Goal: Task Accomplishment & Management: Manage account settings

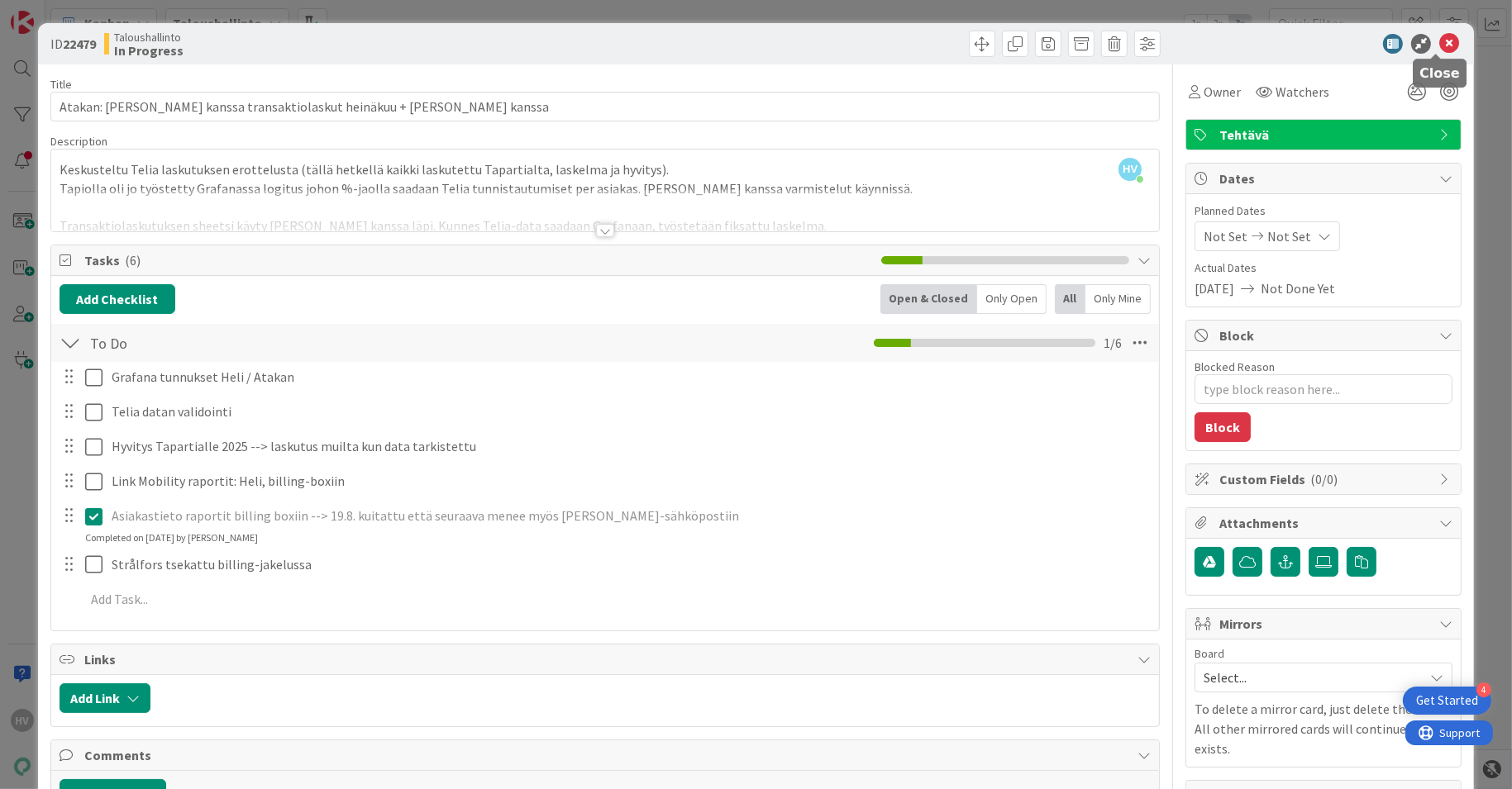
click at [1439, 41] on icon at bounding box center [1449, 44] width 20 height 20
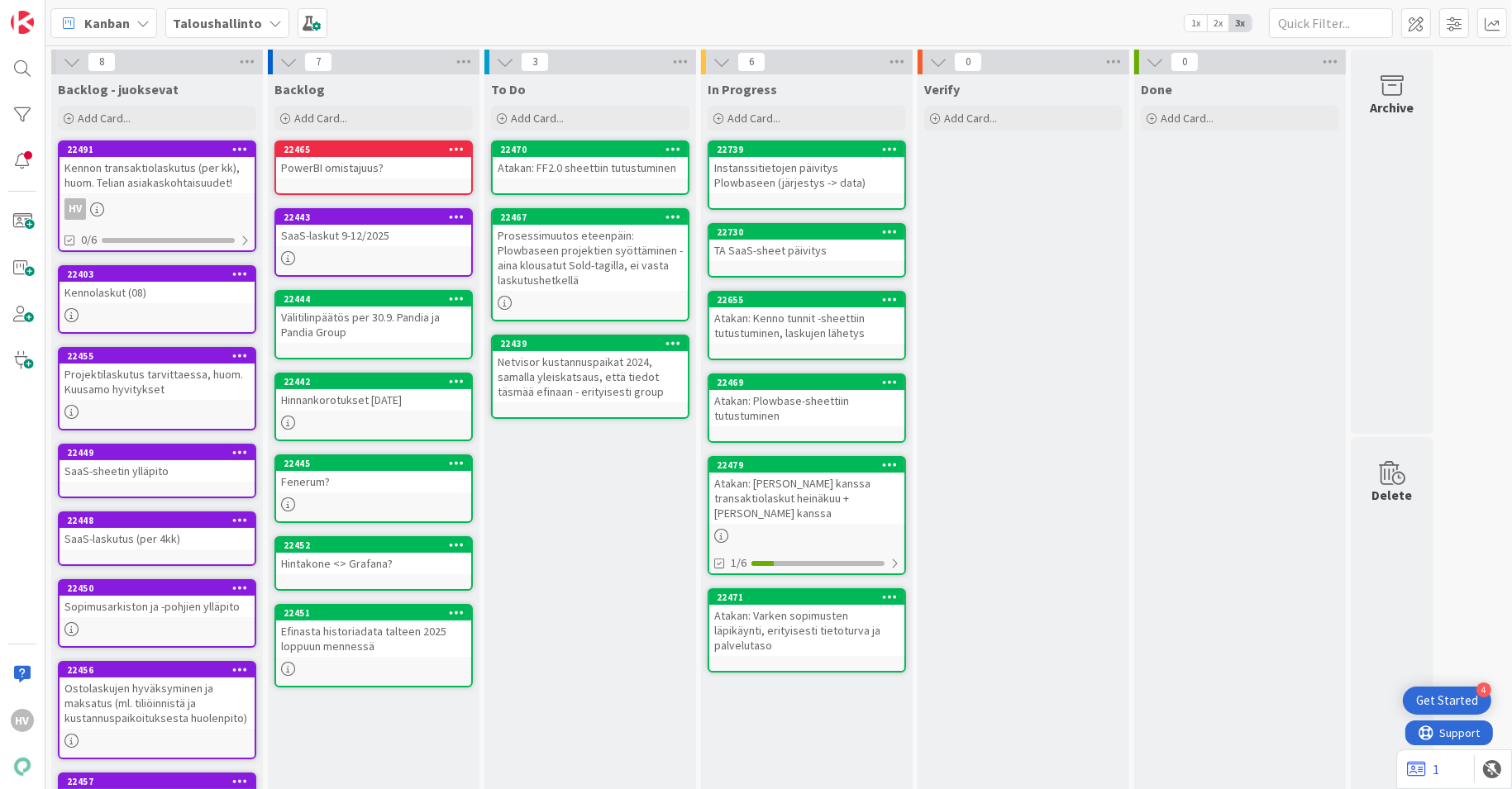
click at [252, 27] on b "Taloushallinto" at bounding box center [218, 22] width 89 height 16
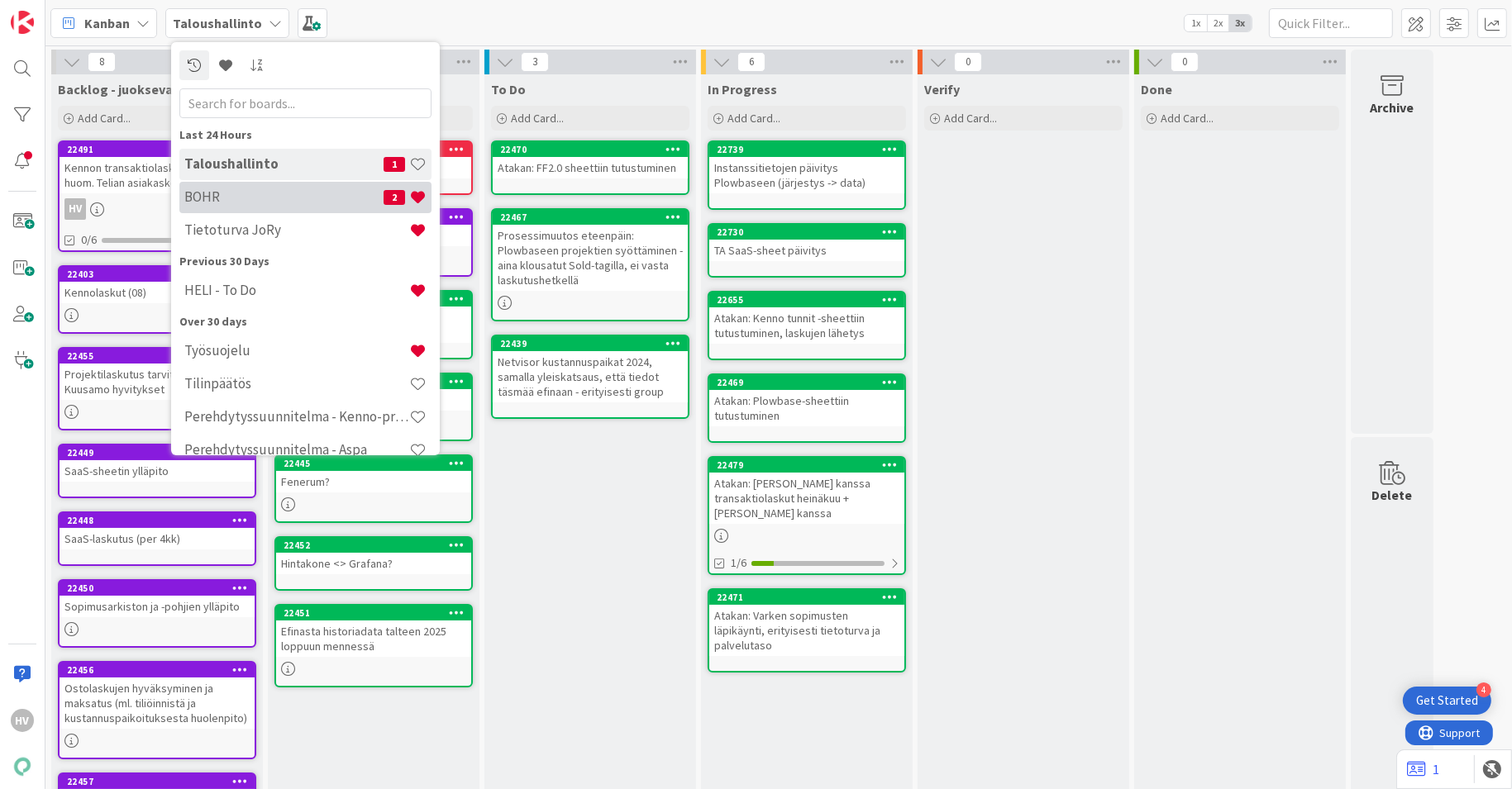
click at [247, 204] on h4 "BOHR" at bounding box center [284, 196] width 200 height 16
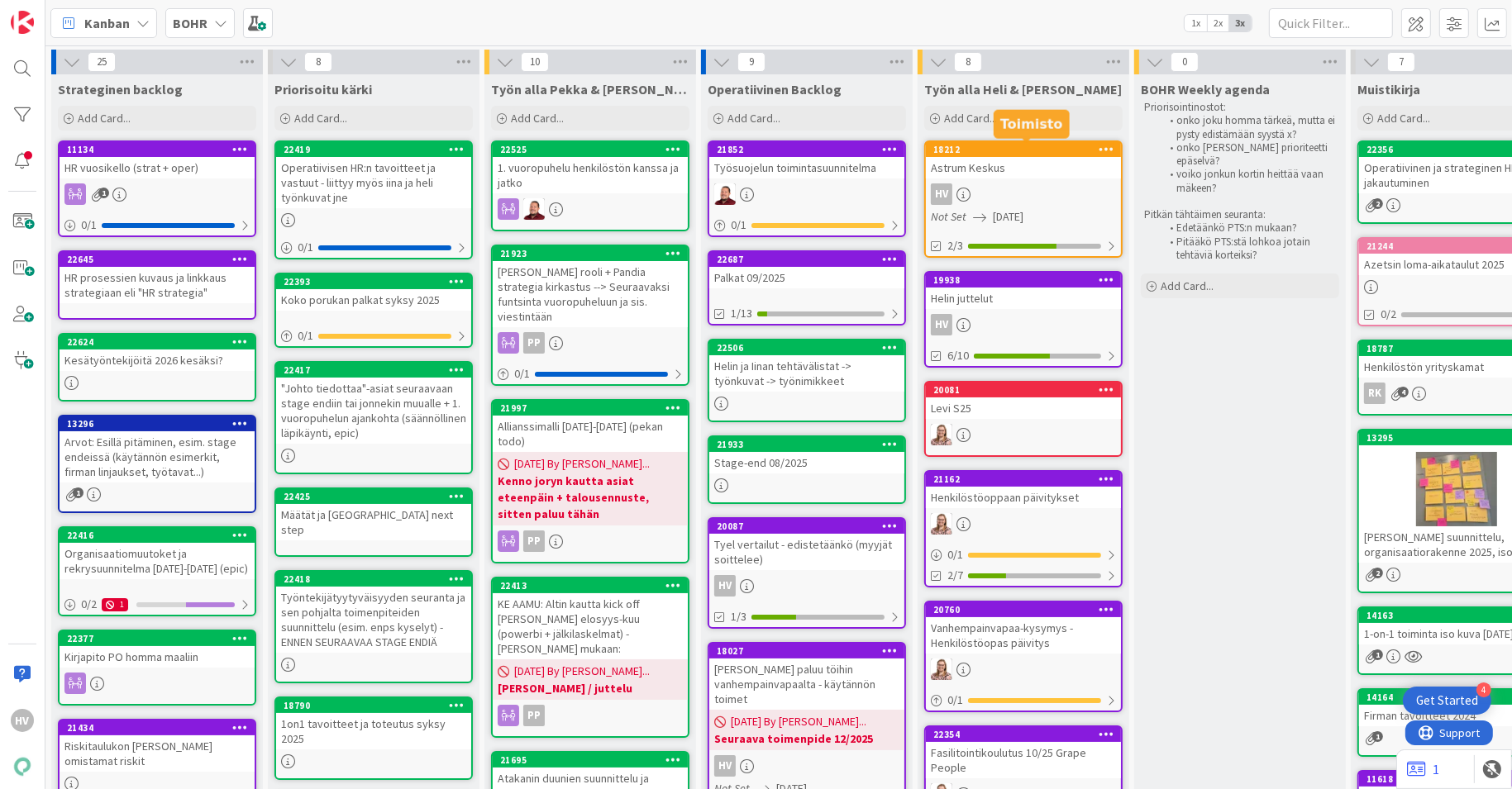
click at [977, 158] on div "Astrum Keskus" at bounding box center [1024, 167] width 195 height 21
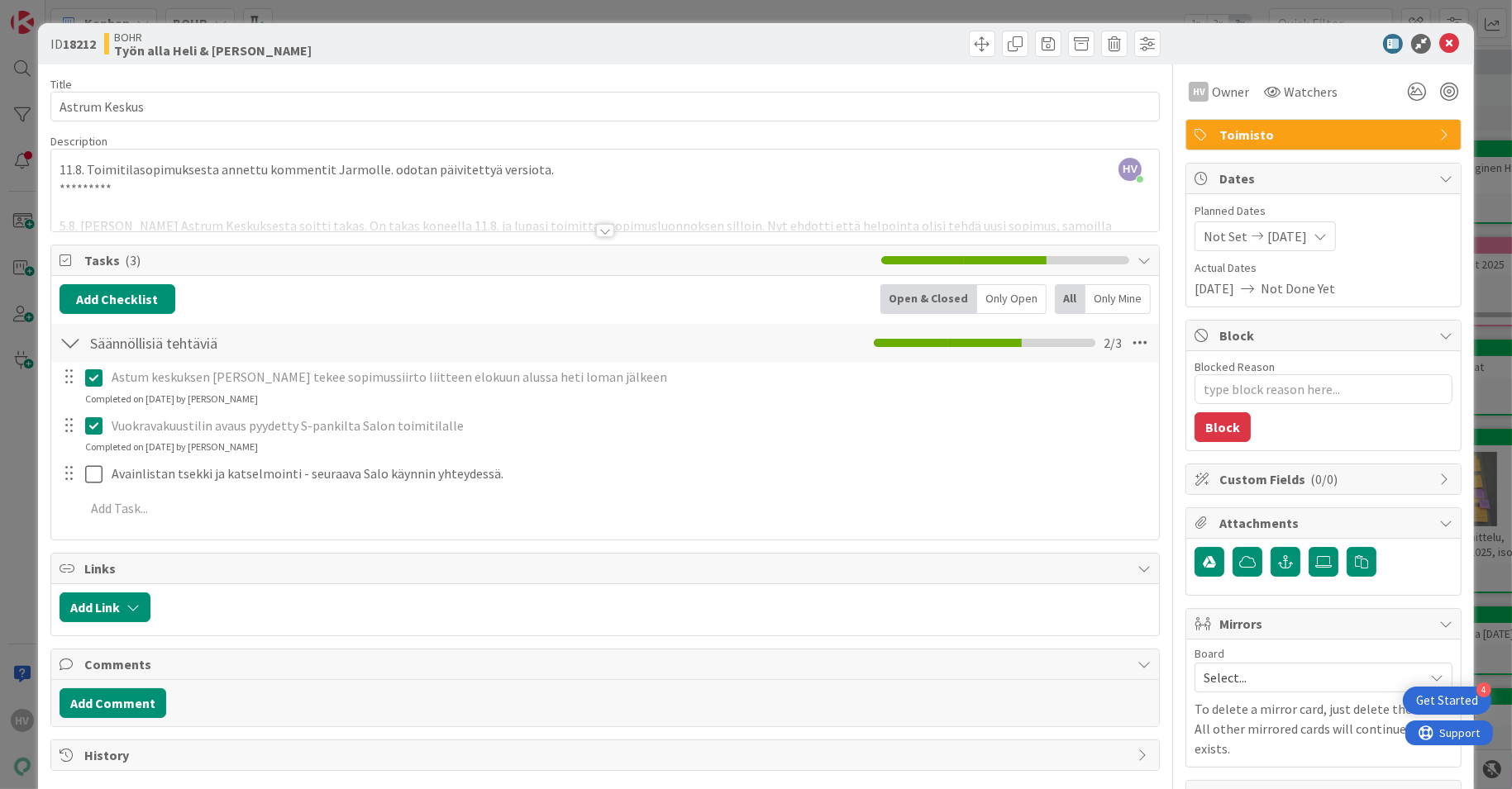
click at [571, 164] on div "HV [PERSON_NAME] just joined 11.8. Toimitilasopimuksesta annettu kommentit Jarm…" at bounding box center [606, 191] width 1109 height 82
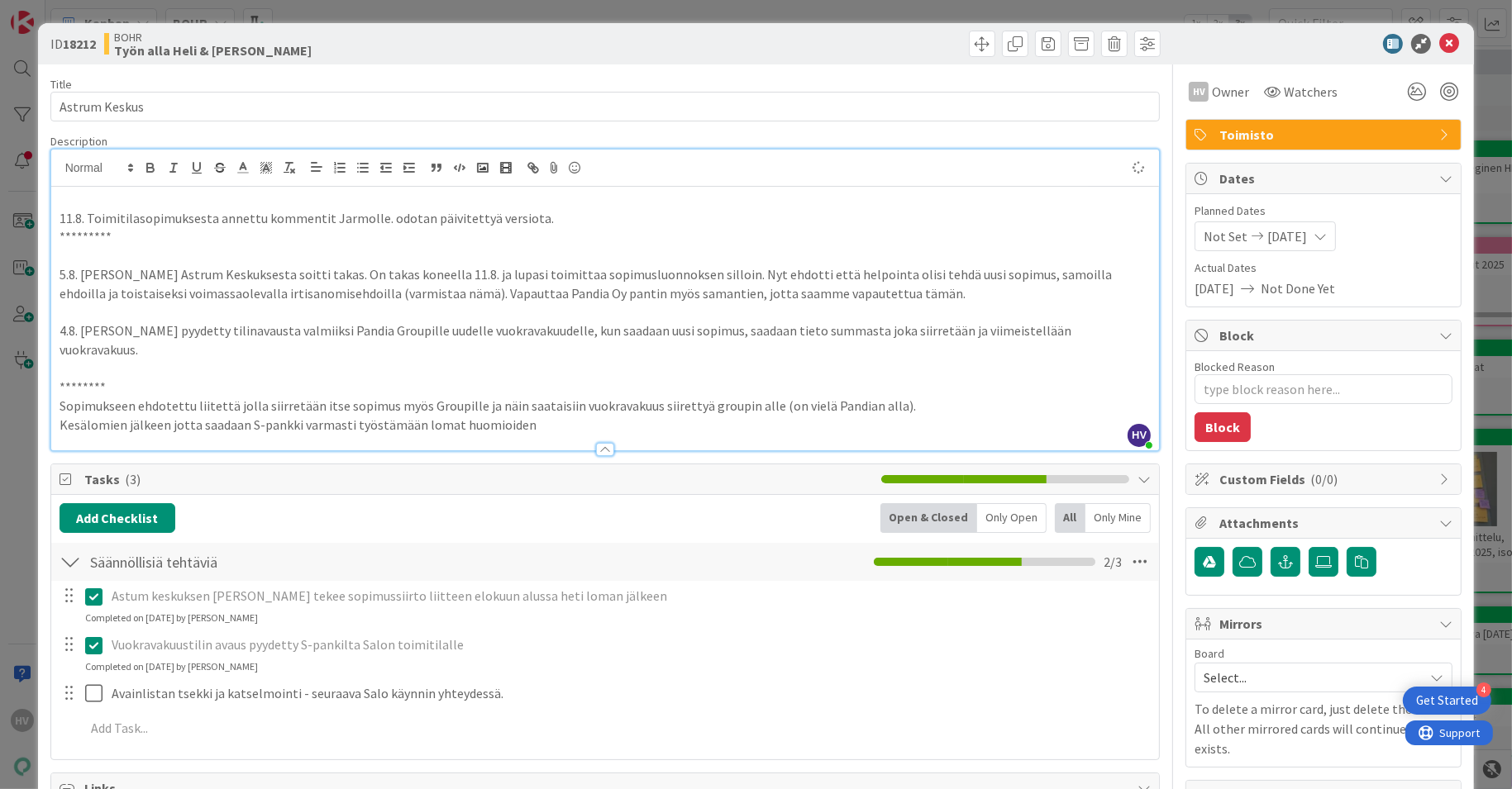
type textarea "x"
drag, startPoint x: 76, startPoint y: 196, endPoint x: 108, endPoint y: 195, distance: 32.0
click at [76, 195] on p "19.9. [PERSON_NAME]" at bounding box center [605, 200] width 1091 height 19
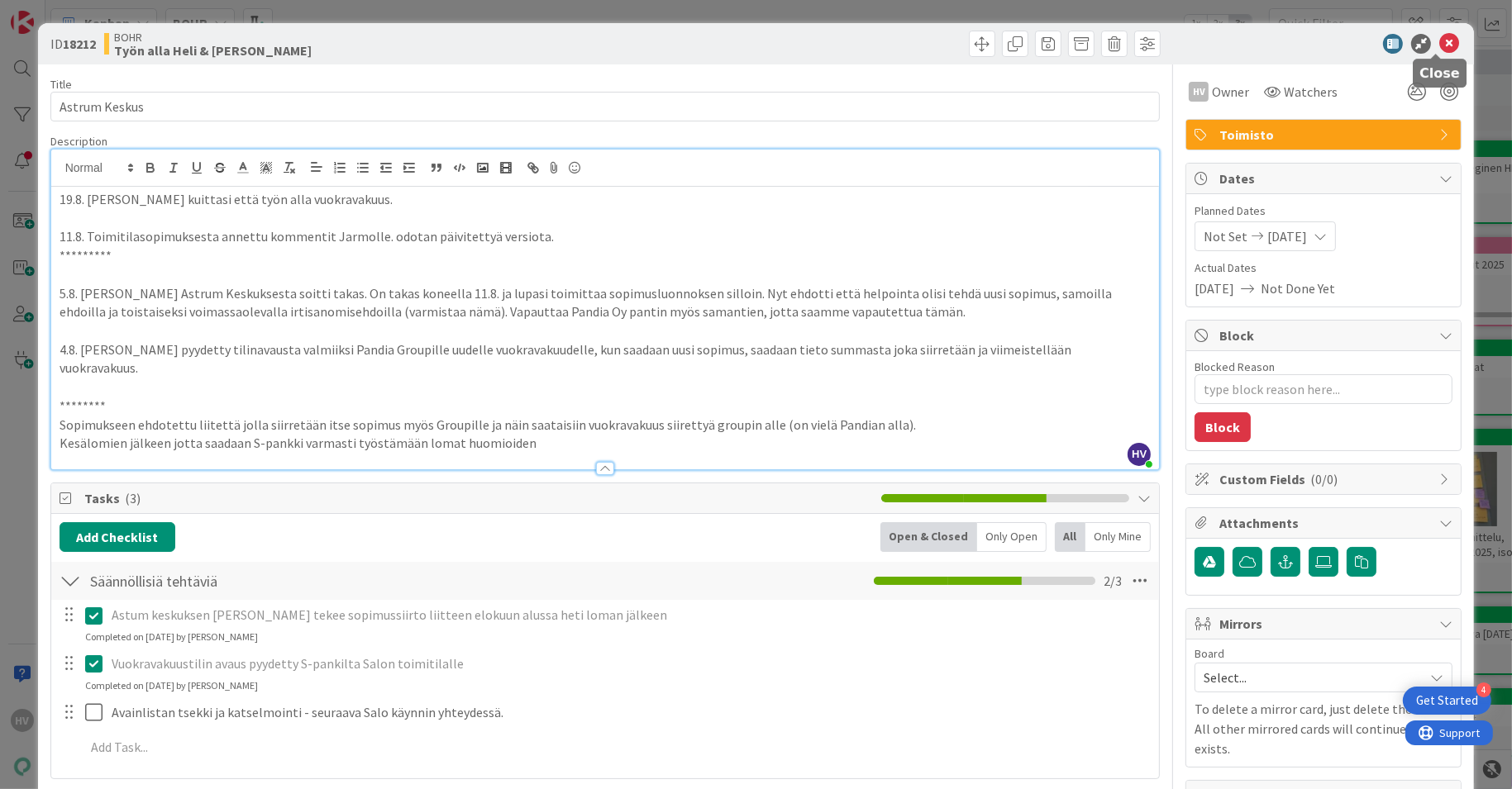
click at [1439, 39] on icon at bounding box center [1449, 44] width 20 height 20
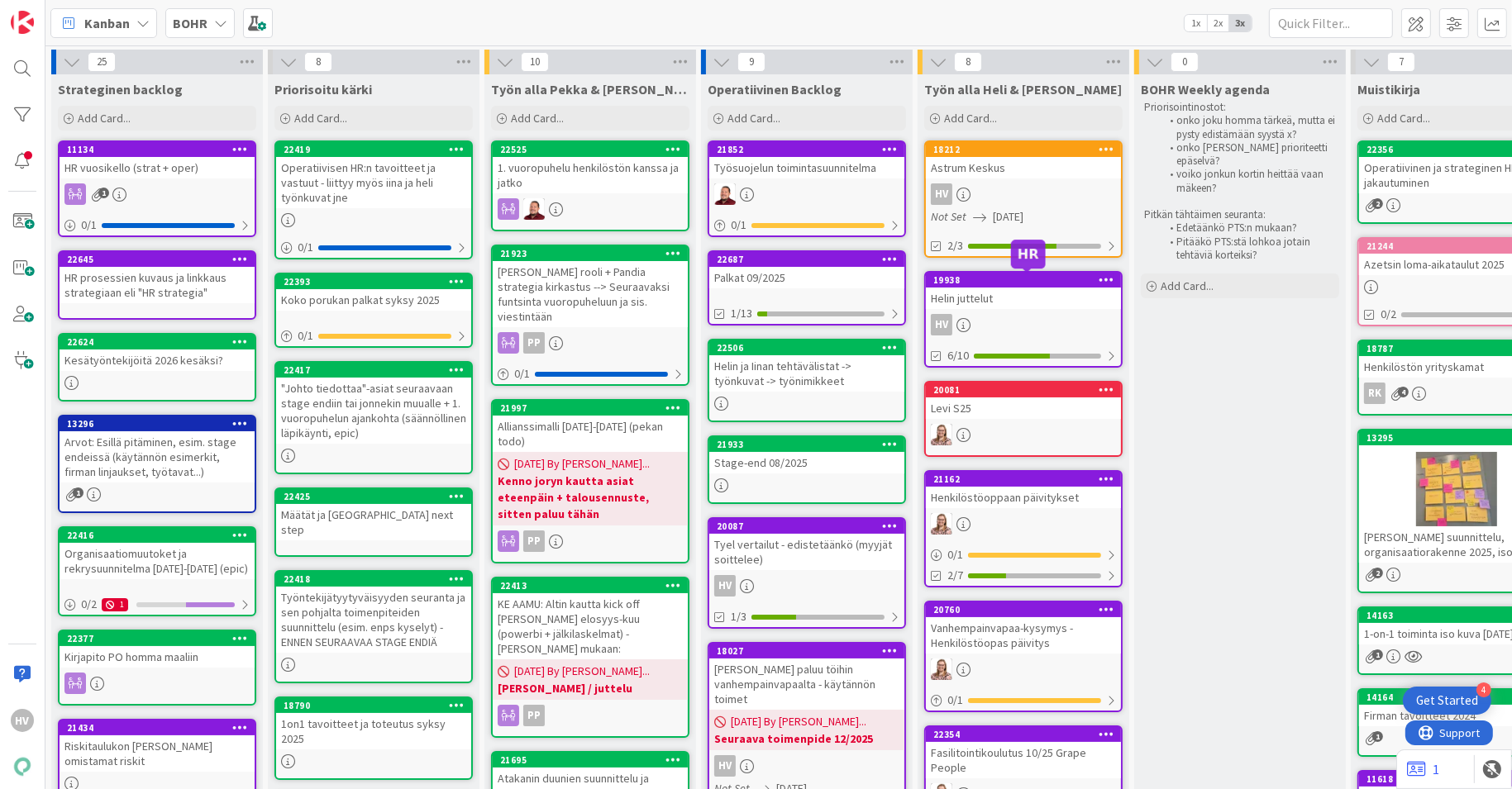
click at [1015, 290] on div "Helin juttelut" at bounding box center [1024, 298] width 195 height 21
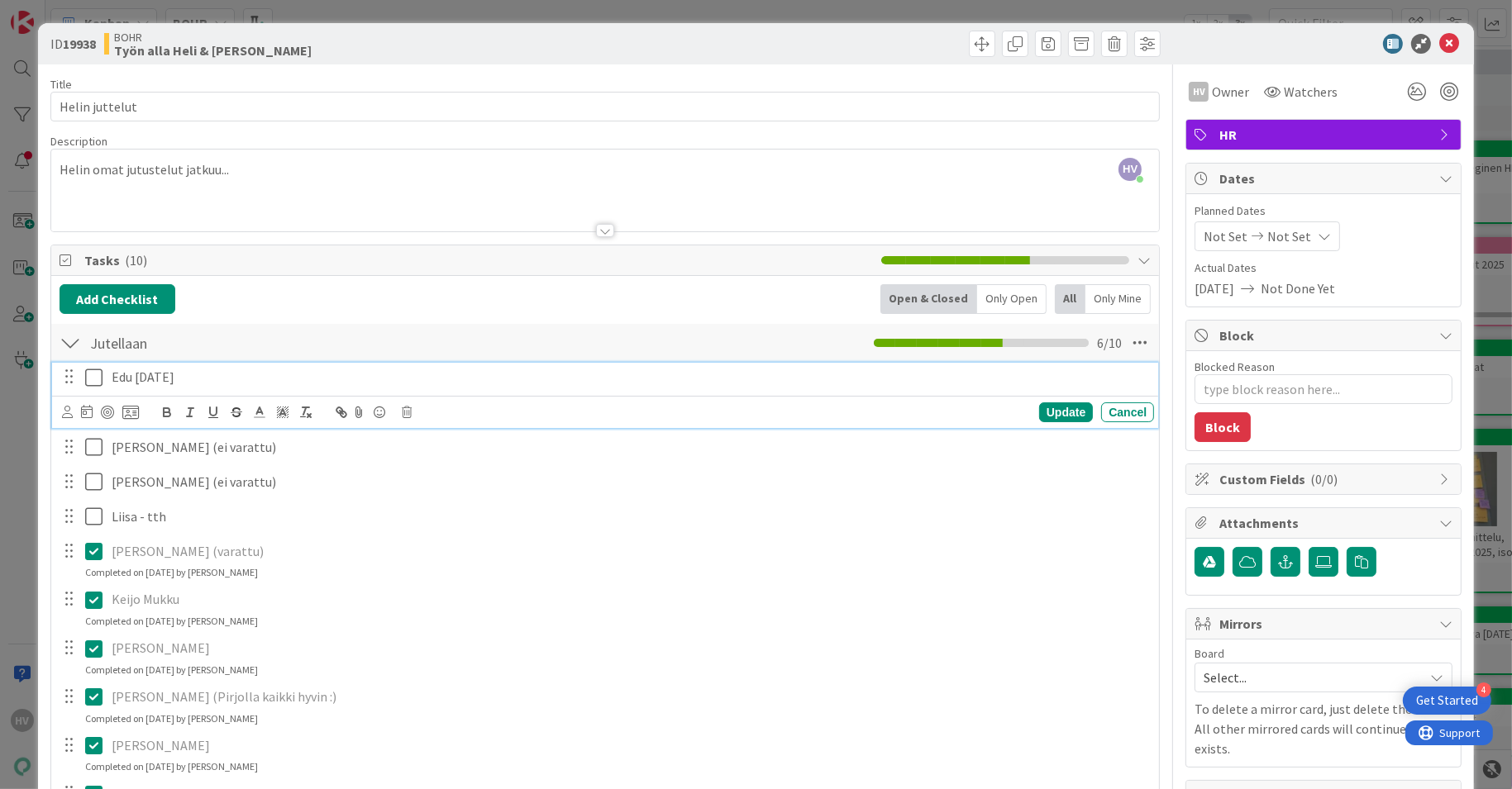
click at [140, 377] on p "Edu [DATE]" at bounding box center [629, 377] width 1036 height 19
click at [102, 380] on icon at bounding box center [97, 377] width 25 height 20
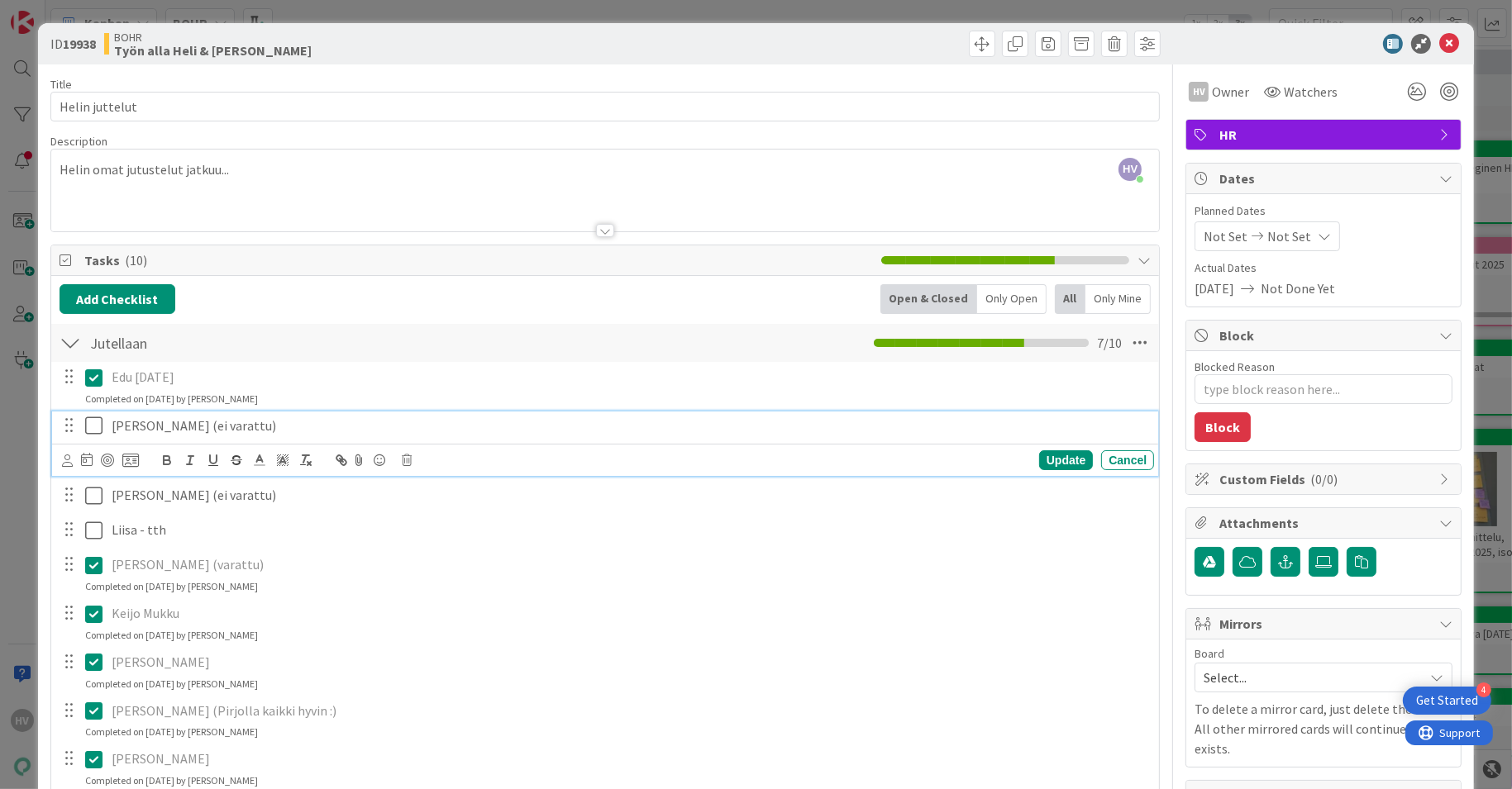
click at [206, 433] on p "[PERSON_NAME] (ei varattu)" at bounding box center [629, 426] width 1036 height 19
click at [517, 613] on p "Keijo Mukku" at bounding box center [629, 613] width 1036 height 19
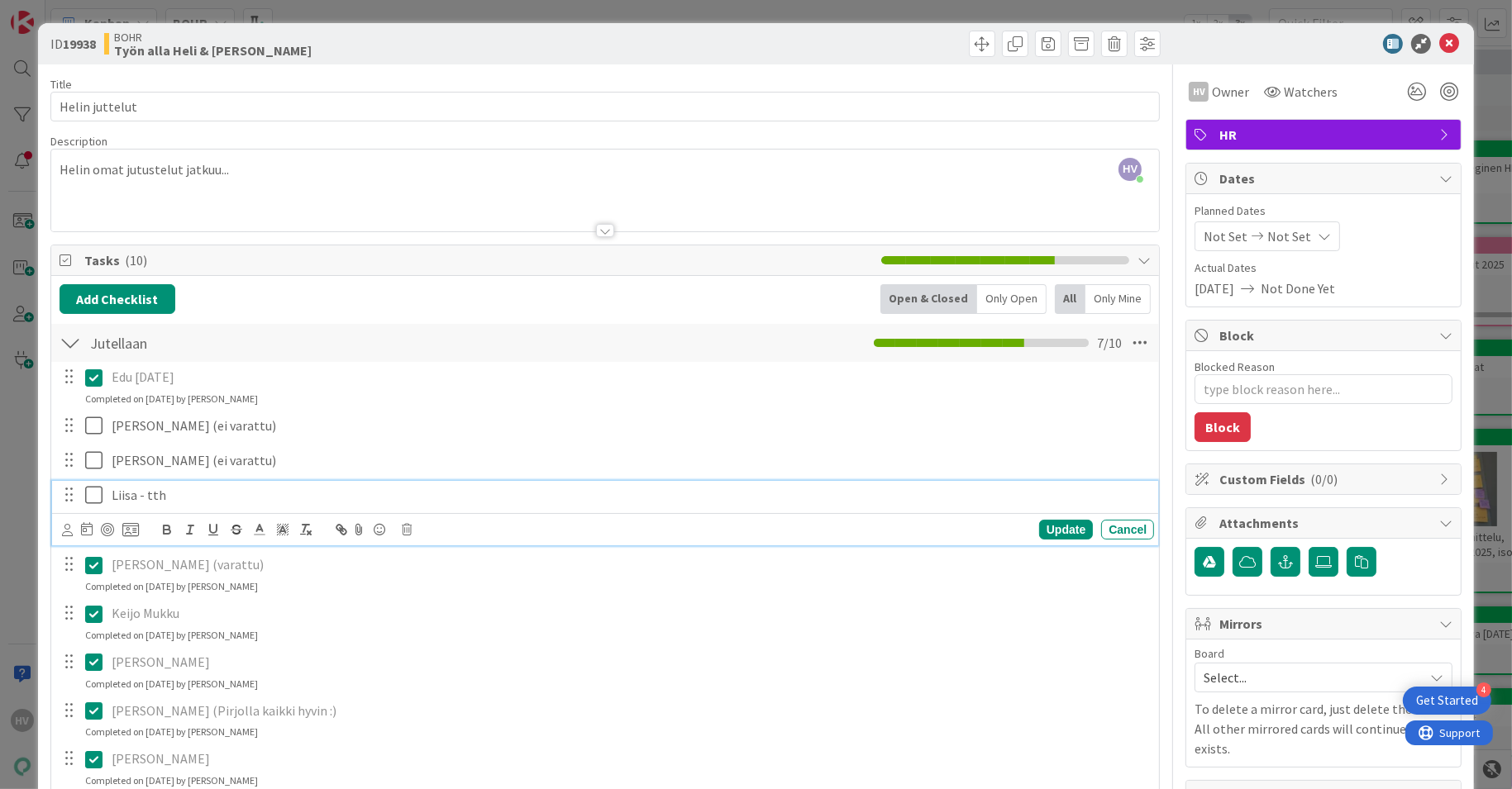
click at [97, 498] on icon at bounding box center [97, 494] width 25 height 20
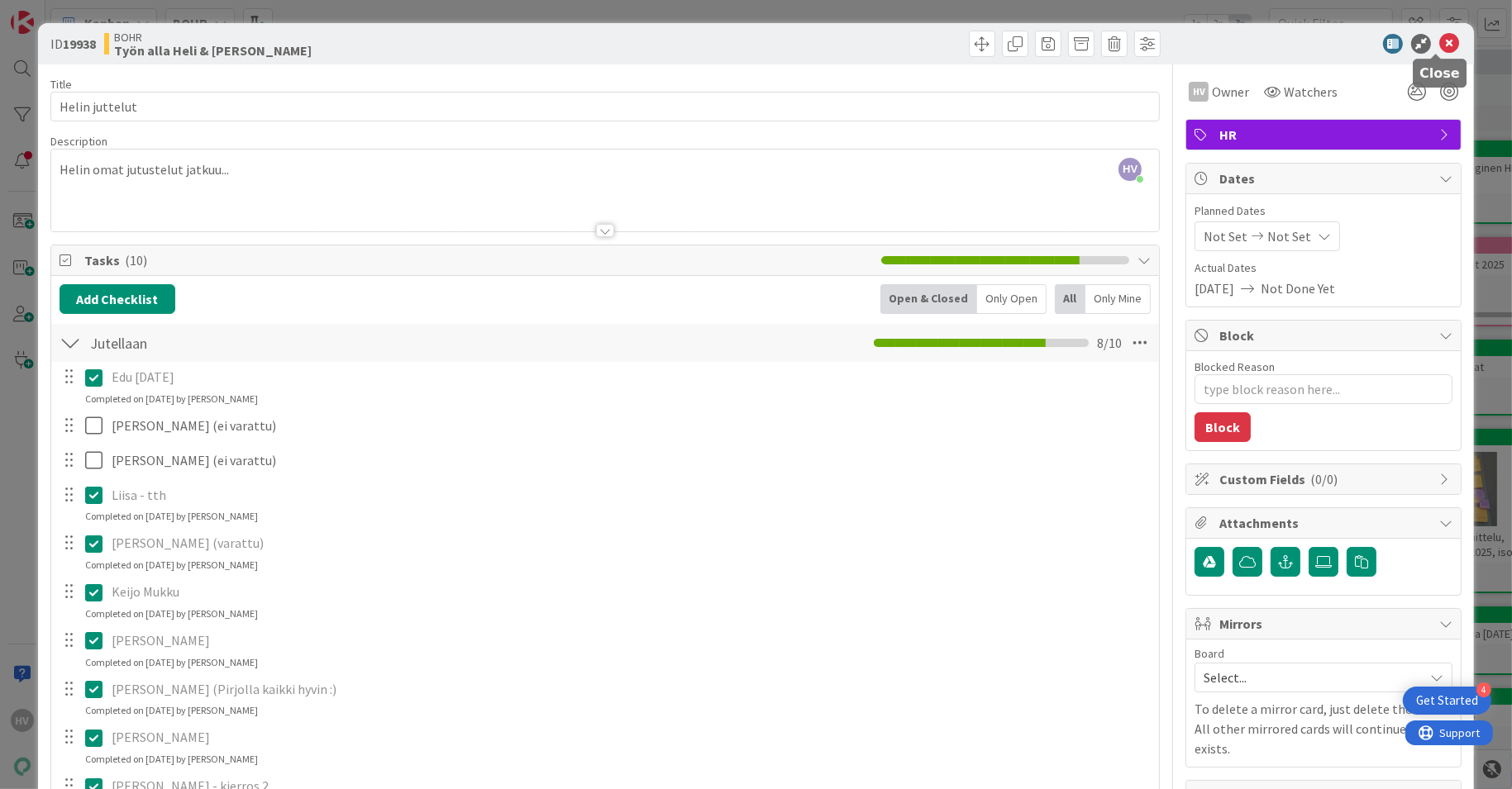
click at [1441, 42] on icon at bounding box center [1449, 44] width 20 height 20
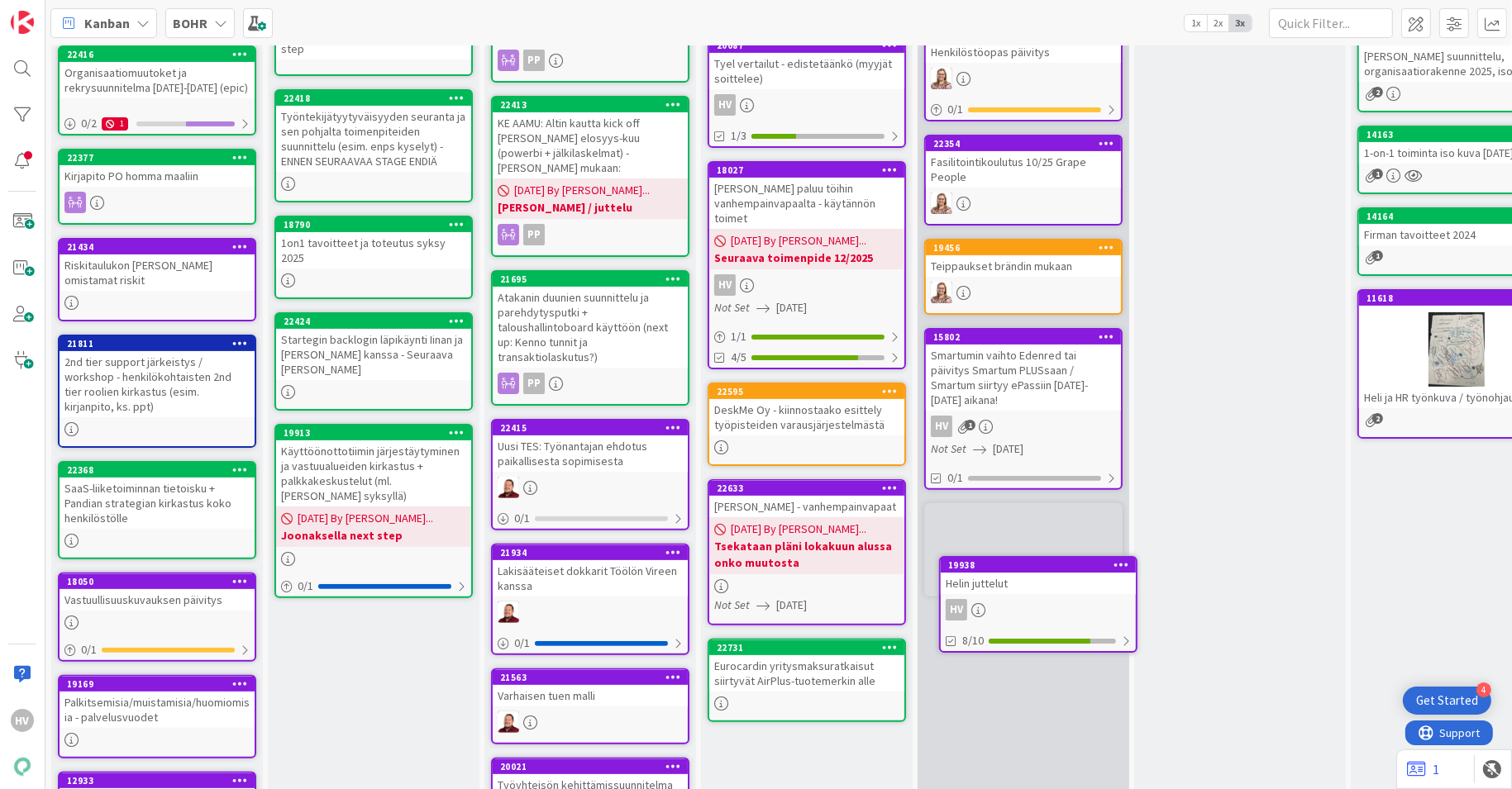
scroll to position [499, 0]
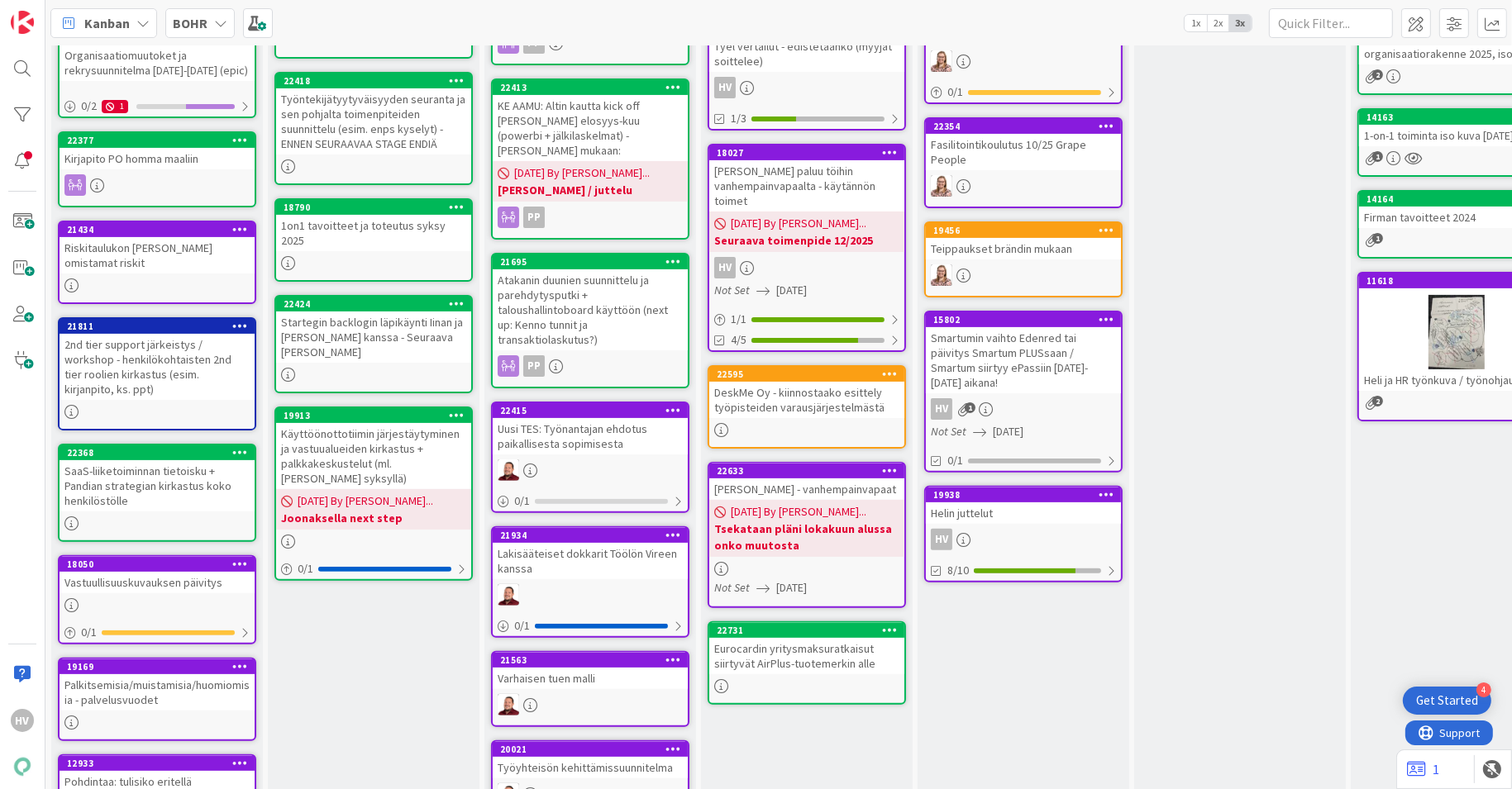
click at [1010, 332] on div "Smartumin vaihto Edenred tai päivitys Smartum PLUSsaan / Smartum siirtyy ePassi…" at bounding box center [1024, 360] width 195 height 66
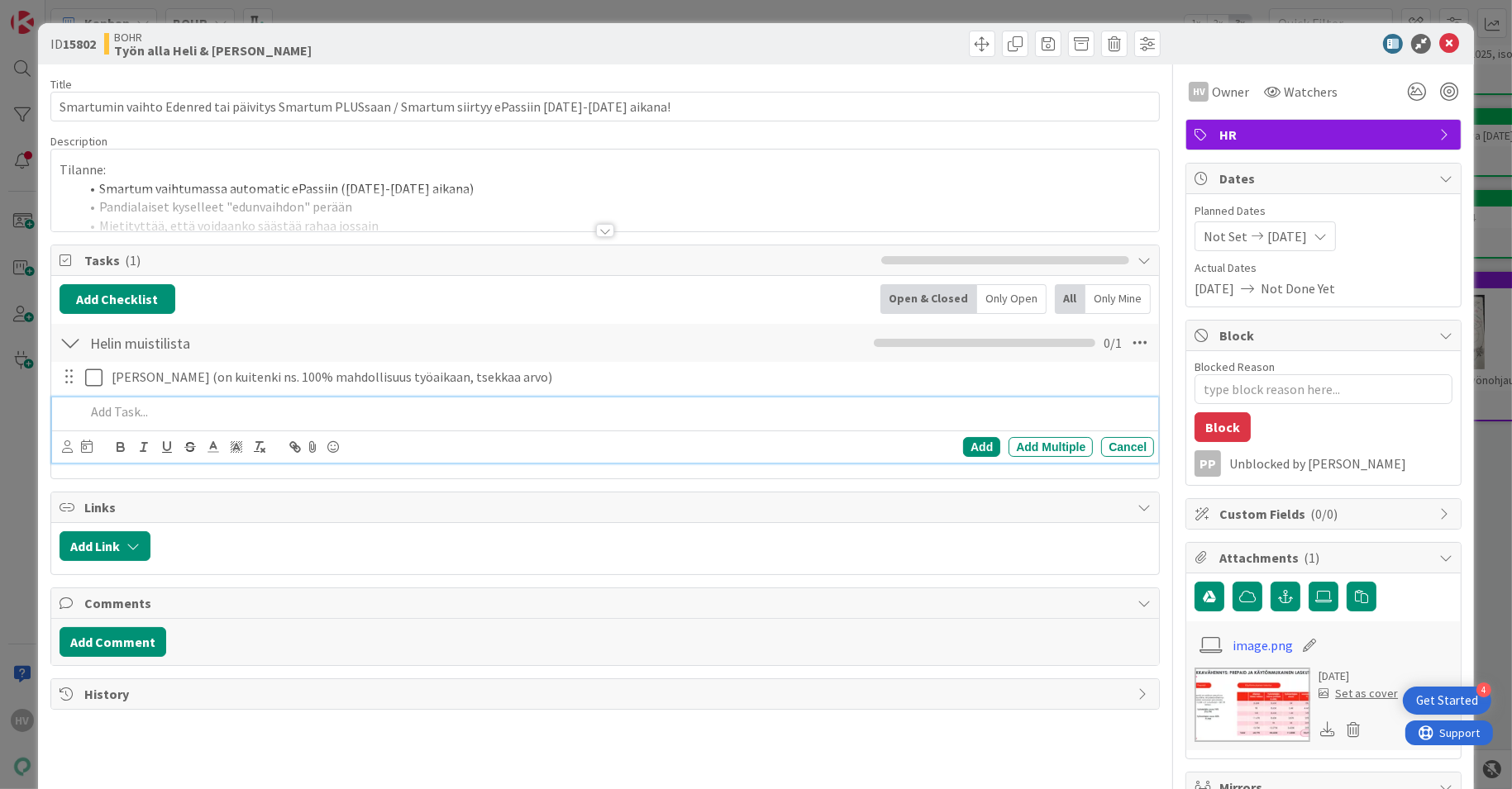
click at [200, 403] on p at bounding box center [616, 412] width 1063 height 19
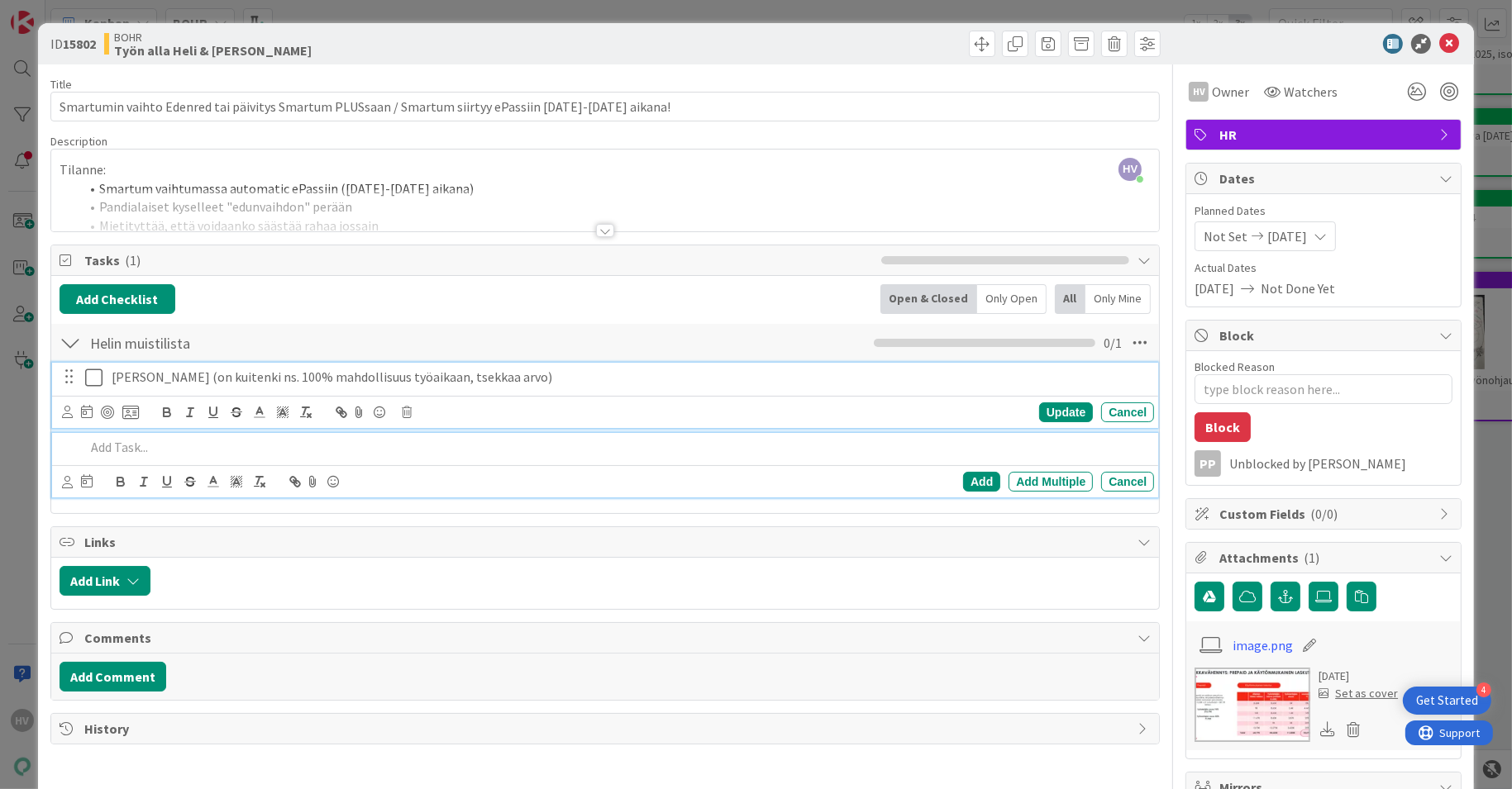
click at [94, 371] on icon at bounding box center [97, 377] width 25 height 20
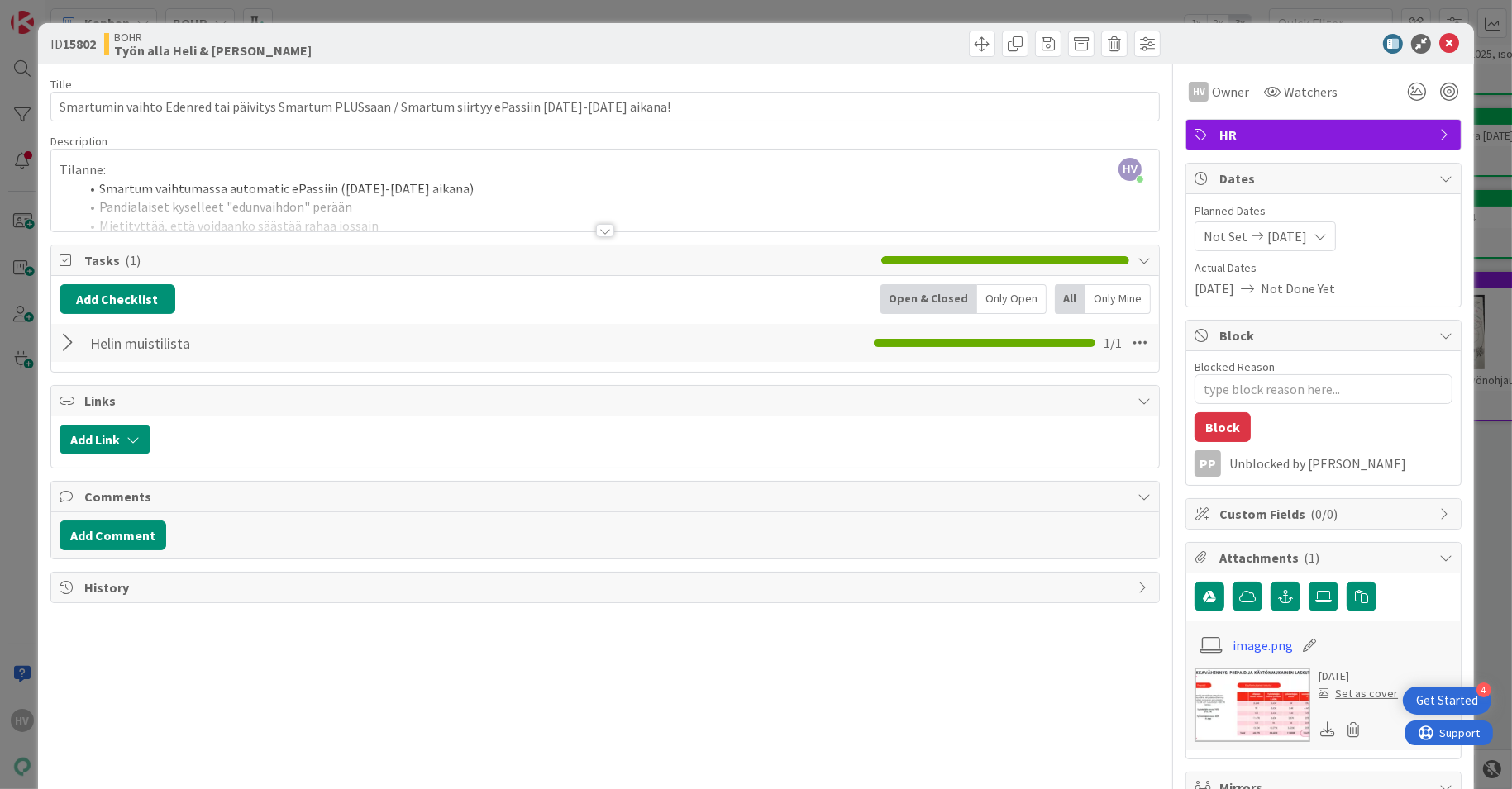
click at [234, 168] on div "**********" at bounding box center [606, 191] width 1109 height 82
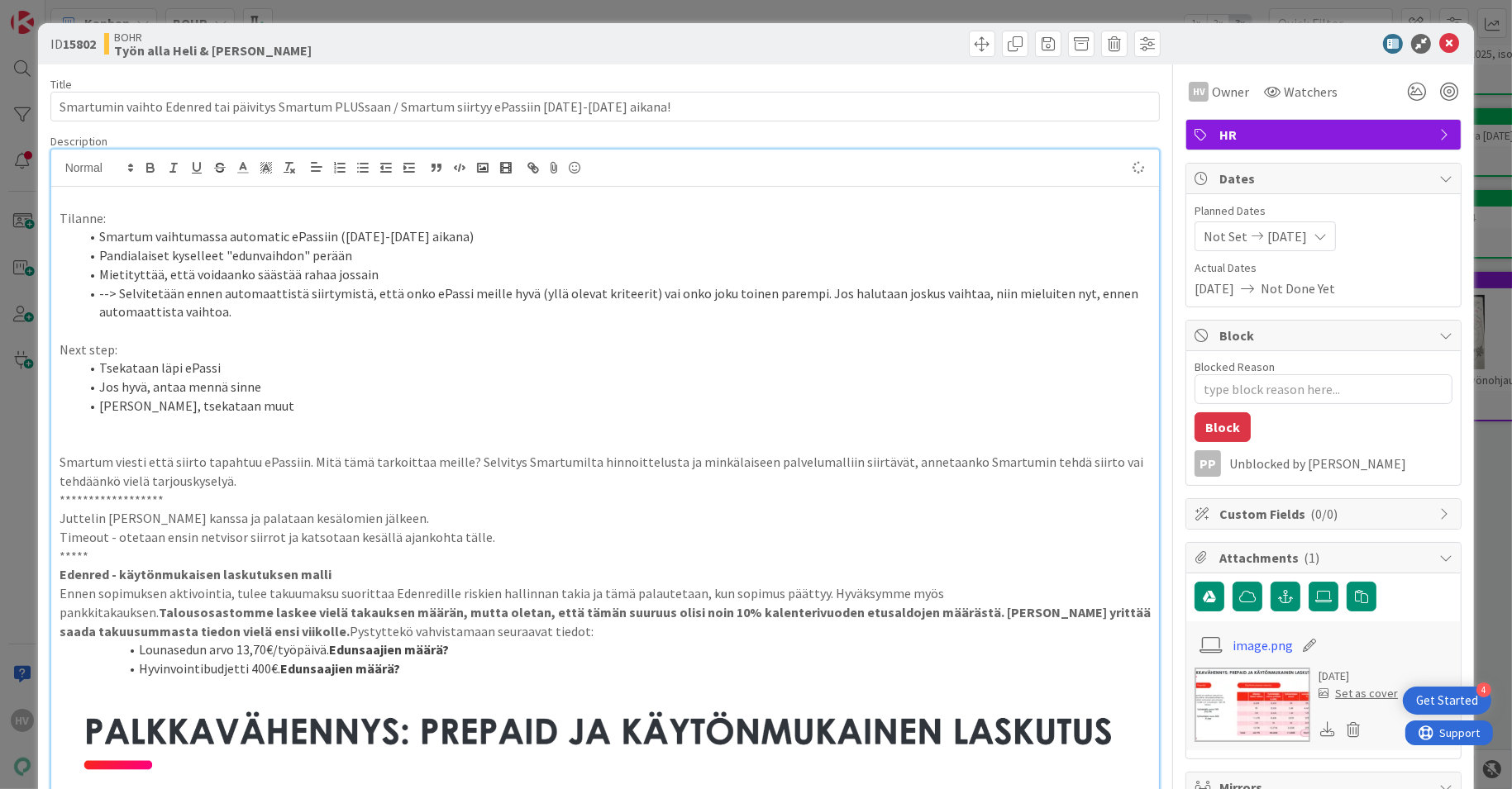
type textarea "x"
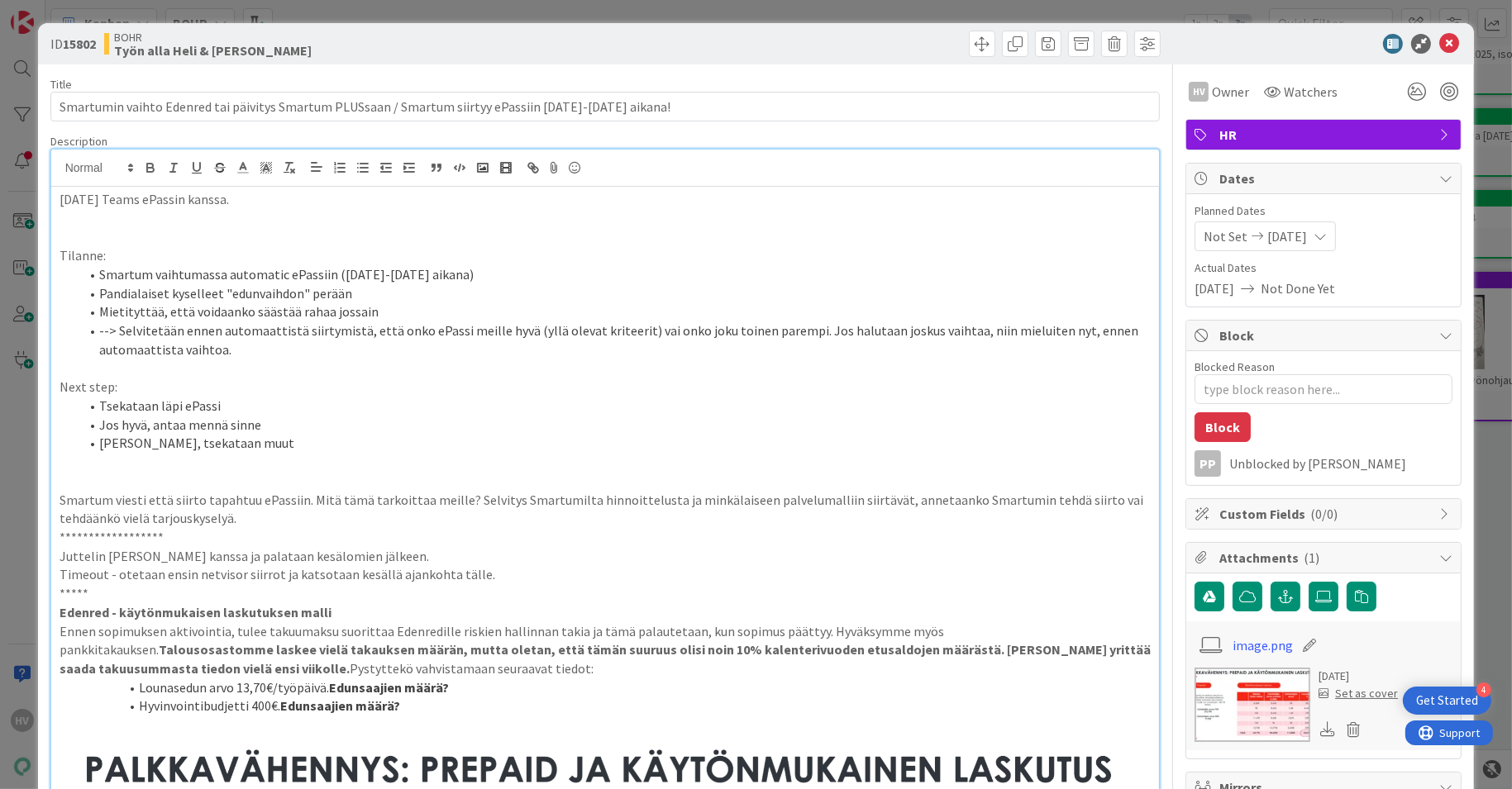
click at [333, 348] on li "--> Selvitetään ennen automaattistä siirtymistä, että onko ePassi meille hyvä (…" at bounding box center [615, 339] width 1072 height 37
click at [109, 224] on p at bounding box center [605, 218] width 1091 height 19
click at [232, 195] on p "[DATE] Teams ePassin kanssa." at bounding box center [605, 200] width 1091 height 19
click at [353, 190] on p "[DATE] Teams ePassin kanssa. /HV" at bounding box center [605, 200] width 1091 height 19
click at [110, 233] on p at bounding box center [605, 236] width 1091 height 19
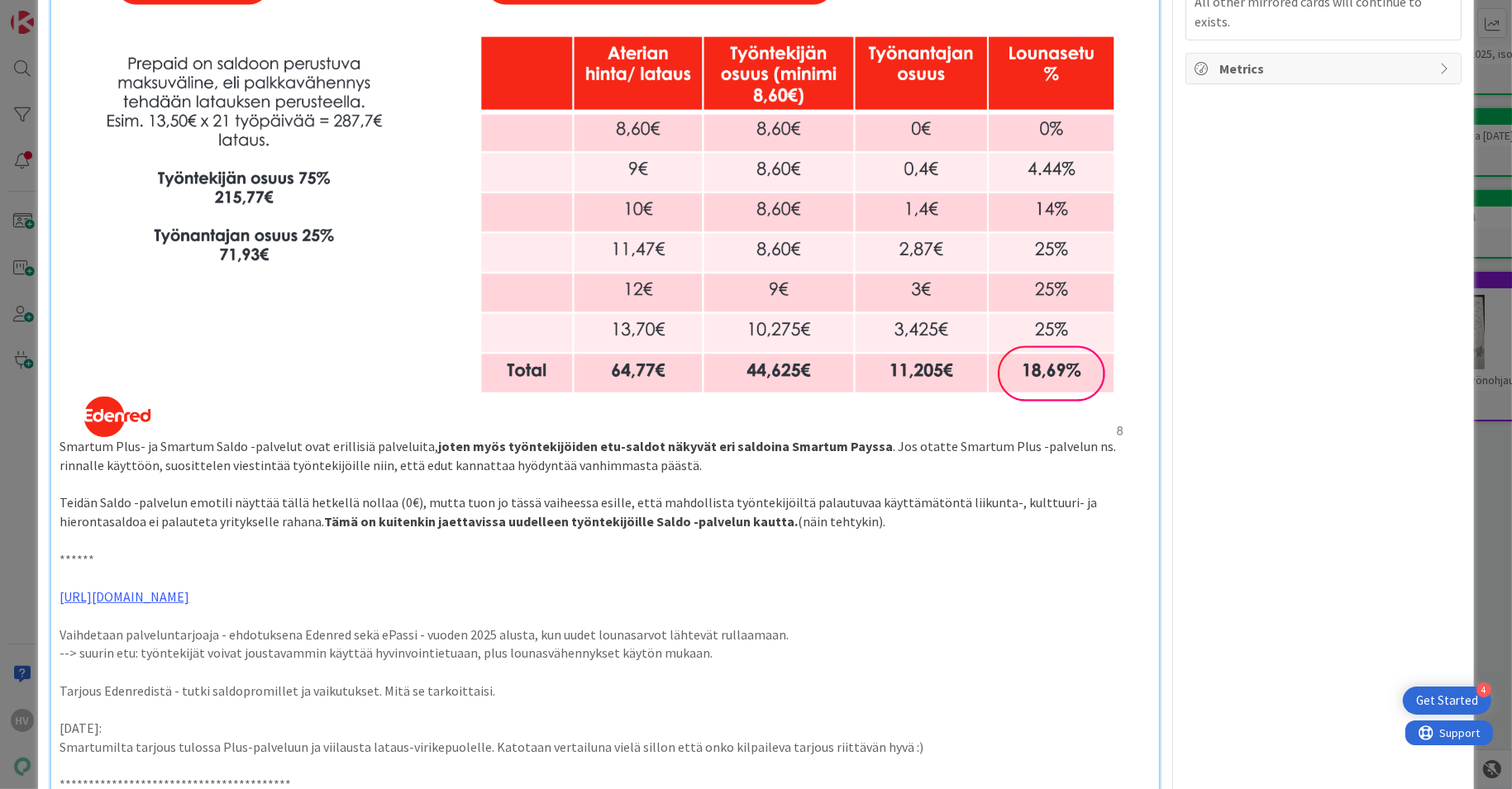
scroll to position [983, 0]
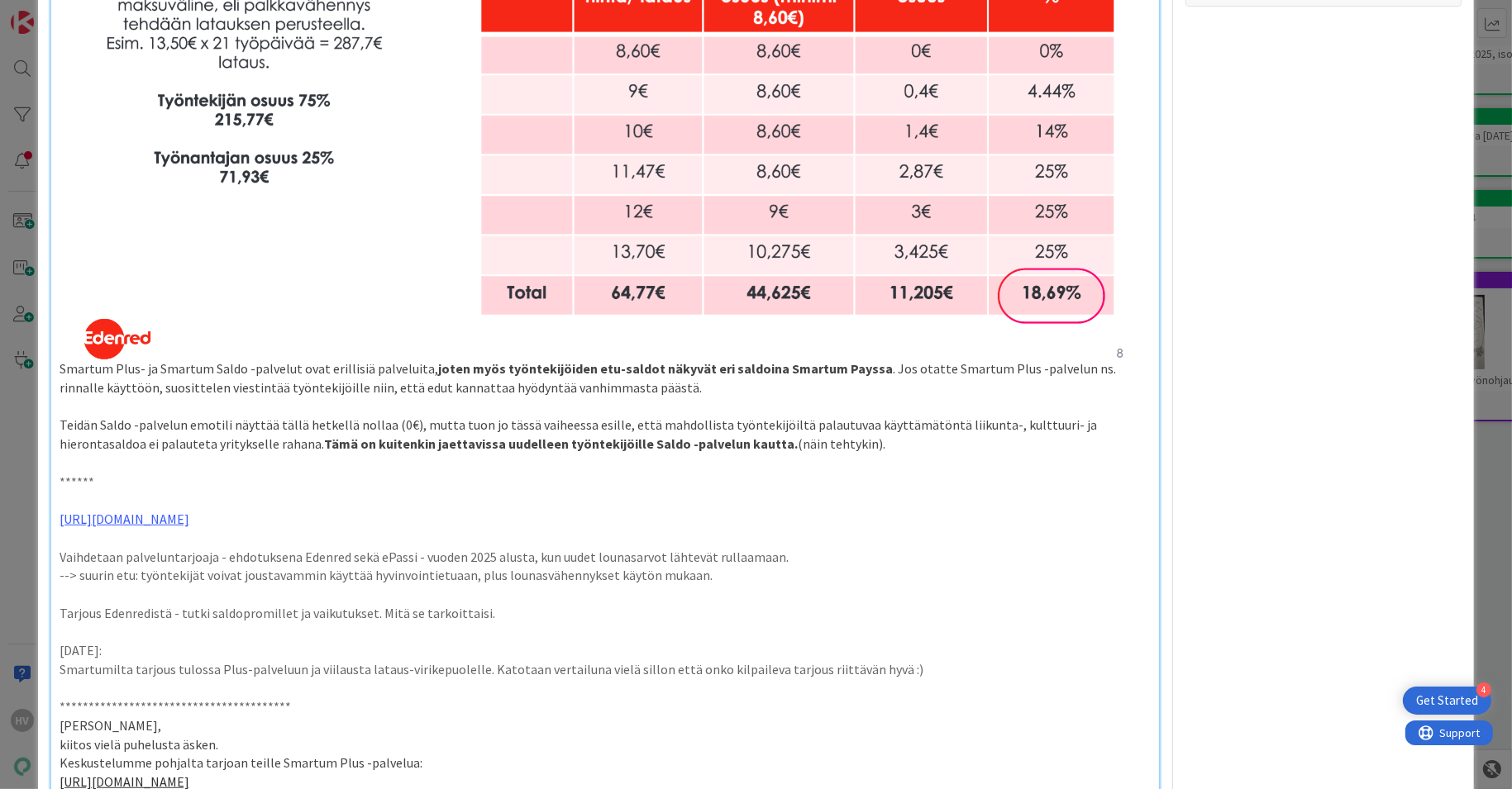
click at [793, 391] on div "**********" at bounding box center [606, 134] width 1109 height 1834
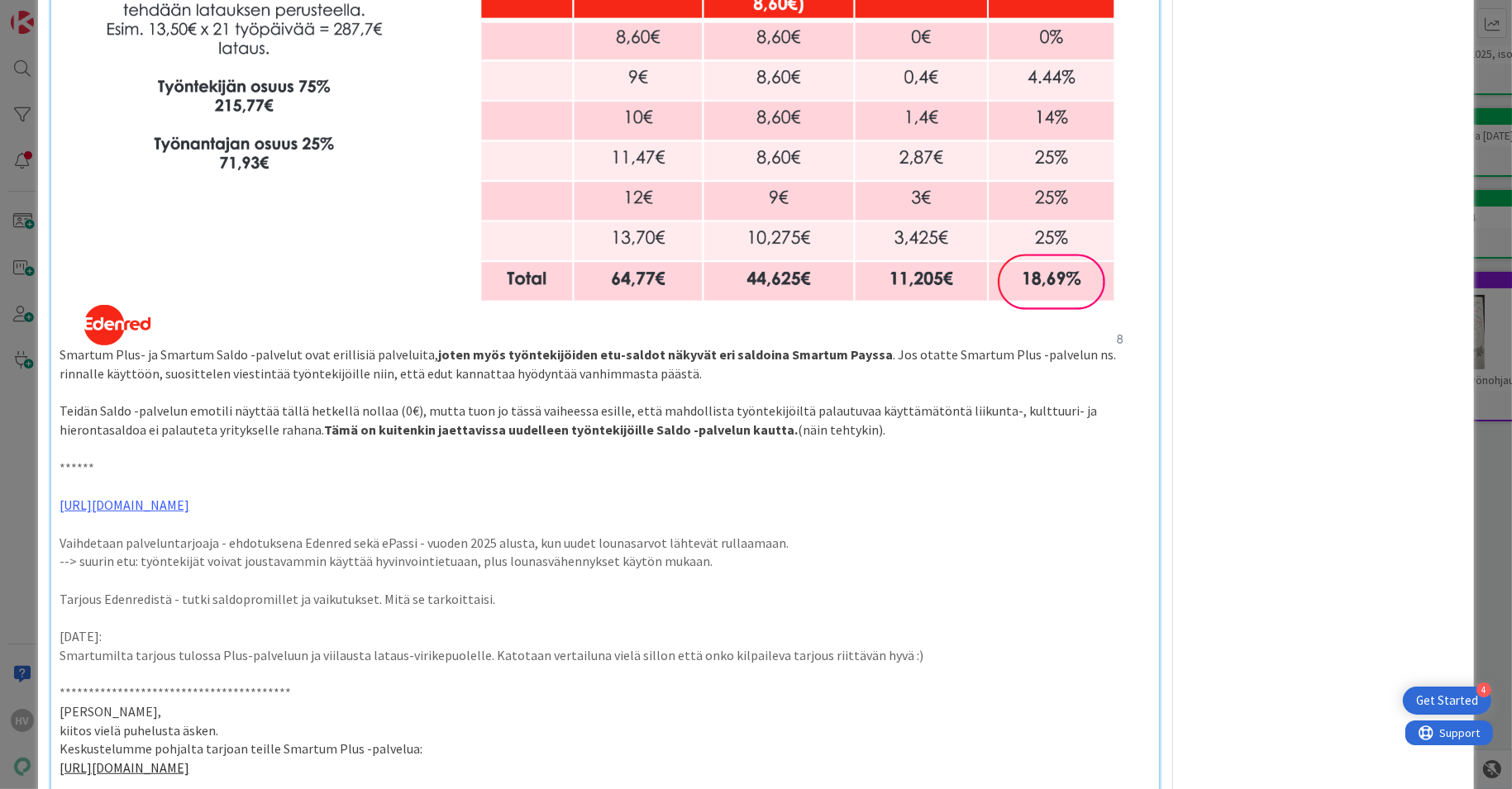
click at [825, 240] on img at bounding box center [605, 49] width 1091 height 594
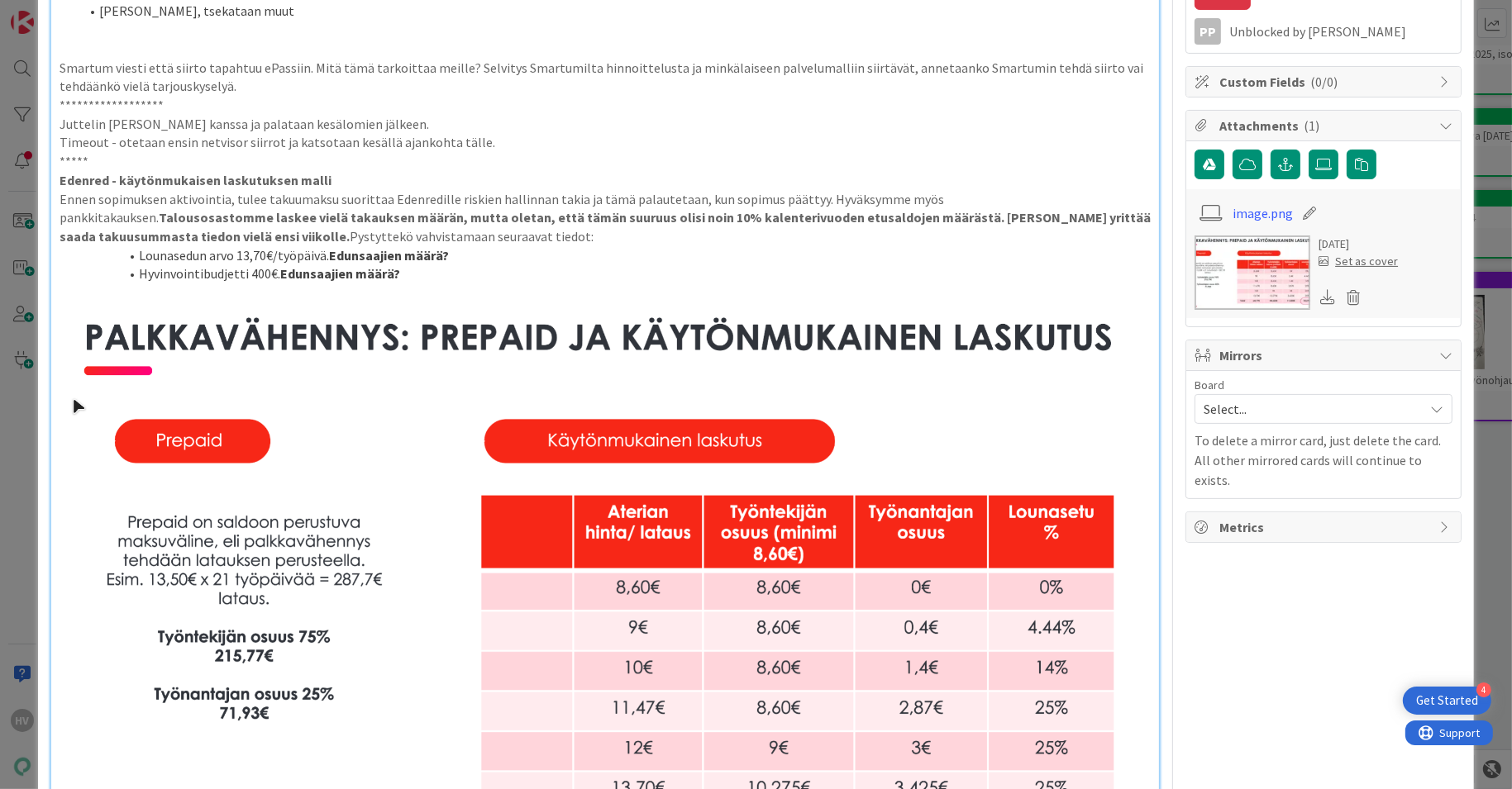
scroll to position [0, 0]
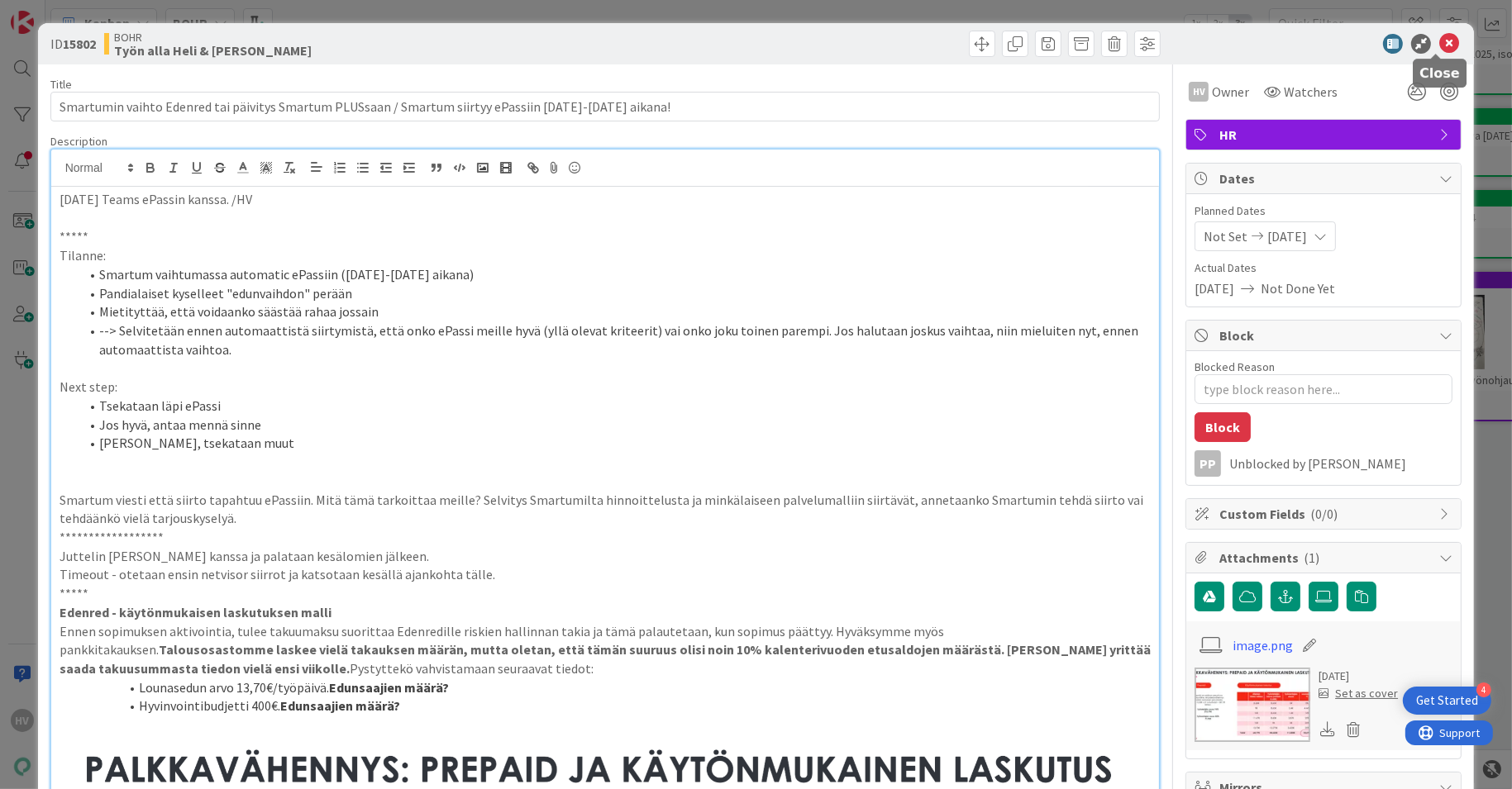
click at [1439, 39] on icon at bounding box center [1449, 44] width 20 height 20
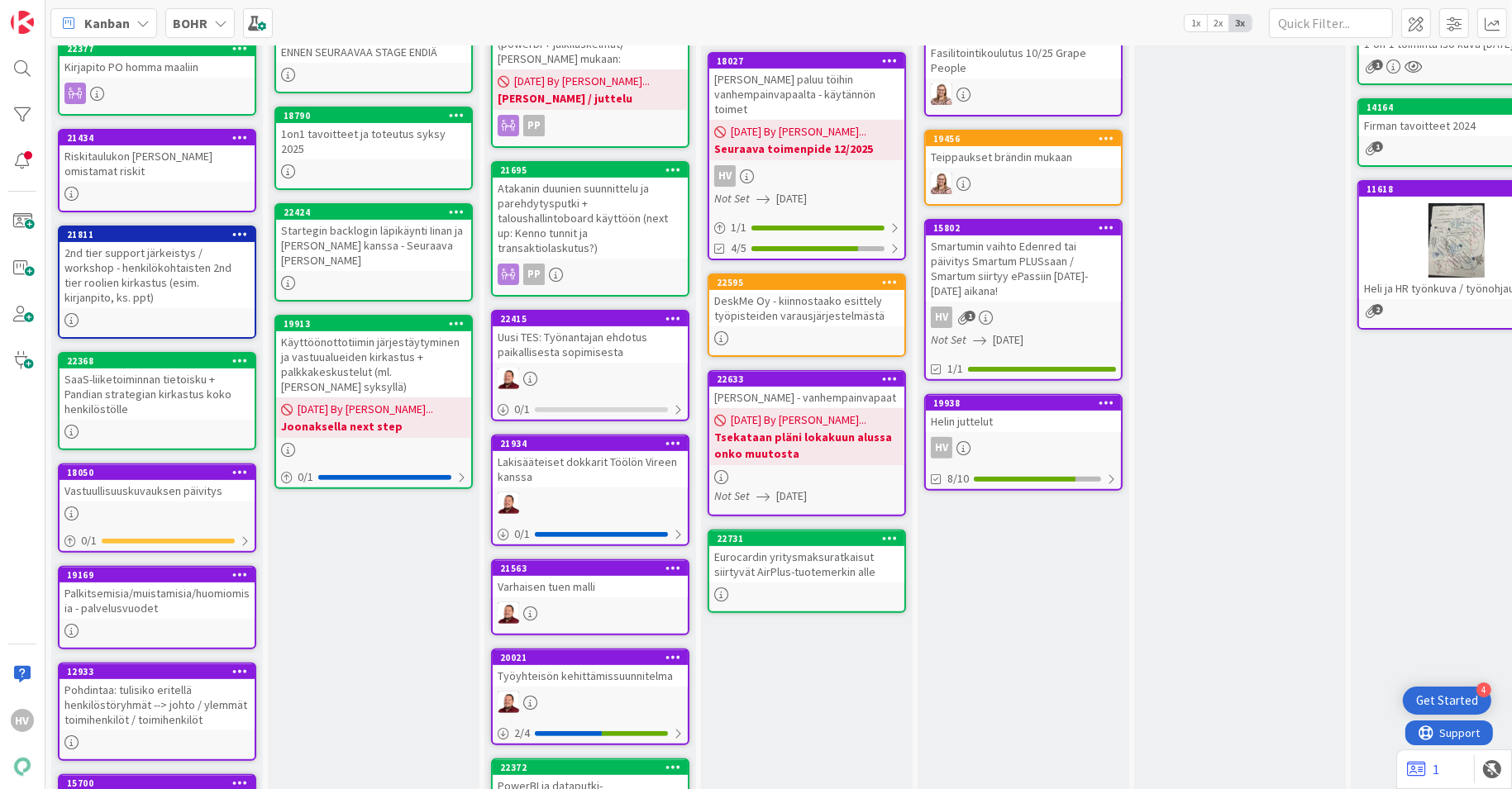
click at [824, 547] on div "Eurocardin yritysmaksuratkaisut siirtyvät AirPlus-tuotemerkin alle" at bounding box center [807, 565] width 195 height 36
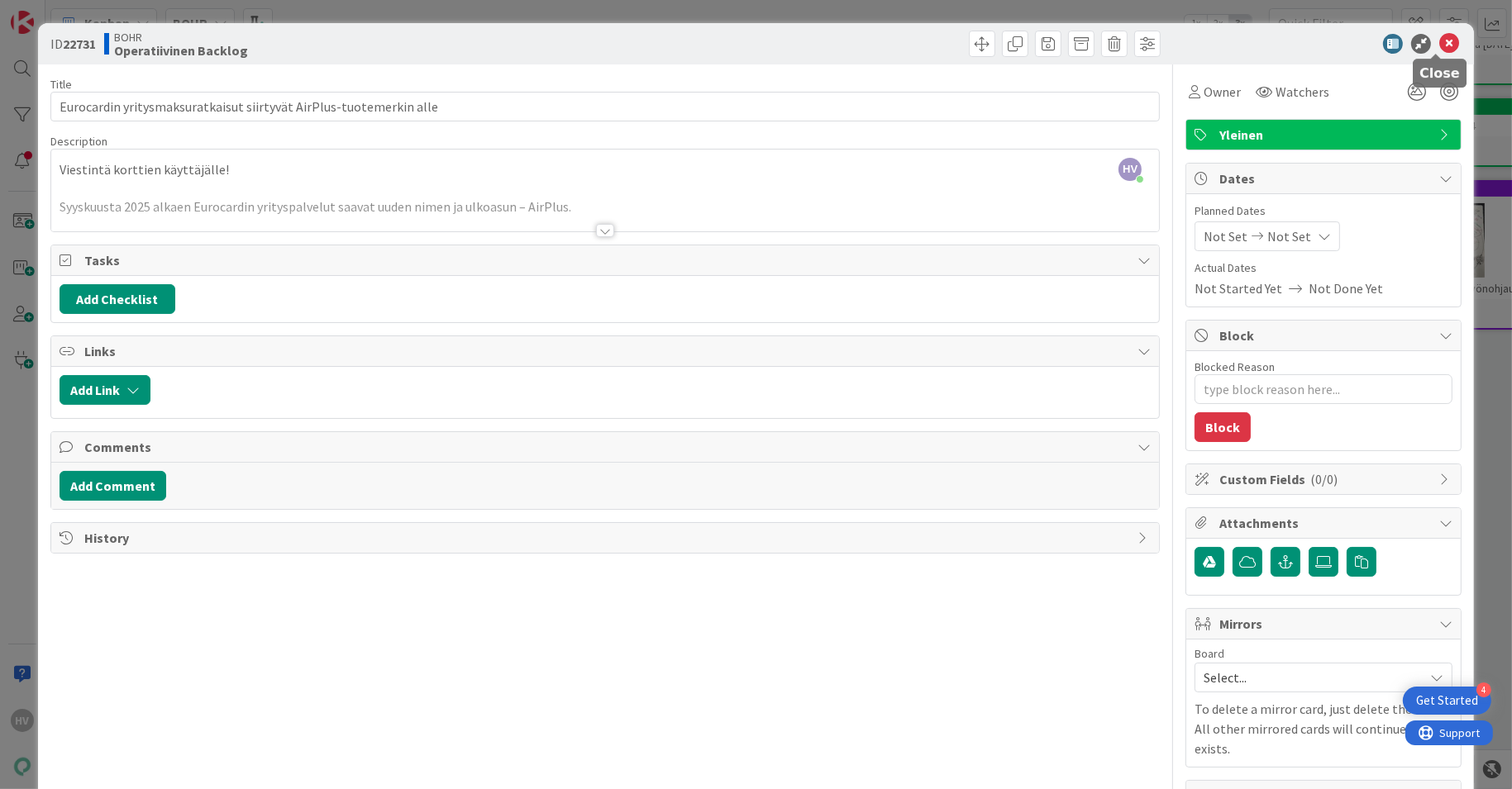
click at [1439, 35] on icon at bounding box center [1449, 44] width 20 height 20
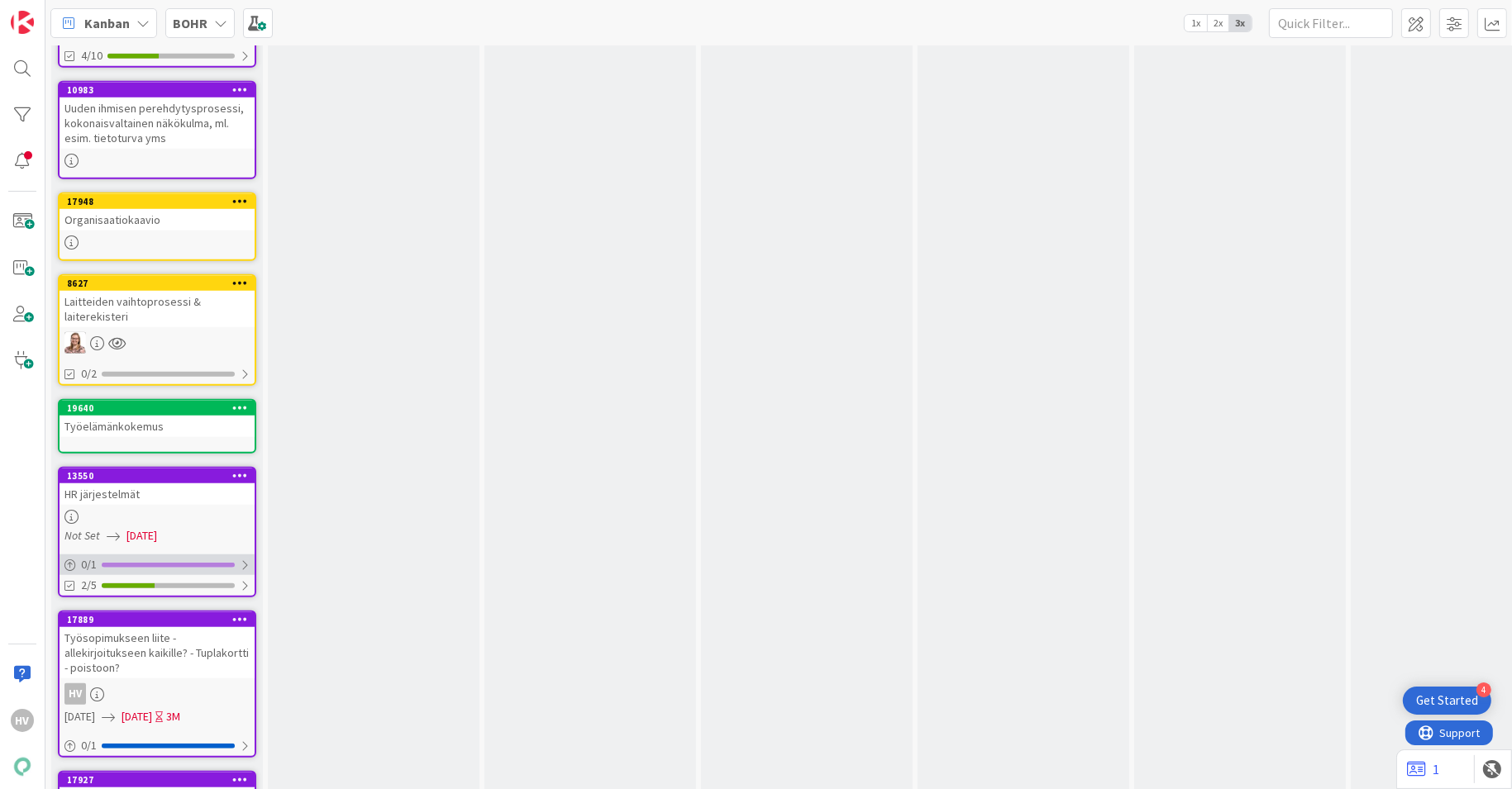
click at [174, 554] on div "0 / 1" at bounding box center [157, 565] width 195 height 21
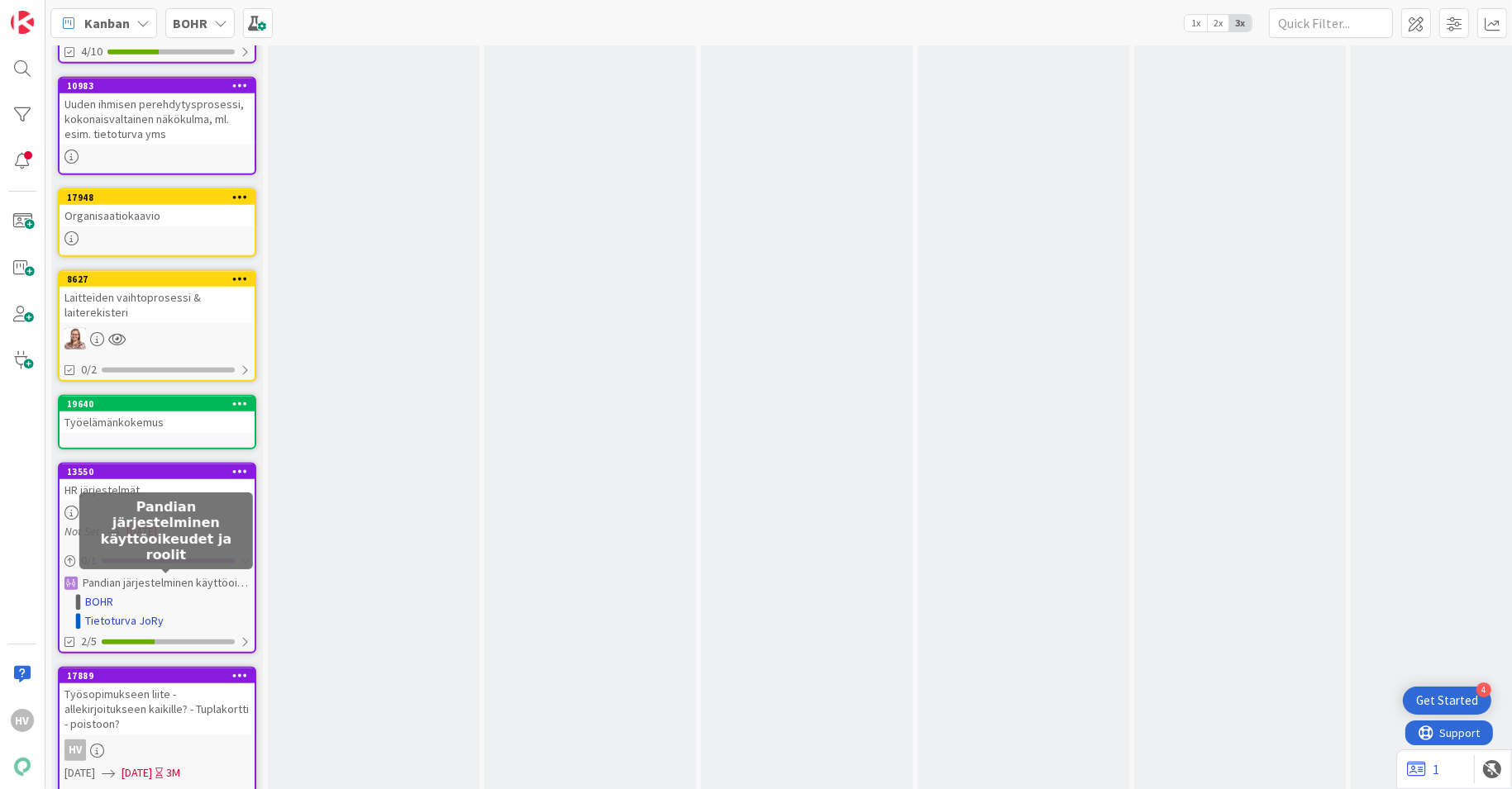
scroll to position [1693, 0]
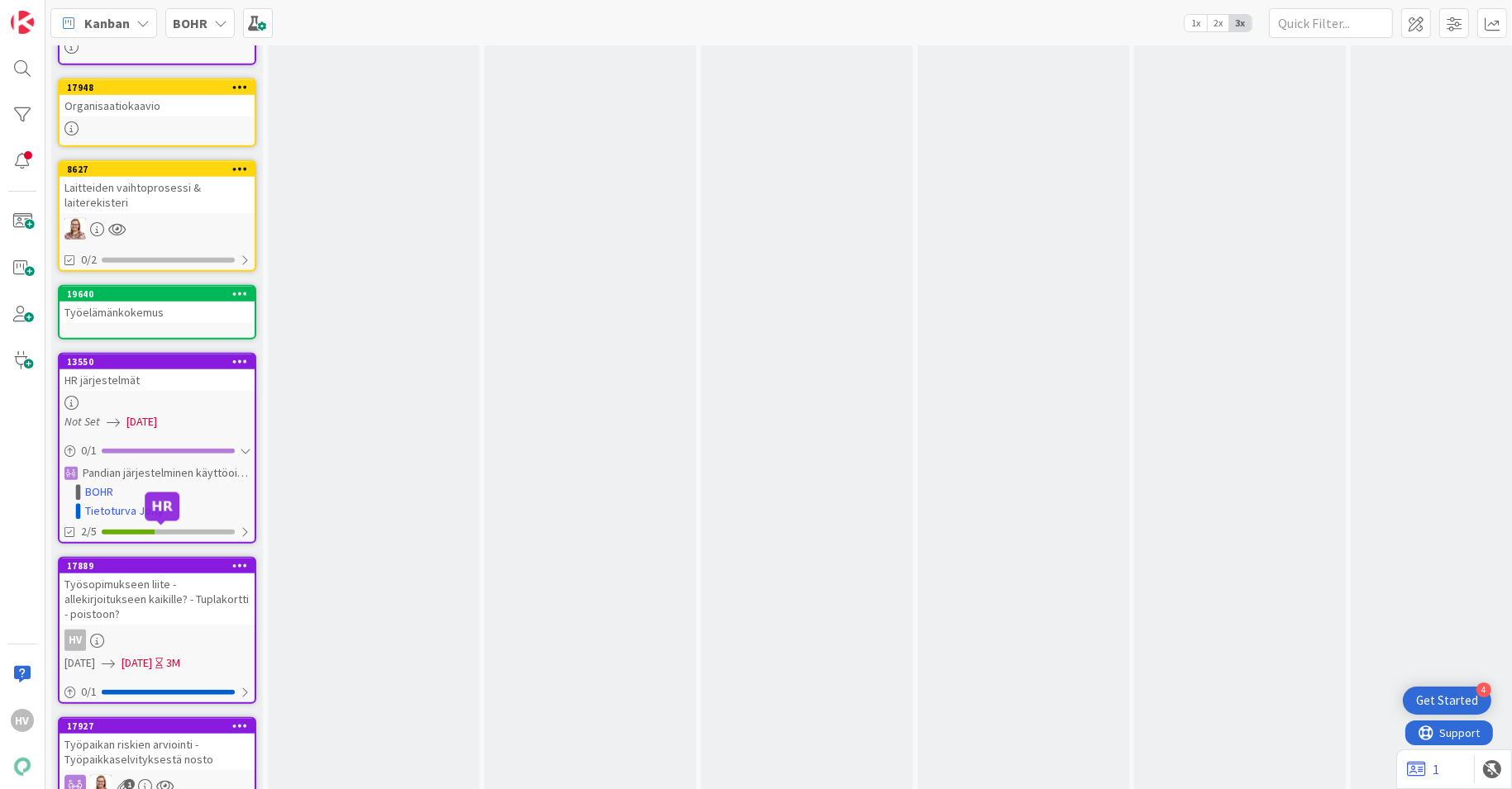
click at [183, 560] on div "17889" at bounding box center [160, 566] width 188 height 12
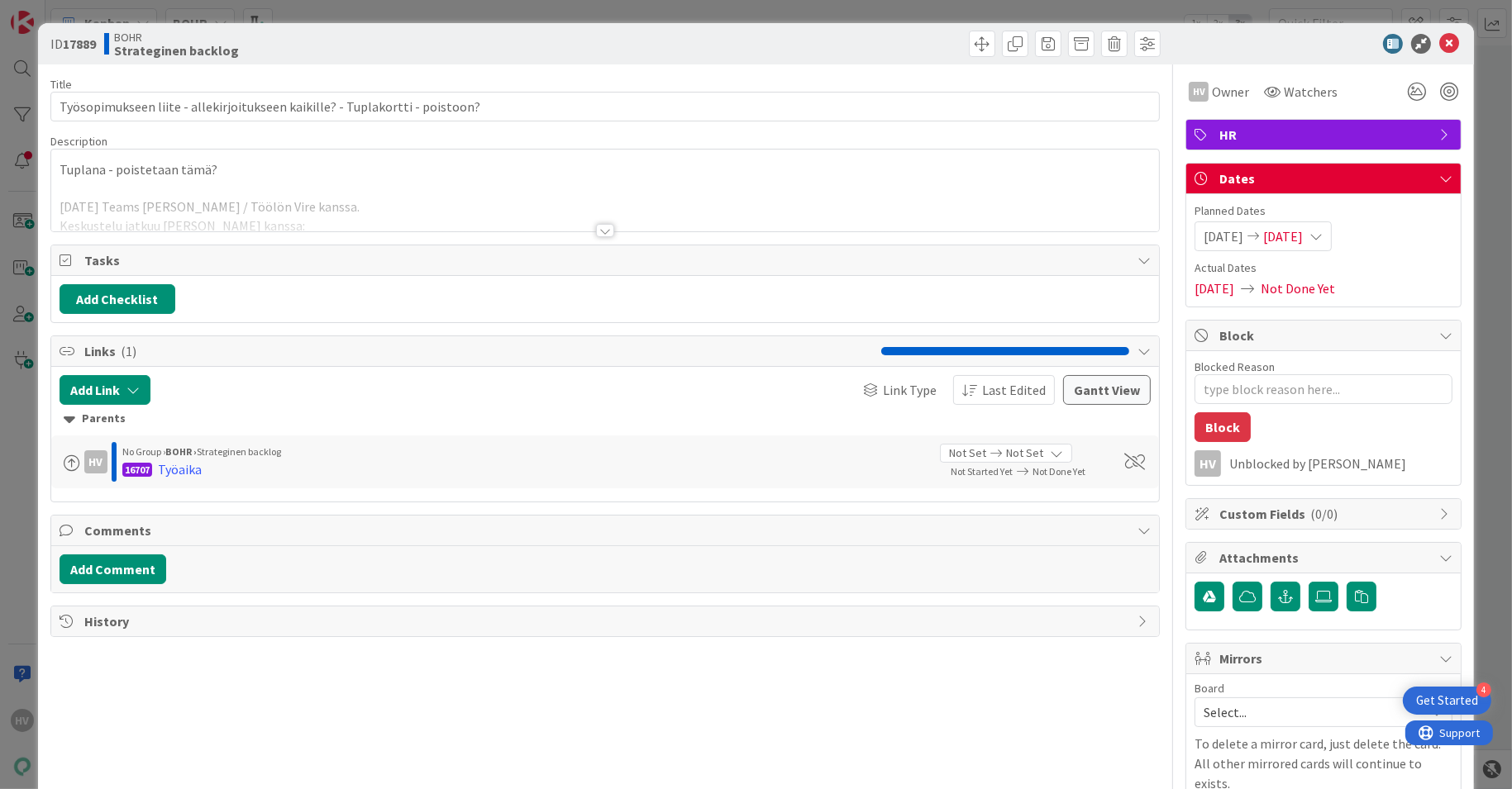
click at [596, 231] on div at bounding box center [605, 230] width 18 height 13
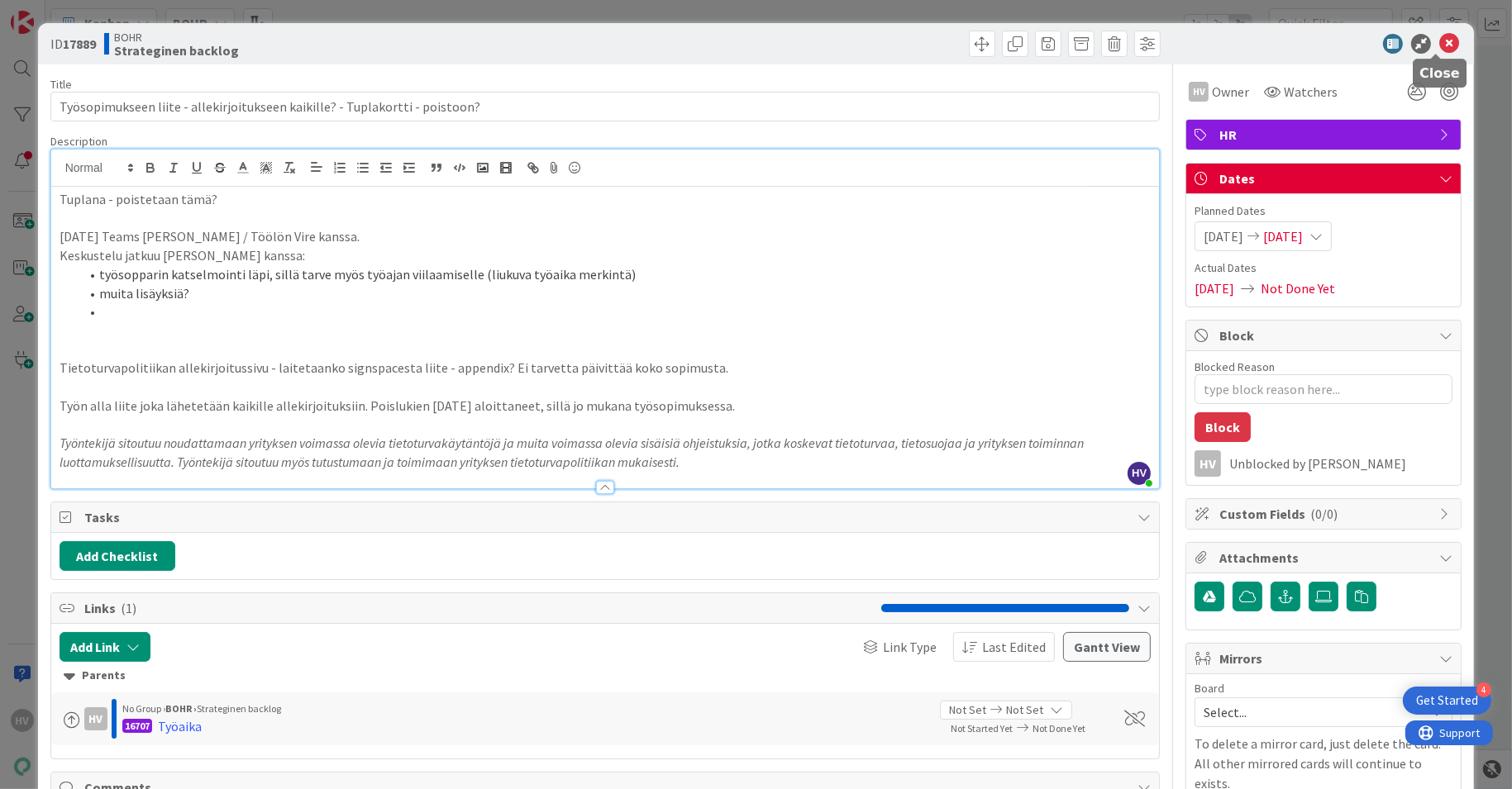
click at [1439, 40] on icon at bounding box center [1449, 44] width 20 height 20
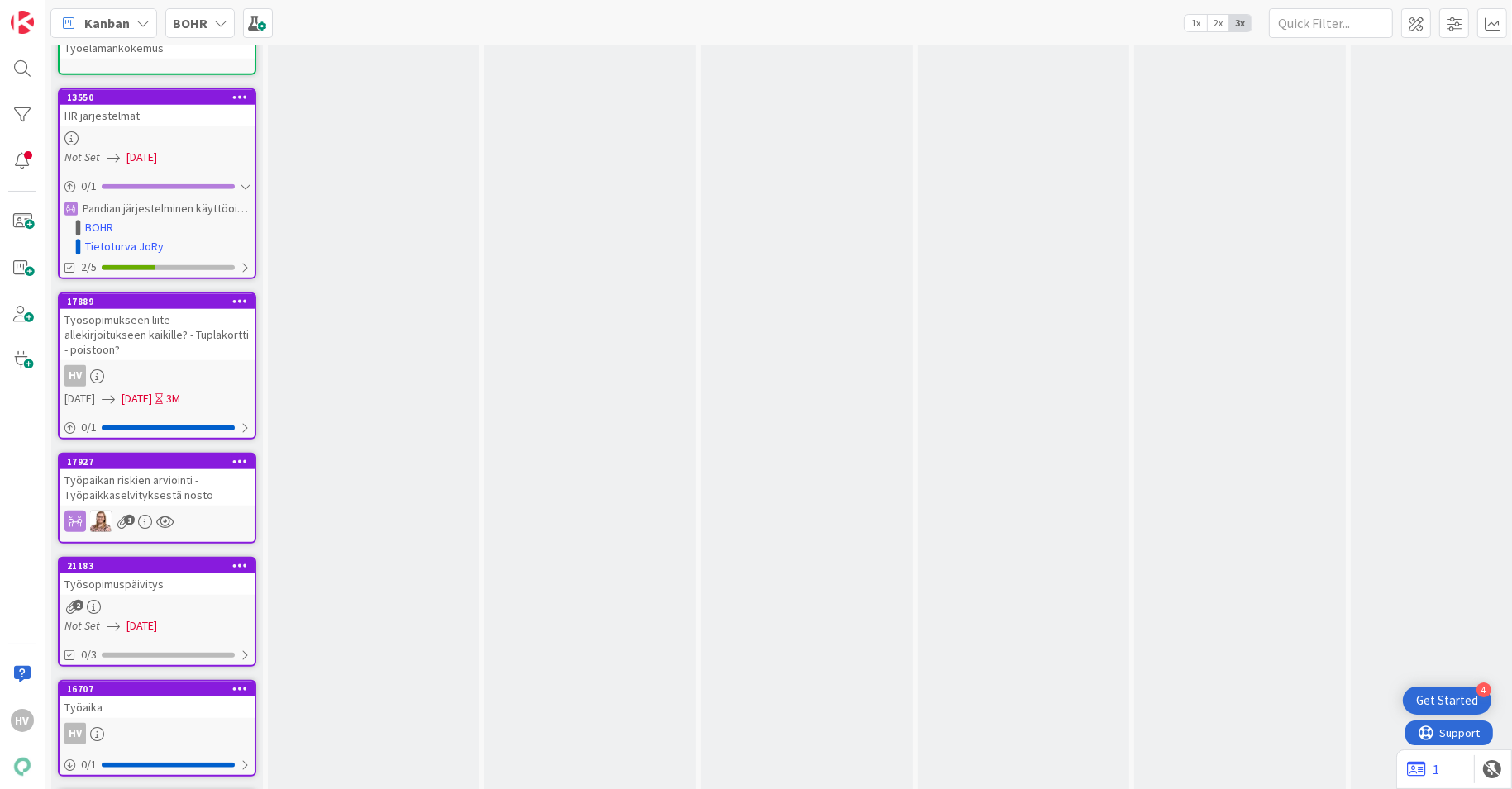
scroll to position [1968, 0]
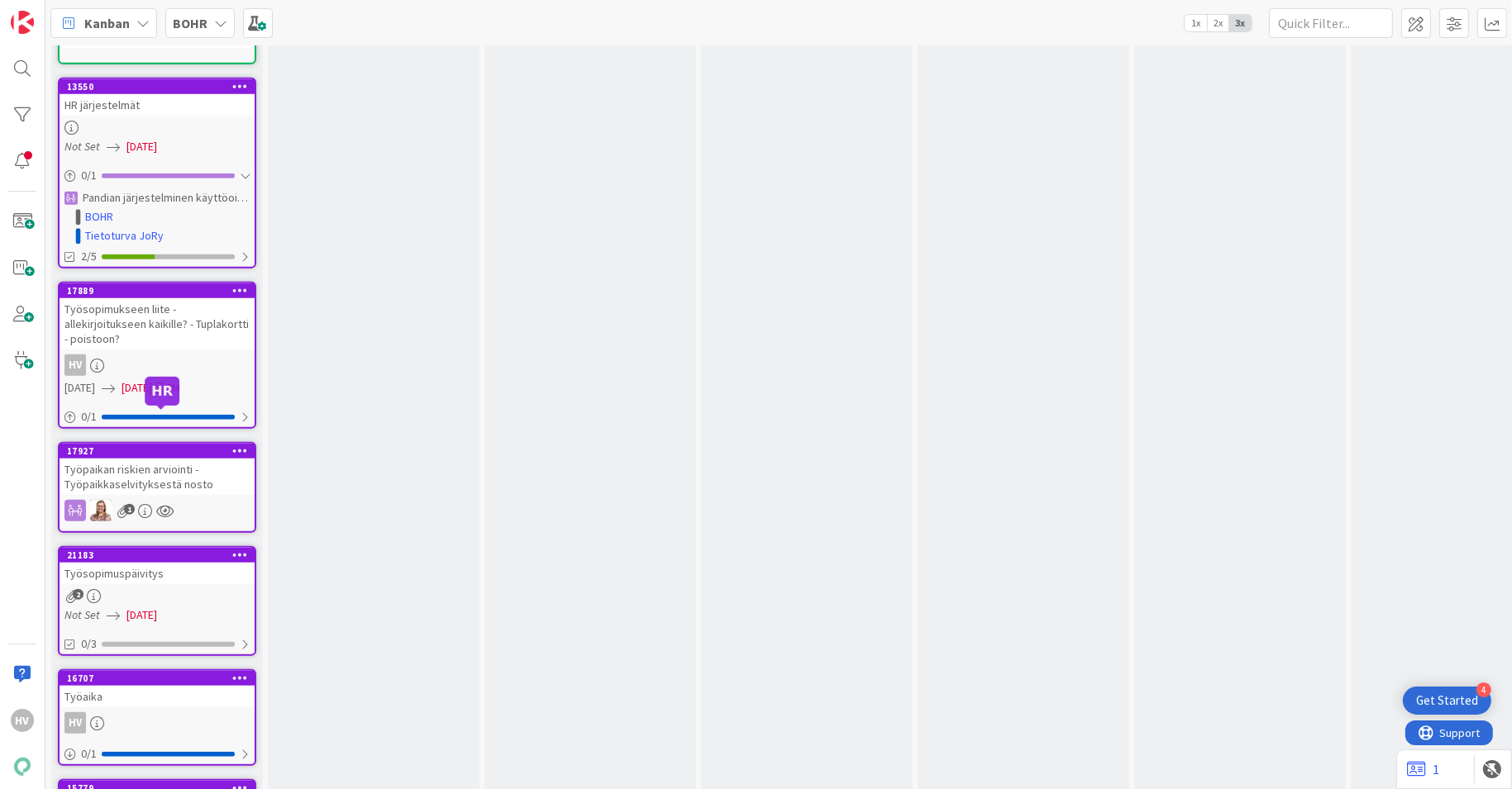
click at [156, 445] on div "17927" at bounding box center [160, 451] width 188 height 12
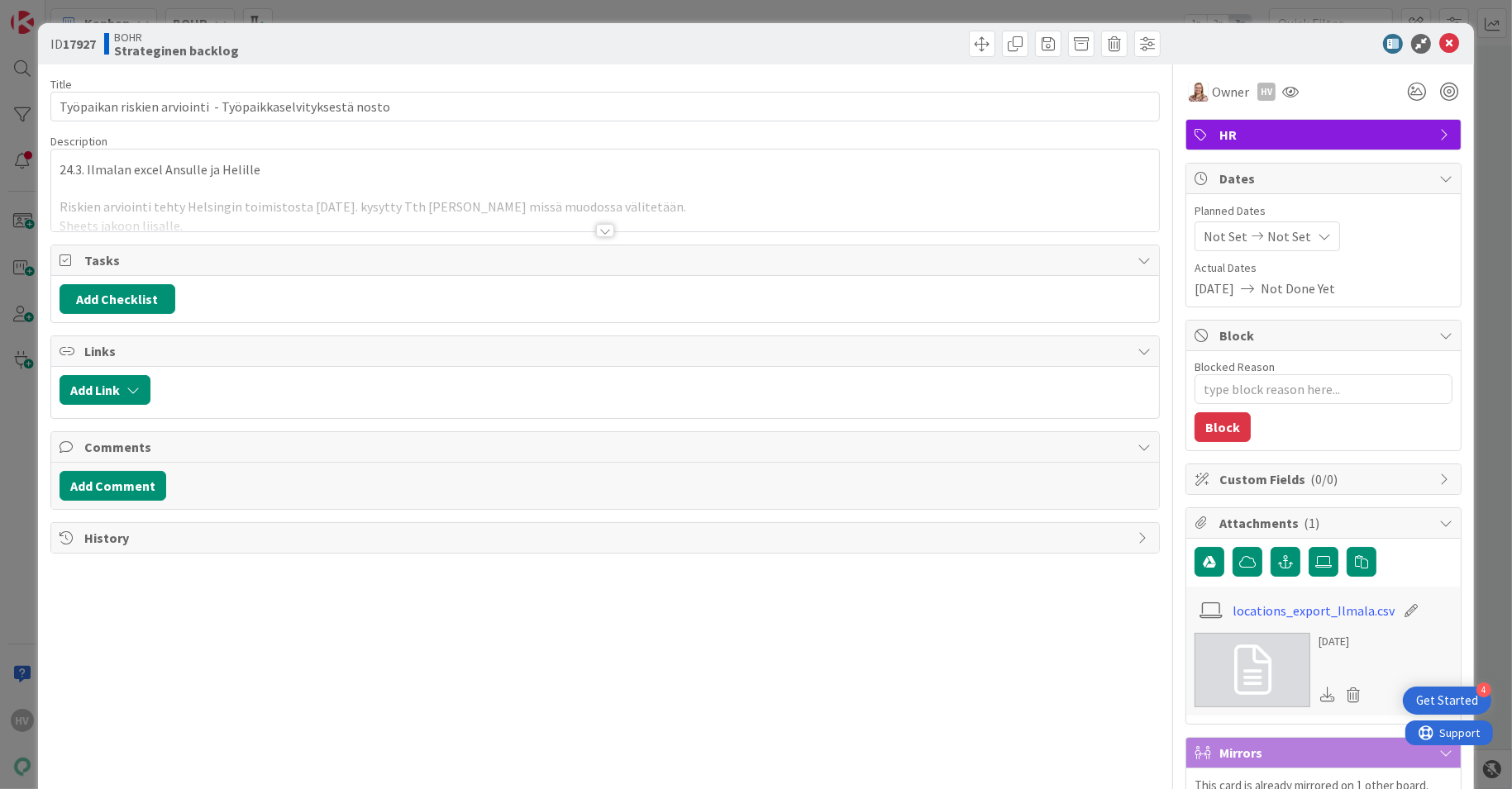
click at [596, 224] on div at bounding box center [605, 230] width 18 height 13
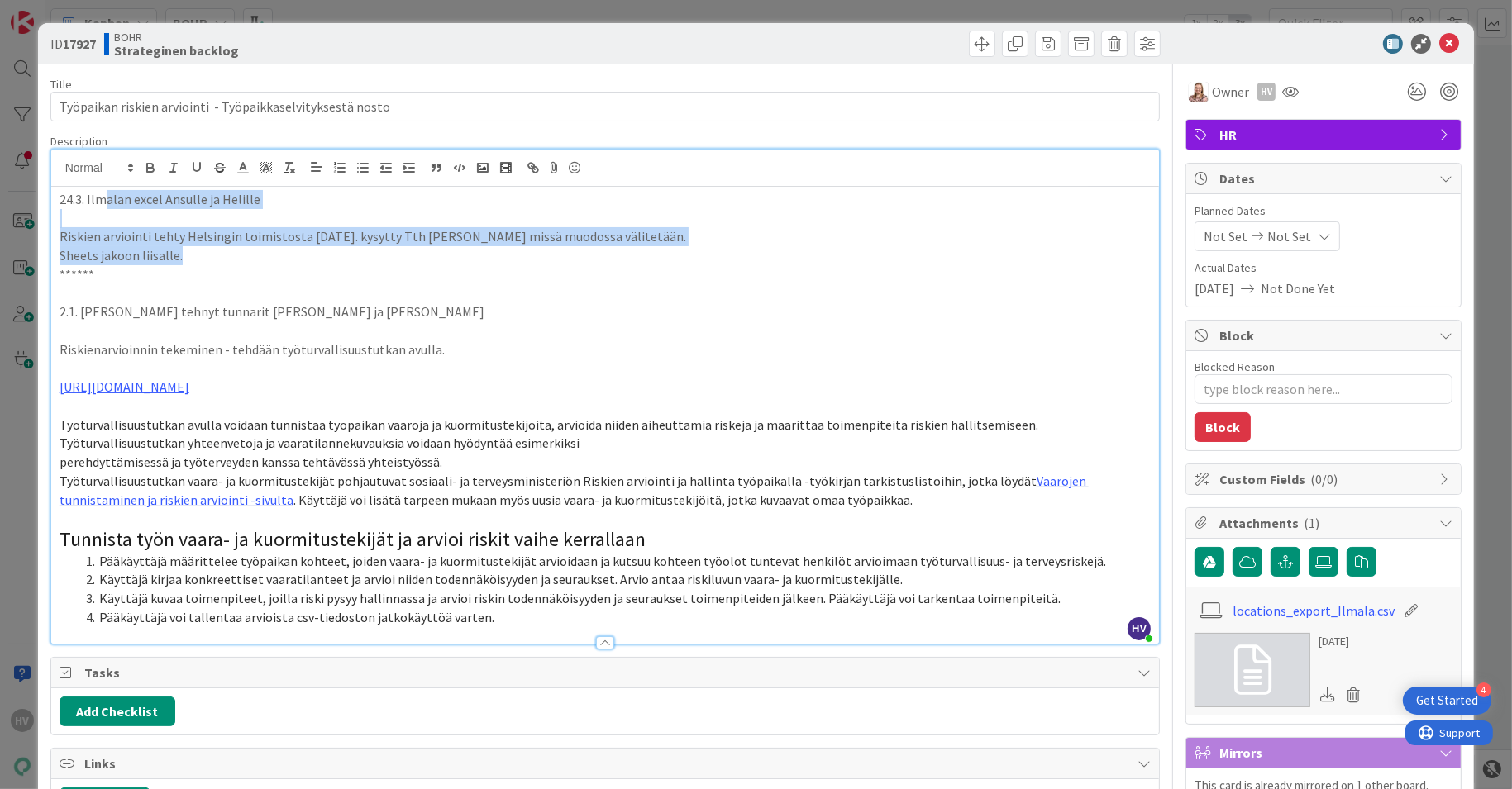
drag, startPoint x: 124, startPoint y: 200, endPoint x: 242, endPoint y: 250, distance: 128.2
click at [242, 250] on div "24.3. Ilmalan excel Ansulle ja Helille Riskien arviointi tehty Helsingin toimis…" at bounding box center [606, 415] width 1109 height 457
click at [242, 250] on p "Sheets jakoon liisalle." at bounding box center [605, 255] width 1091 height 19
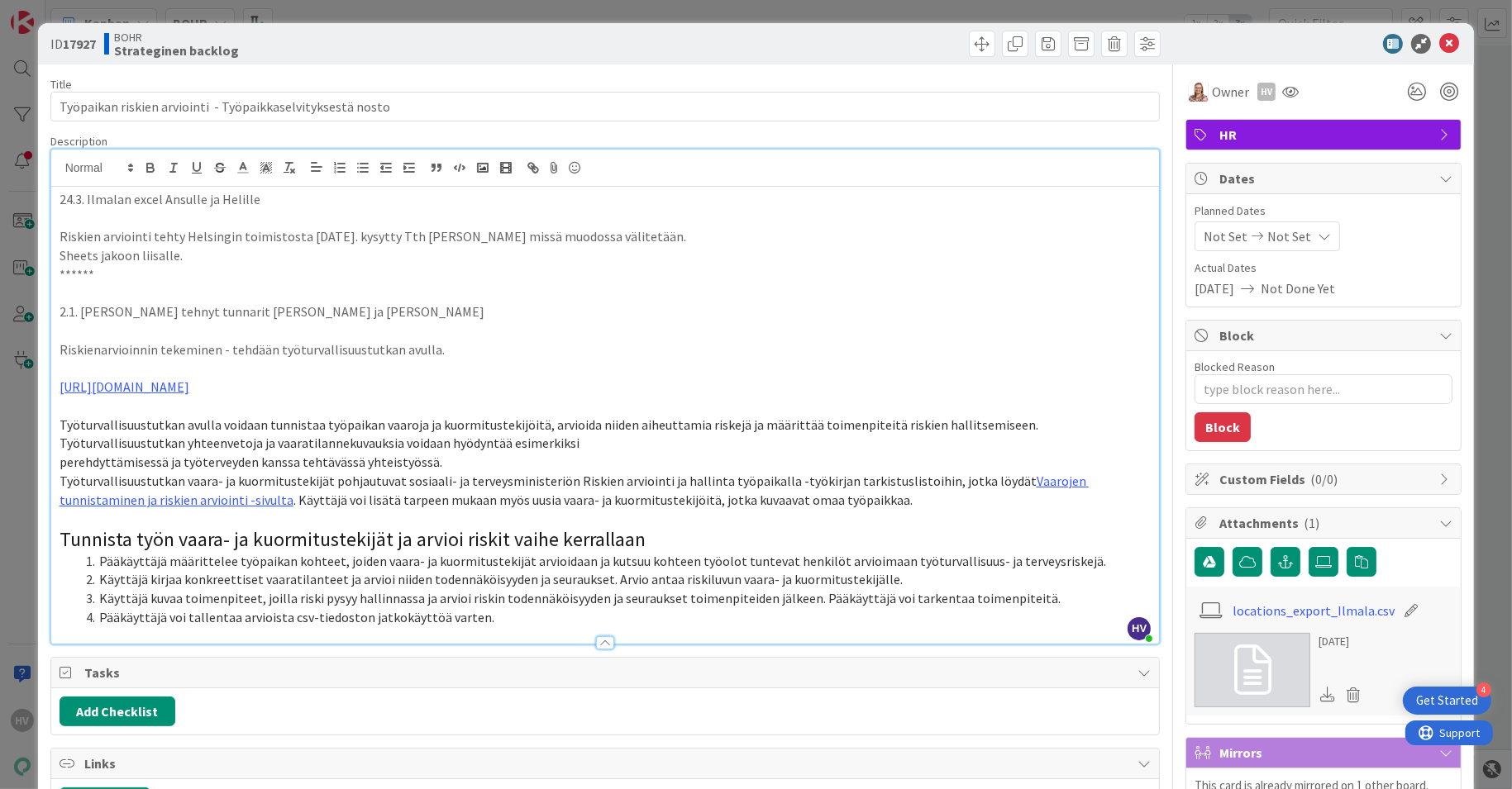
click at [523, 237] on p "Riskien arviointi tehty Helsingin toimistosta [DATE]. kysytty Tth [PERSON_NAME]…" at bounding box center [605, 236] width 1091 height 19
click at [212, 256] on p "Sheets jakoon liisalle." at bounding box center [605, 255] width 1091 height 19
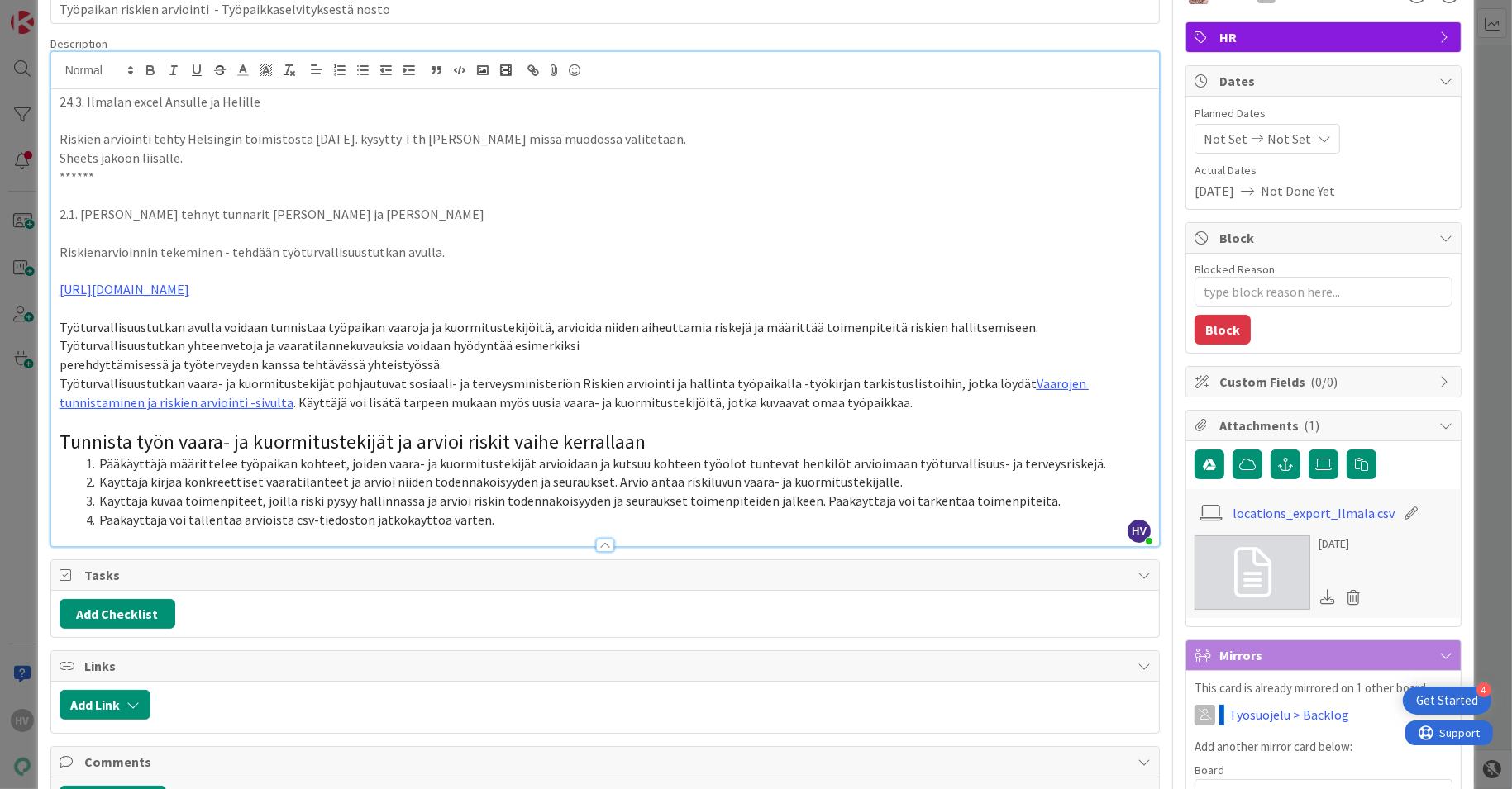
scroll to position [183, 0]
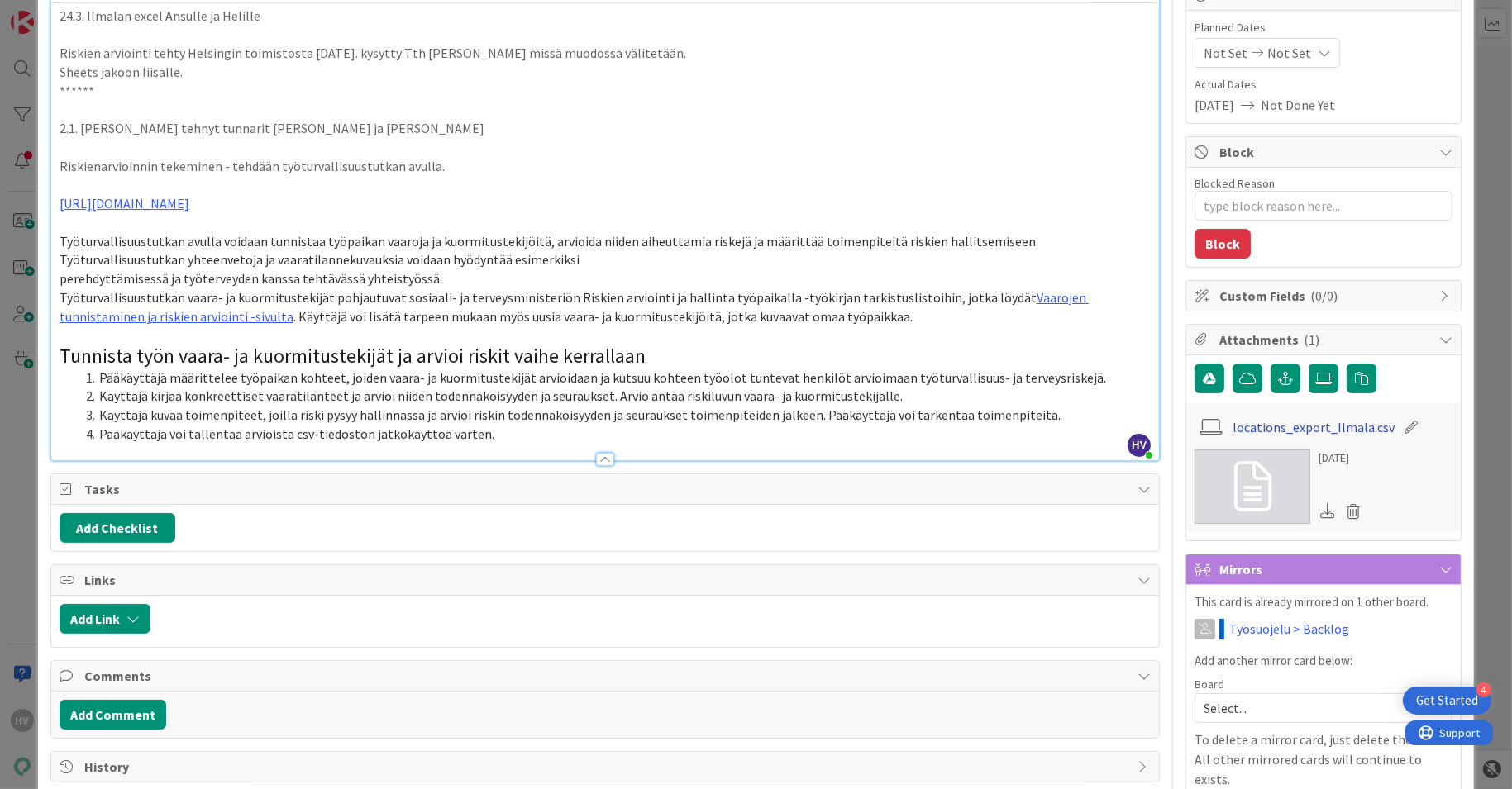
click at [1265, 420] on link "locations_export_Ilmala.csv" at bounding box center [1313, 427] width 162 height 20
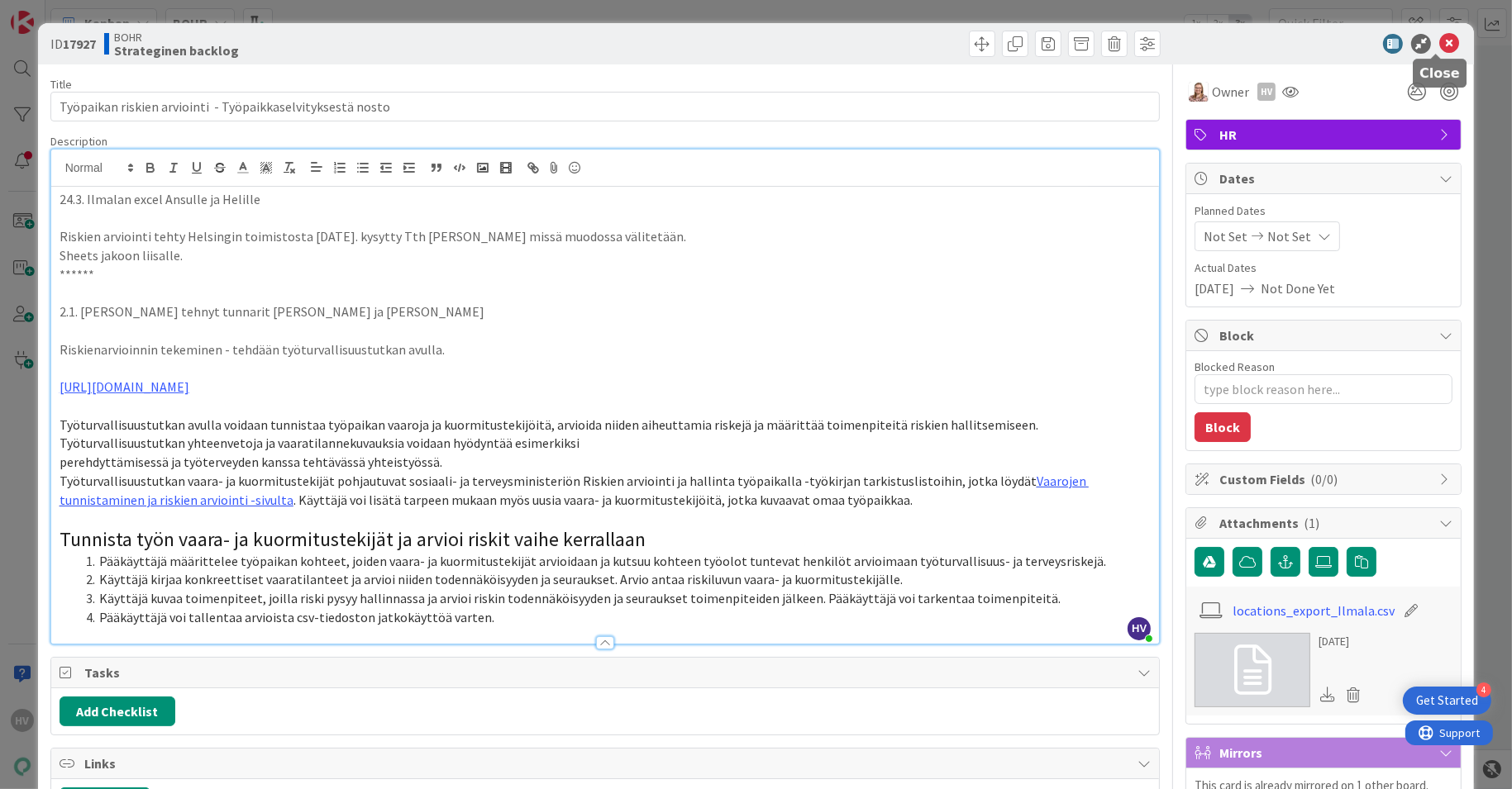
click at [1440, 46] on icon at bounding box center [1449, 44] width 20 height 20
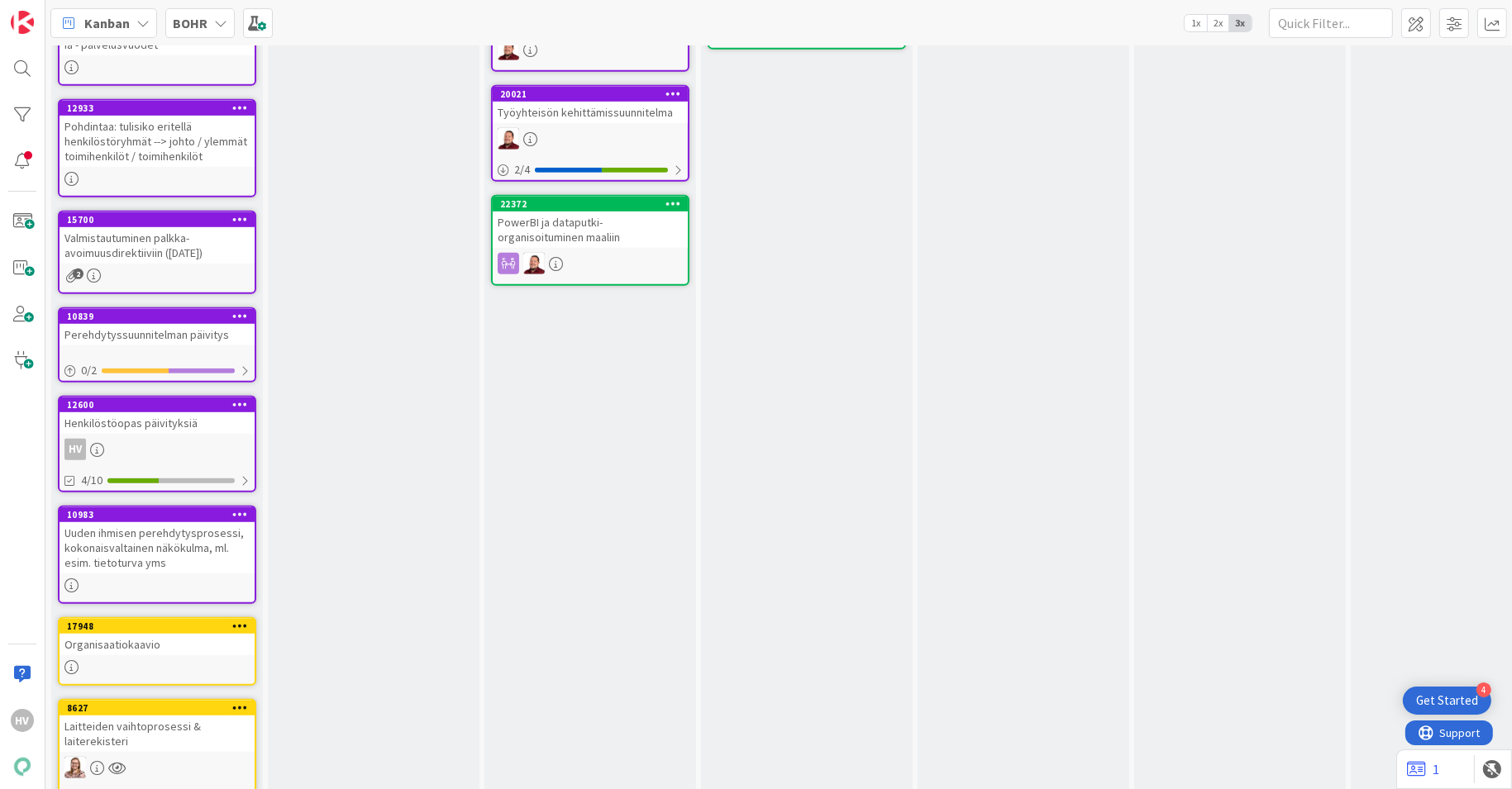
scroll to position [1141, 0]
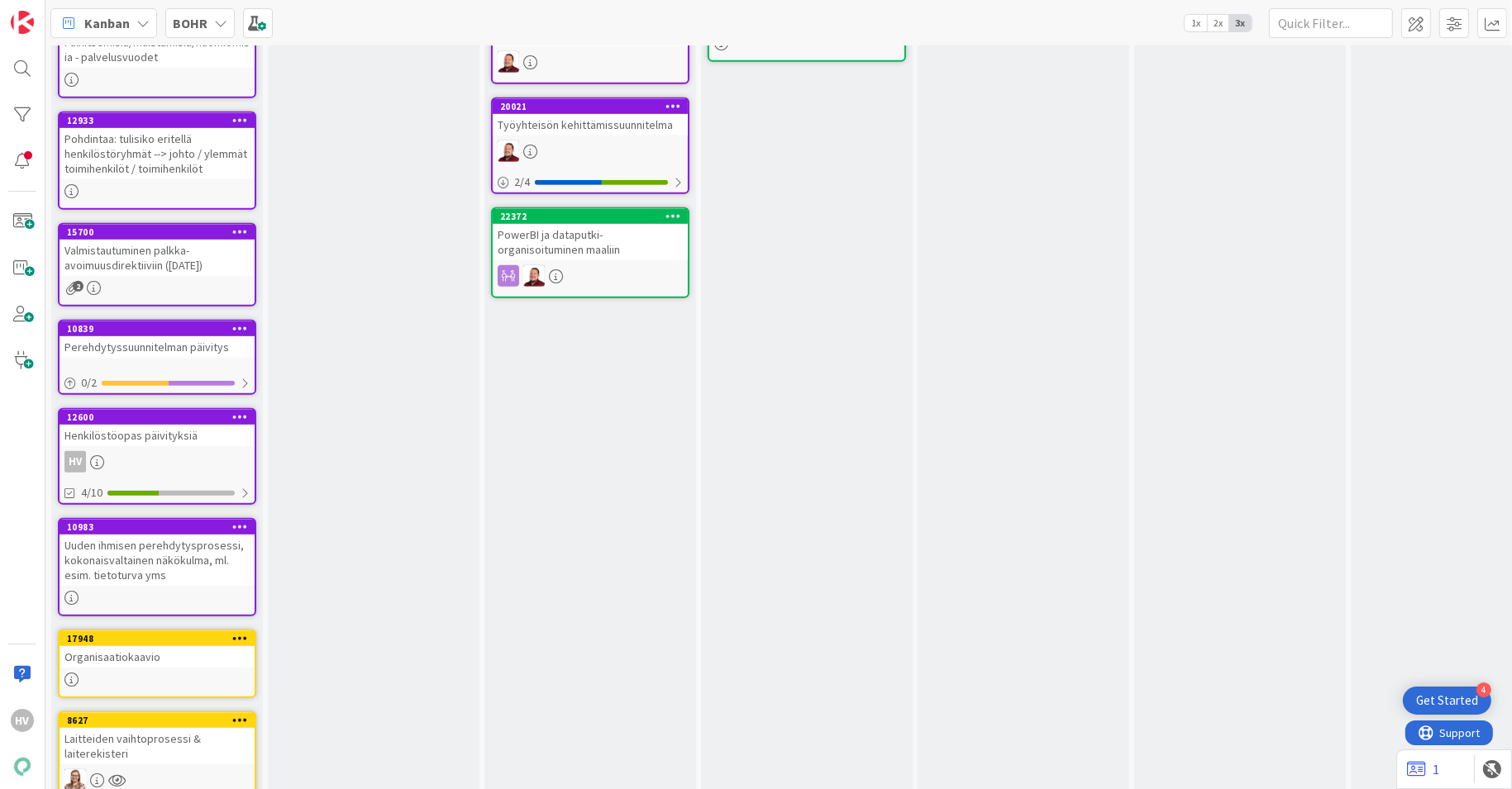
click at [142, 410] on div "12600" at bounding box center [157, 417] width 195 height 15
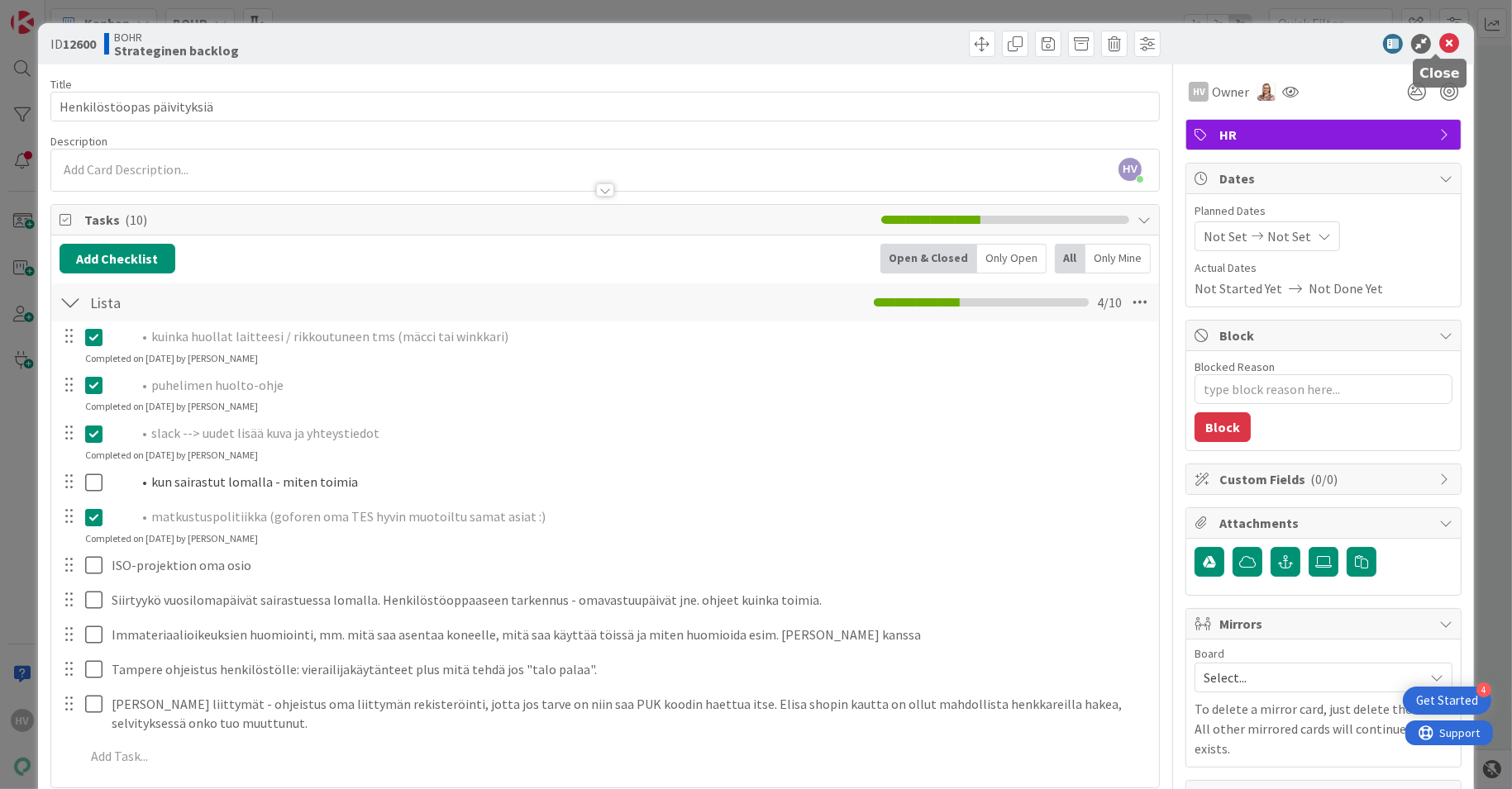
click at [1439, 41] on icon at bounding box center [1449, 44] width 20 height 20
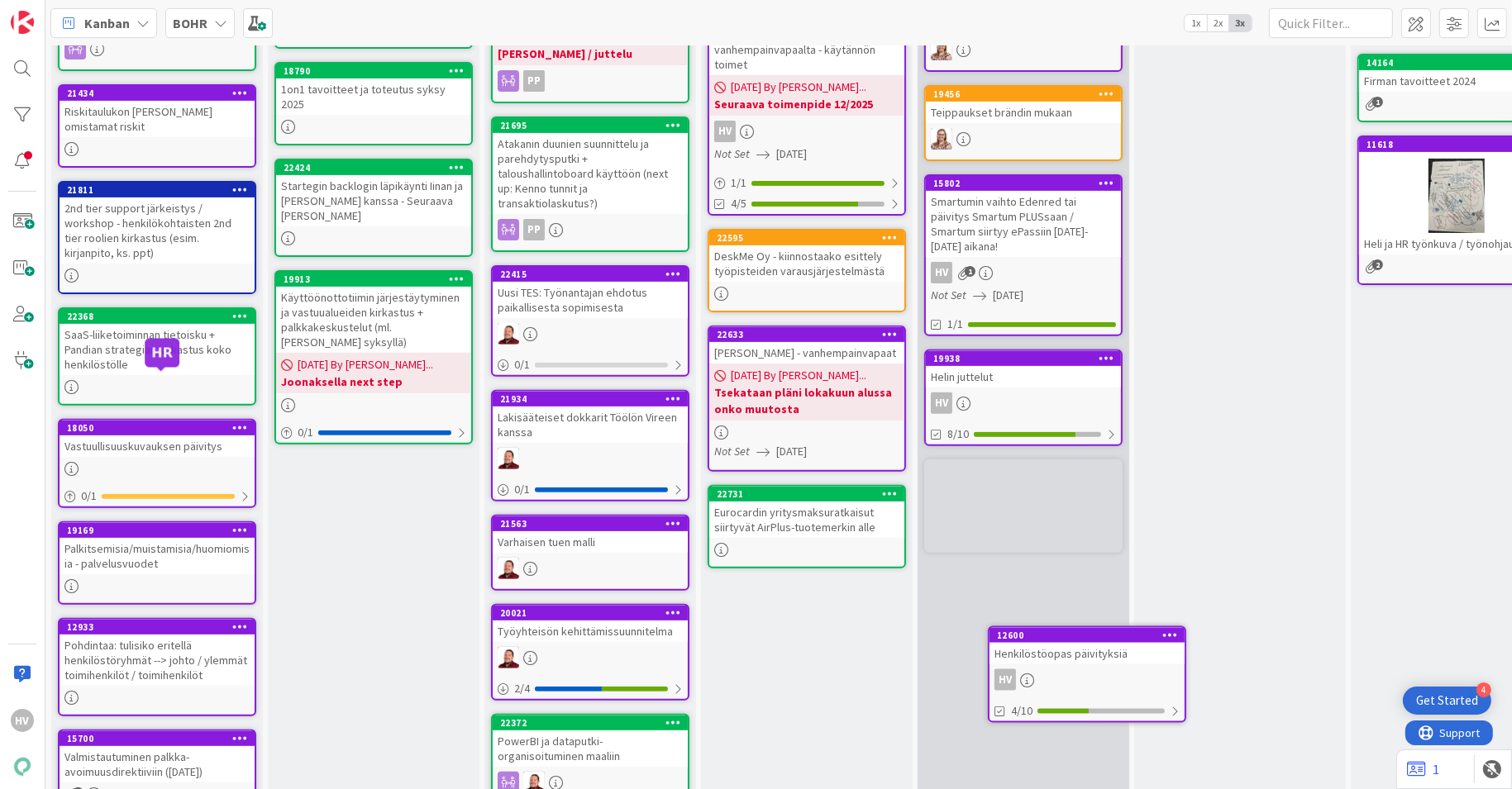
scroll to position [685, 0]
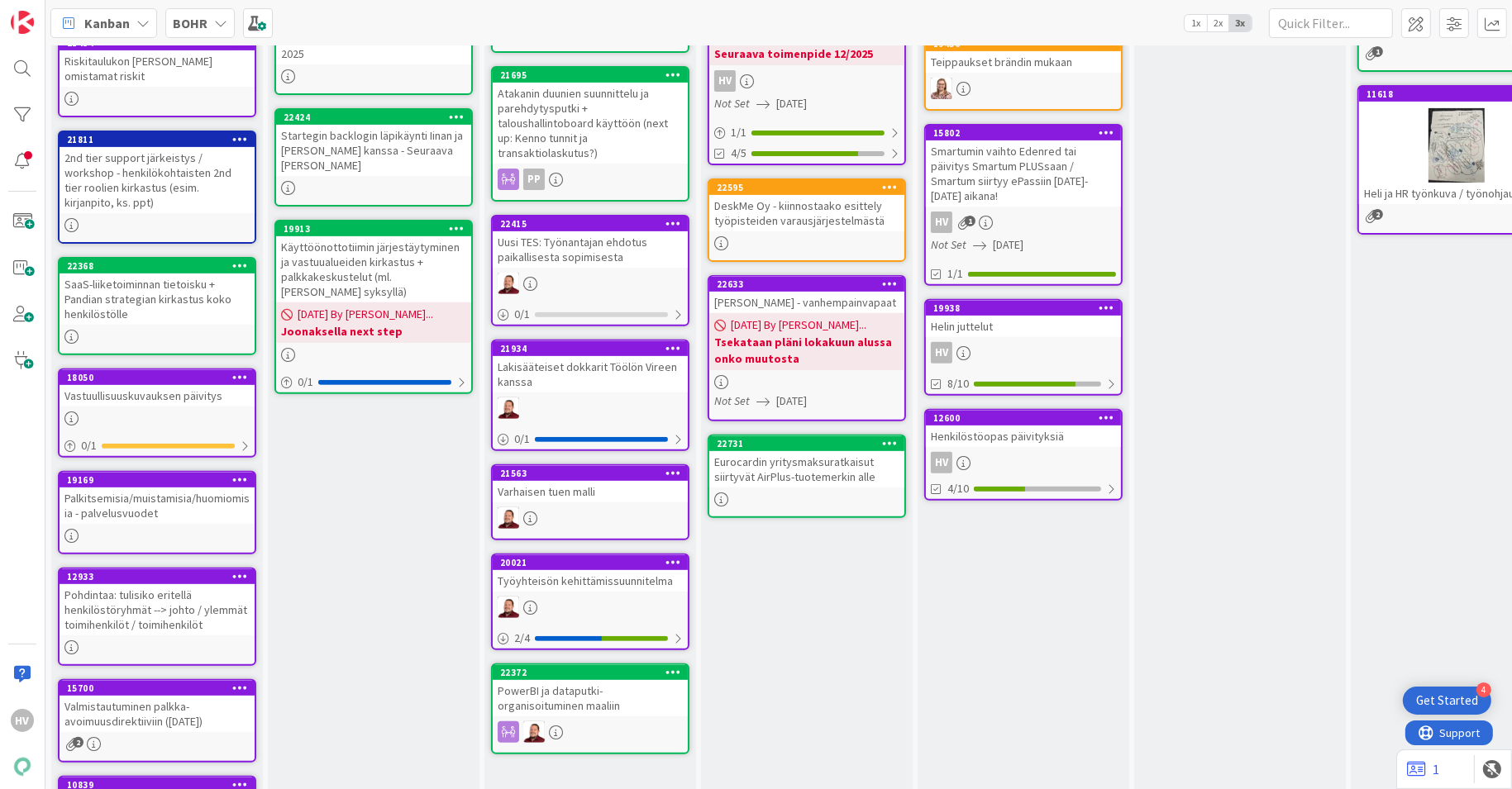
click at [1043, 426] on div "Henkilöstöopas päivityksiä" at bounding box center [1024, 436] width 195 height 21
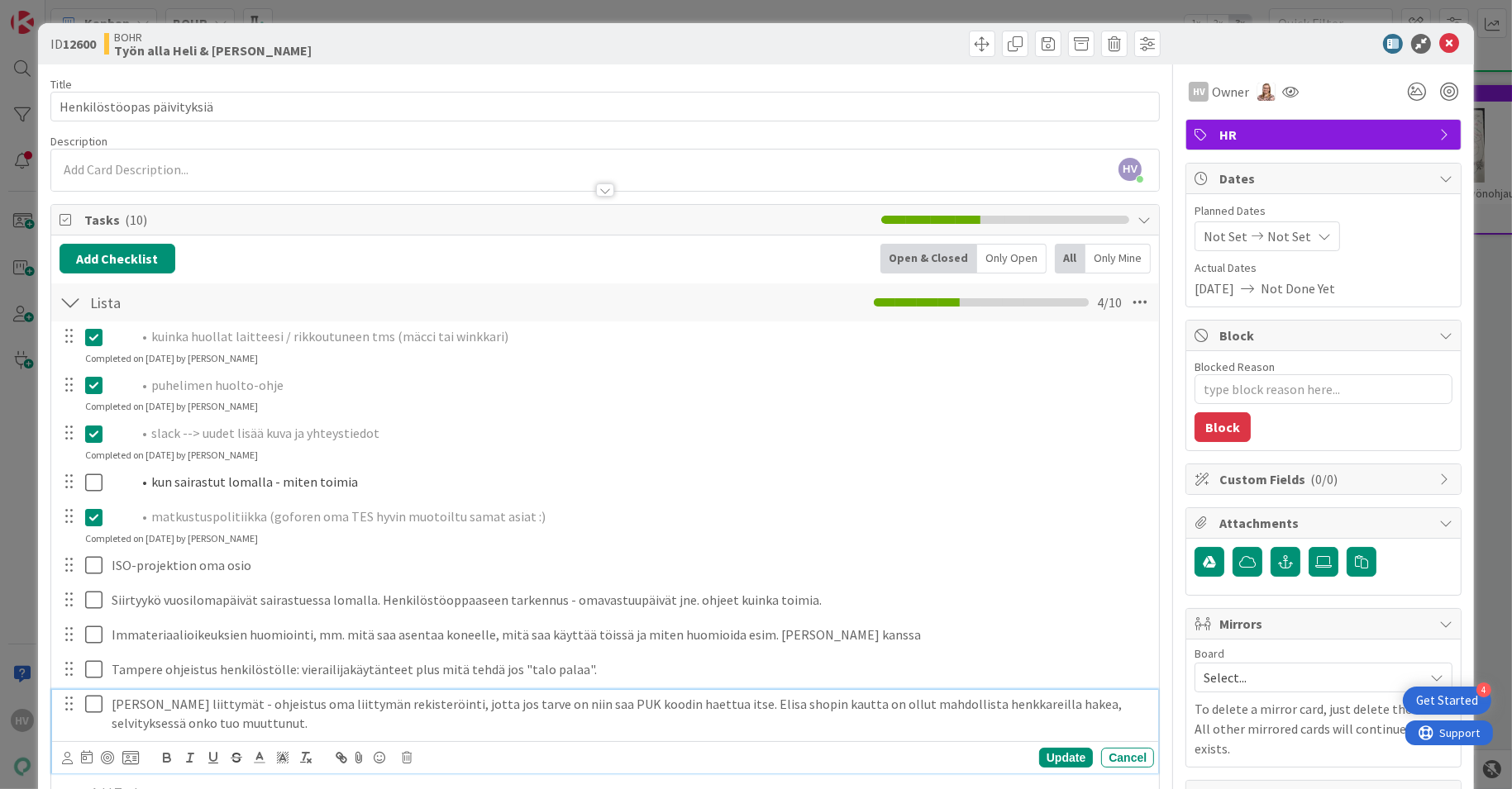
click at [93, 701] on icon at bounding box center [97, 703] width 25 height 20
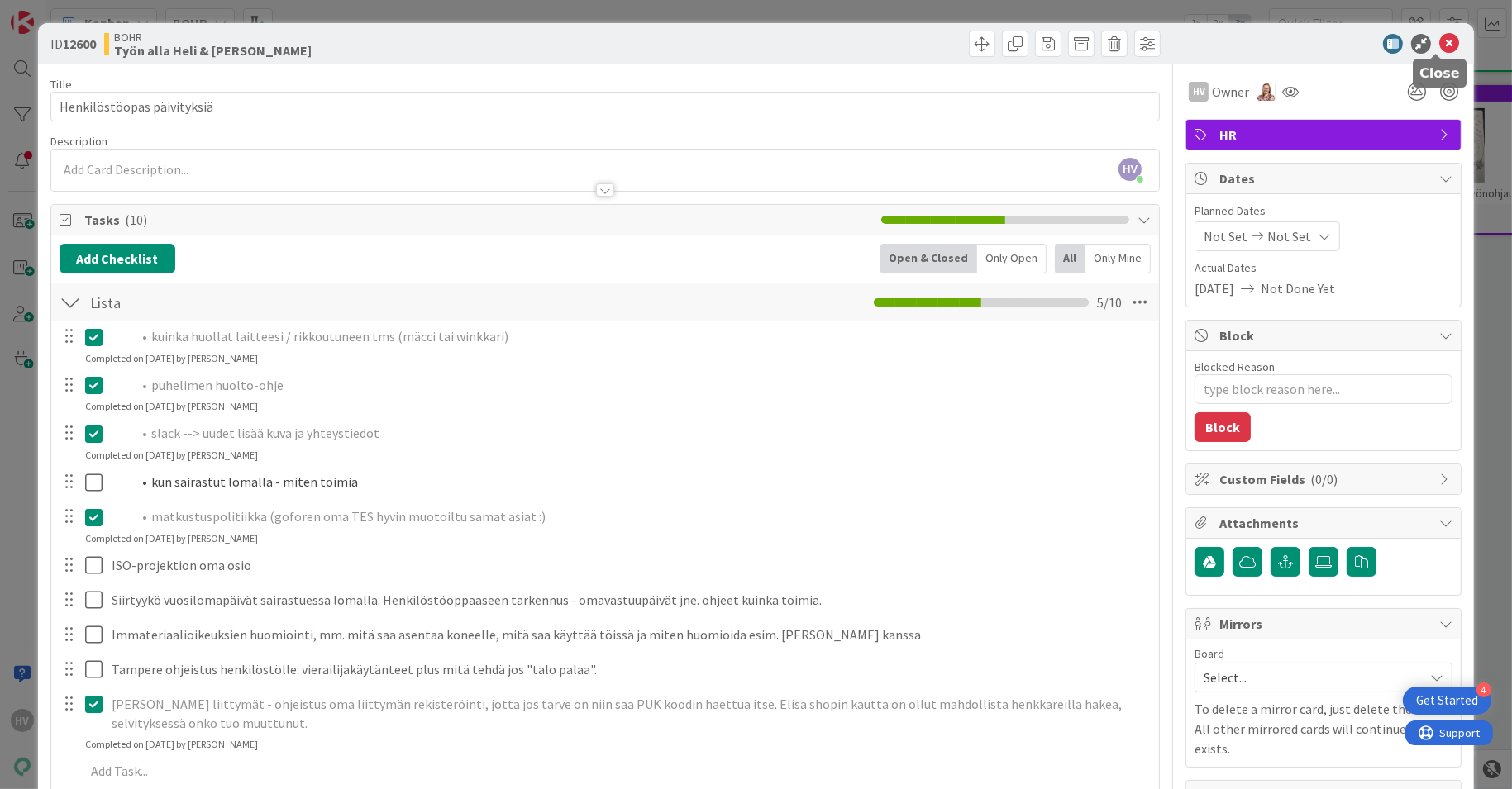
click at [1439, 45] on icon at bounding box center [1449, 44] width 20 height 20
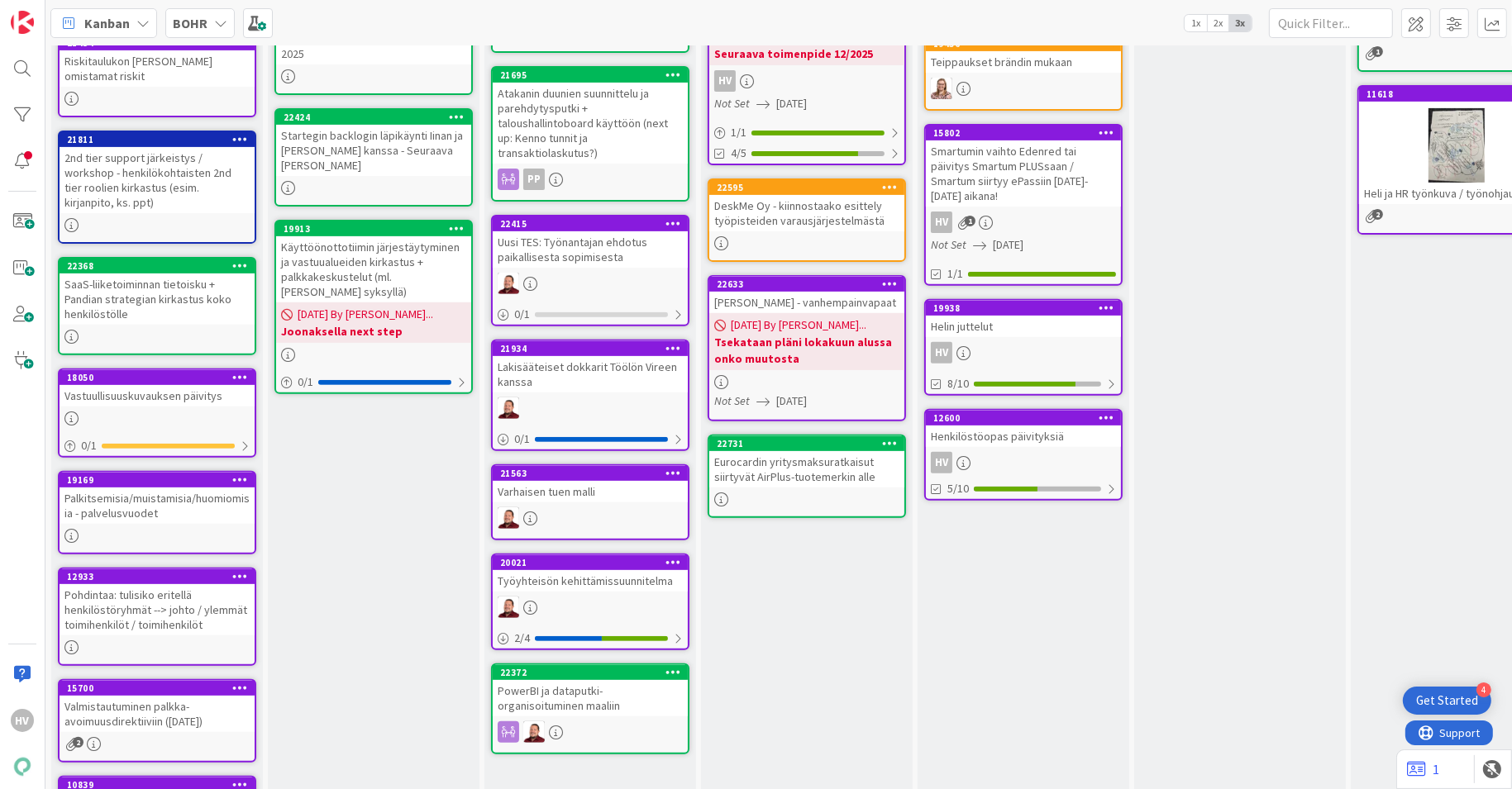
scroll to position [1953, 0]
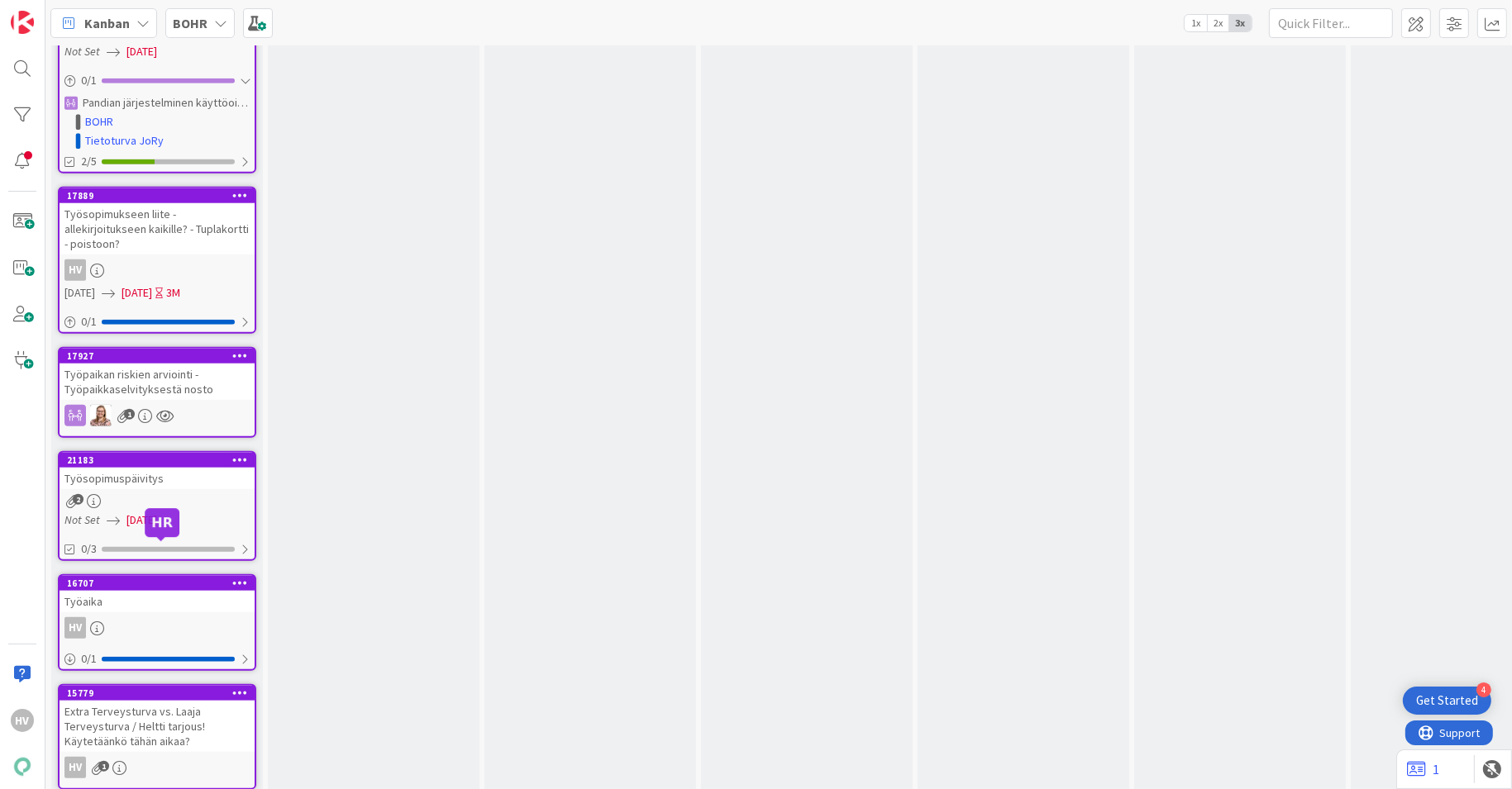
click at [170, 577] on div "16707" at bounding box center [160, 583] width 188 height 12
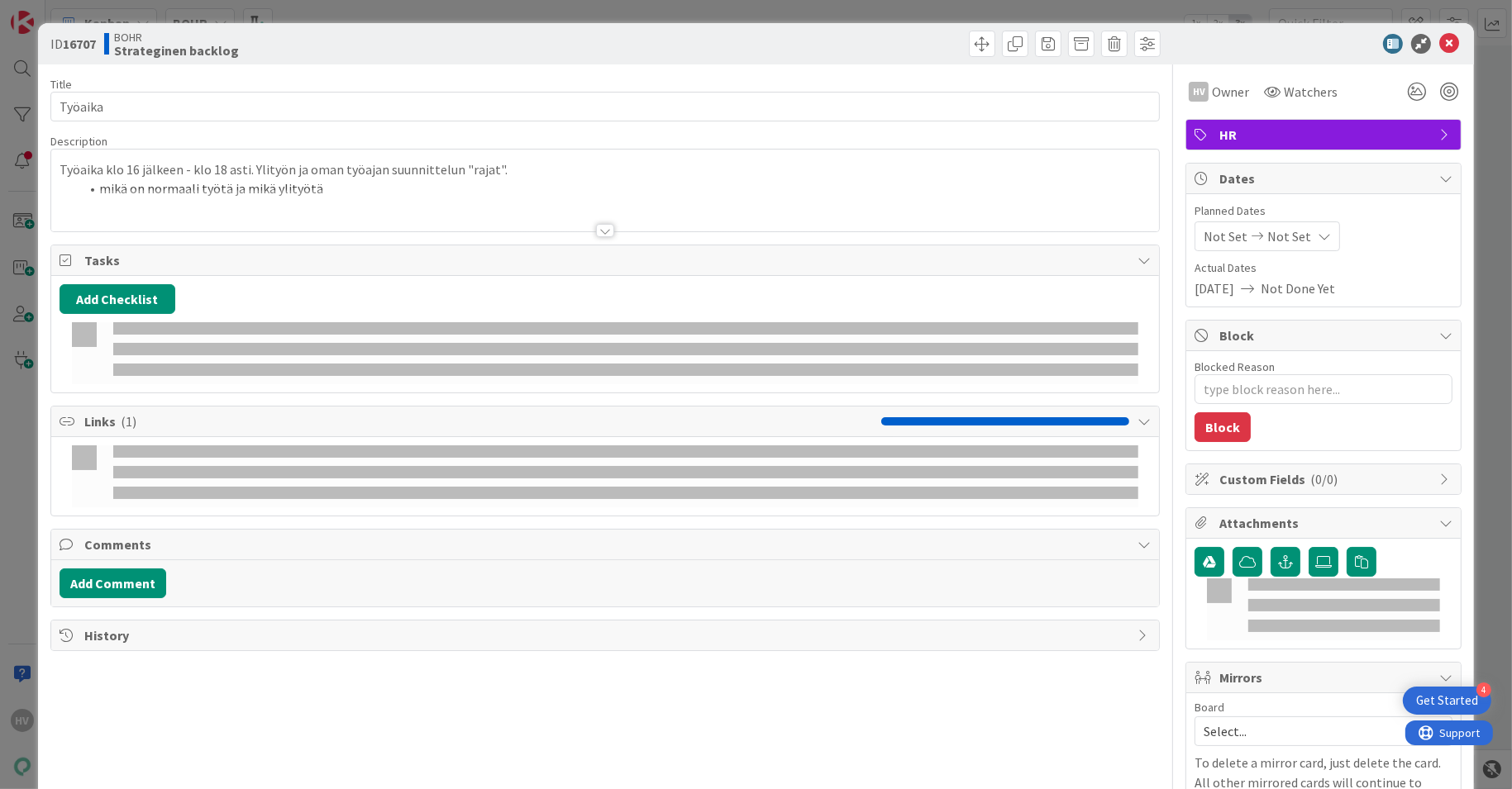
type textarea "x"
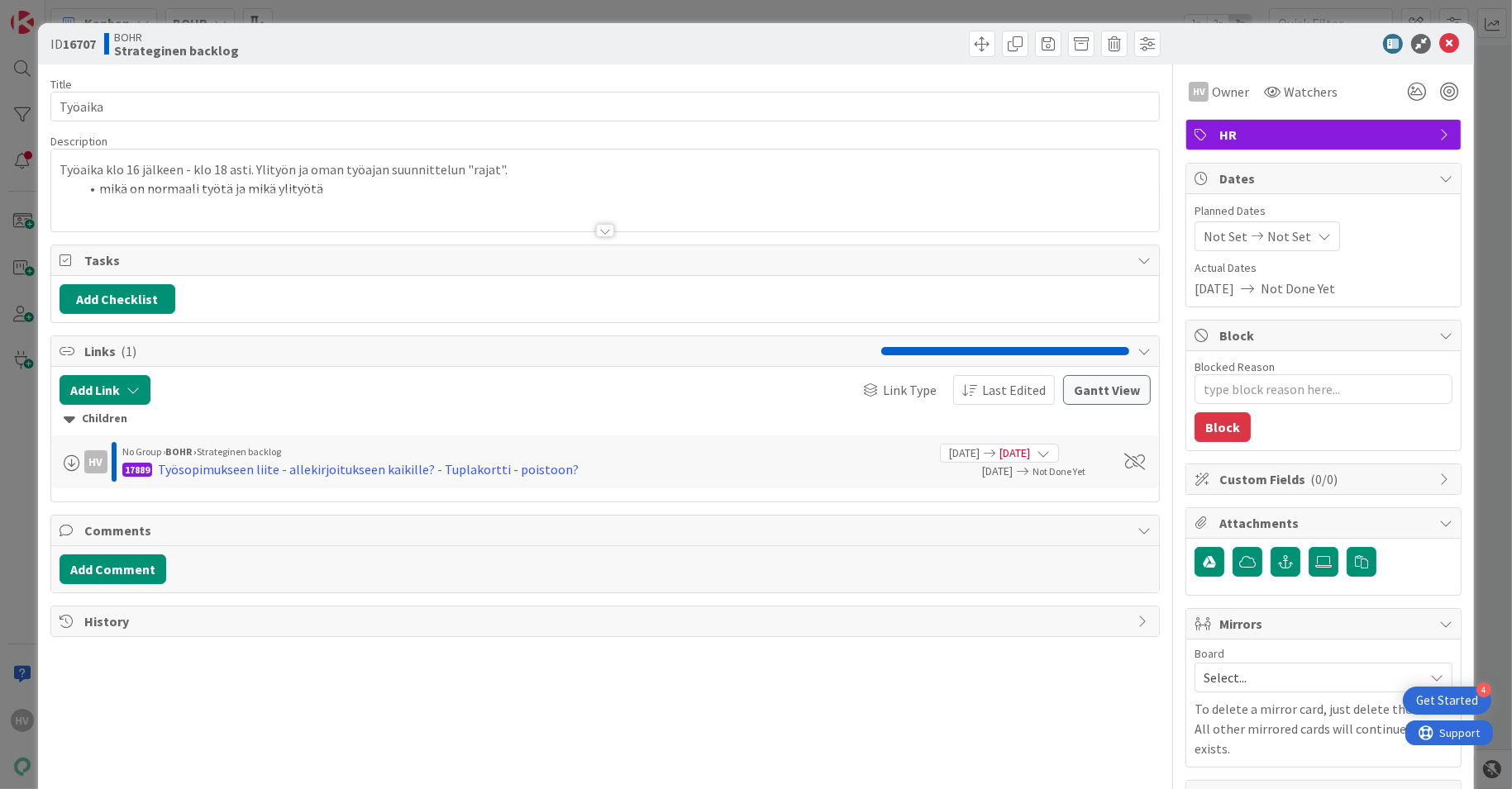
click at [600, 230] on div at bounding box center [605, 230] width 18 height 13
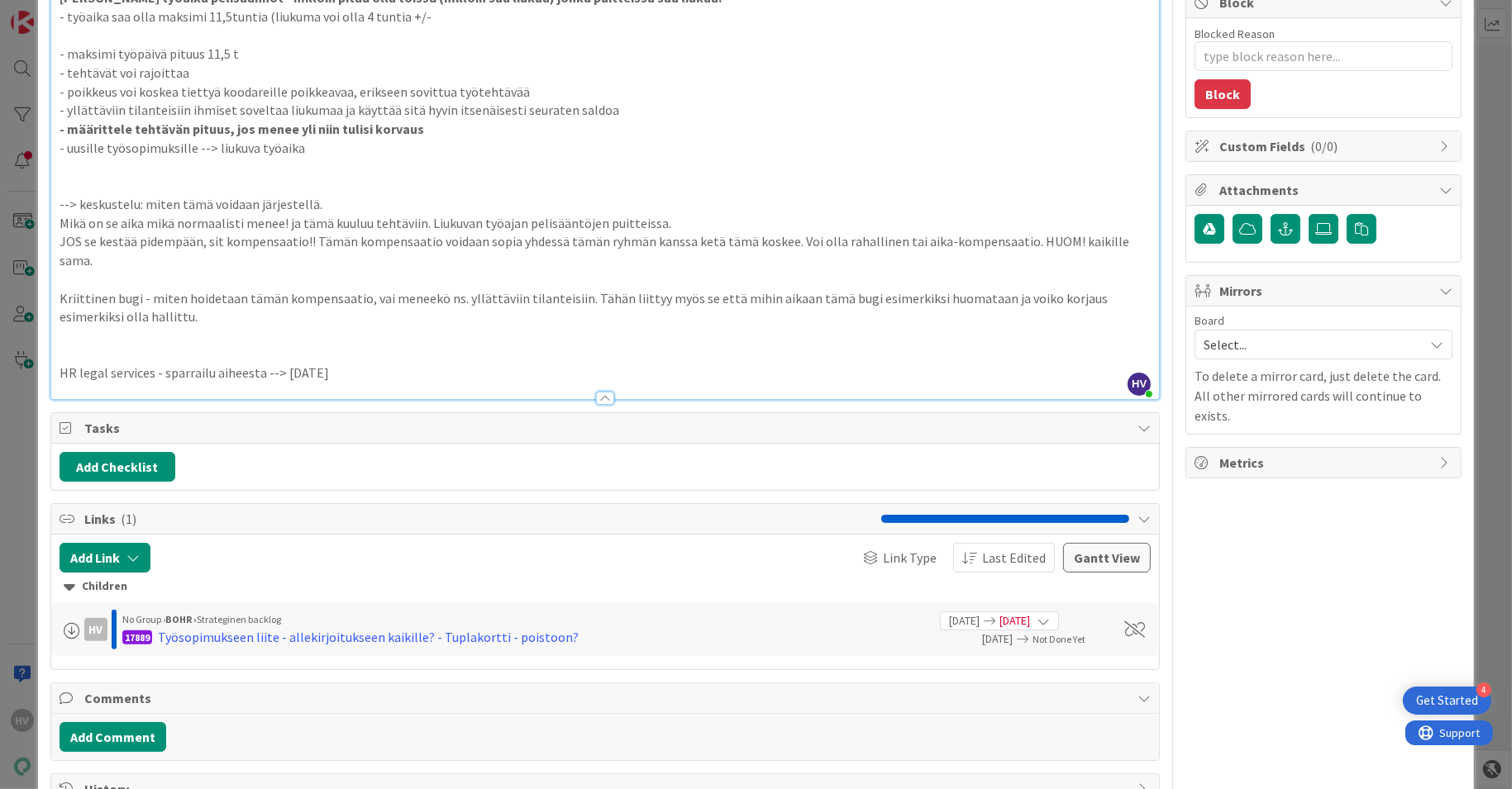
scroll to position [359, 0]
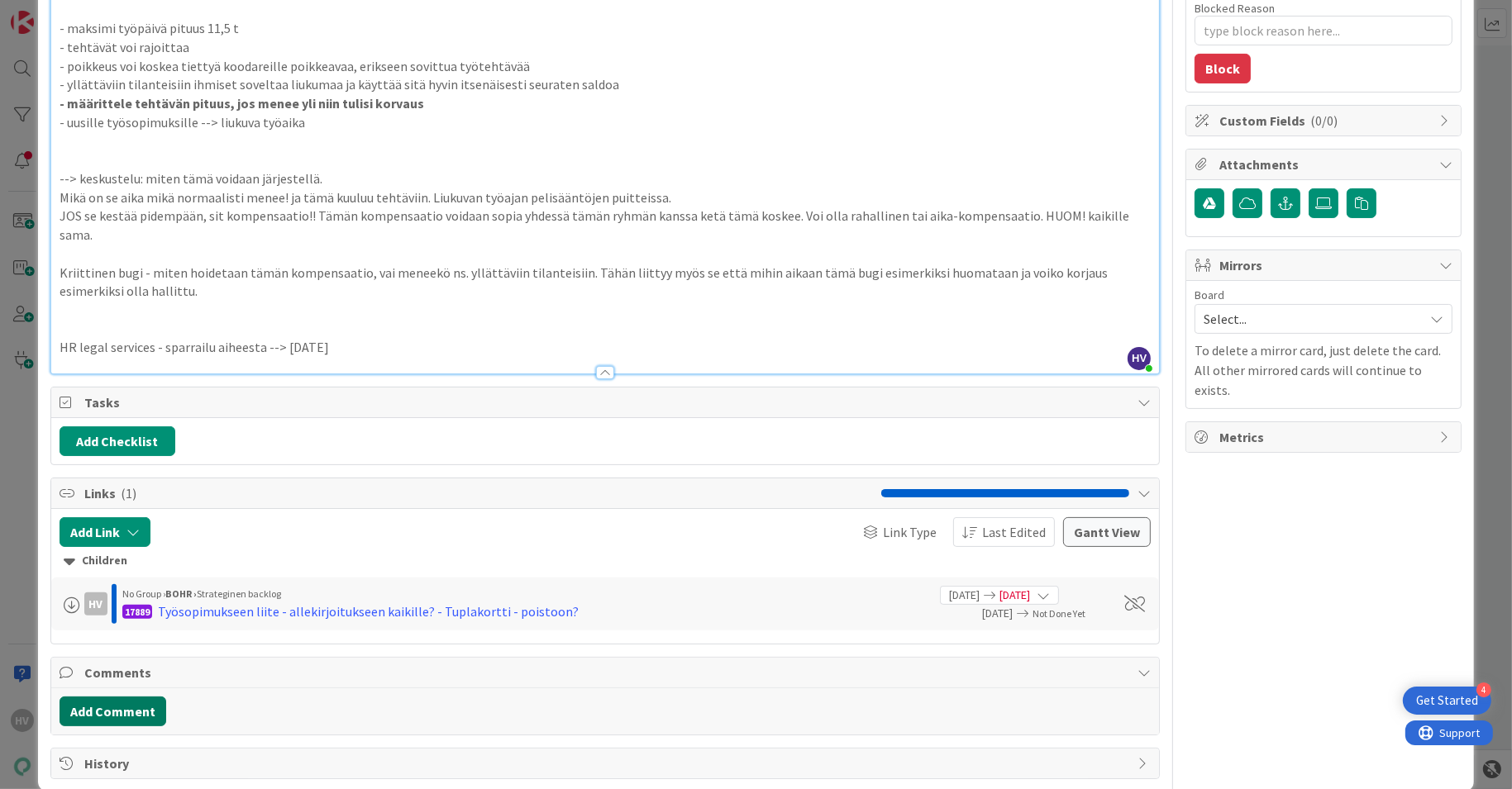
click at [149, 696] on button "Add Comment" at bounding box center [112, 711] width 106 height 30
click at [191, 756] on p at bounding box center [605, 766] width 1077 height 19
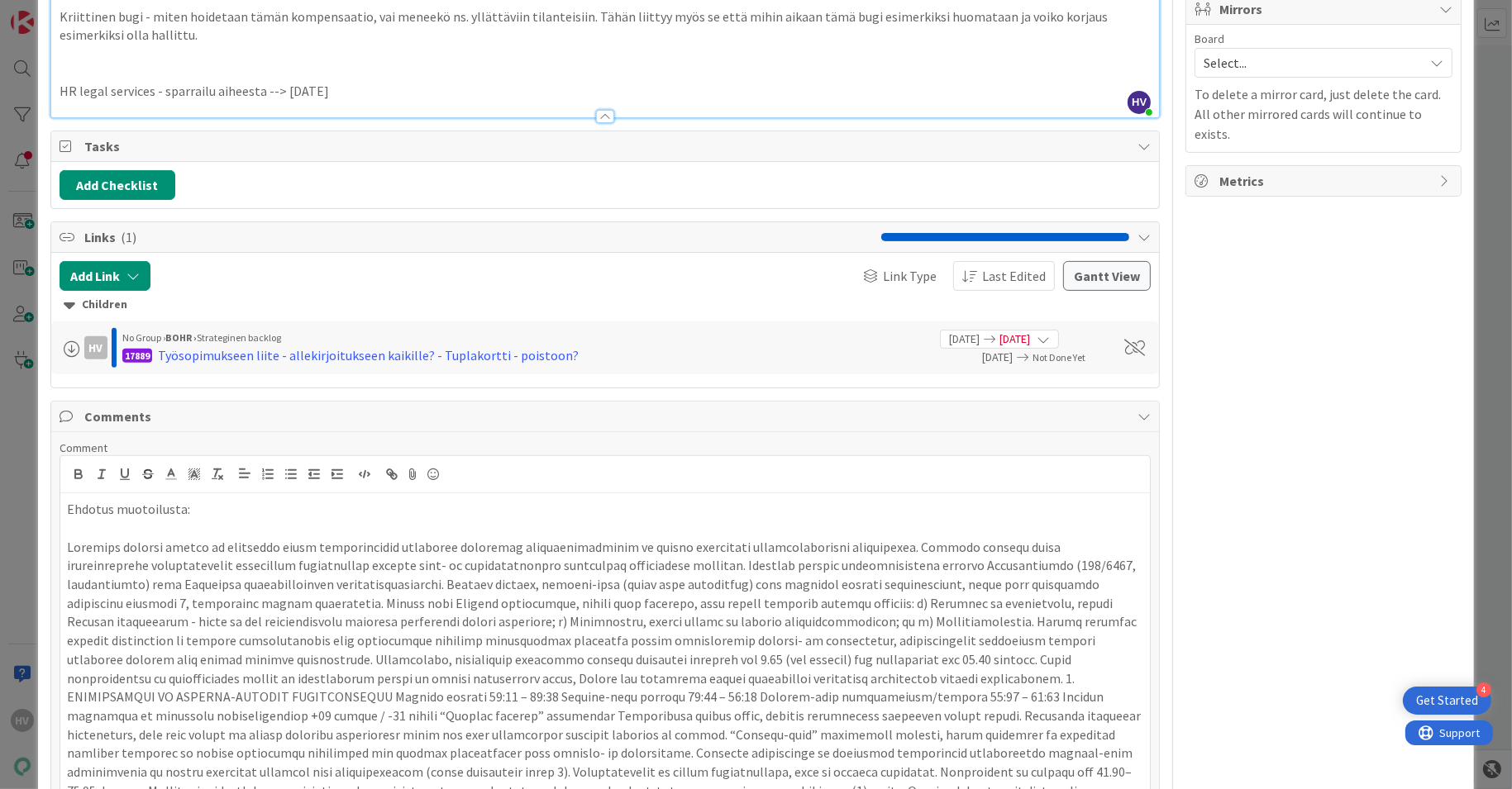
scroll to position [691, 0]
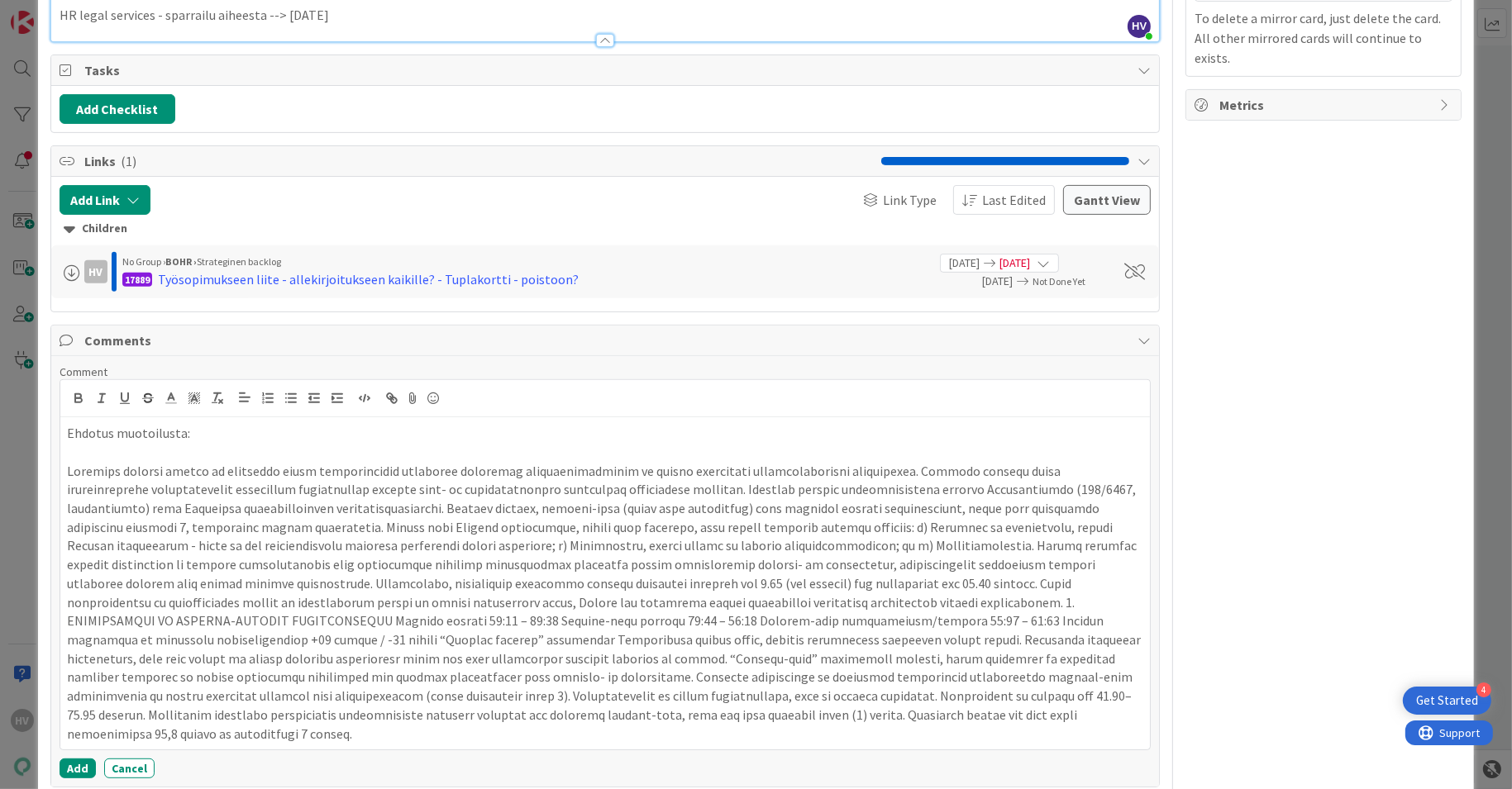
click at [1072, 462] on p at bounding box center [605, 602] width 1077 height 282
click at [105, 484] on p at bounding box center [605, 602] width 1077 height 282
click at [767, 470] on p at bounding box center [605, 602] width 1077 height 282
drag, startPoint x: 357, startPoint y: 484, endPoint x: 94, endPoint y: 482, distance: 263.0
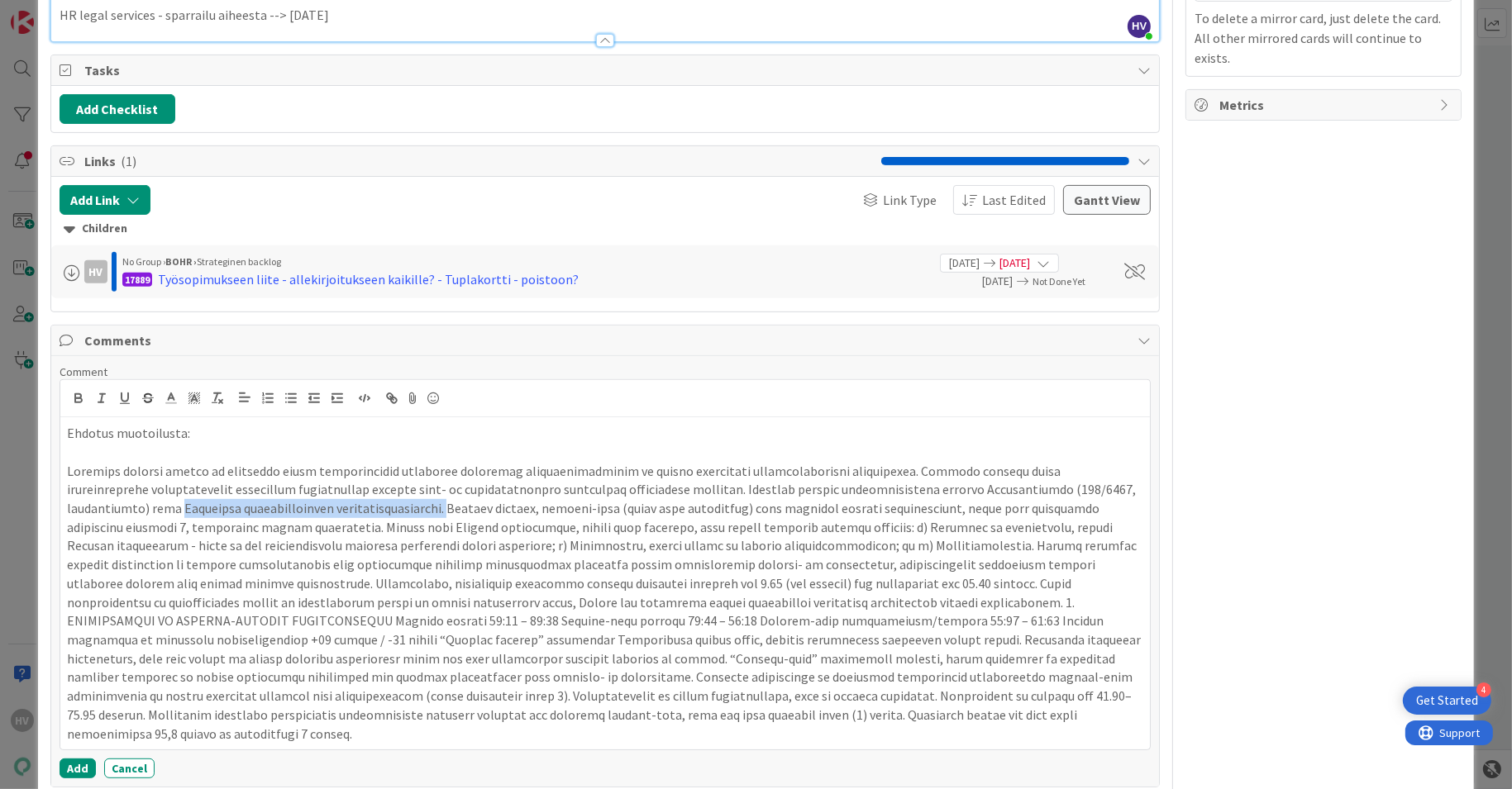
click at [94, 482] on p at bounding box center [605, 602] width 1077 height 282
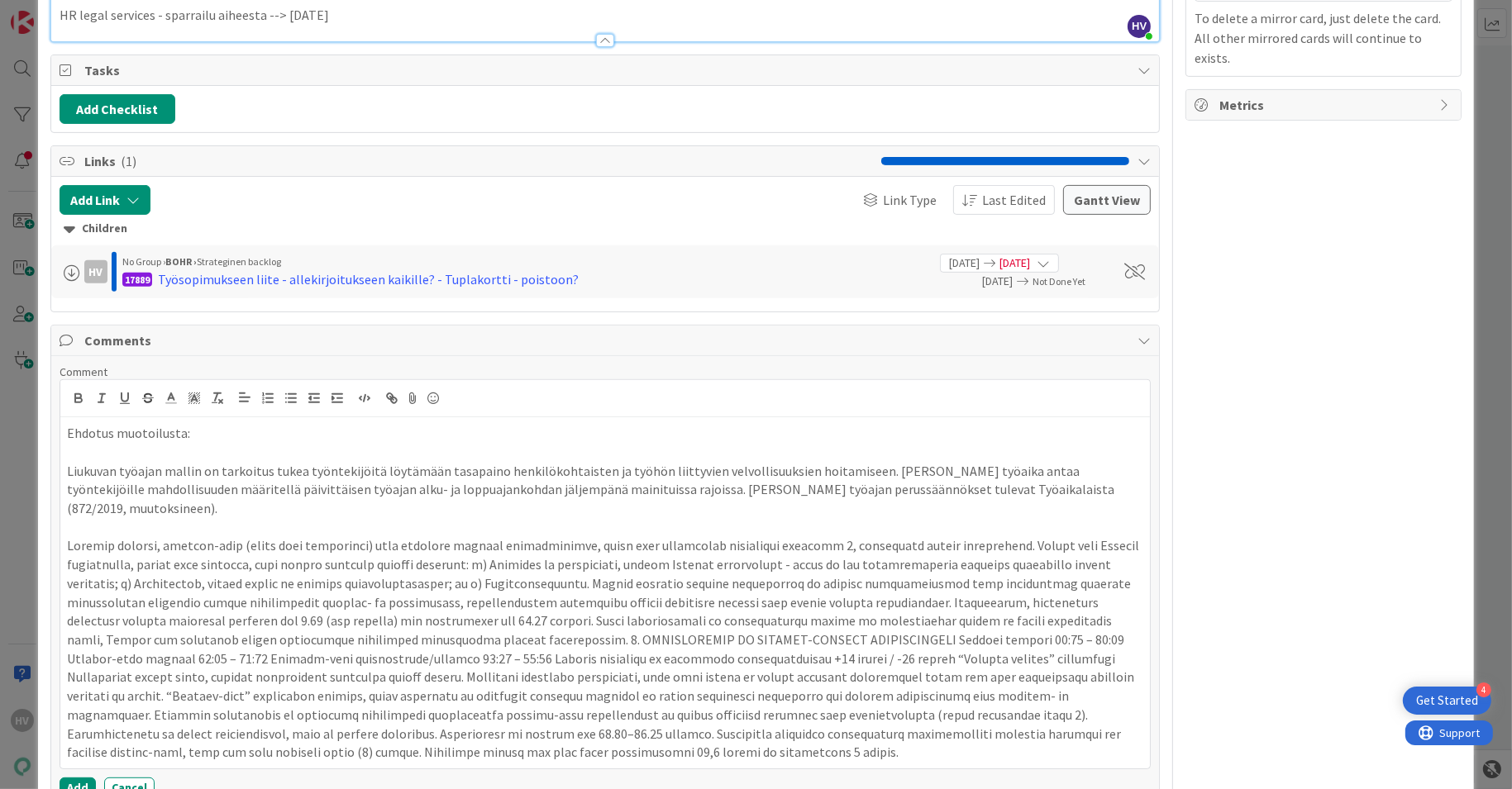
click at [894, 462] on p "Liukuvan työajan mallin on tarkoitus tukea työntekijöitä löytämään tasapaino he…" at bounding box center [605, 490] width 1077 height 57
click at [983, 462] on p "Liukuvan työajan mallin on tarkoitus tukea työntekijöitä löytämään tasapaino he…" at bounding box center [605, 490] width 1077 height 57
click at [101, 462] on p "Liukuvan työajan mallin on tarkoitus tukea työntekijöitä löytämään tasapaino he…" at bounding box center [605, 490] width 1077 height 57
click at [989, 536] on p at bounding box center [605, 649] width 1077 height 225
click at [144, 555] on p at bounding box center [605, 658] width 1077 height 206
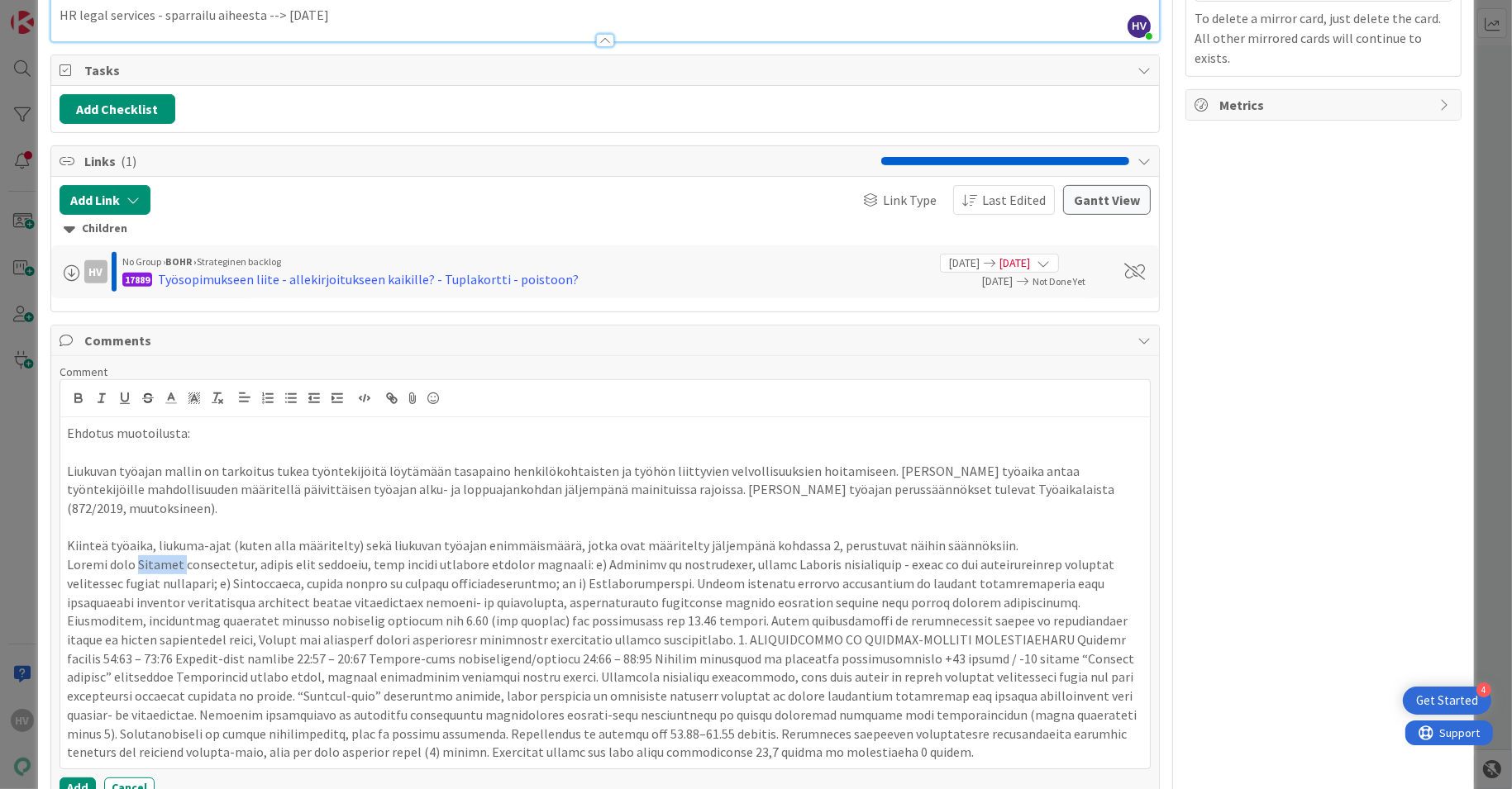
click at [144, 555] on p at bounding box center [605, 658] width 1077 height 206
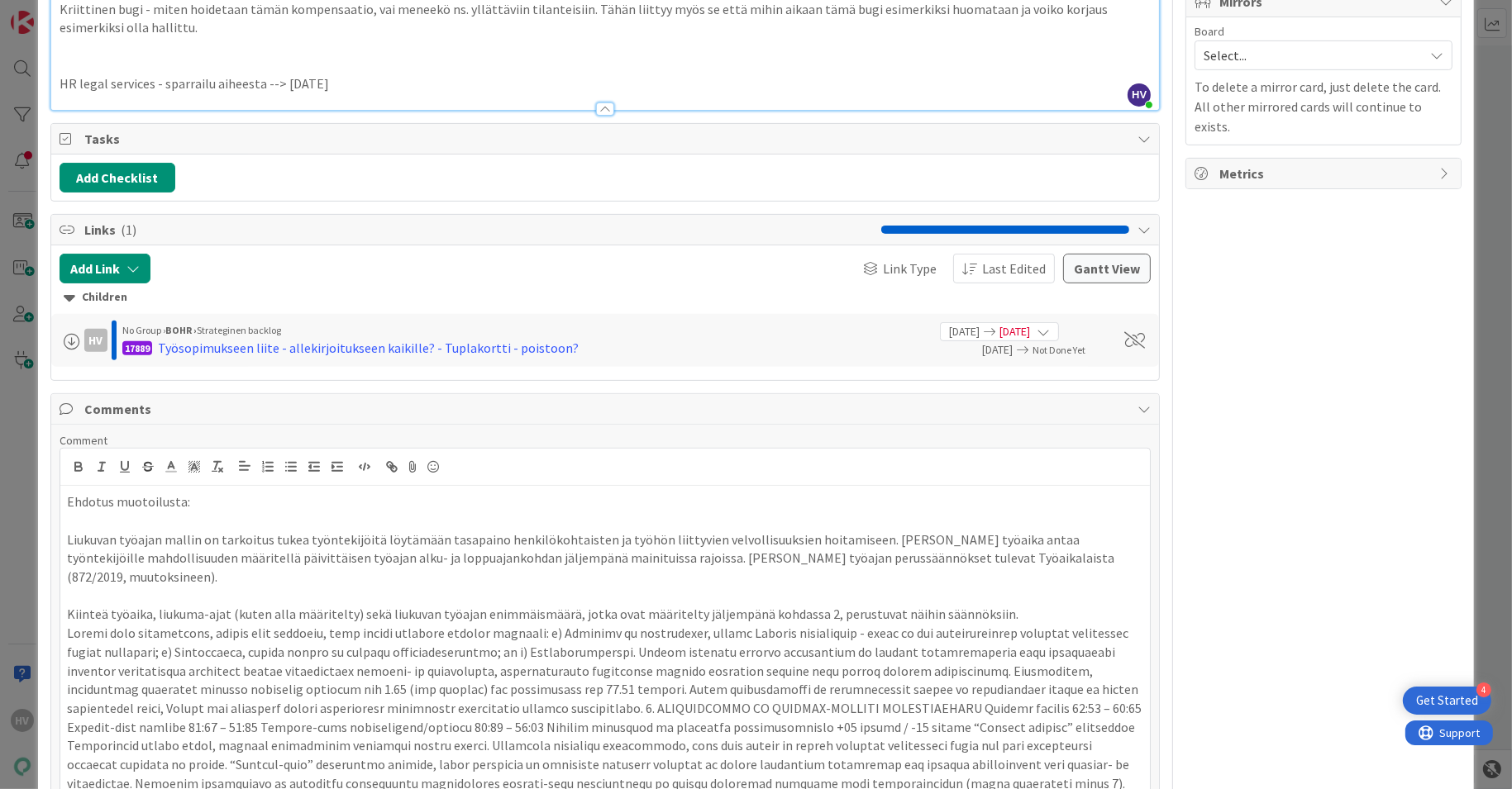
scroll to position [599, 0]
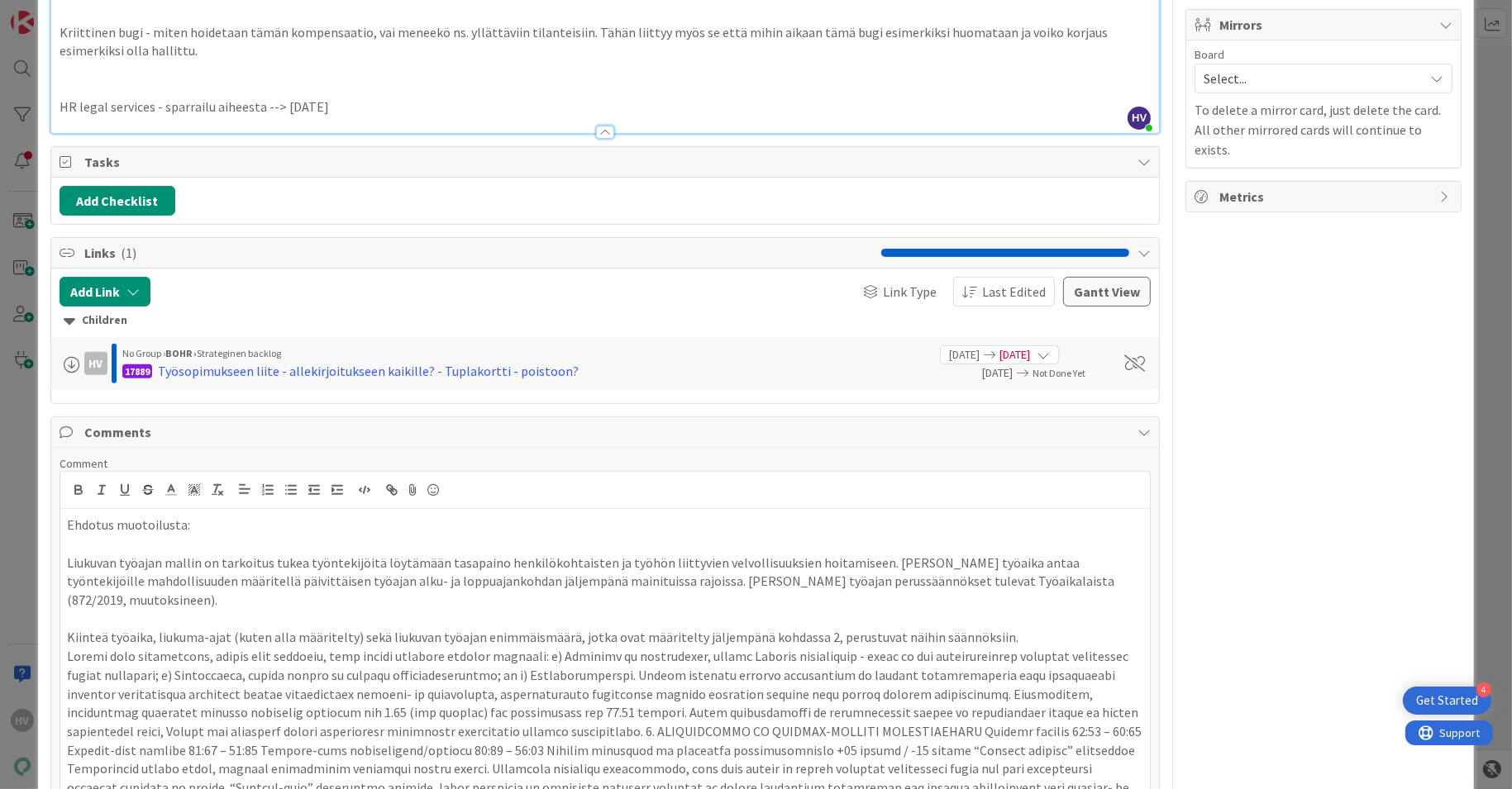
click at [524, 647] on p at bounding box center [605, 750] width 1077 height 206
click at [751, 666] on p at bounding box center [605, 769] width 1077 height 206
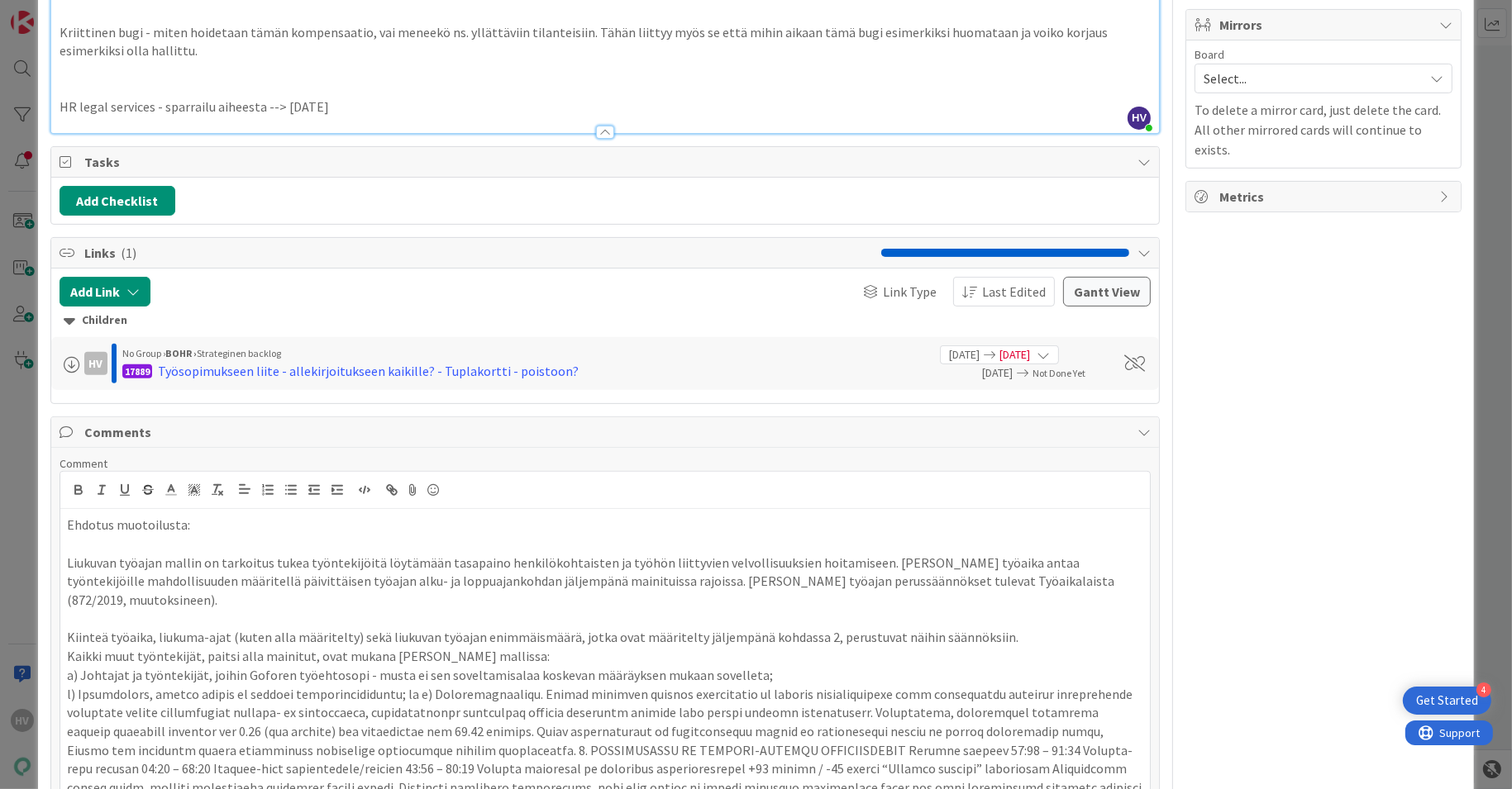
click at [257, 666] on p "a) Johtajat ja työntekijät, joihin Goforen työehtosopi - musta ei sen soveltami…" at bounding box center [605, 676] width 1077 height 19
click at [354, 666] on p "a) Johtajat ja työntekijät, joihin Pandian työehtosopi - musta ei sen soveltami…" at bounding box center [605, 676] width 1077 height 19
click at [745, 666] on p "a) Johtajat ja työntekijät, joihin Pandian työehtosopiusta ei sen soveltamisala…" at bounding box center [605, 676] width 1077 height 19
click at [397, 685] on p at bounding box center [605, 779] width 1077 height 188
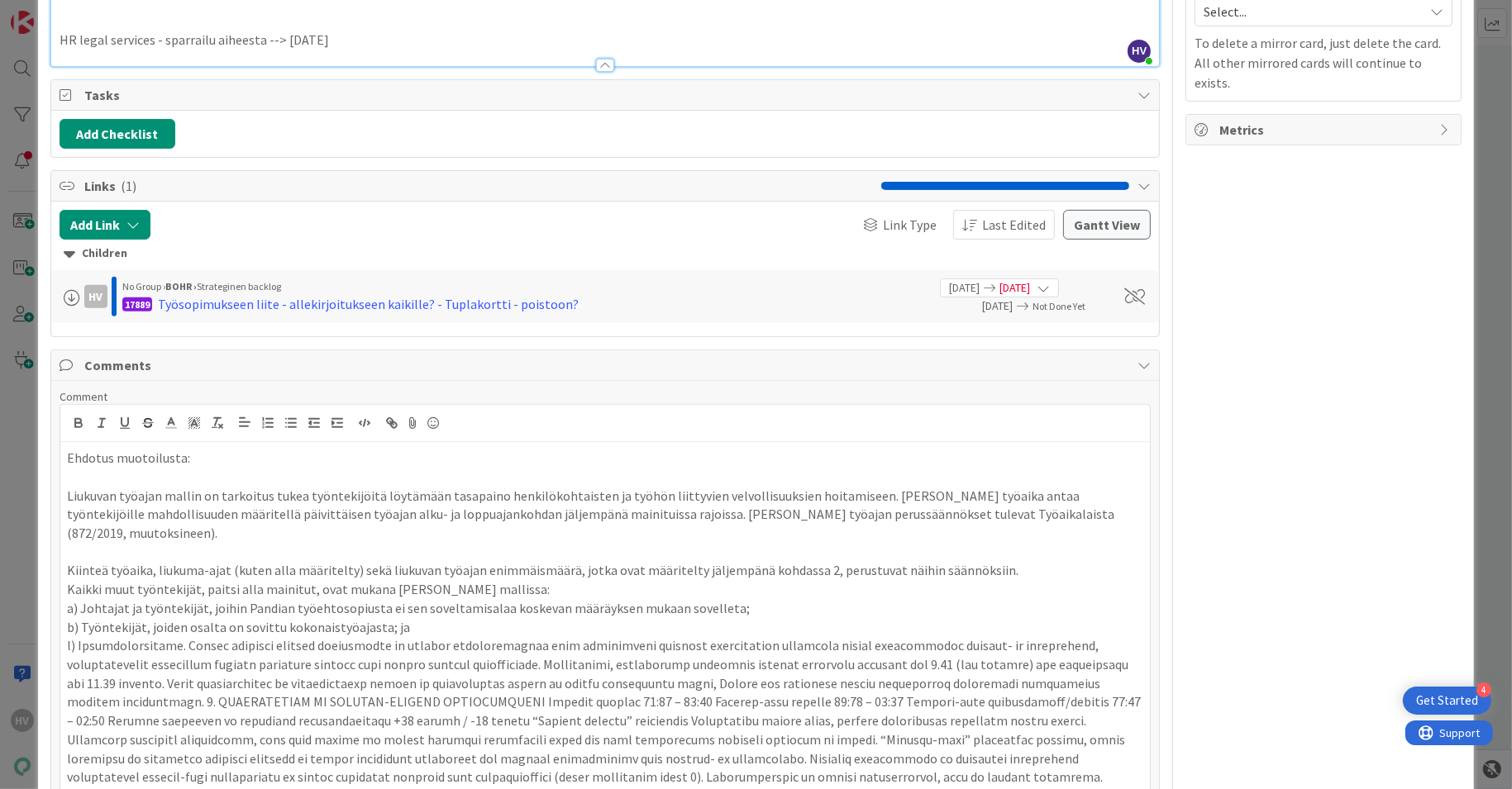
scroll to position [691, 0]
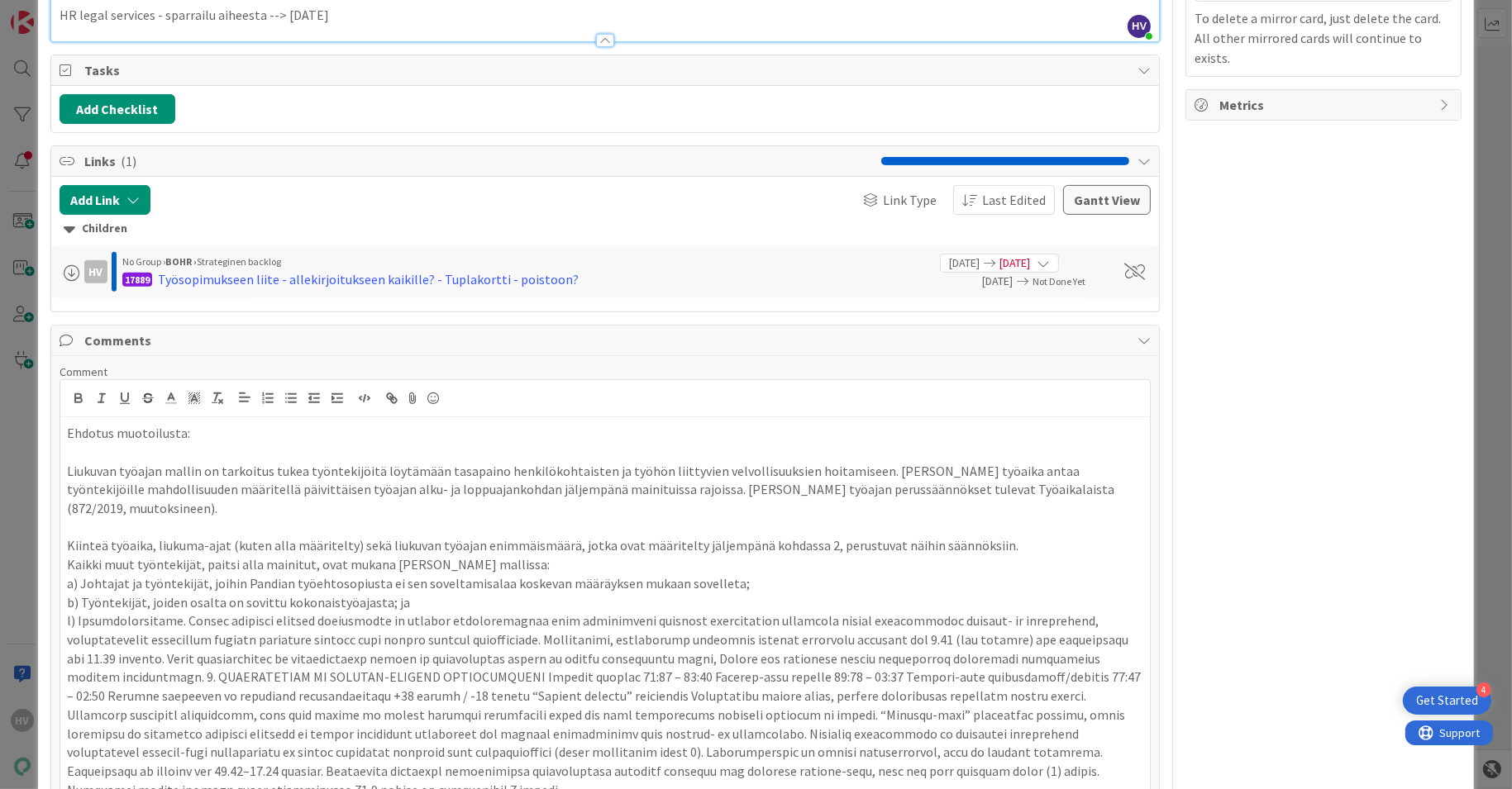
click at [551, 615] on p at bounding box center [605, 705] width 1077 height 188
click at [1008, 612] on p at bounding box center [605, 705] width 1077 height 188
click at [175, 612] on p at bounding box center [605, 705] width 1077 height 188
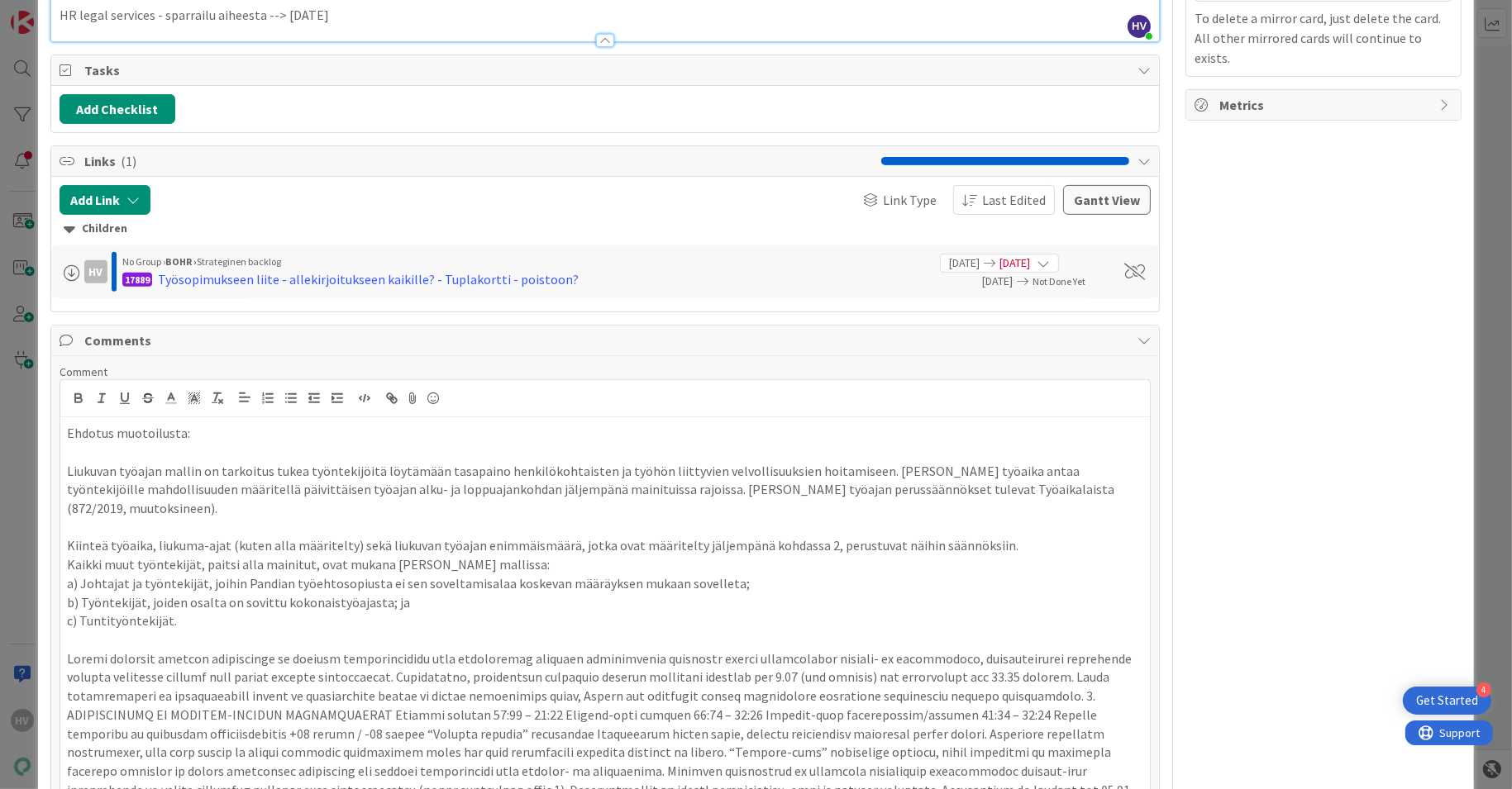
click at [965, 649] on p at bounding box center [605, 743] width 1077 height 188
click at [464, 652] on p at bounding box center [605, 743] width 1077 height 188
click at [762, 651] on p at bounding box center [605, 743] width 1077 height 188
click at [907, 651] on p at bounding box center [605, 743] width 1077 height 188
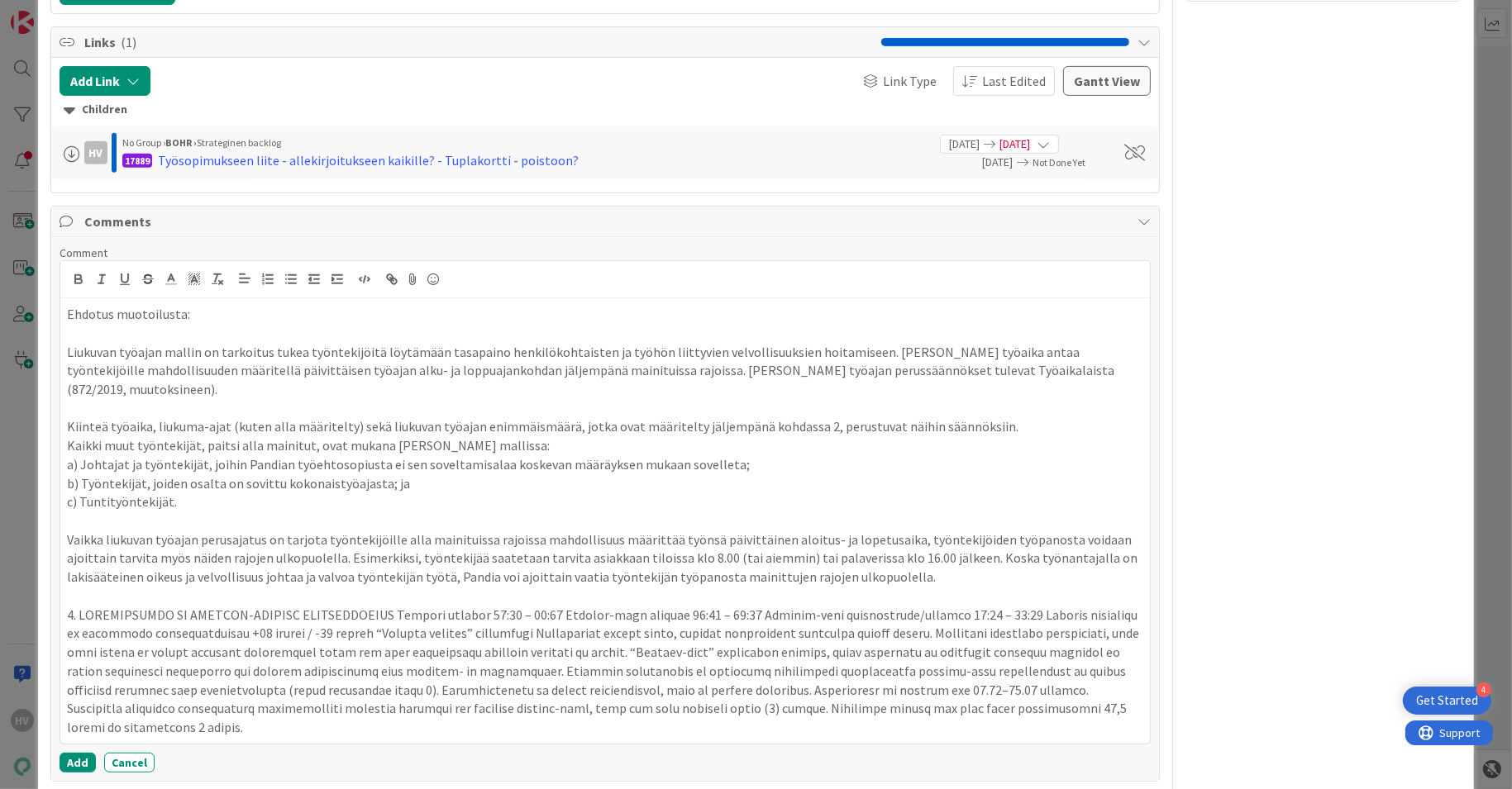
scroll to position [817, 0]
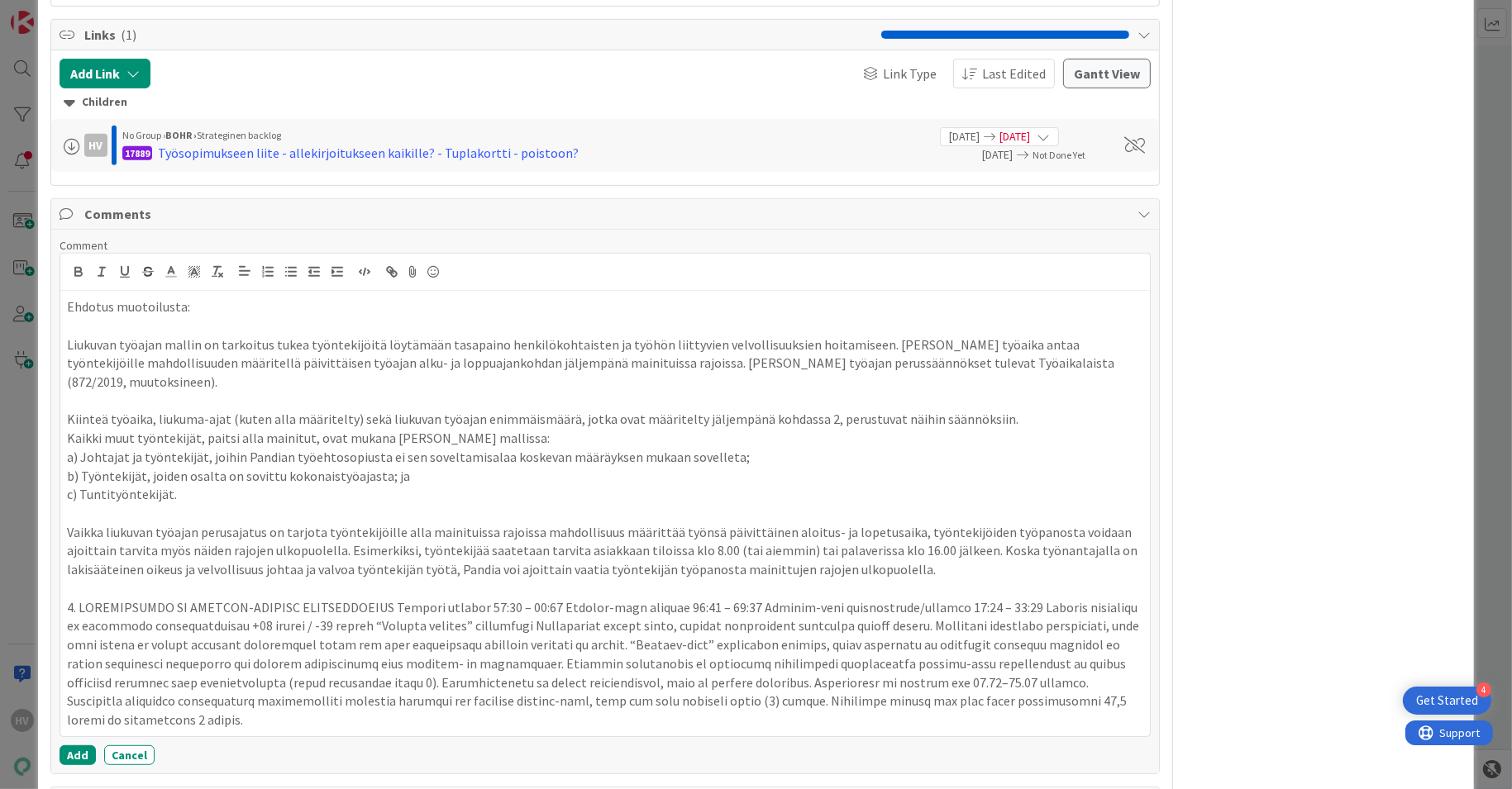
click at [905, 523] on p "Vaikka liukuvan työajan perusajatus on tarjota työntekijöille alla mainituissa …" at bounding box center [605, 552] width 1077 height 57
click at [379, 598] on p at bounding box center [605, 663] width 1077 height 131
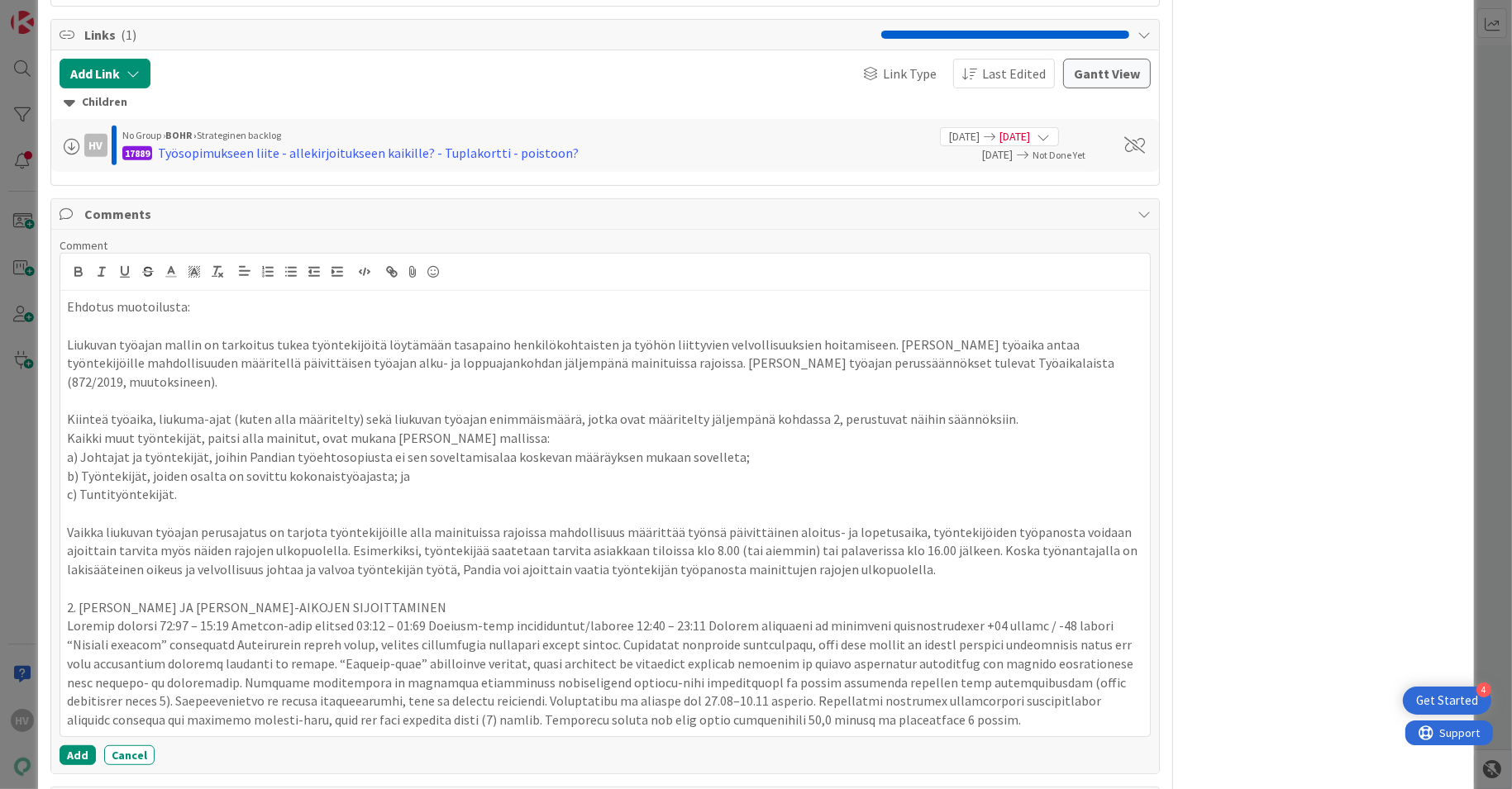
click at [221, 617] on p at bounding box center [605, 672] width 1077 height 112
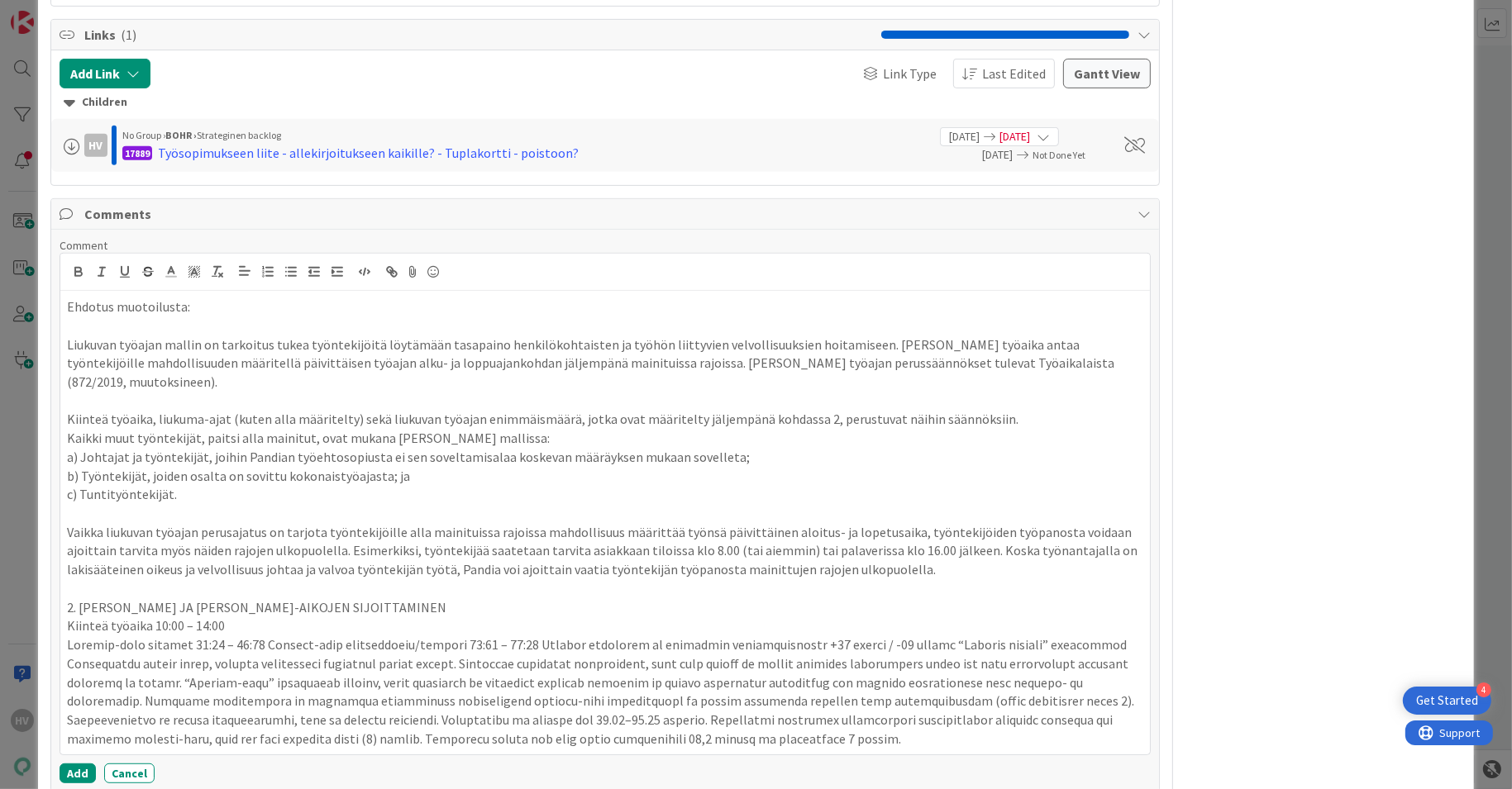
click at [266, 636] on p at bounding box center [605, 691] width 1077 height 112
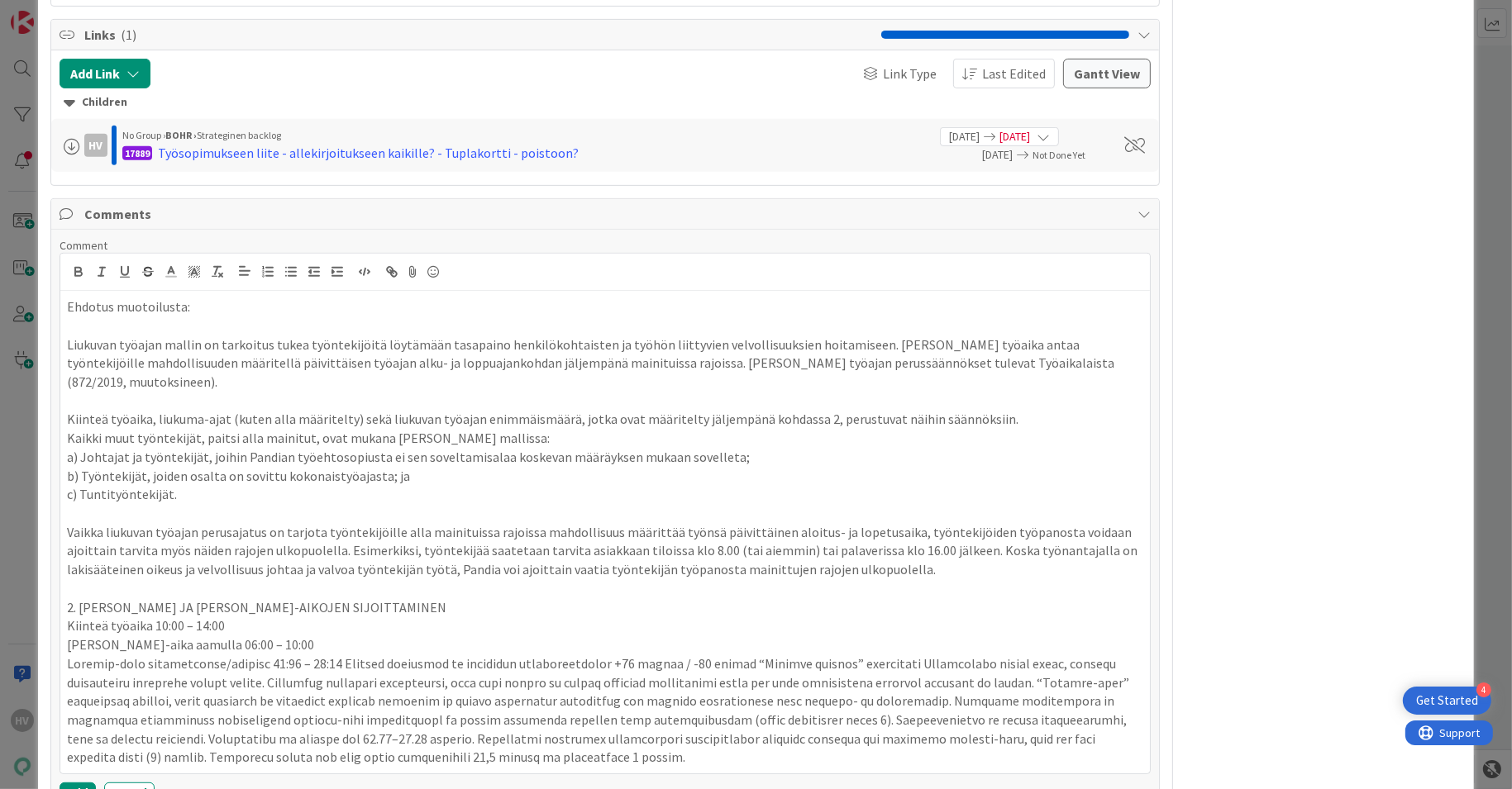
click at [317, 655] on p at bounding box center [605, 710] width 1077 height 112
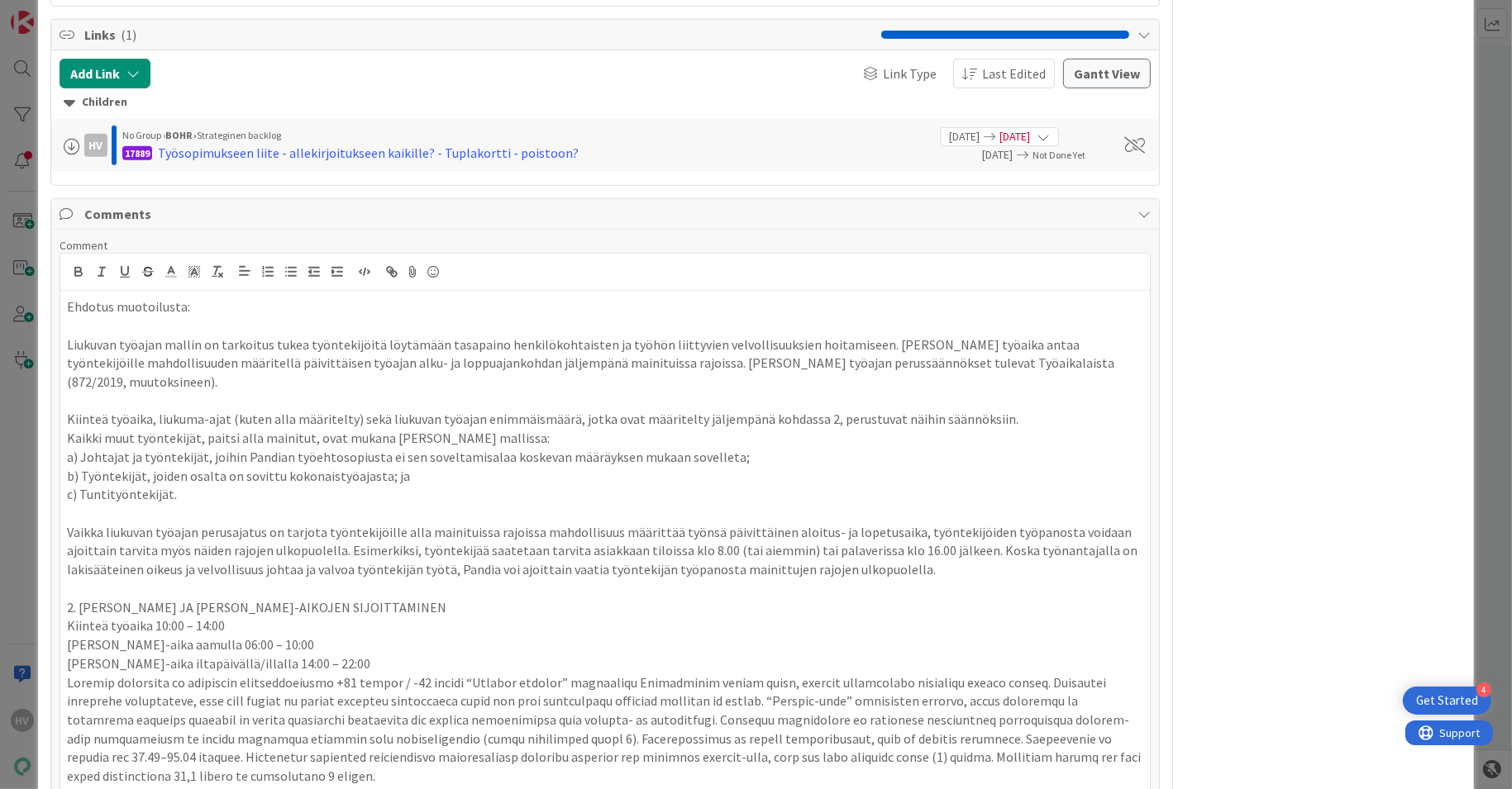
click at [448, 673] on p at bounding box center [605, 729] width 1077 height 112
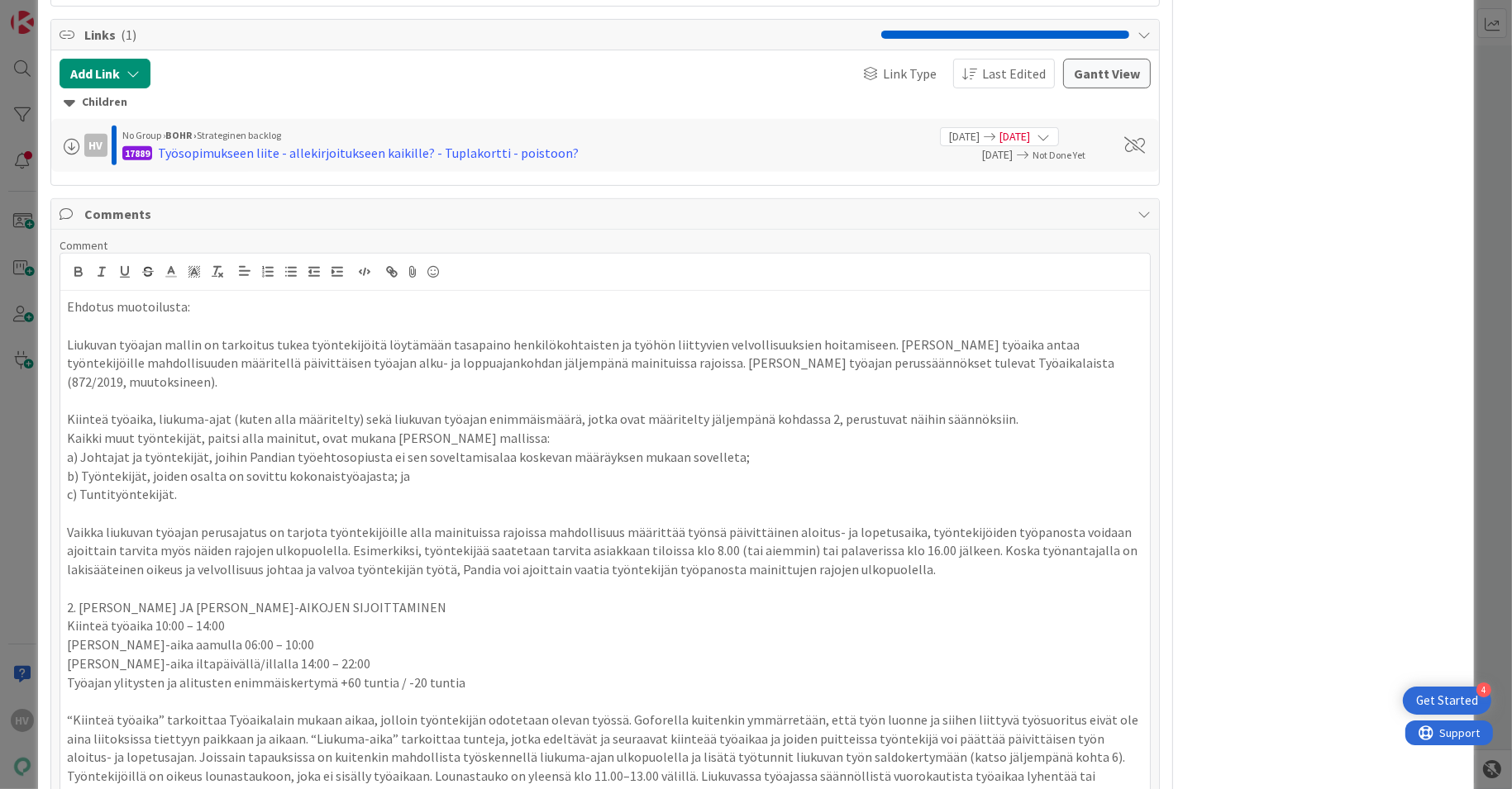
click at [617, 711] on p "“Kiinteä työaika” tarkoittaa Työaikalain mukaan aikaa, jolloin työntekijän odot…" at bounding box center [605, 758] width 1077 height 94
click at [272, 711] on p "“Kiinteä työaika” tarkoittaa Työaikalain mukaan aikaa, jolloin työntekijän odot…" at bounding box center [605, 758] width 1077 height 94
click at [1033, 714] on p "“Kiinteä työaika” tarkoittaa Työaikalain mukaan aikaa, jolloin työntekijän odot…" at bounding box center [605, 758] width 1077 height 94
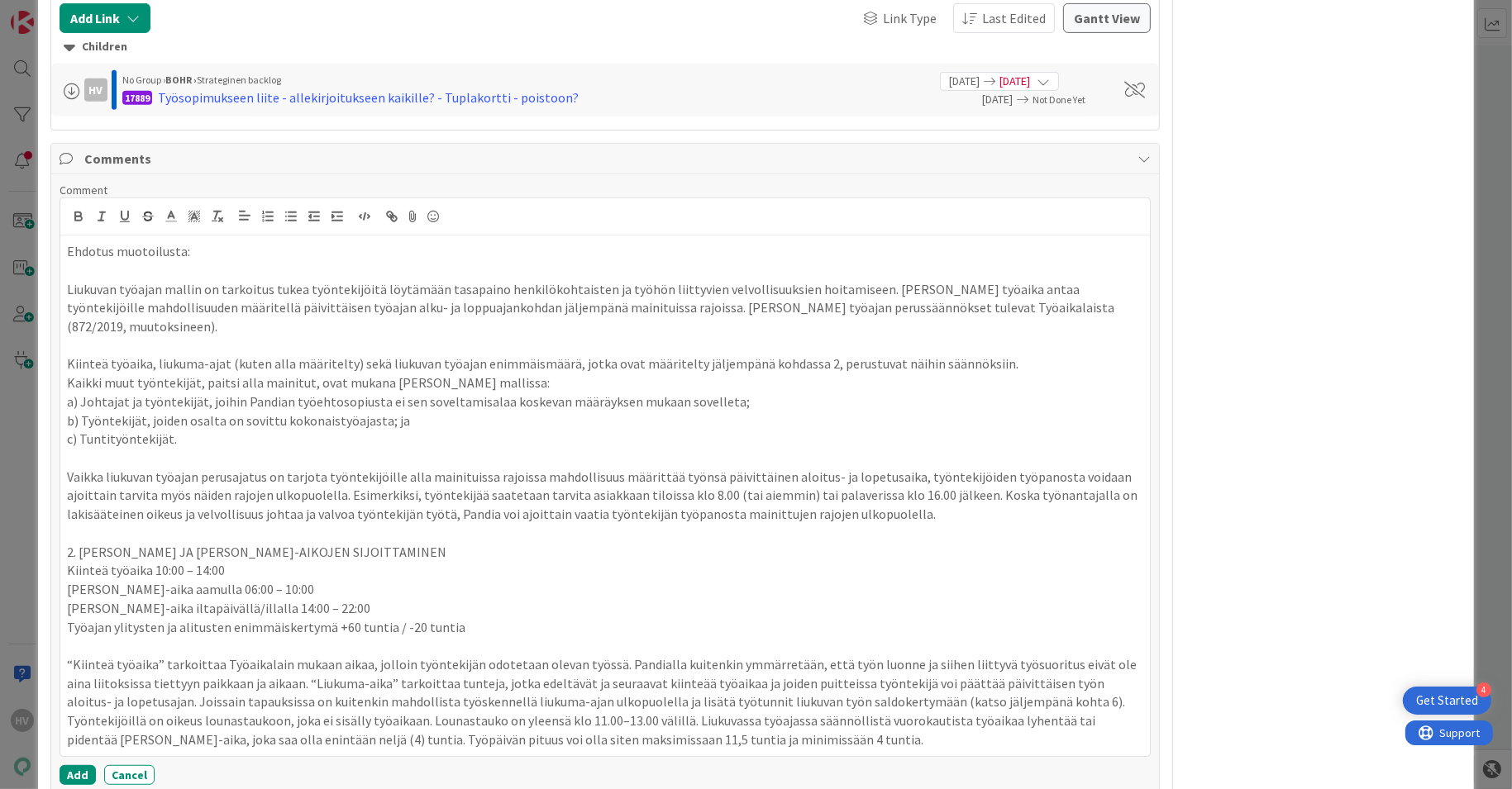
scroll to position [912, 0]
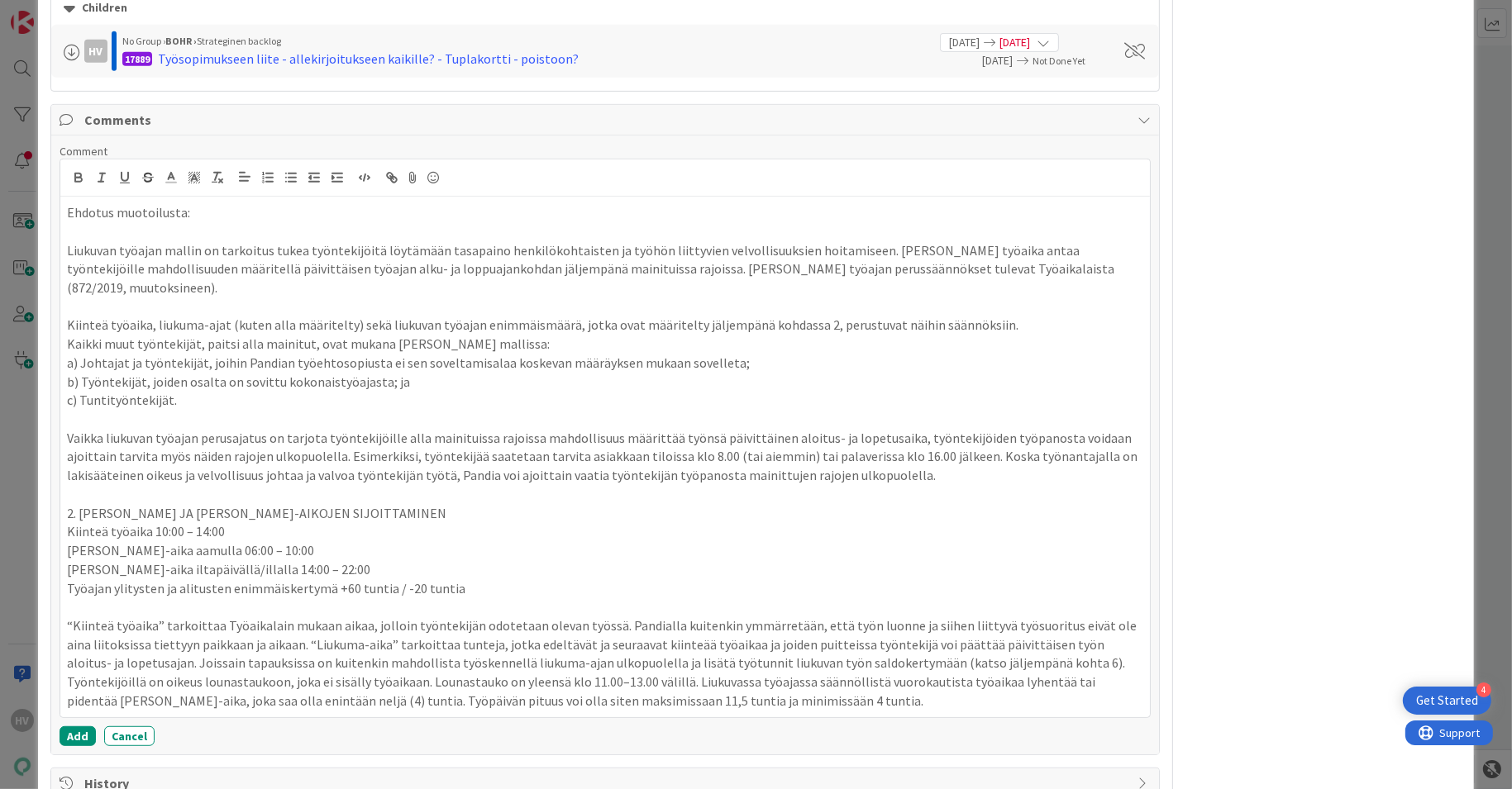
click at [136, 617] on p "“Kiinteä työaika” tarkoittaa Työaikalain mukaan aikaa, jolloin työntekijän odot…" at bounding box center [605, 664] width 1077 height 94
click at [1034, 617] on p "“Kiinteä työaika” tarkoittaa Työaikalain mukaan aikaa, jolloin työntekijän odot…" at bounding box center [605, 664] width 1077 height 94
click at [1041, 620] on p "“Kiinteä työaika” tarkoittaa Työaikalain mukaan aikaa, jolloin työntekijän odot…" at bounding box center [605, 645] width 1077 height 57
drag, startPoint x: 1020, startPoint y: 619, endPoint x: 921, endPoint y: 614, distance: 99.1
click at [921, 617] on p "“Kiinteä työaika” tarkoittaa Työaikalain mukaan aikaa, jolloin työntekijän odot…" at bounding box center [605, 645] width 1077 height 57
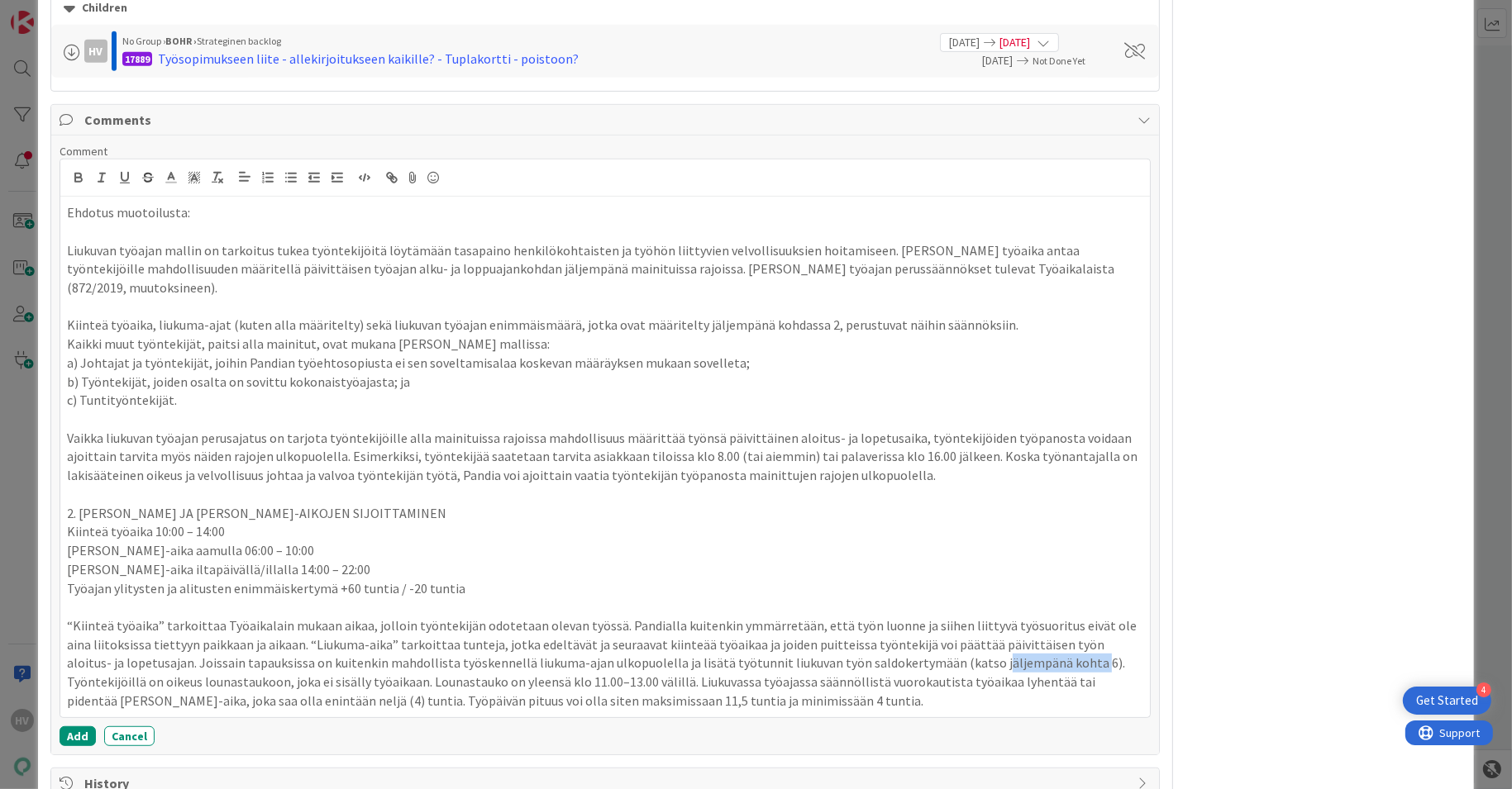
click at [935, 617] on p "“Kiinteä työaika” tarkoittaa Työaikalain mukaan aikaa, jolloin työntekijän odot…" at bounding box center [605, 645] width 1077 height 57
click at [1017, 617] on p "“Kiinteä työaika” tarkoittaa Työaikalain mukaan aikaa, jolloin työntekijän odot…" at bounding box center [605, 645] width 1077 height 57
click at [822, 672] on p "Työntekijöillä on oikeus lounastaukoon, joka ei sisälly työaikaan. Lounastauko …" at bounding box center [605, 690] width 1077 height 37
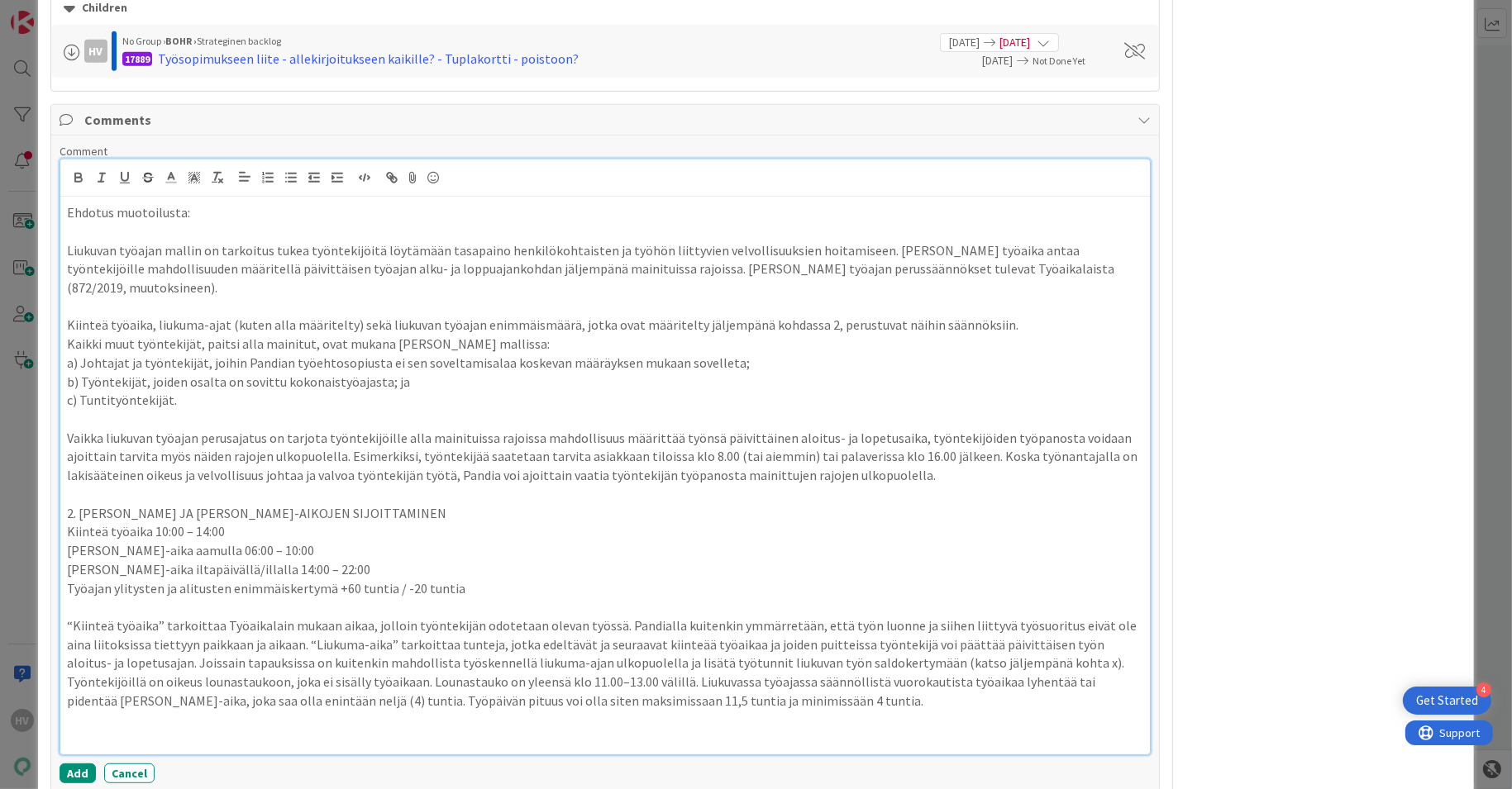
click at [242, 711] on p at bounding box center [605, 720] width 1077 height 19
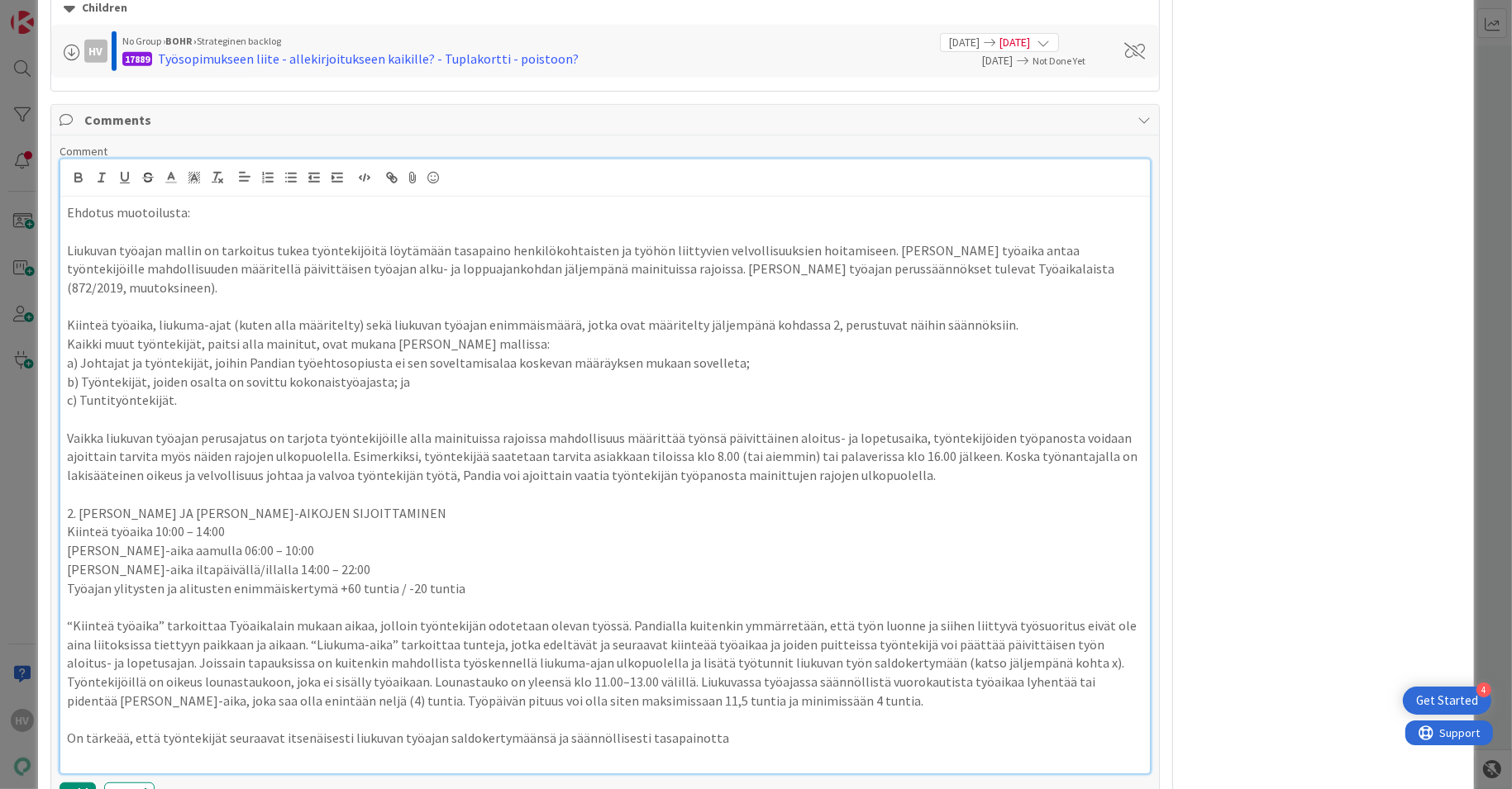
click at [738, 729] on p "On tärkeää, että työntekijät seuraavat itsenäisesti liukuvan työajan saldokerty…" at bounding box center [605, 738] width 1077 height 19
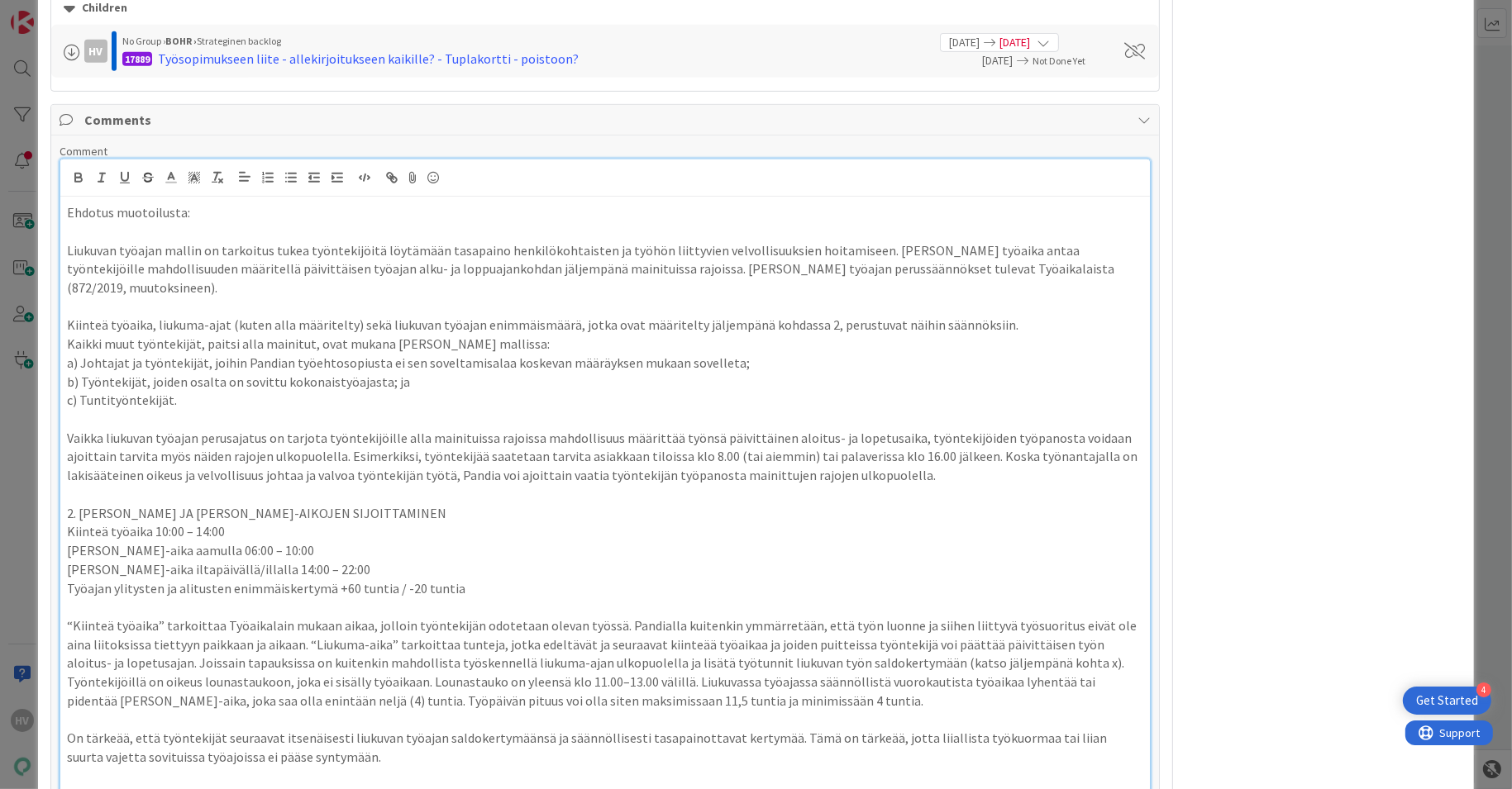
click at [758, 729] on p "On tärkeää, että työntekijät seuraavat itsenäisesti liukuvan työajan saldokerty…" at bounding box center [605, 747] width 1077 height 37
click at [928, 729] on p "On tärkeää, että työntekijät seuraavat itsenäisesti liukuvan työajan saldokerty…" at bounding box center [605, 747] width 1077 height 37
click at [1019, 729] on p "On tärkeää, että työntekijät seuraavat itsenäisesti liukuvan työajan saldokerty…" at bounding box center [605, 747] width 1077 height 37
click at [356, 729] on p "On tärkeää, että työntekijät seuraavat itsenäisesti liukuvan työajan saldokerty…" at bounding box center [605, 747] width 1077 height 37
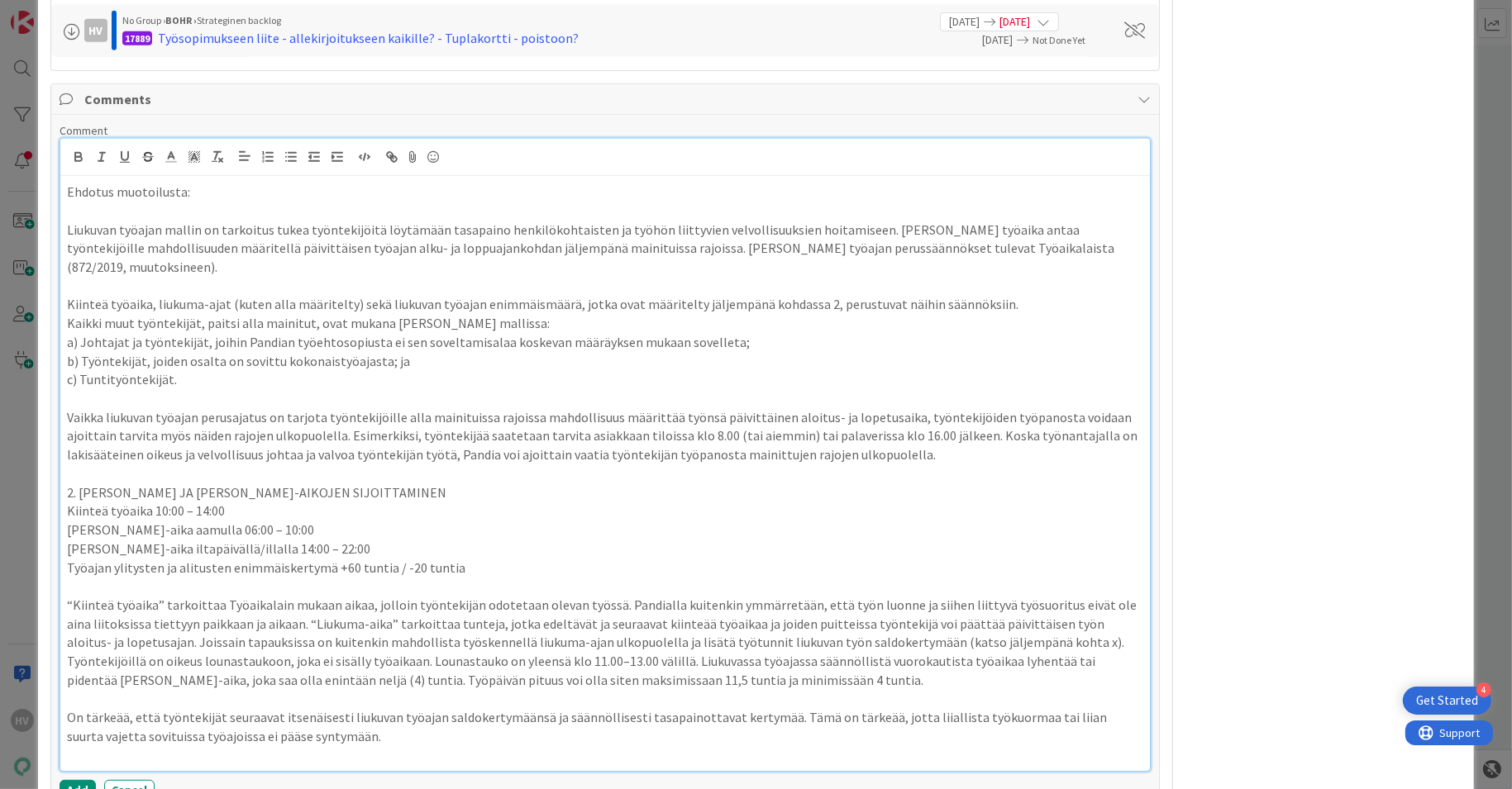
scroll to position [987, 0]
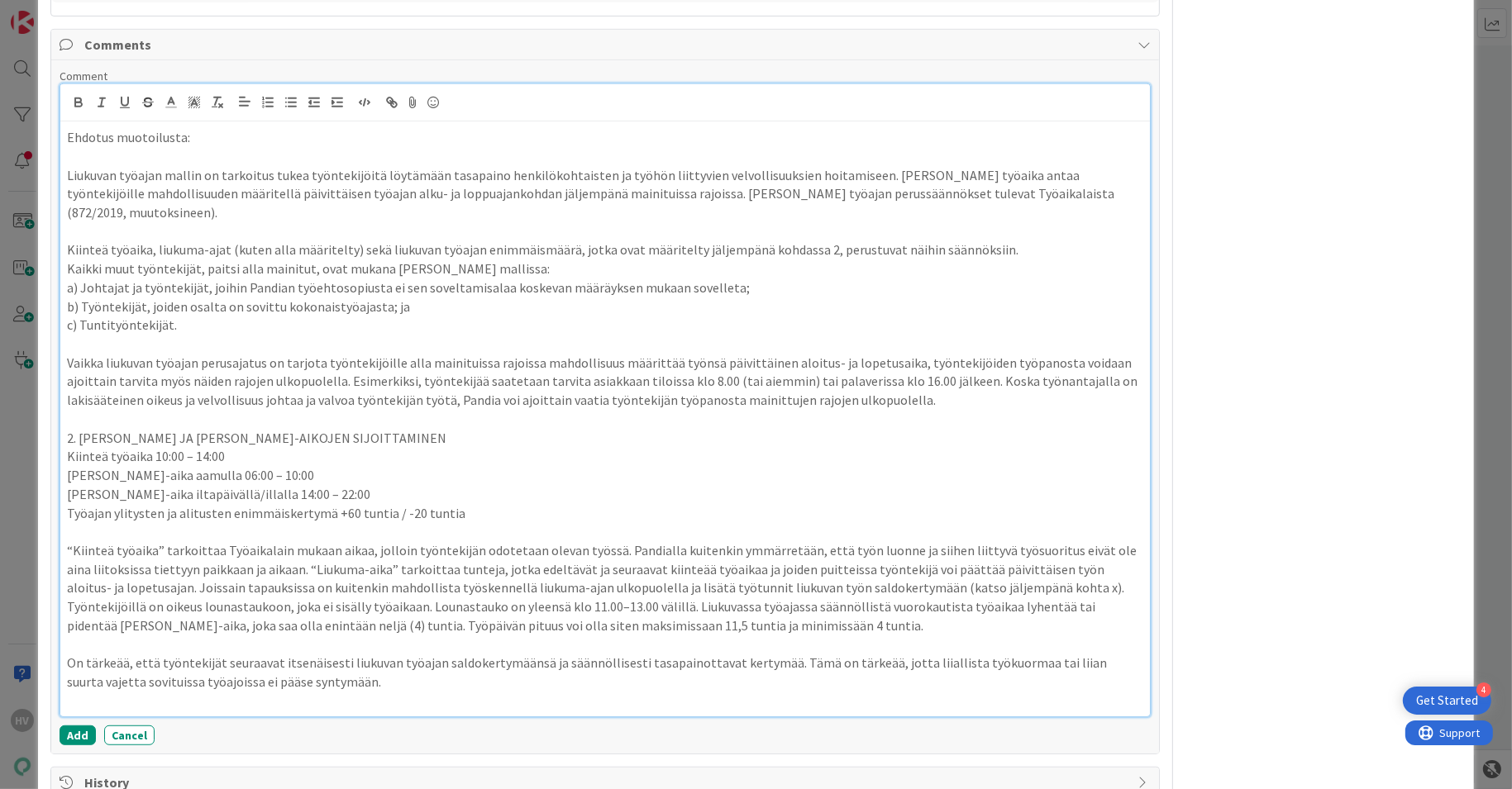
click at [365, 654] on p "On tärkeää, että työntekijät seuraavat itsenäisesti liukuvan työajan saldokerty…" at bounding box center [605, 672] width 1077 height 37
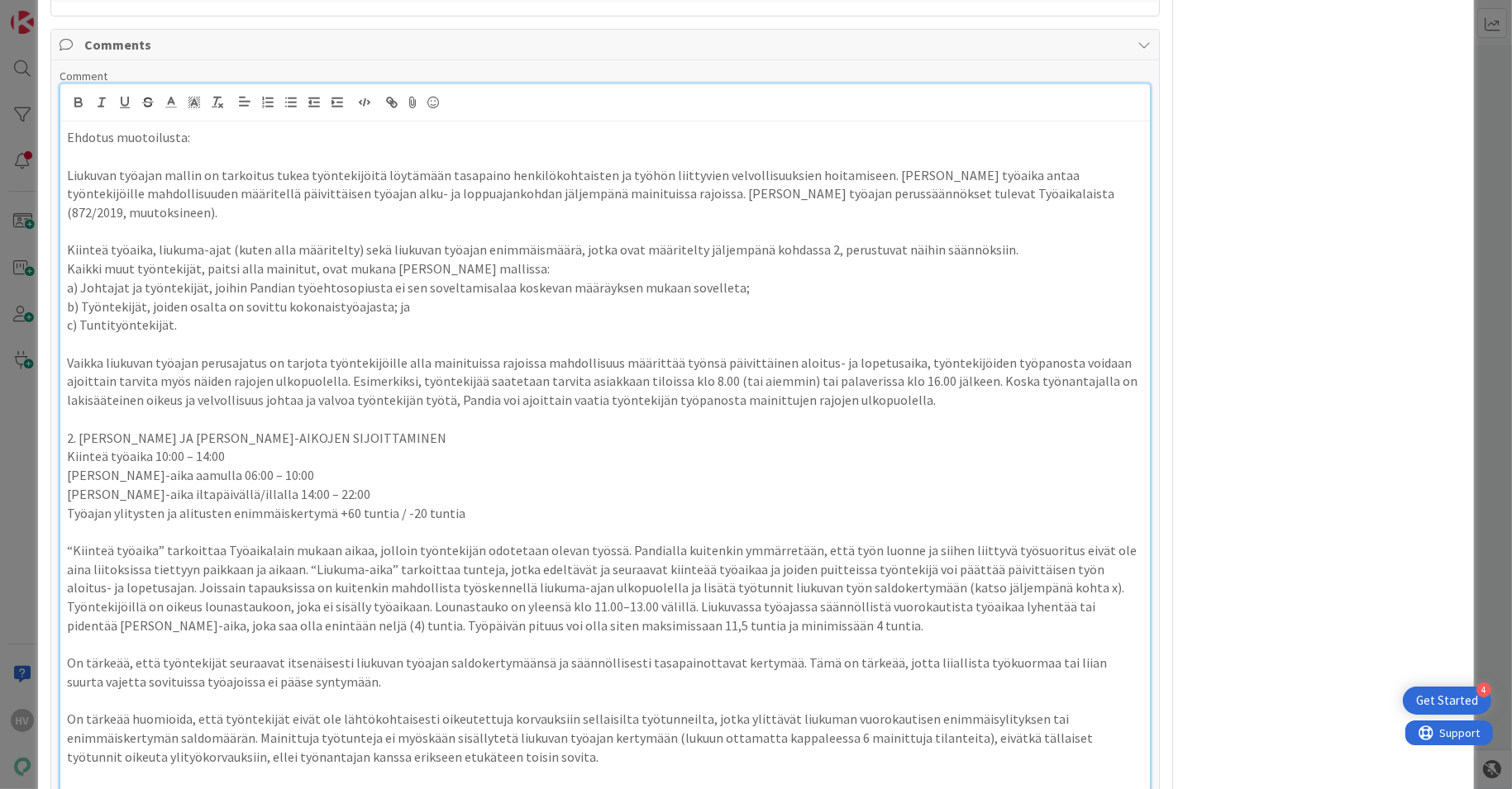
click at [344, 710] on p "On tärkeää huomioida, että työntekijät eivät ole lähtökohtaisesti oikeutettuja …" at bounding box center [605, 738] width 1077 height 57
click at [84, 710] on p "On tärkeää huomioida, että työntekijät eivät ole lähtökohtaisesti oikeutettuja …" at bounding box center [605, 738] width 1077 height 57
drag, startPoint x: 831, startPoint y: 695, endPoint x: 879, endPoint y: 692, distance: 48.1
click at [831, 710] on p "On myös tärkeää huomioida, että työntekijät eivät ole lähtökohtaisesti oikeutet…" at bounding box center [605, 738] width 1077 height 57
click at [570, 717] on p "On myös tärkeää huomioida, että työntekijät eivät ole lähtökohtaisesti oikeutet…" at bounding box center [605, 738] width 1077 height 57
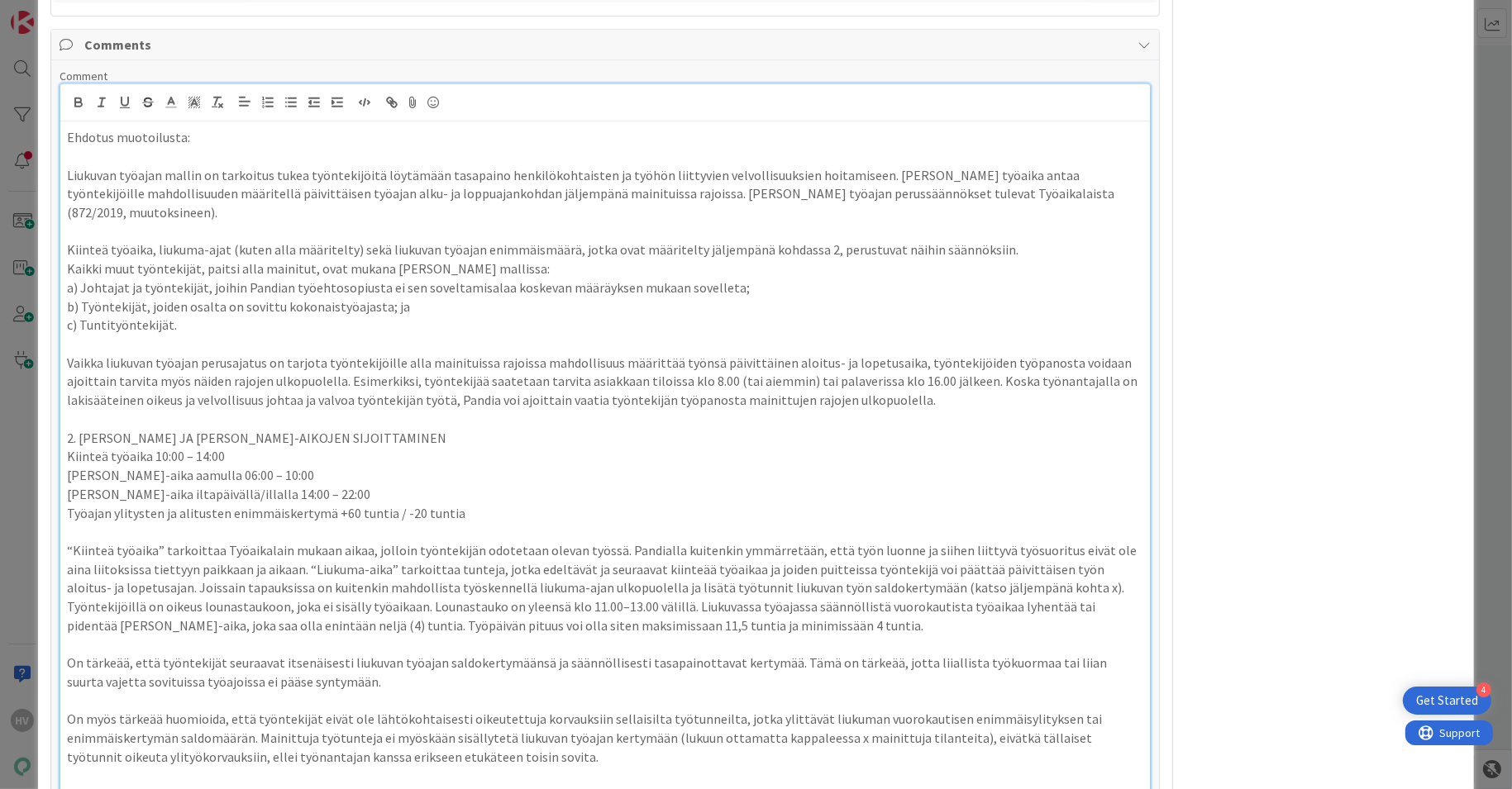
click at [552, 722] on p "On myös tärkeää huomioida, että työntekijät eivät ole lähtökohtaisesti oikeutet…" at bounding box center [605, 738] width 1077 height 57
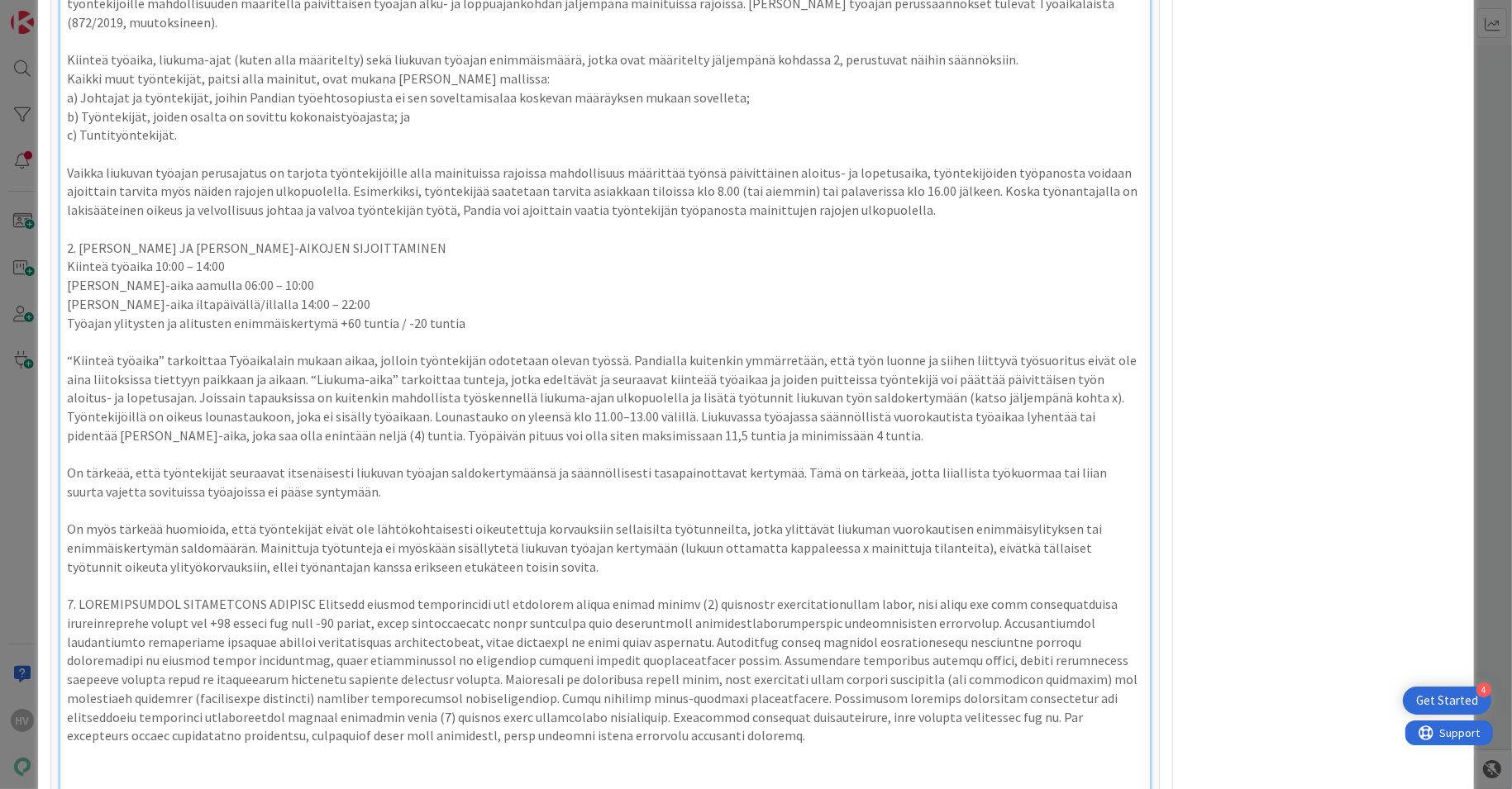
scroll to position [1269, 0]
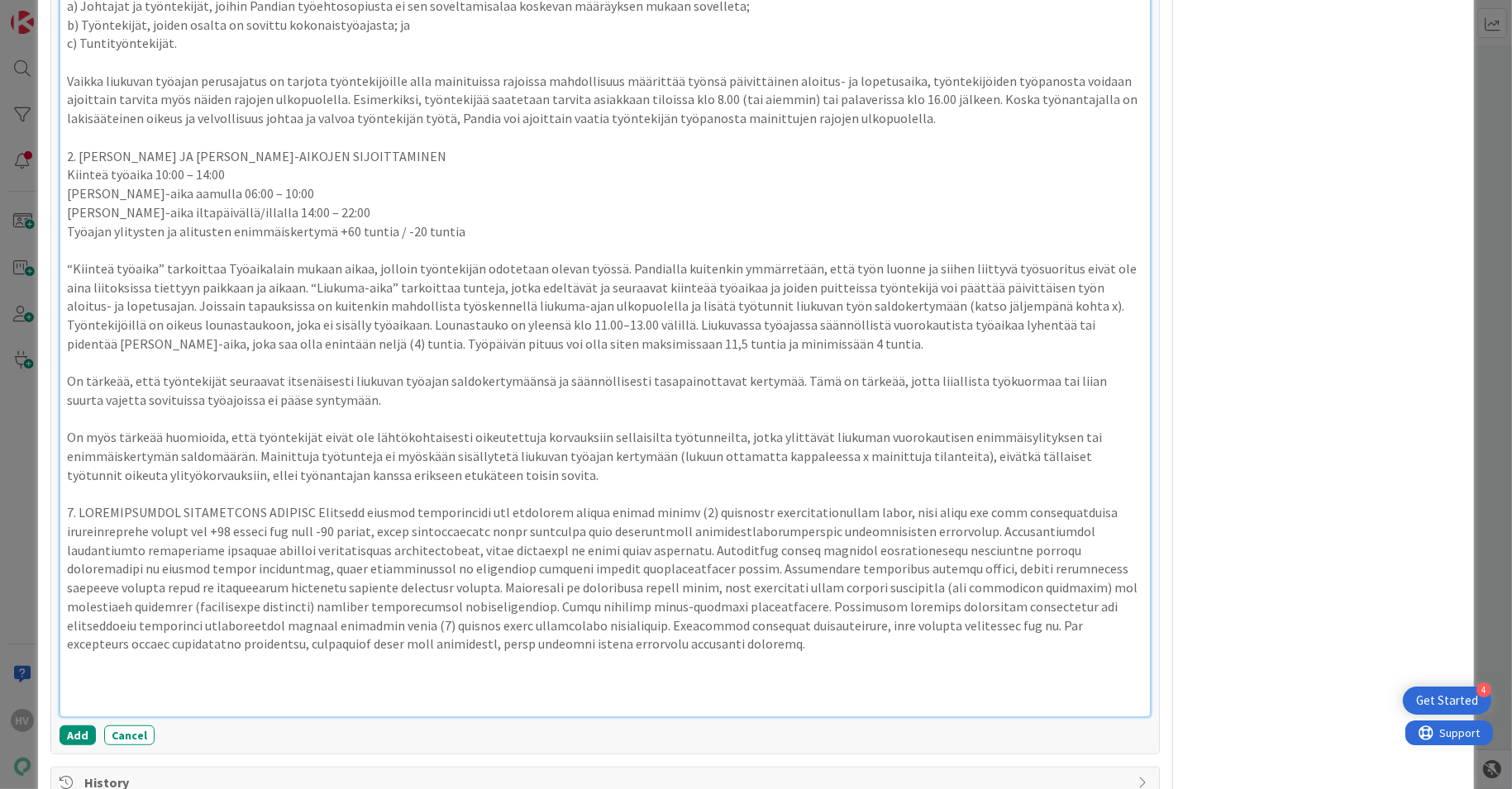
click at [315, 504] on p at bounding box center [605, 579] width 1077 height 151
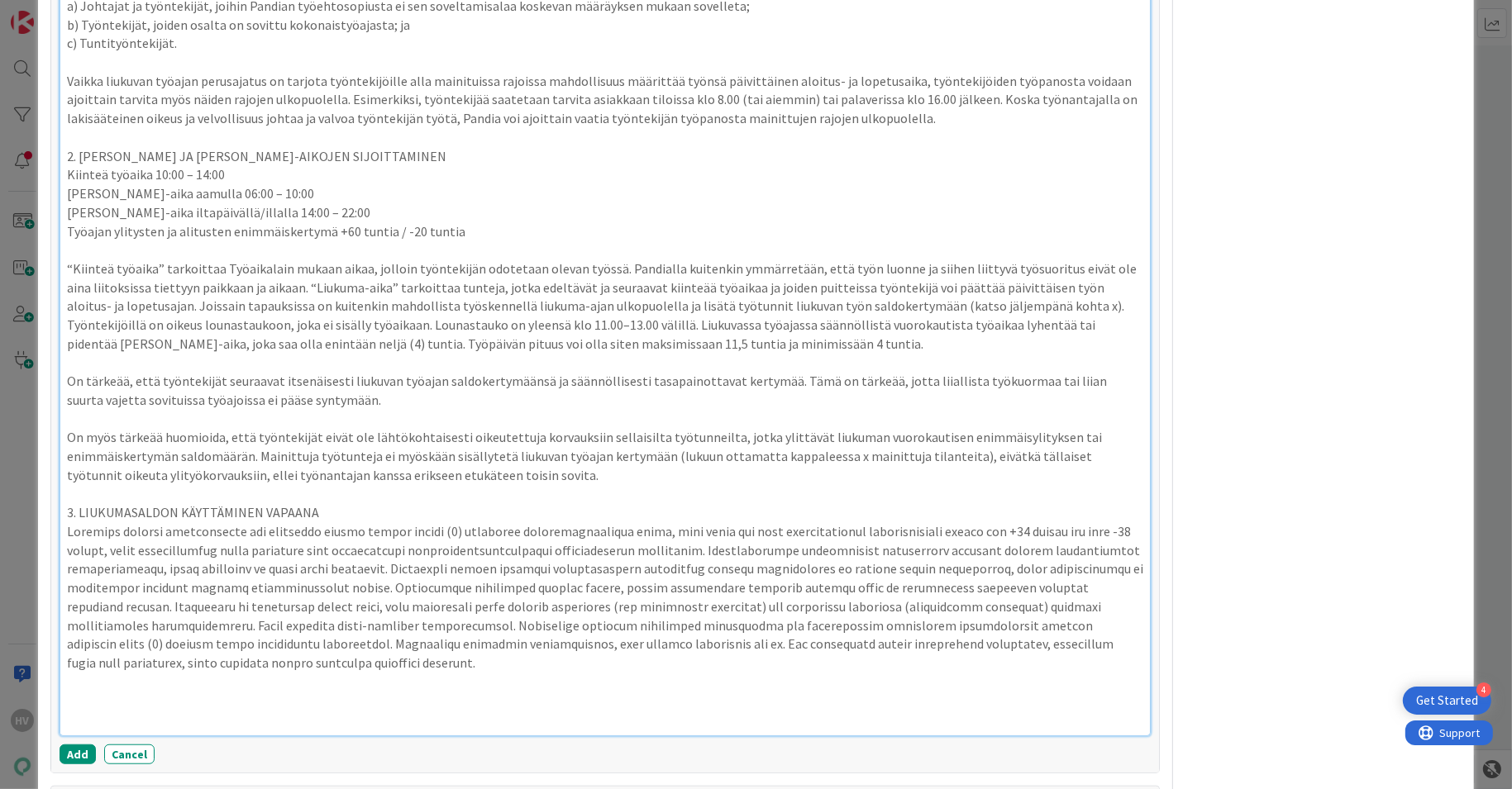
click at [370, 525] on p at bounding box center [605, 598] width 1077 height 151
click at [1041, 544] on p at bounding box center [605, 598] width 1077 height 151
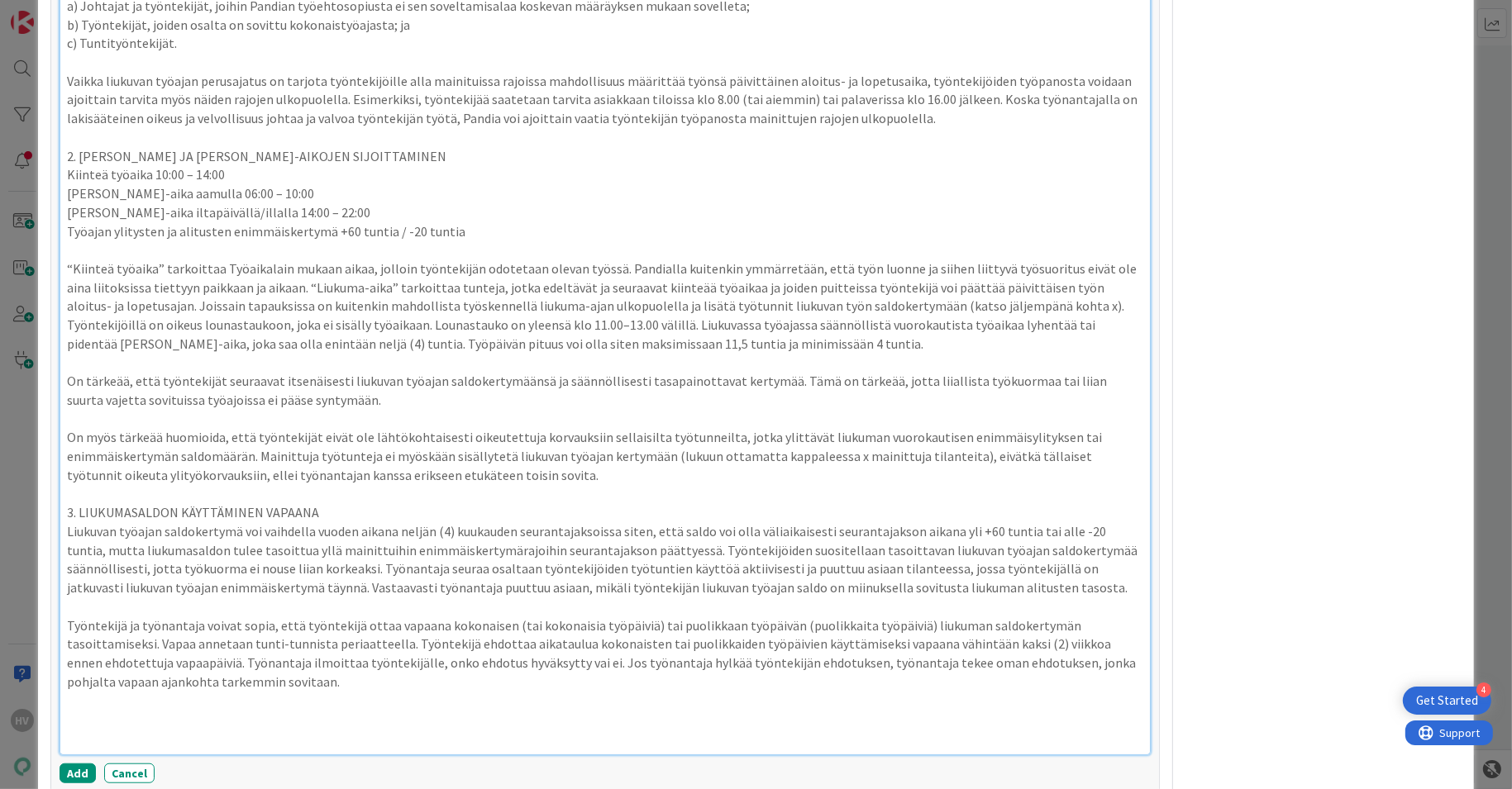
click at [988, 617] on p "Työntekijä ja työnantaja voivat sopia, että työntekijä ottaa vapaana kokonaisen…" at bounding box center [605, 655] width 1077 height 75
drag, startPoint x: 1069, startPoint y: 600, endPoint x: 977, endPoint y: 595, distance: 92.1
click at [977, 617] on p "Työntekijä ja työnantaja voivat sopia, että työntekijä ottaa vapaana kokonaisen…" at bounding box center [605, 655] width 1077 height 75
click at [977, 617] on p "Työntekijä ja työnantaja voivat sopia, että työntekijä ottaa vapaana kokonaisen…" at bounding box center [605, 655] width 1077 height 75
click at [235, 691] on p at bounding box center [605, 701] width 1077 height 19
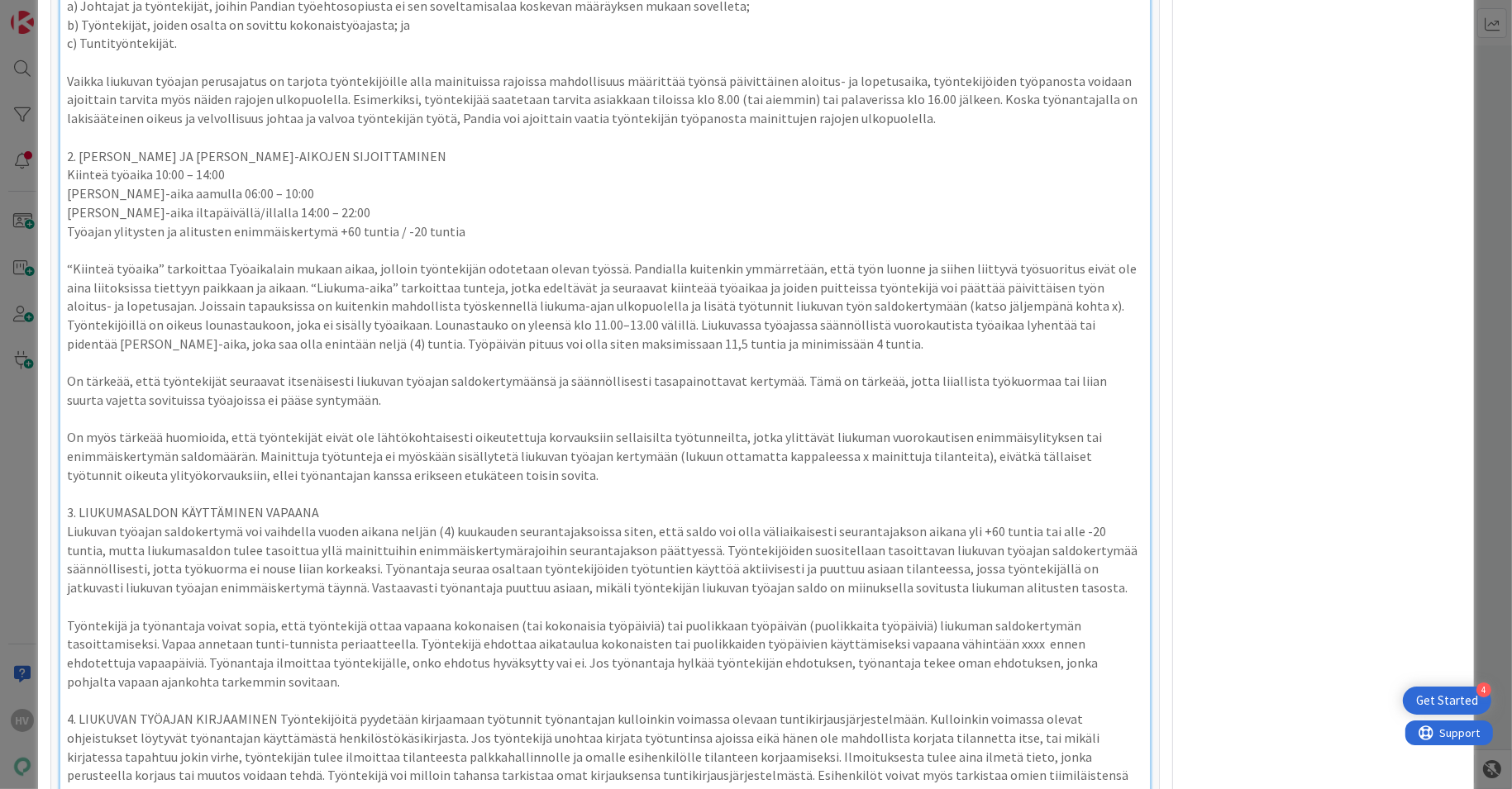
click at [270, 710] on p "4. LIUKUVAN TYÖAJAN KIRJAAMINEN Työntekijöitä pyydetään kirjaamaan työtunnit ty…" at bounding box center [605, 757] width 1077 height 94
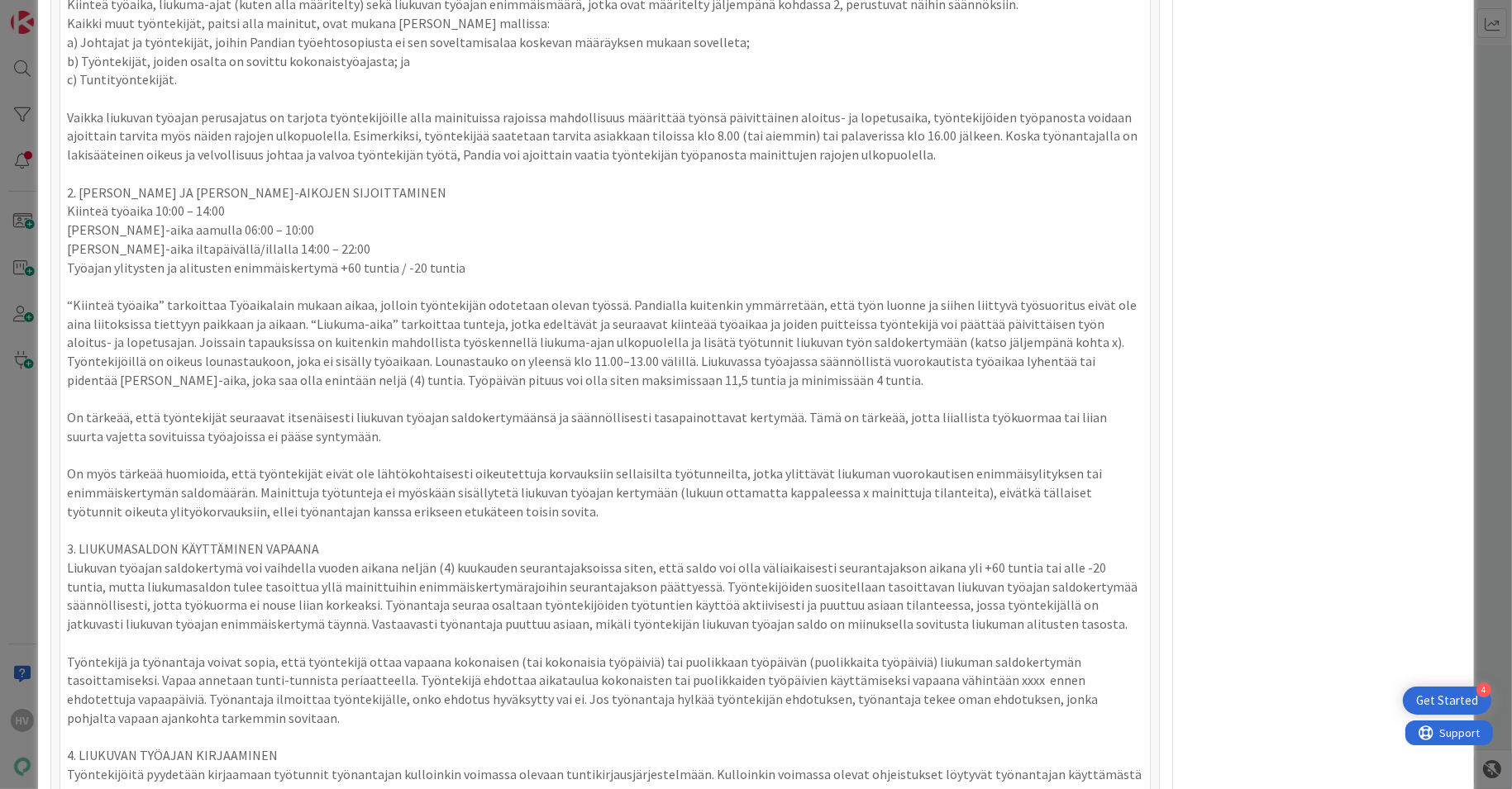
scroll to position [1307, 0]
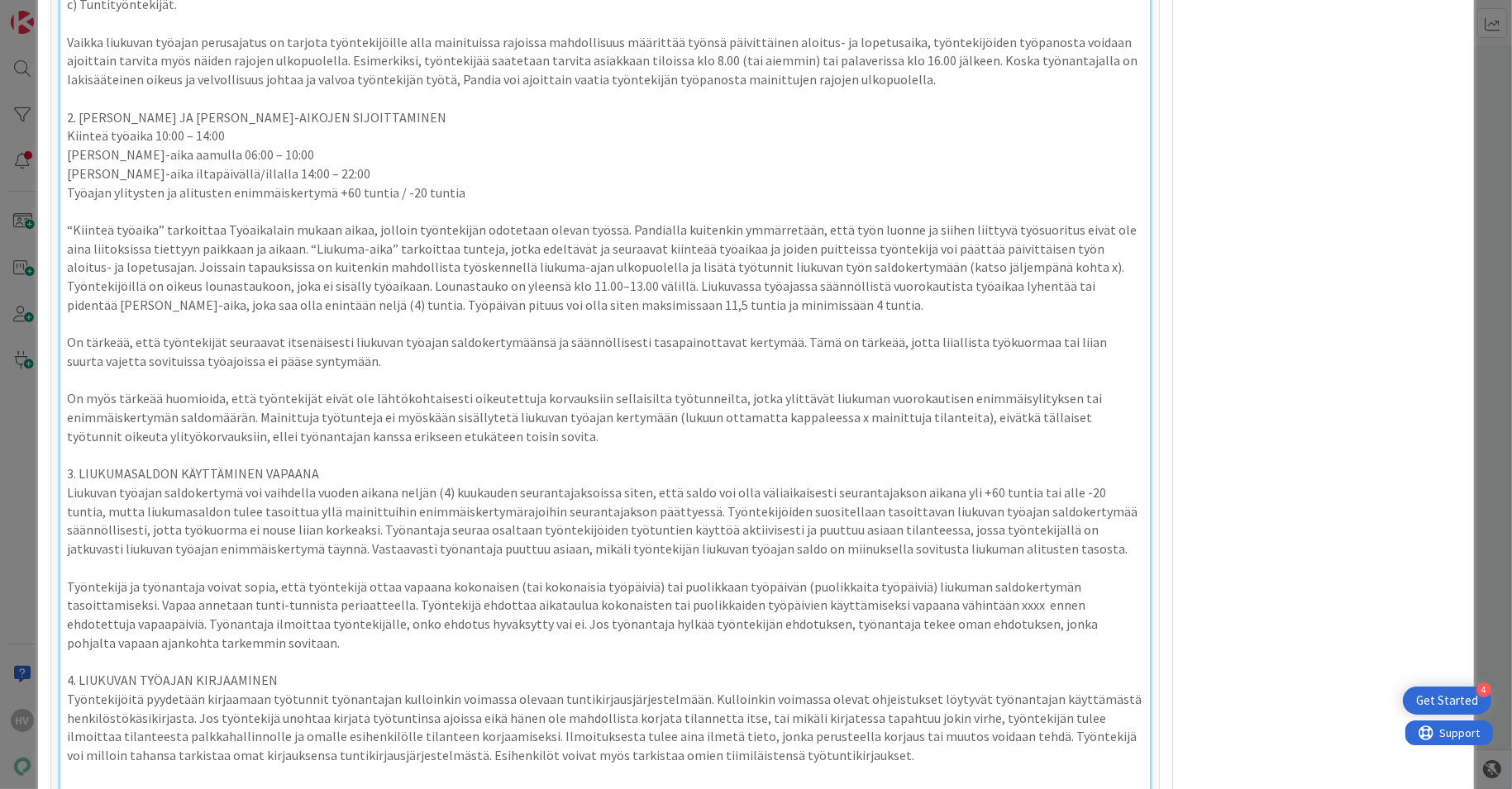
click at [843, 714] on p "Työntekijöitä pyydetään kirjaamaan työtunnit työnantajan kulloinkin voimassa ol…" at bounding box center [605, 728] width 1077 height 75
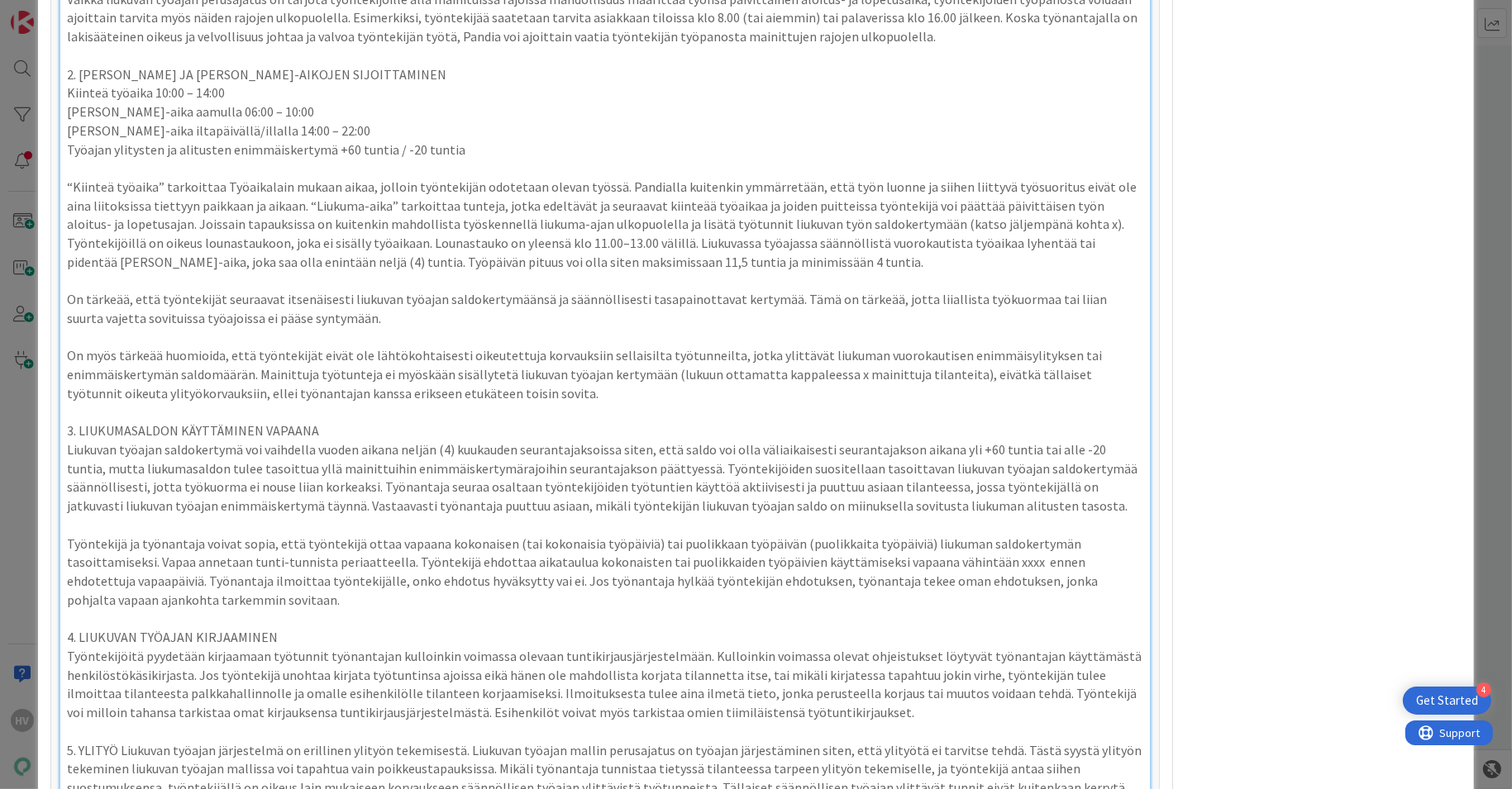
click at [123, 741] on p "5. YLITYÖ Liukuvan työajan järjestelmä on erillinen ylityön tekemisestä. Liukuv…" at bounding box center [605, 788] width 1077 height 94
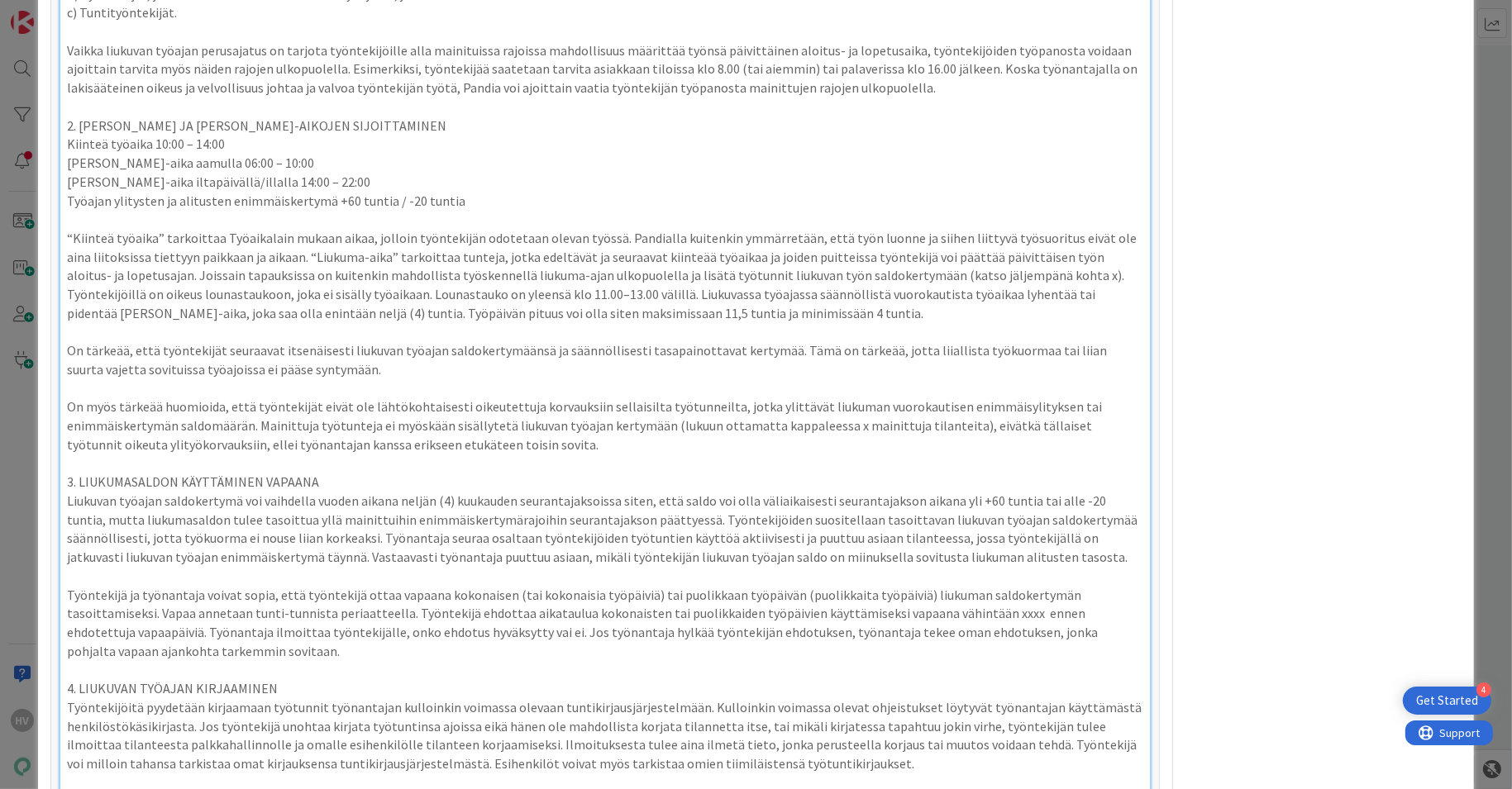
scroll to position [1532, 0]
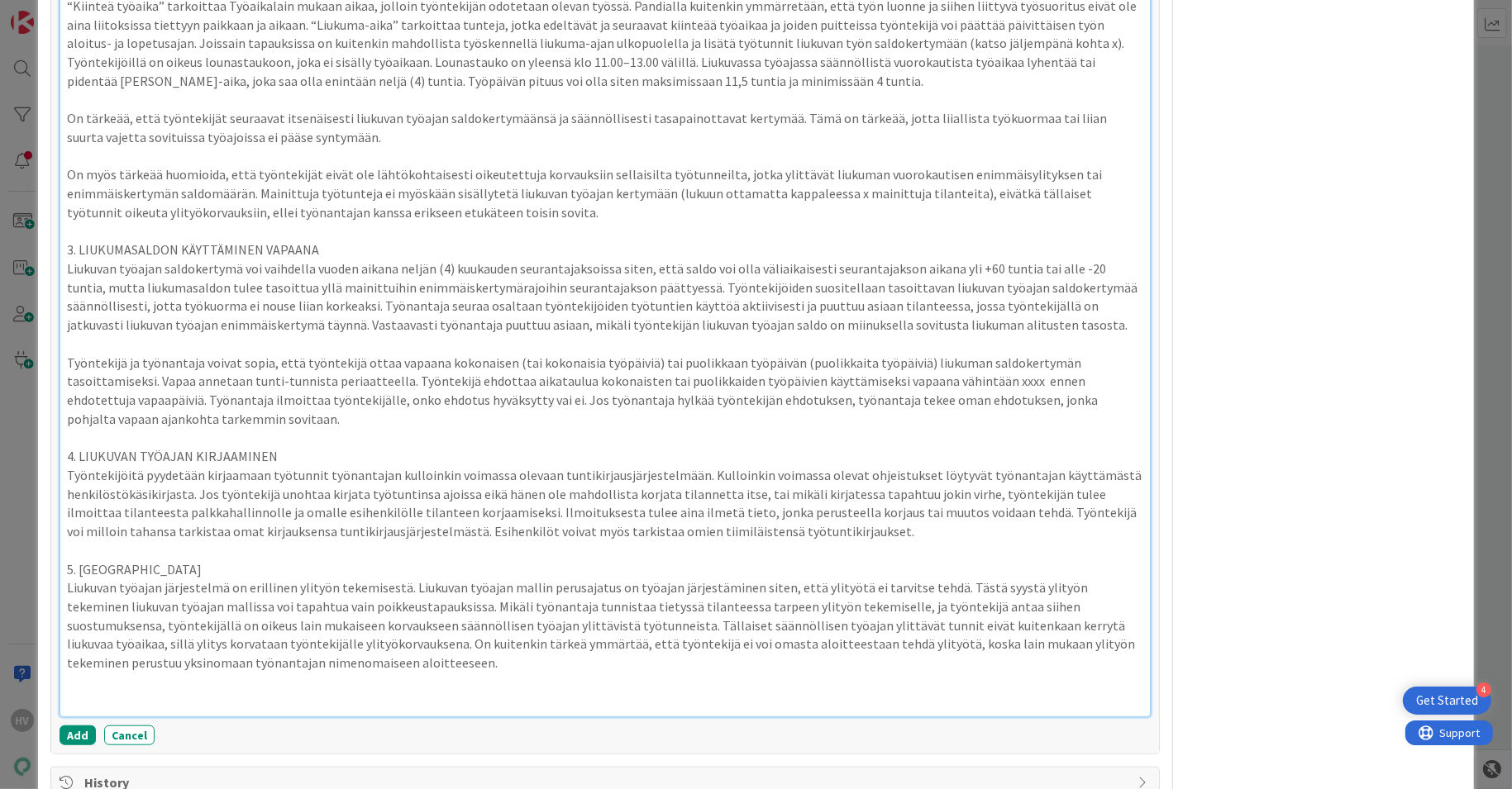
click at [335, 601] on p "Liukuvan työajan järjestelmä on erillinen ylityön tekemisestä. Liukuvan työajan…" at bounding box center [605, 625] width 1077 height 94
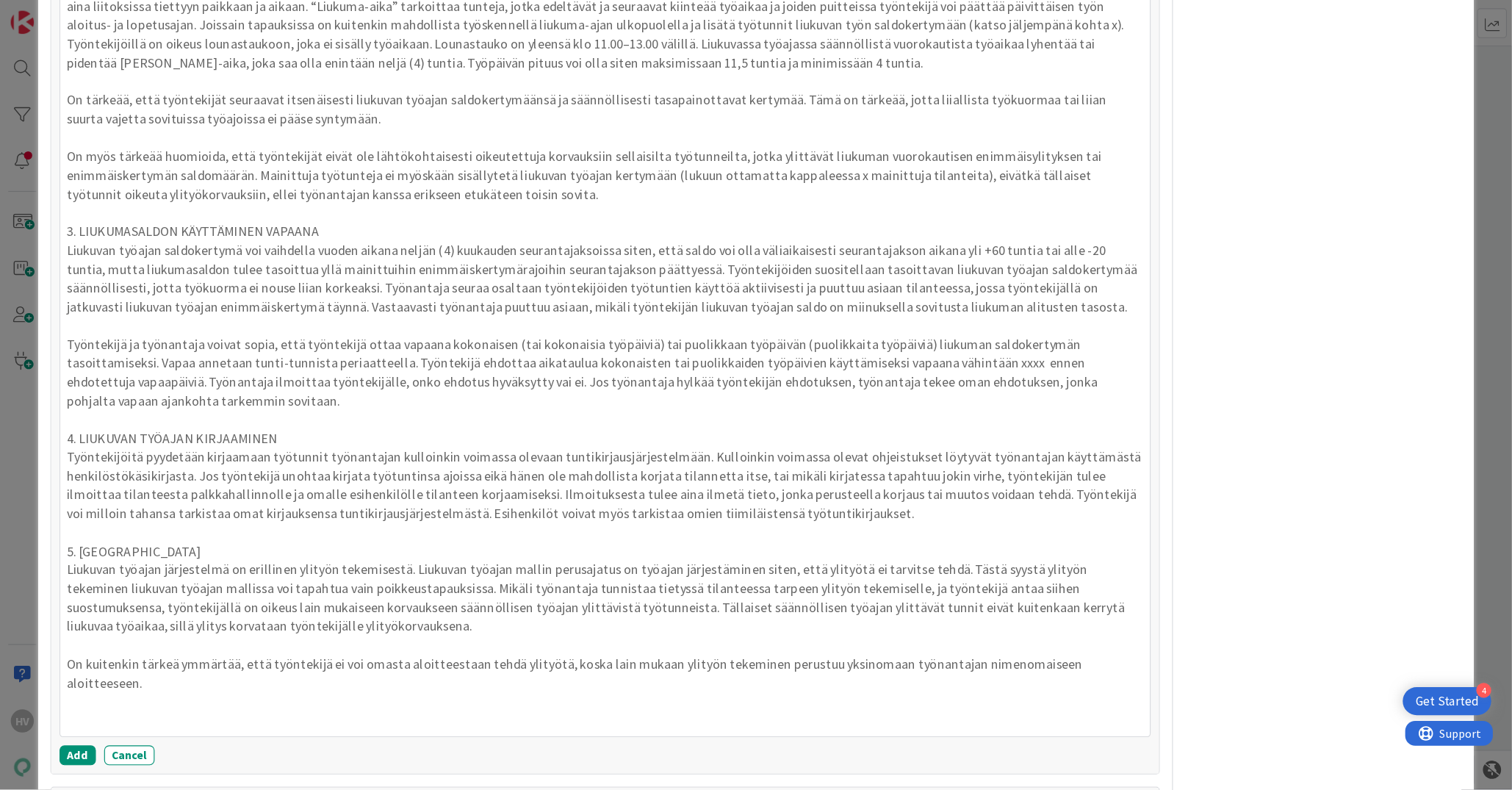
scroll to position [1242, 0]
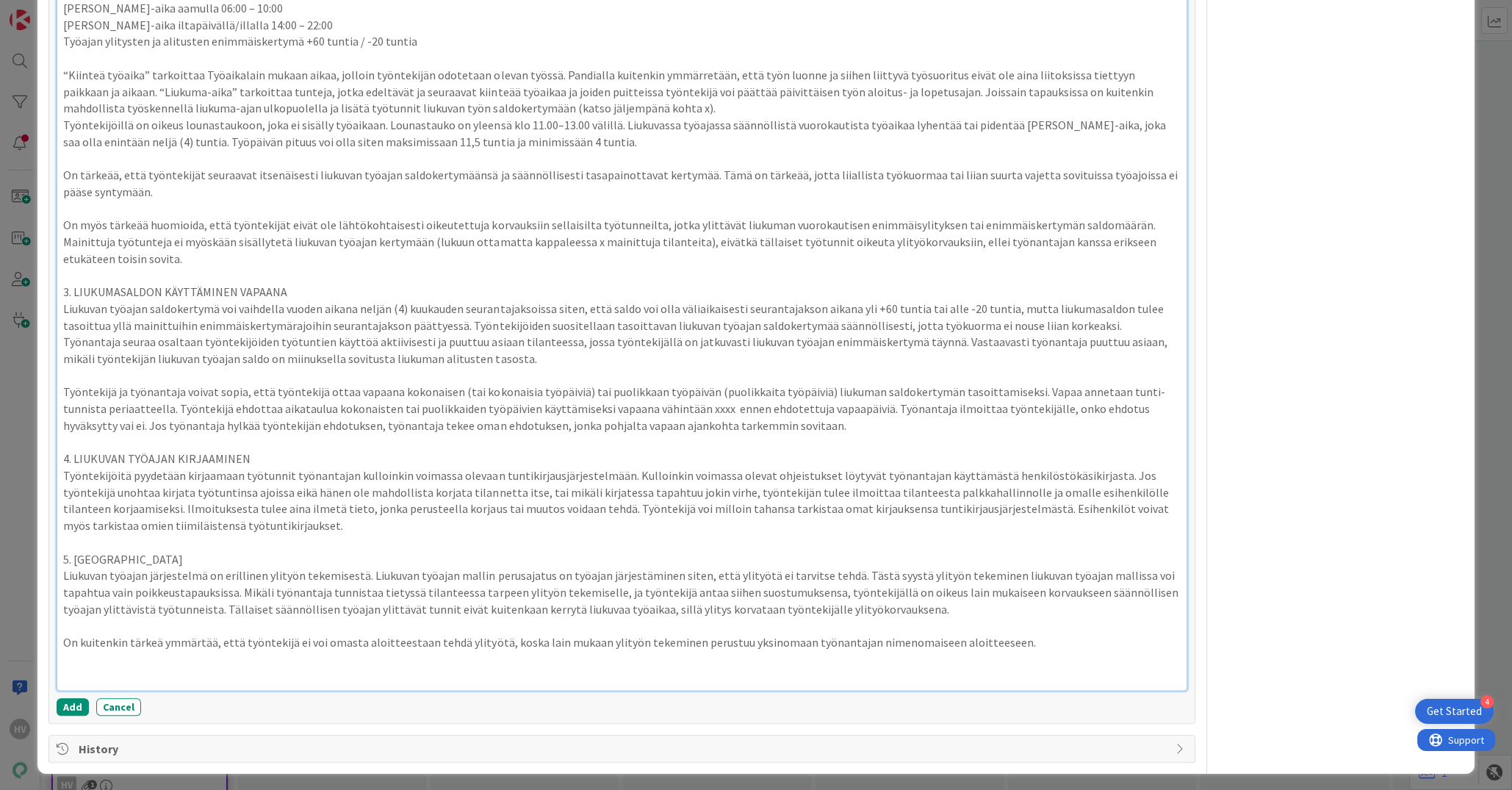
click at [1019, 636] on p "On kuitenkin tärkeä ymmärtää, että työntekijä ei voi omasta aloitteestaan tehdä…" at bounding box center [622, 643] width 1117 height 17
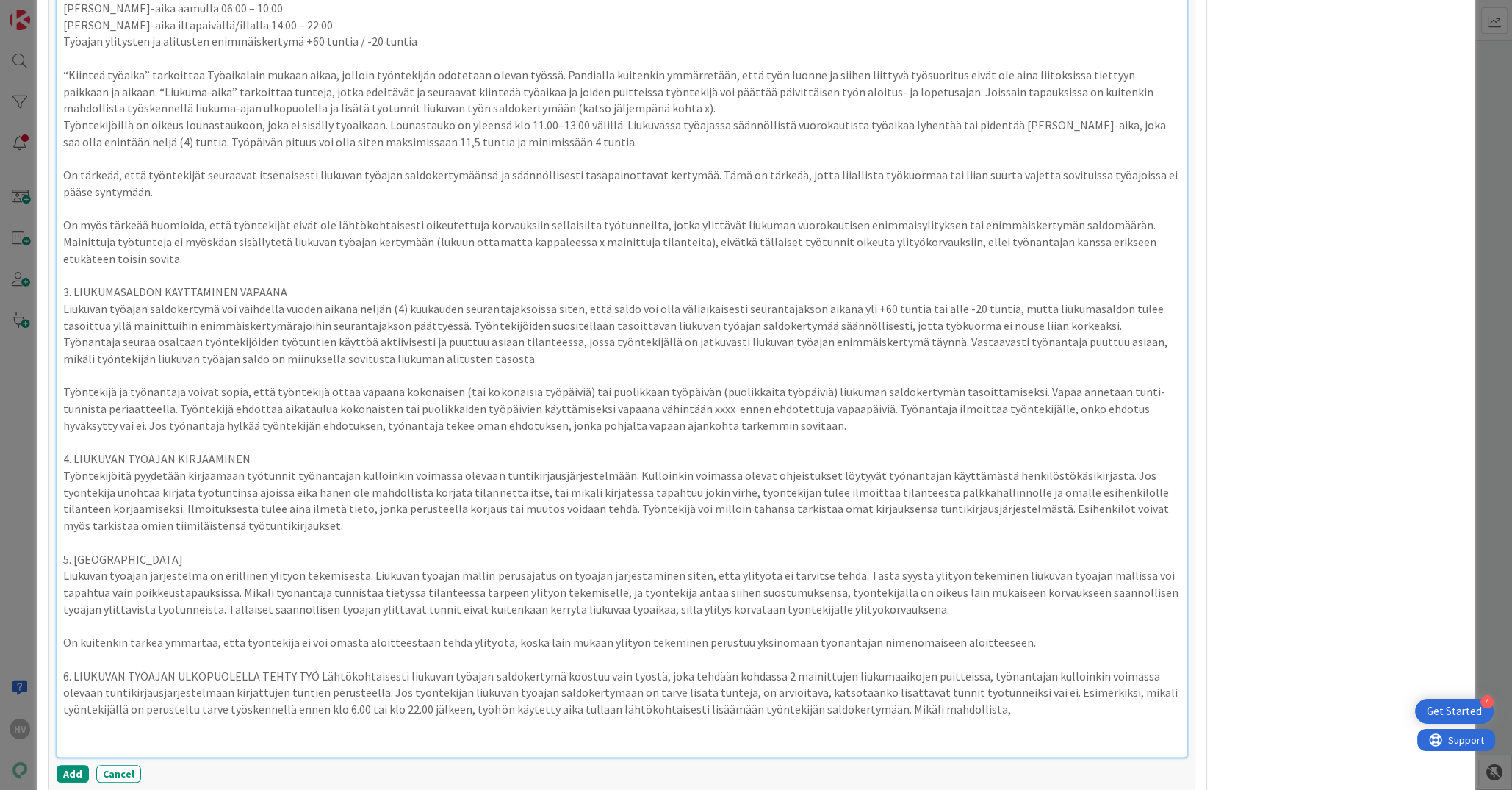
click at [312, 670] on p "6. LIUKUVAN TYÖAJAN ULKOPUOLELLA TEHTY TYÖ Lähtökohtaisesti liukuvan työajan sa…" at bounding box center [622, 693] width 1117 height 50
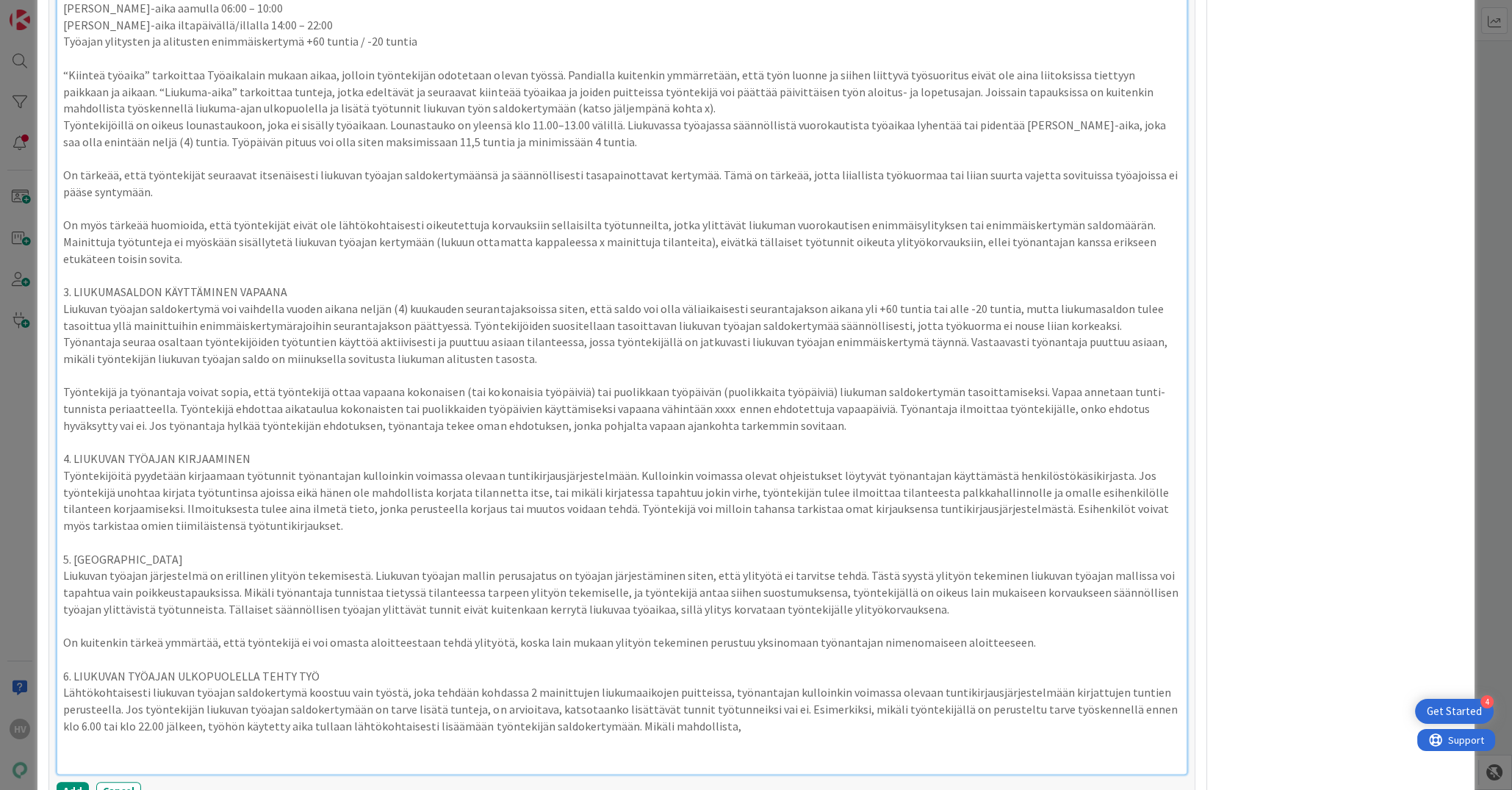
scroll to position [1326, 0]
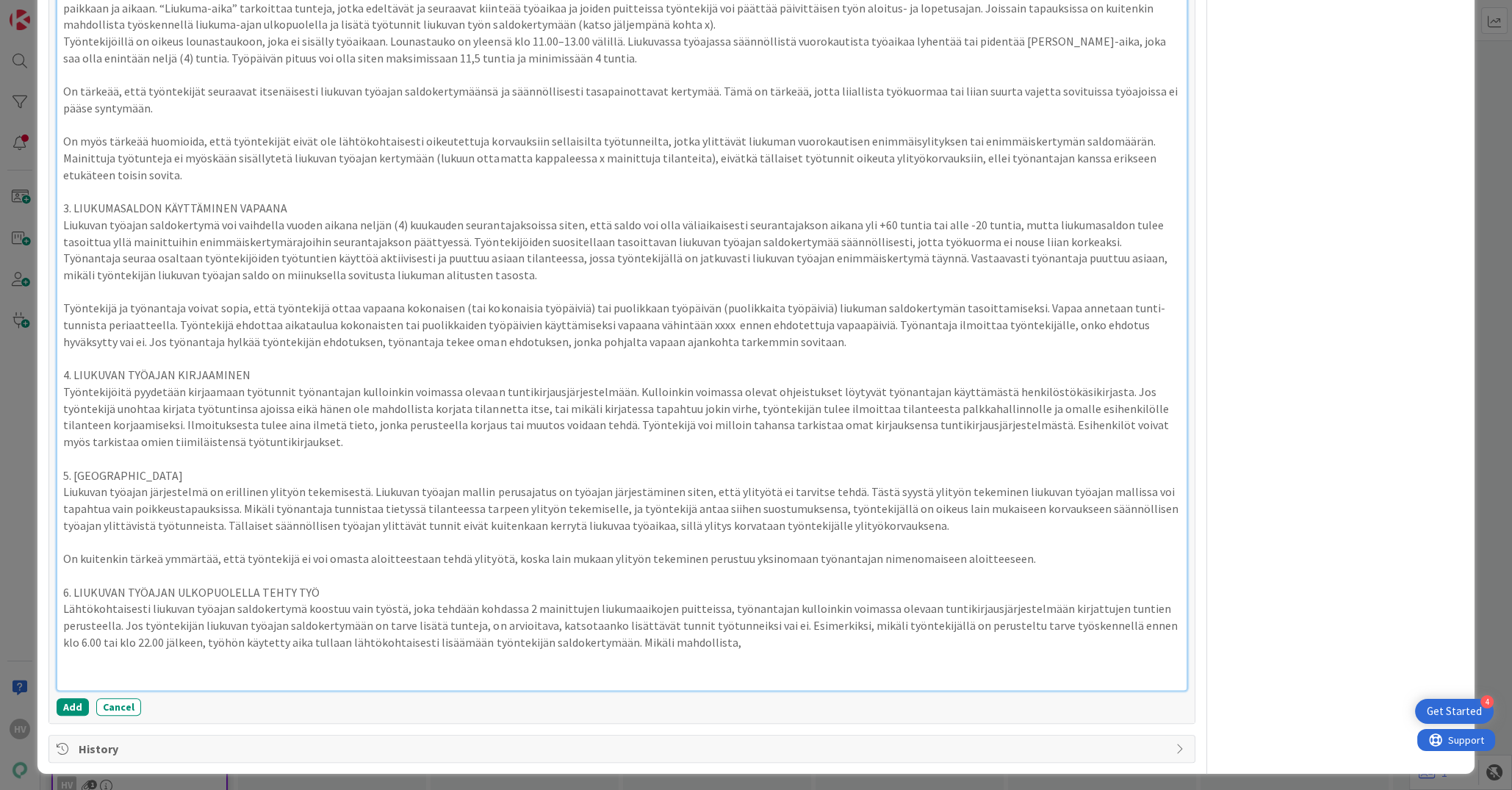
click at [761, 632] on p "Lähtökohtaisesti liukuvan työajan saldokertymä koostuu vain työstä, joka tehdää…" at bounding box center [622, 625] width 1117 height 50
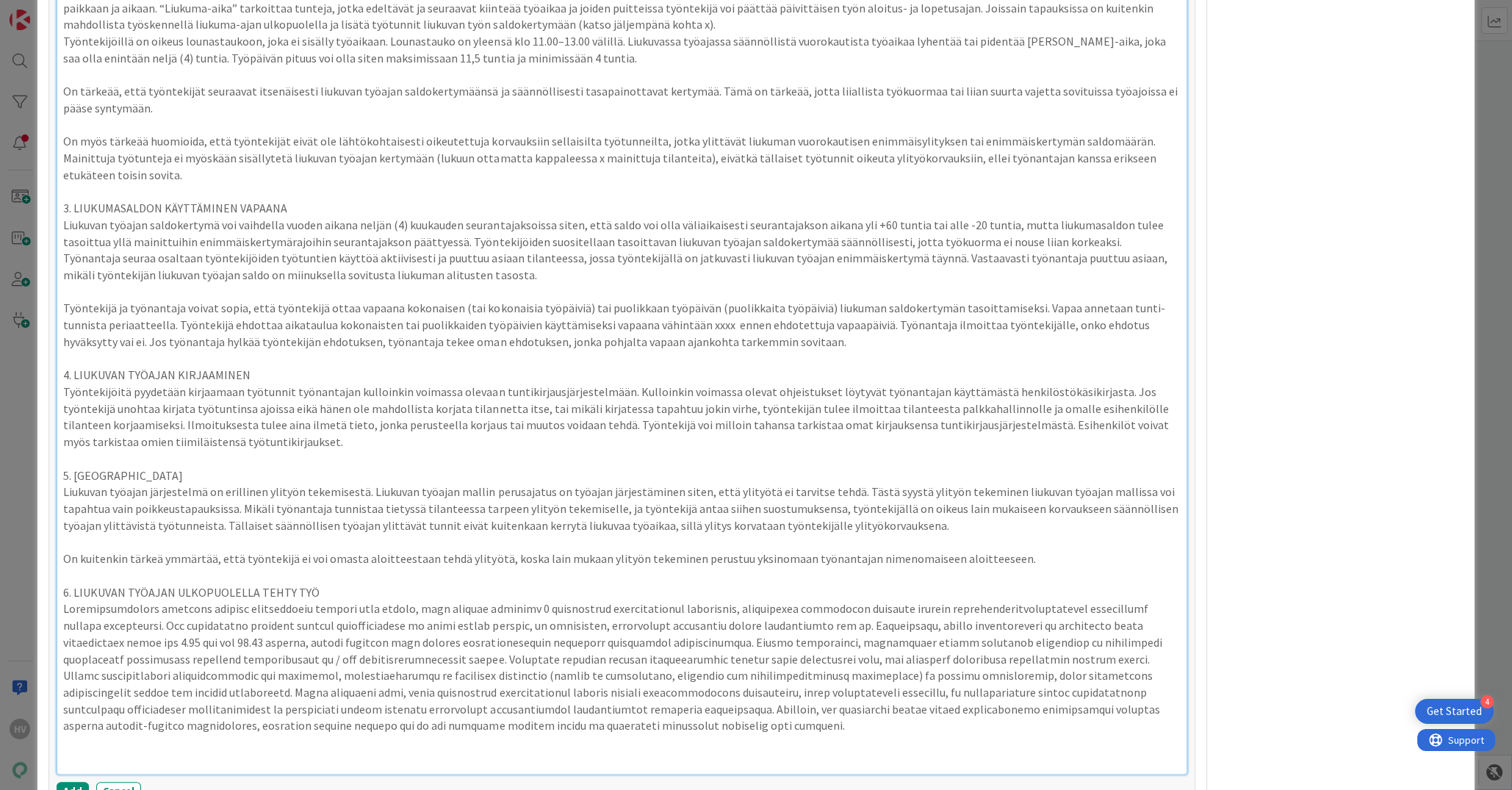
click at [306, 654] on p at bounding box center [622, 667] width 1117 height 134
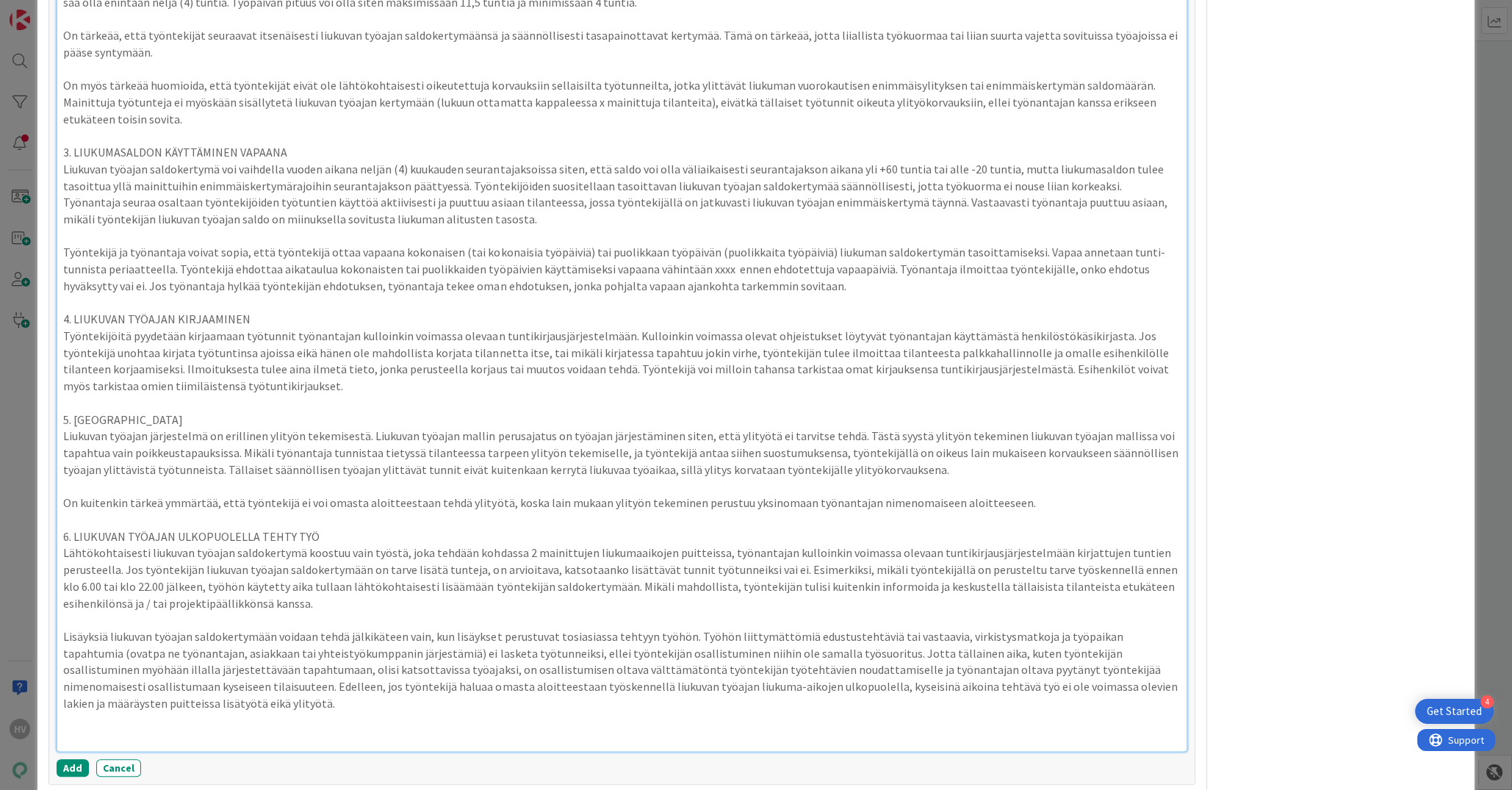
scroll to position [1418, 0]
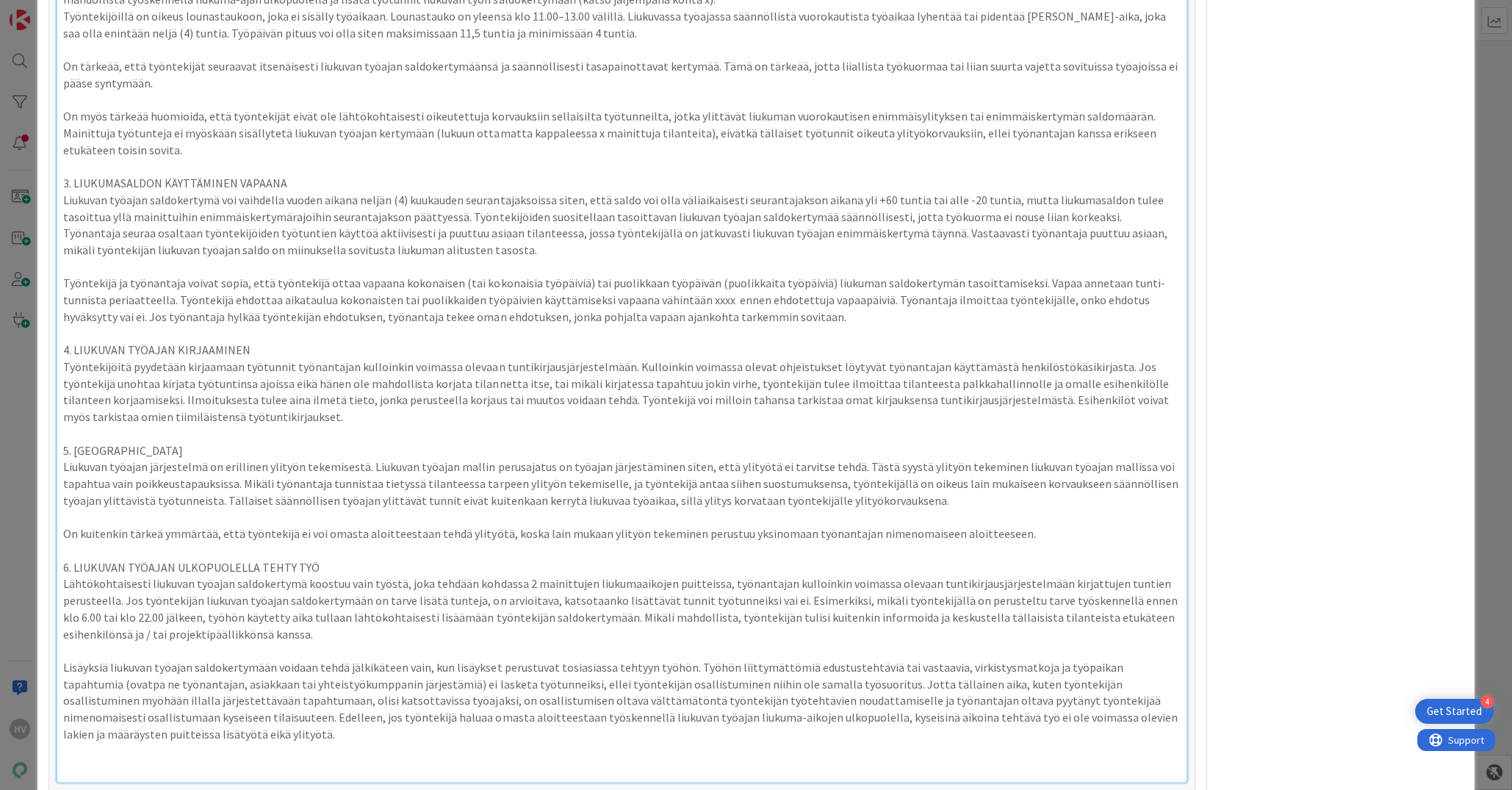
click at [226, 638] on div "Ehdotus muotoilusta: Liukuvan työajan mallin on tarkoitus tukea työntekijöitä l…" at bounding box center [622, 191] width 1129 height 1180
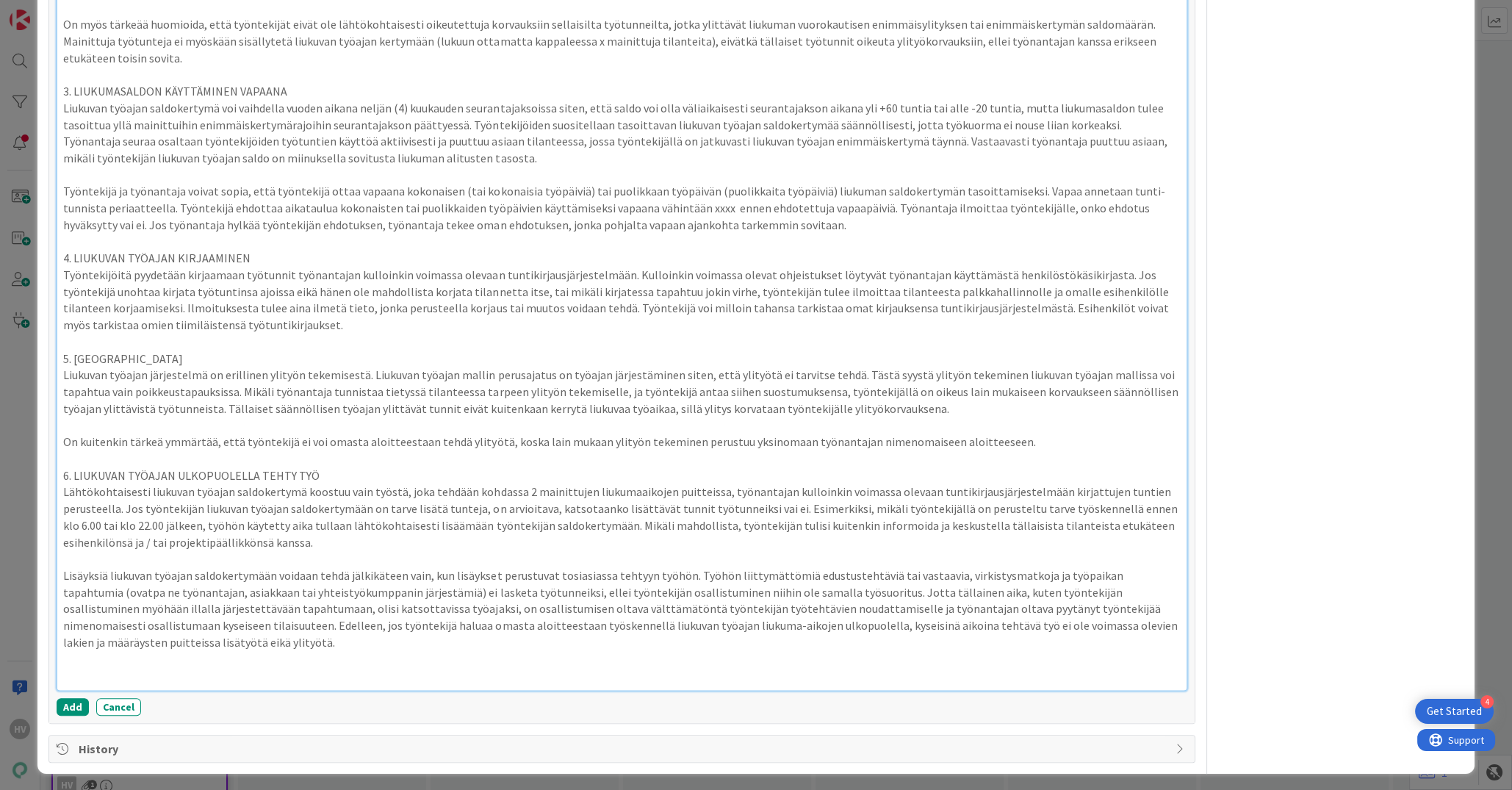
click at [225, 652] on div "Ehdotus muotoilusta: Liukuvan työajan mallin on tarkoitus tukea työntekijöitä l…" at bounding box center [622, 100] width 1129 height 1180
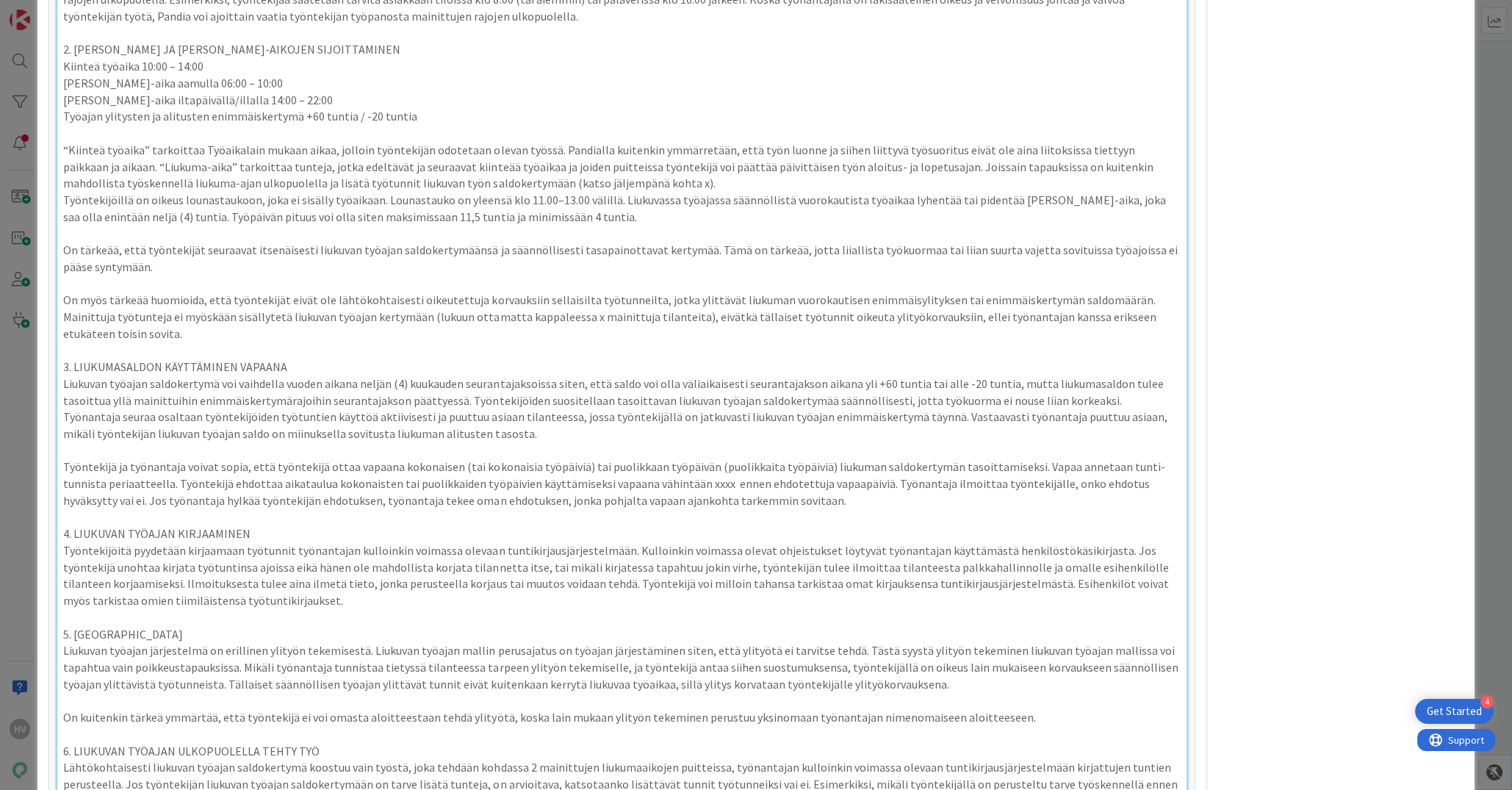
scroll to position [1443, 0]
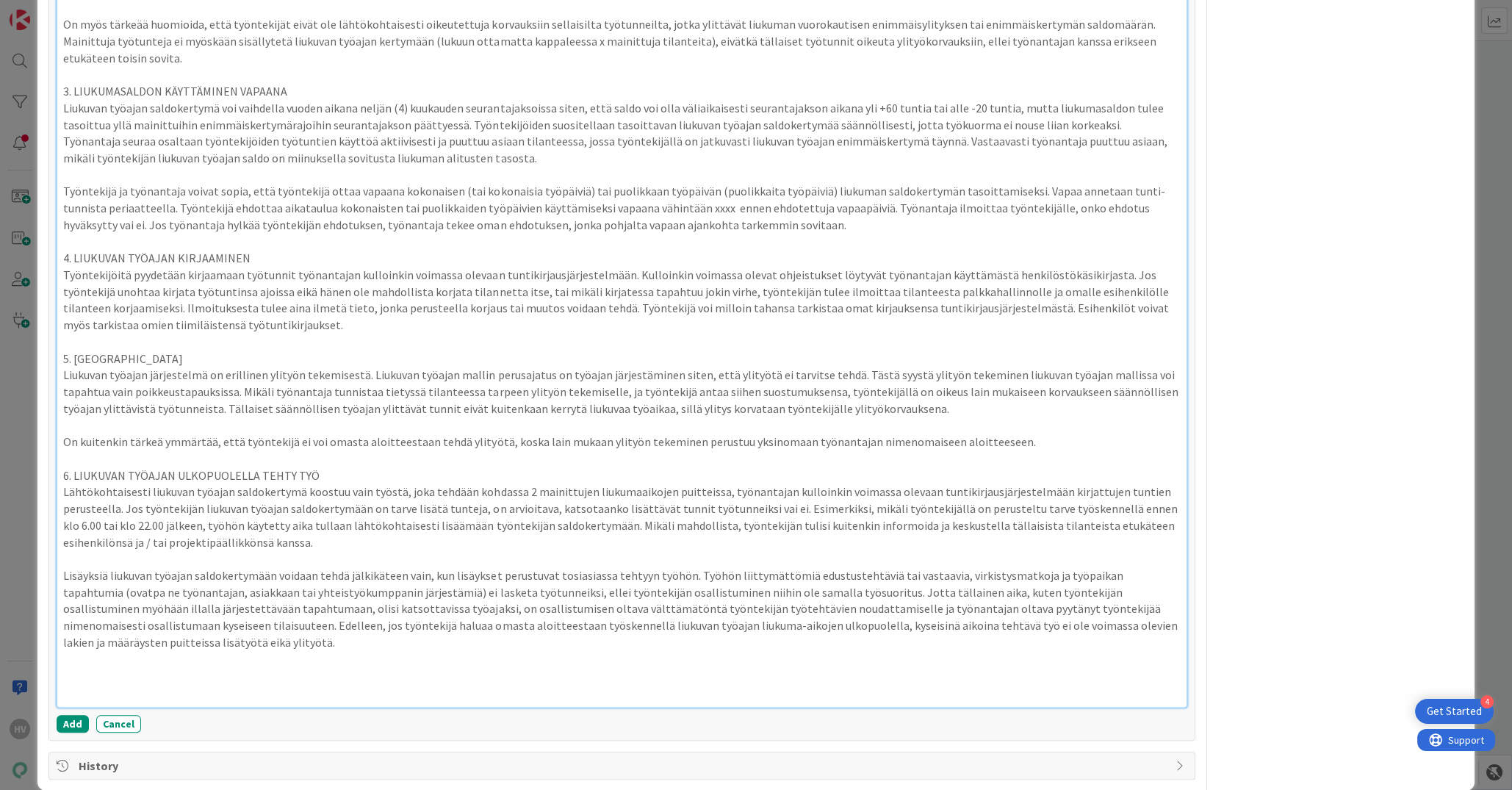
click at [107, 674] on p at bounding box center [622, 676] width 1117 height 17
click at [177, 667] on p at bounding box center [622, 676] width 1117 height 17
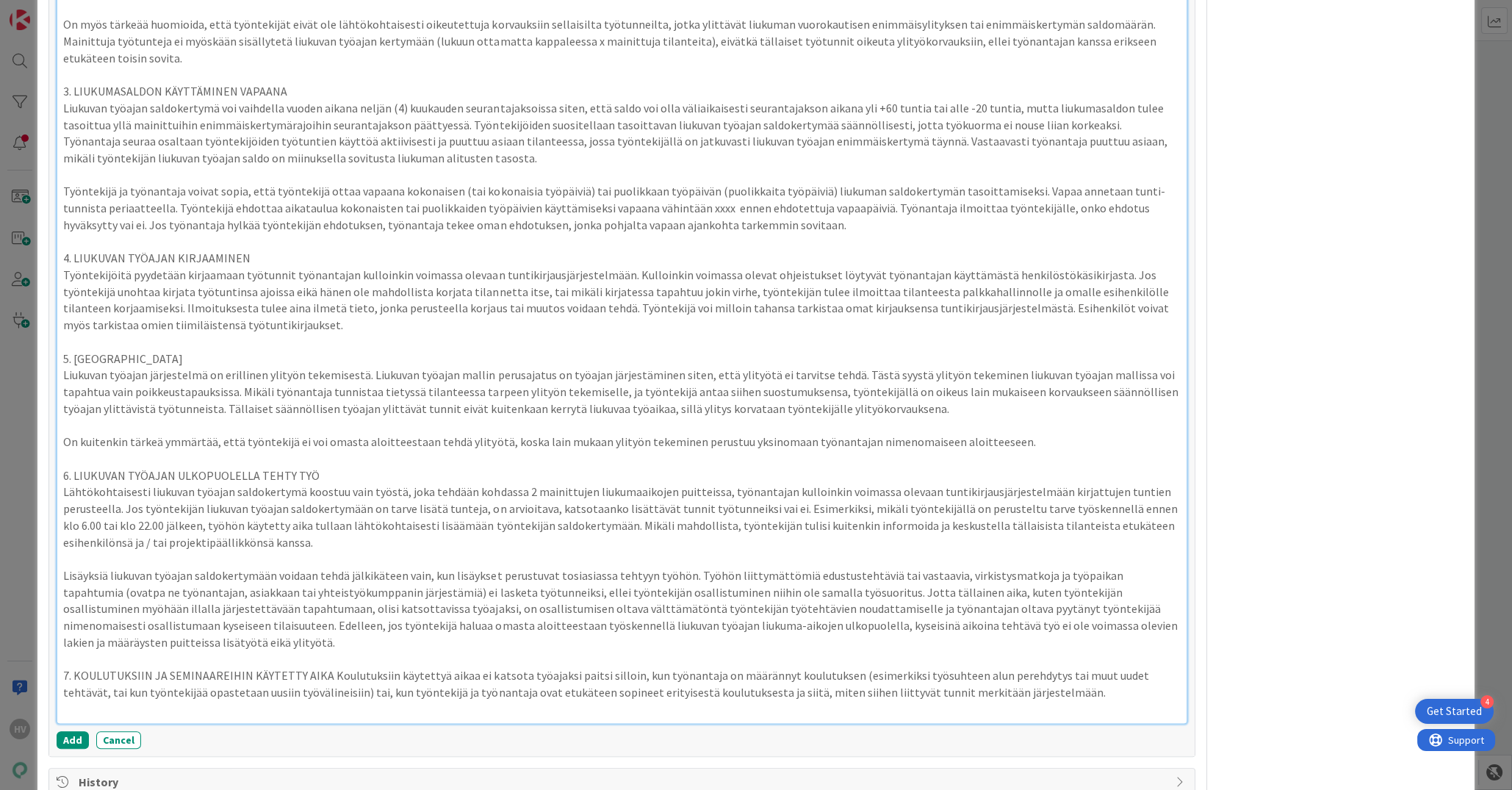
click at [297, 672] on p "7. KOULUTUKSIIN JA SEMINAAREIHIN KÄYTETTY AIKA Koulutuksiin käytettyä aikaa ei …" at bounding box center [622, 683] width 1117 height 33
click at [327, 673] on p "7. KOULUTUKSIIN JA SEMINAAREIHIN KÄYTETTY AIKA Koulutuksiin käytettyä aikaa ei …" at bounding box center [622, 683] width 1117 height 33
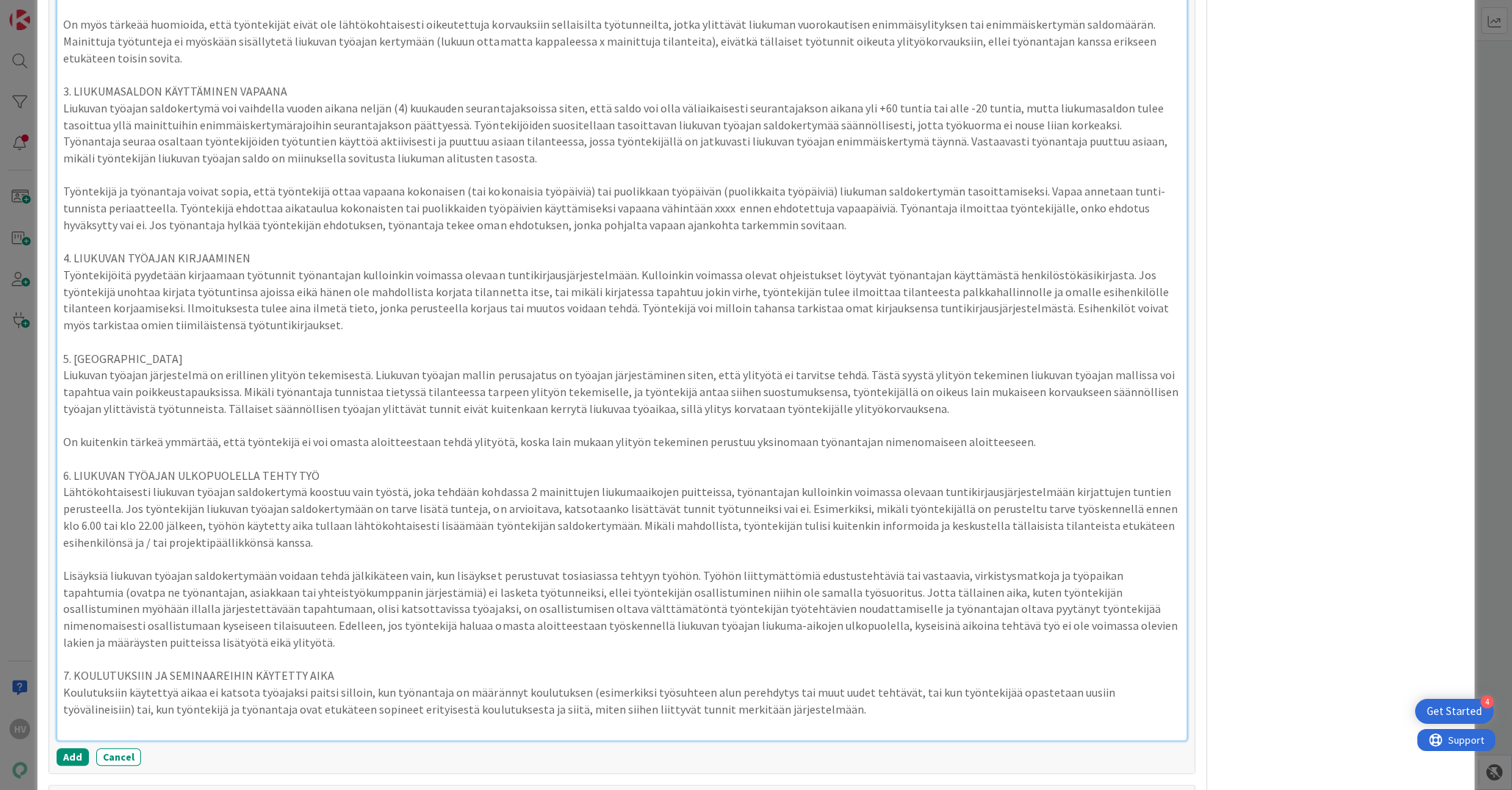
click at [791, 701] on p "Koulutuksiin käytettyä aikaa ei katsota työajaksi paitsi silloin, kun työnantaj…" at bounding box center [622, 700] width 1117 height 33
click at [760, 701] on p "Koulutuksiin käytettyä aikaa ei katsota työajaksi paitsi silloin, kun työnantaj…" at bounding box center [622, 700] width 1117 height 33
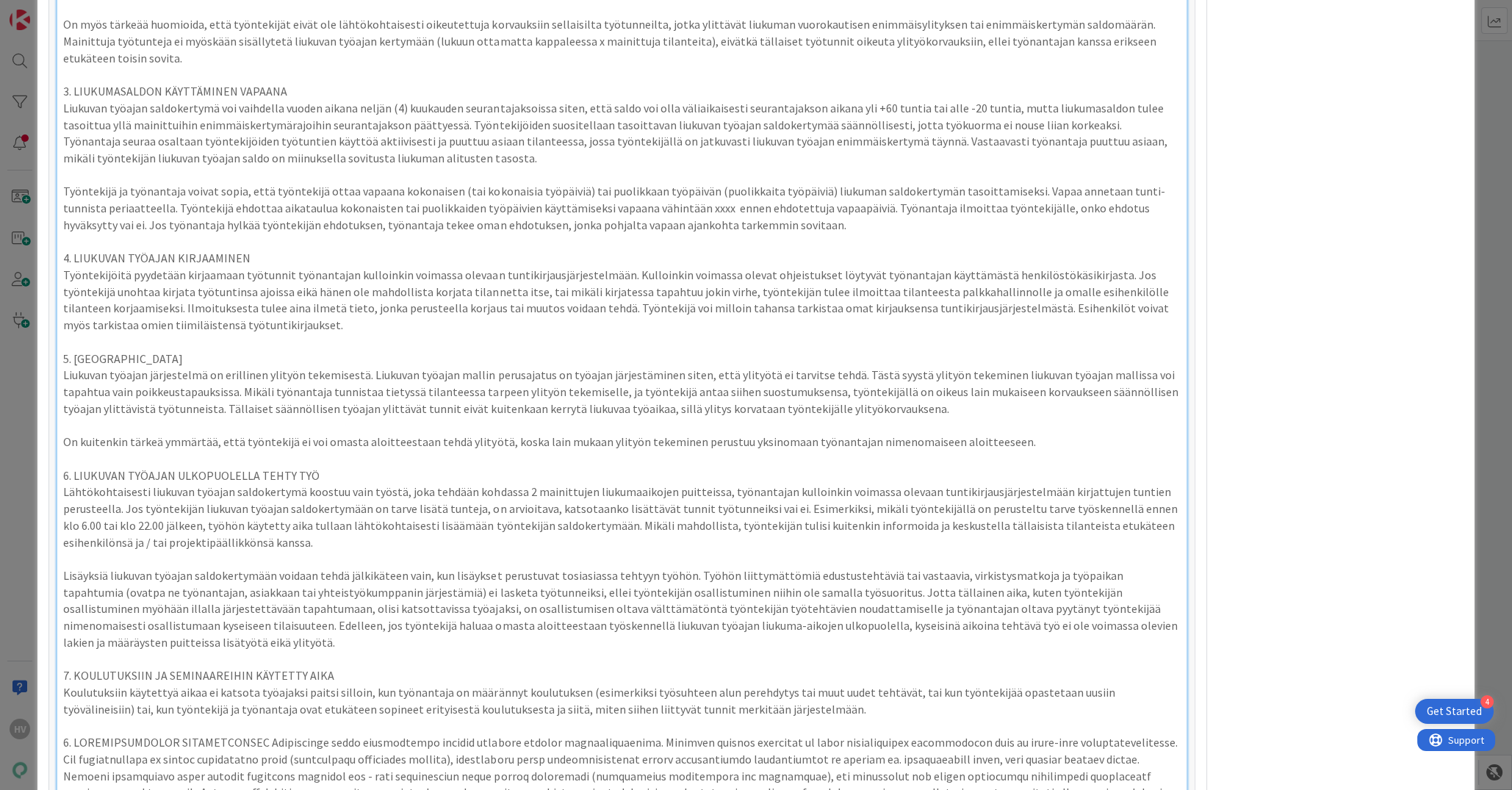
scroll to position [1482, 0]
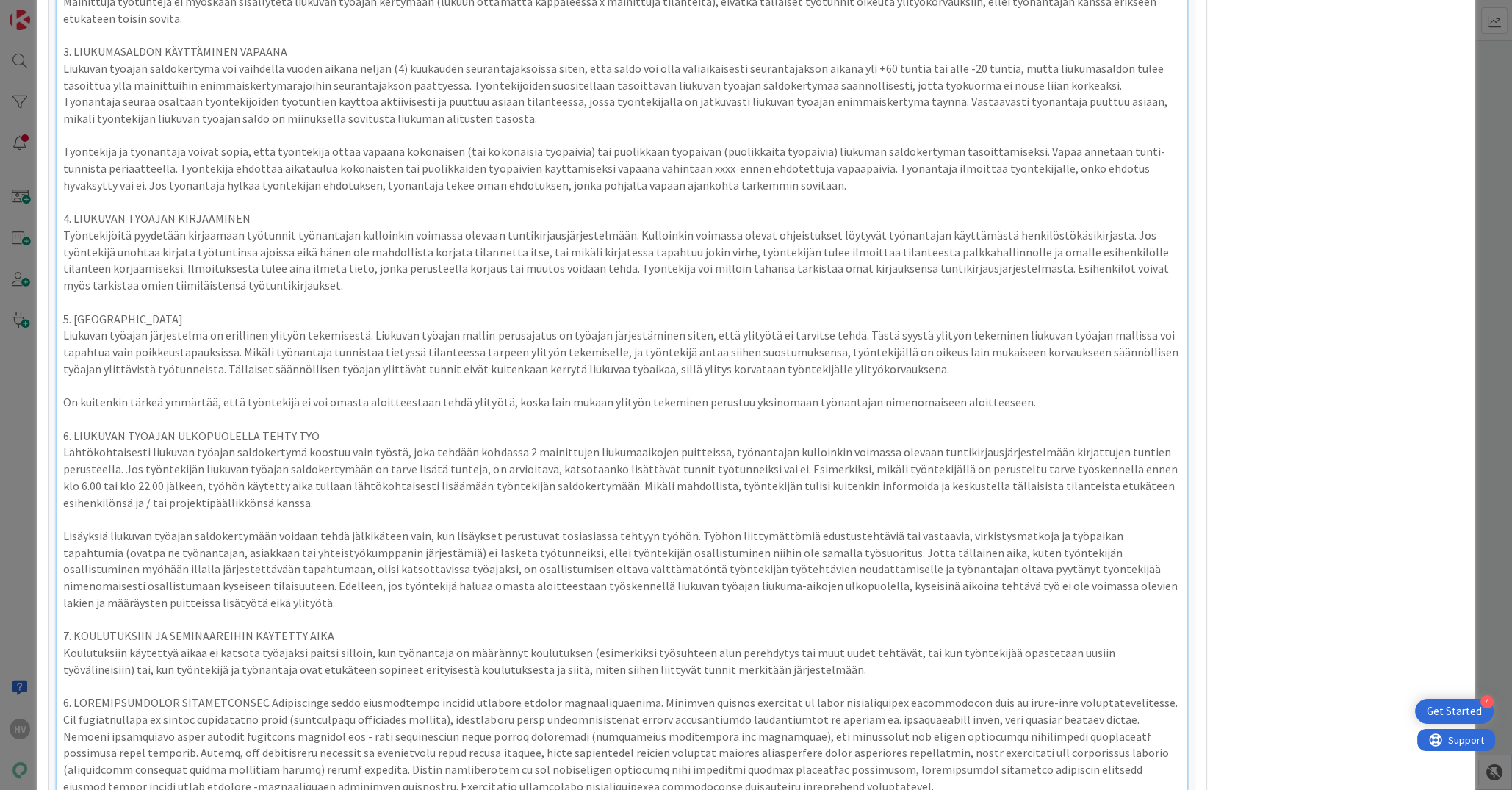
click at [259, 699] on p at bounding box center [622, 744] width 1117 height 100
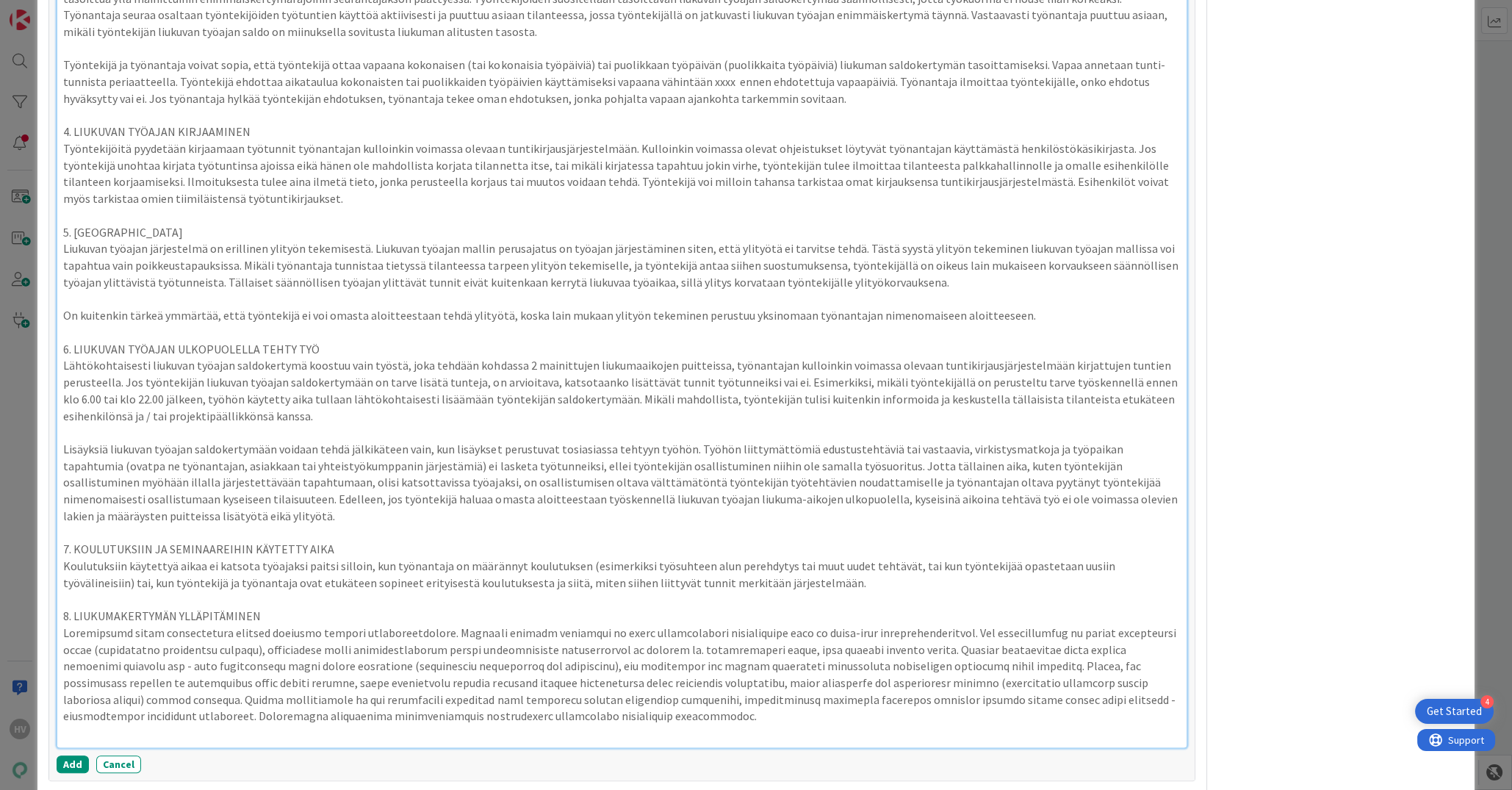
scroll to position [1534, 0]
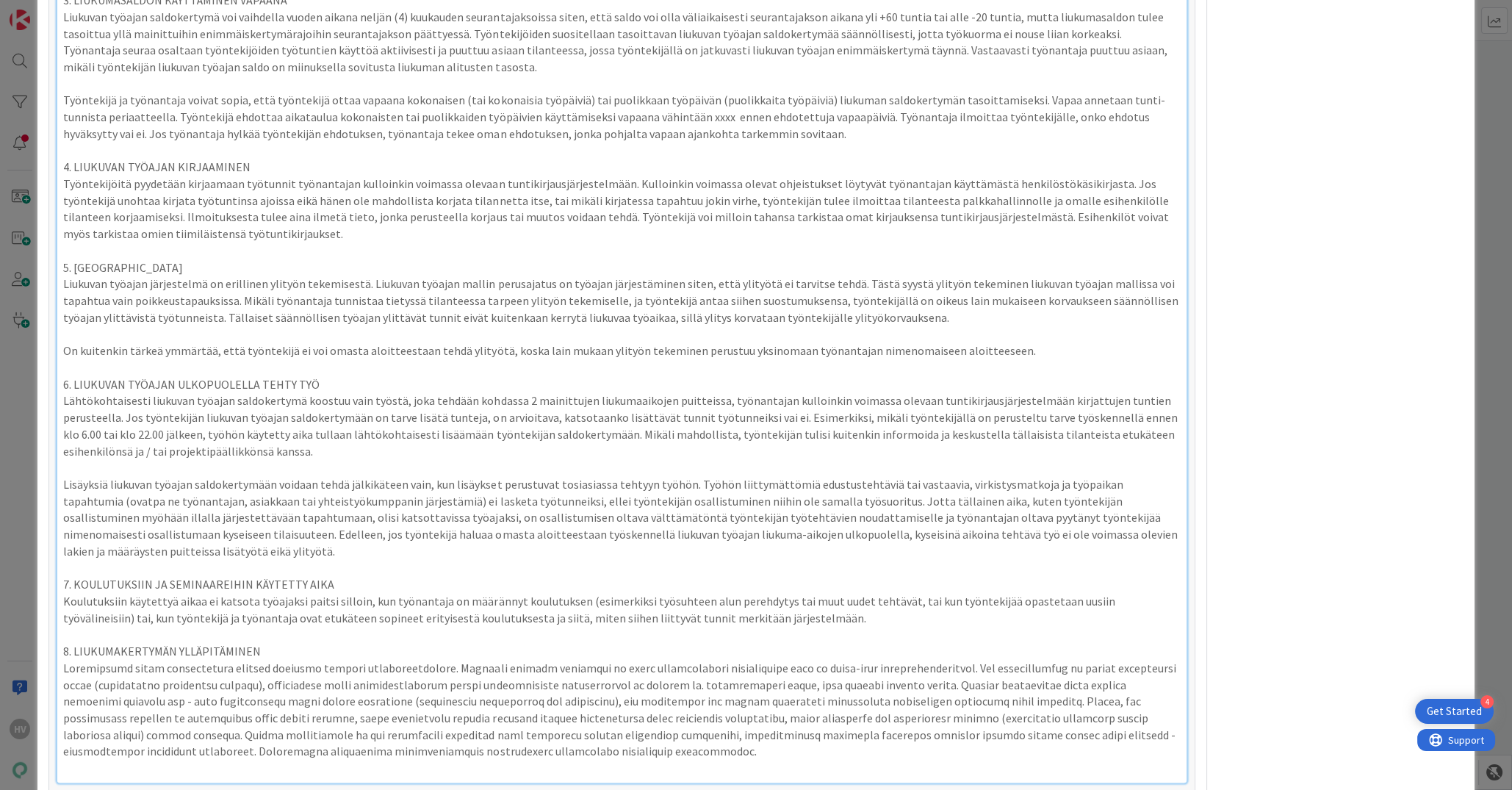
click at [892, 681] on p at bounding box center [622, 709] width 1117 height 100
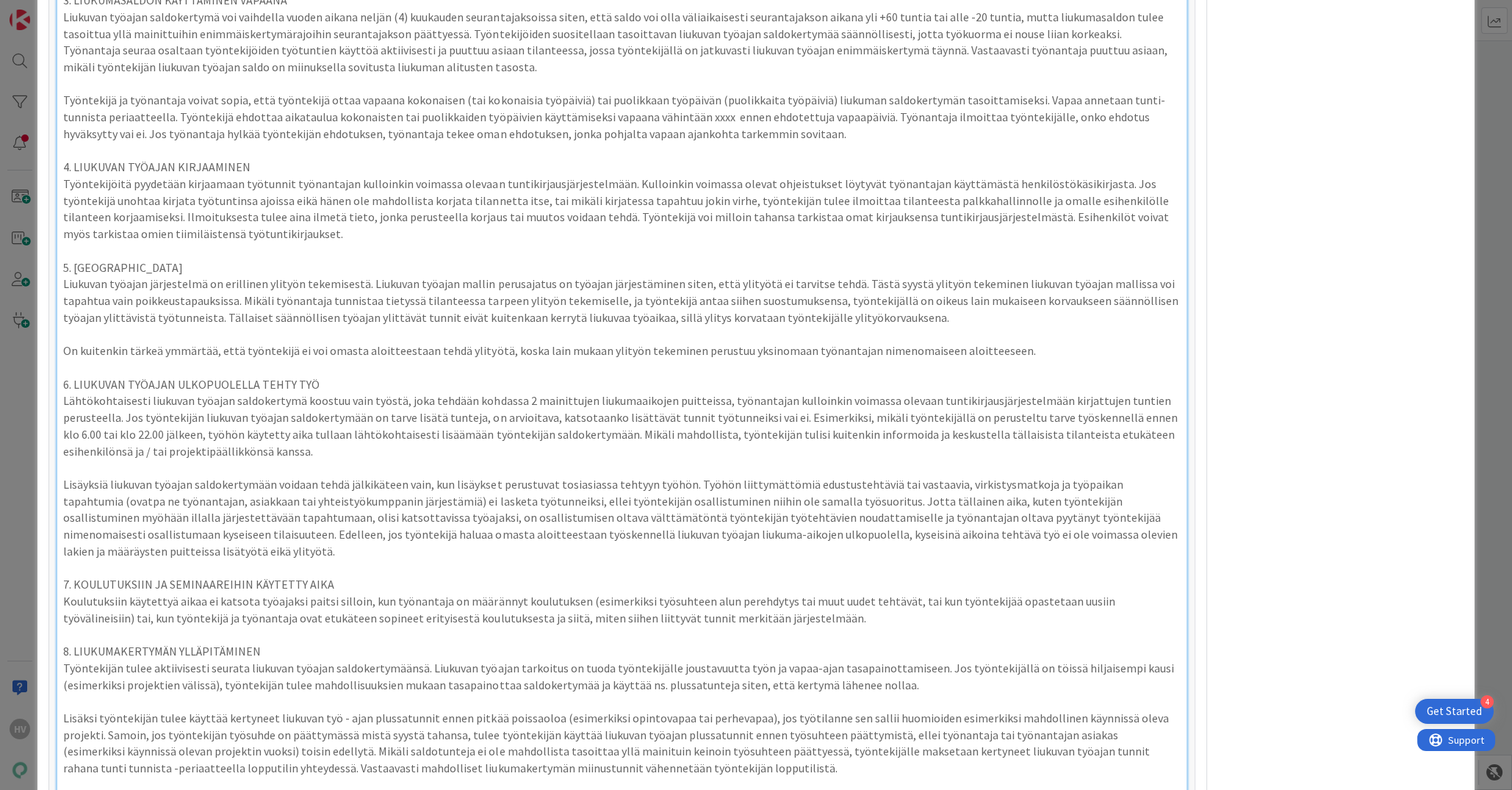
click at [315, 701] on p "Lisäksi työntekijän tulee käyttää kertyneet liukuvan työ - ajan plussatunnit en…" at bounding box center [622, 744] width 1117 height 67
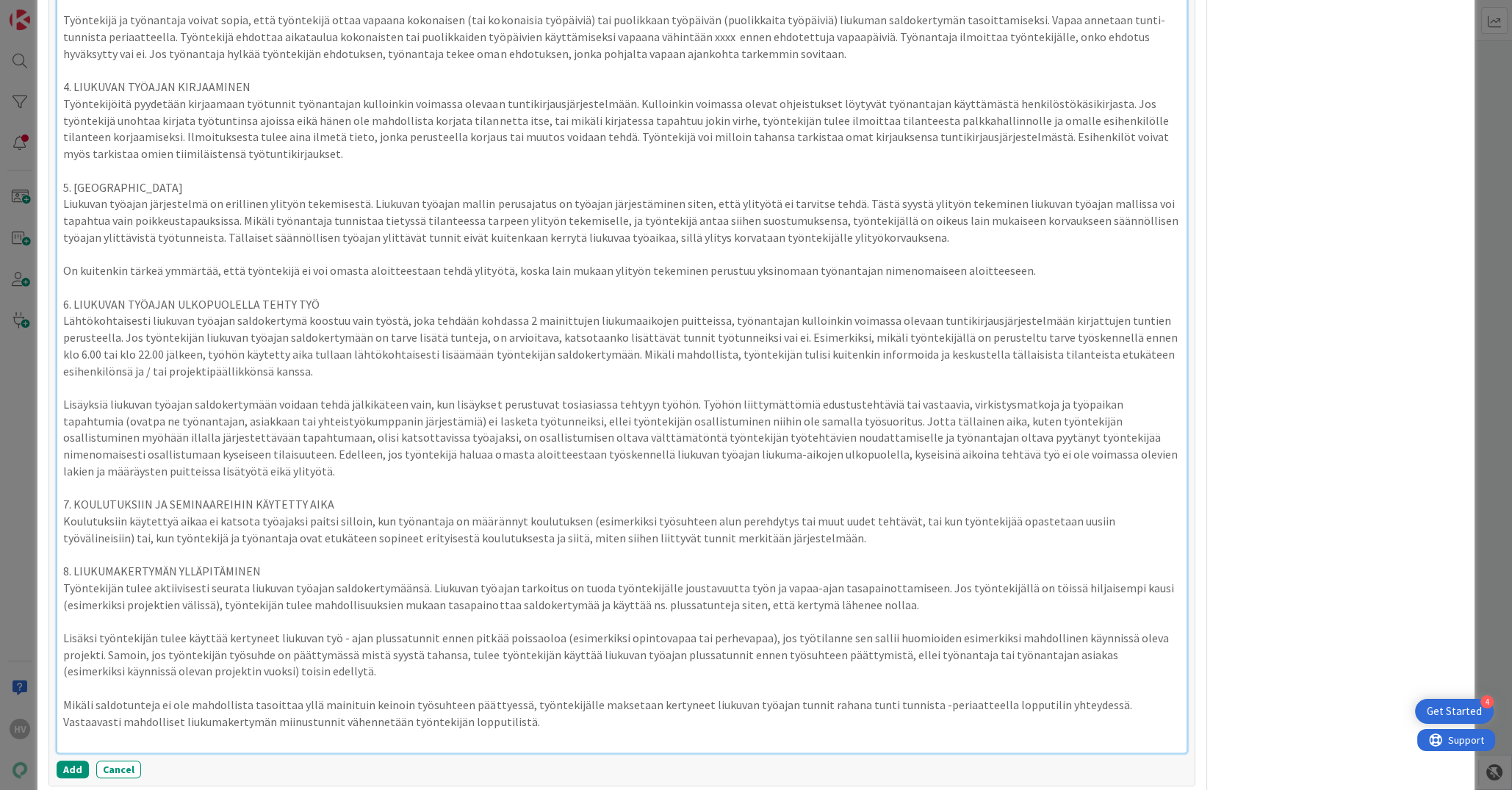
scroll to position [1677, 0]
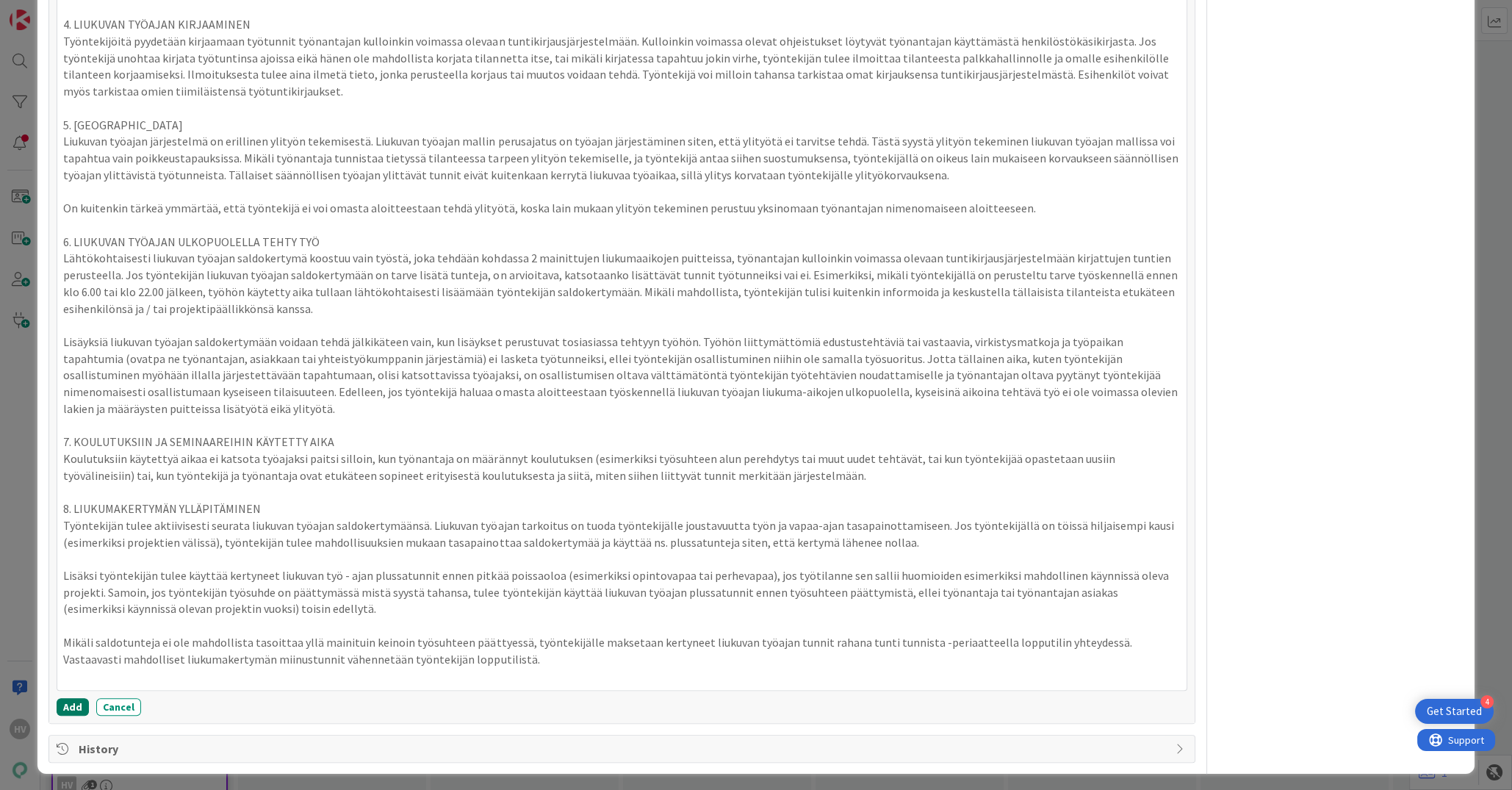
click at [73, 701] on button "Add" at bounding box center [72, 707] width 32 height 18
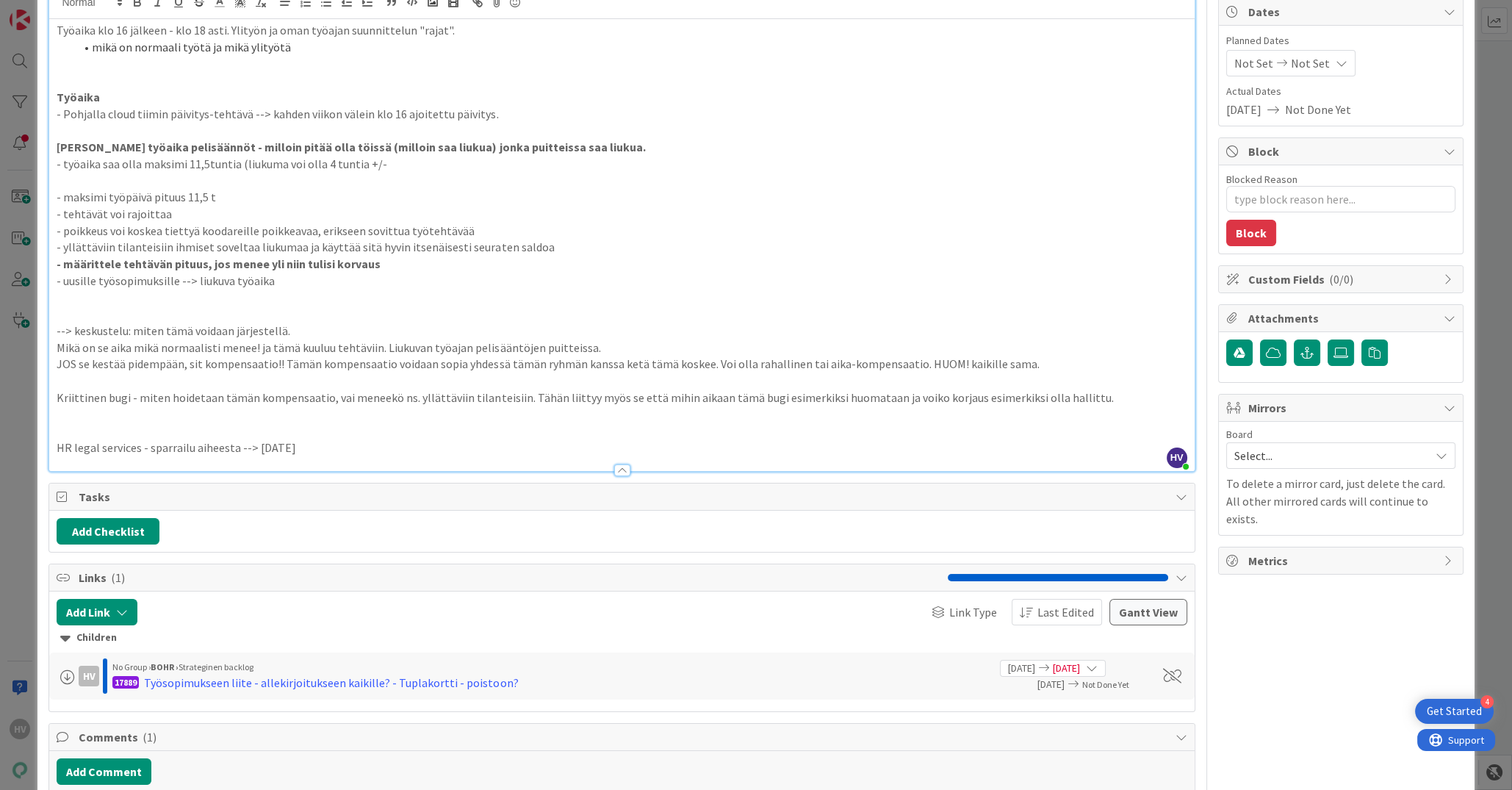
scroll to position [0, 0]
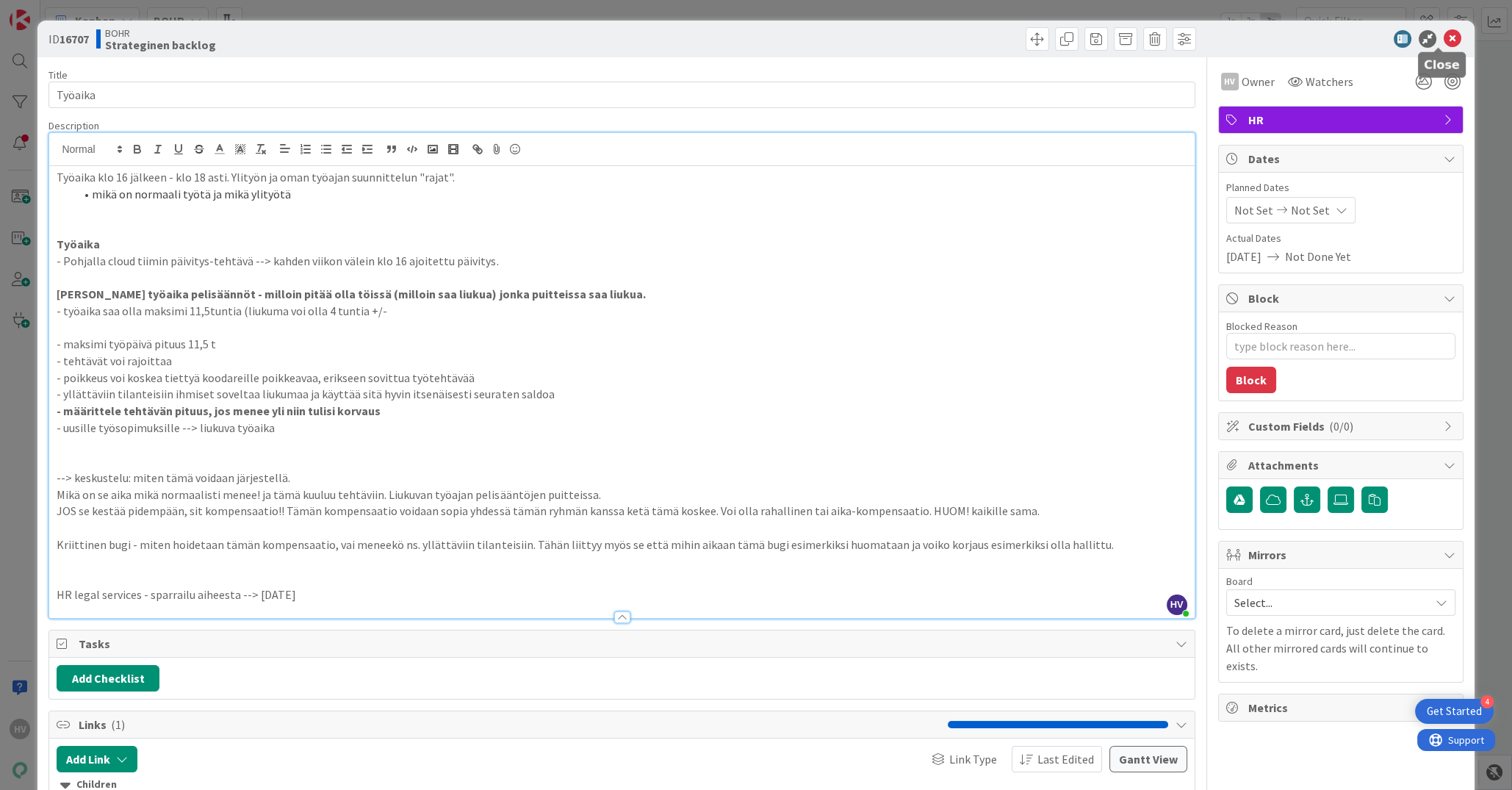
click at [1344, 37] on icon at bounding box center [1453, 39] width 18 height 18
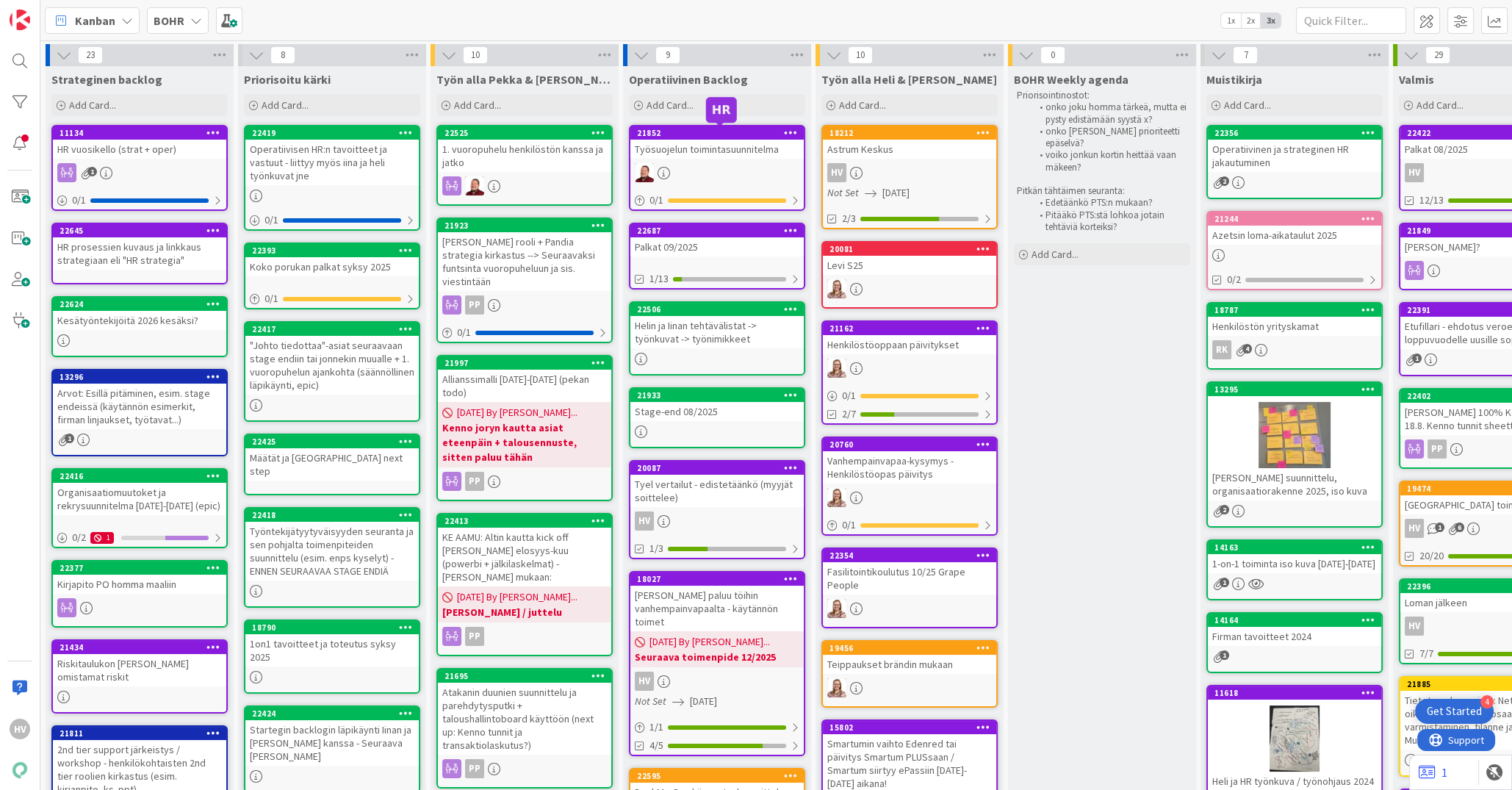
click at [685, 136] on div "21852" at bounding box center [720, 133] width 167 height 11
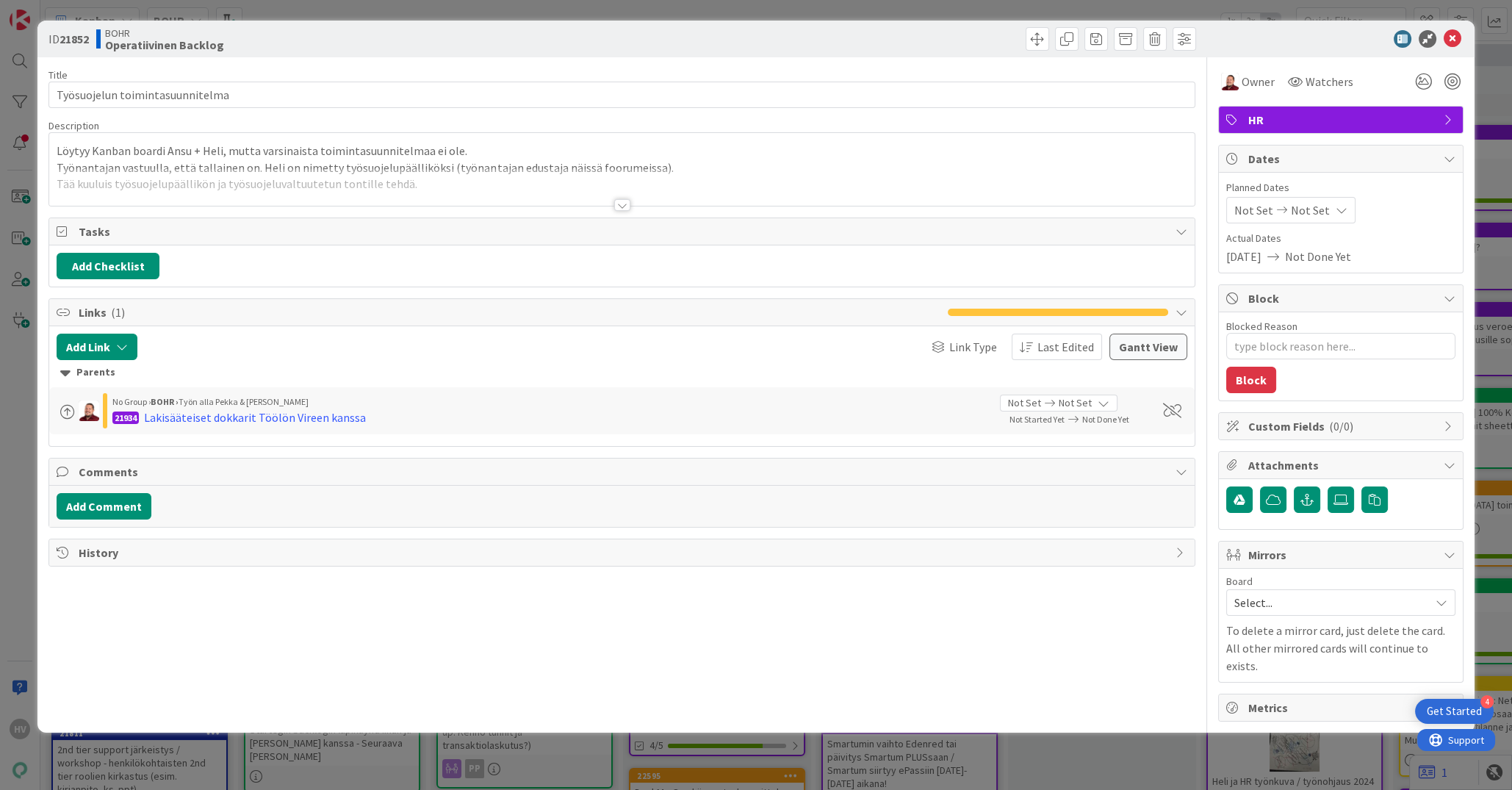
click at [626, 206] on div at bounding box center [622, 204] width 16 height 11
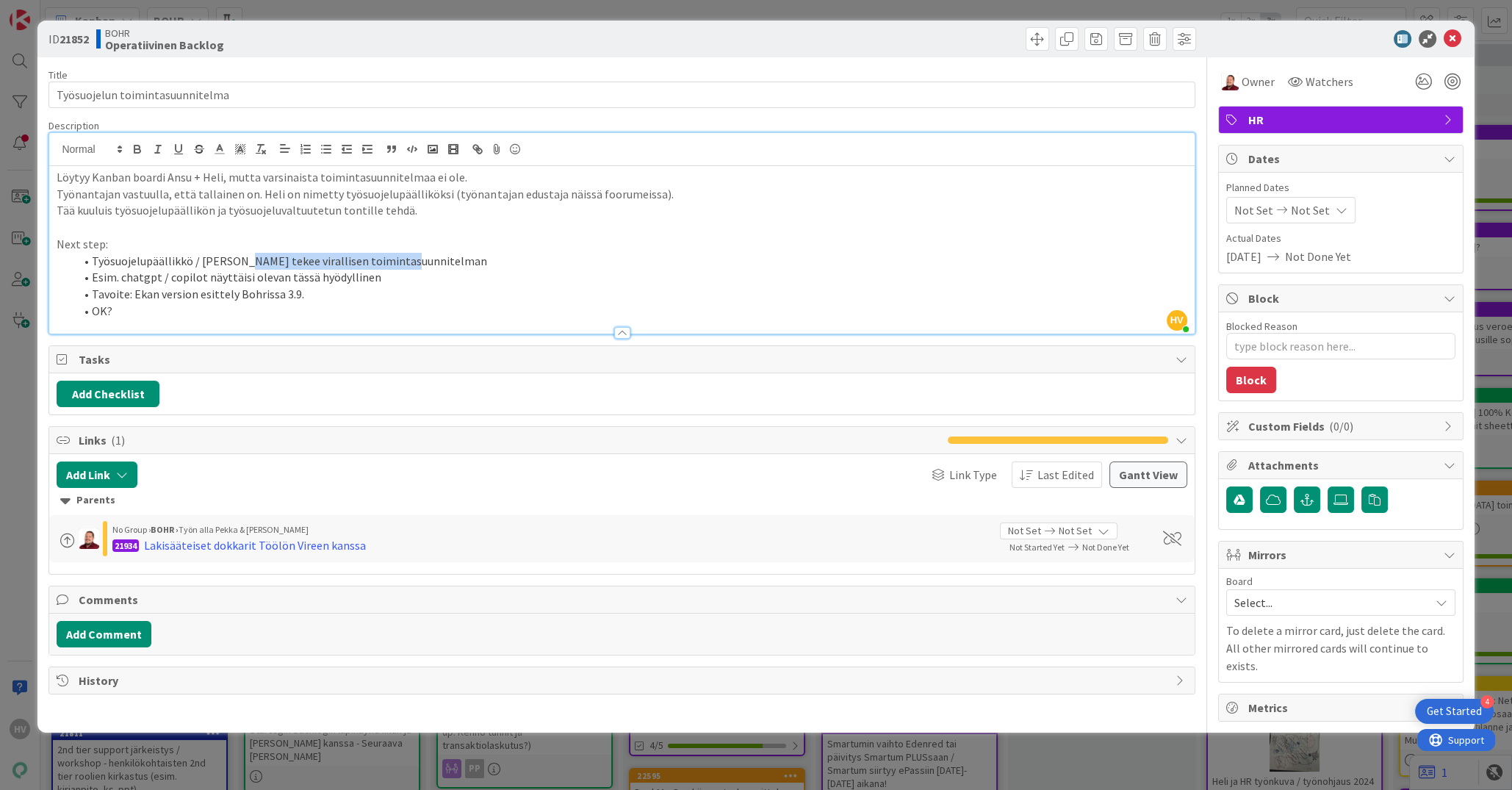
drag, startPoint x: 254, startPoint y: 259, endPoint x: 395, endPoint y: 261, distance: 141.0
click at [395, 261] on li "Työsuojelupäällikkö / [PERSON_NAME] tekee virallisen toimintasuunnitelman" at bounding box center [630, 261] width 1113 height 17
click at [1344, 39] on icon at bounding box center [1453, 39] width 18 height 18
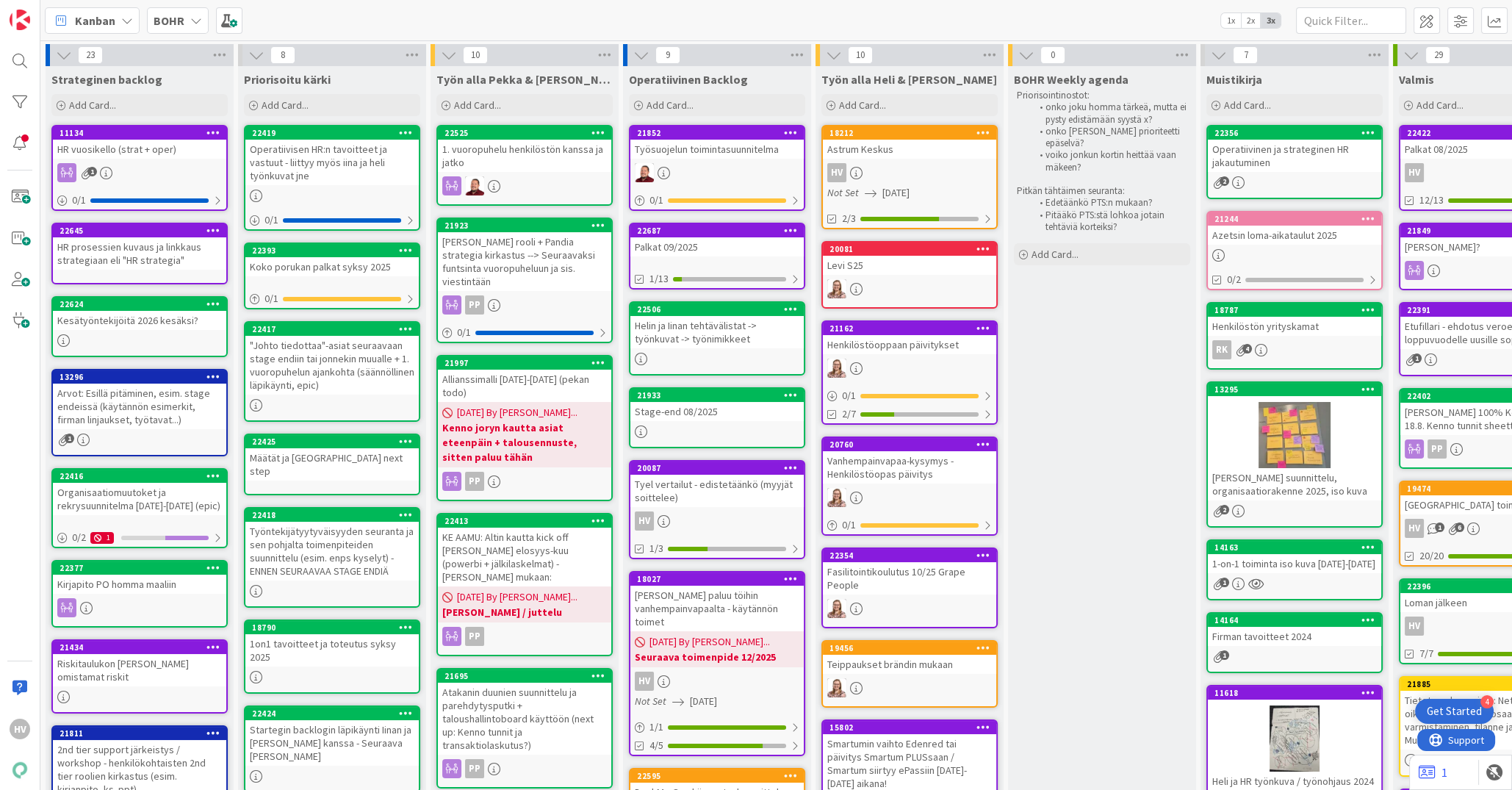
click at [519, 138] on div "22525" at bounding box center [525, 133] width 174 height 13
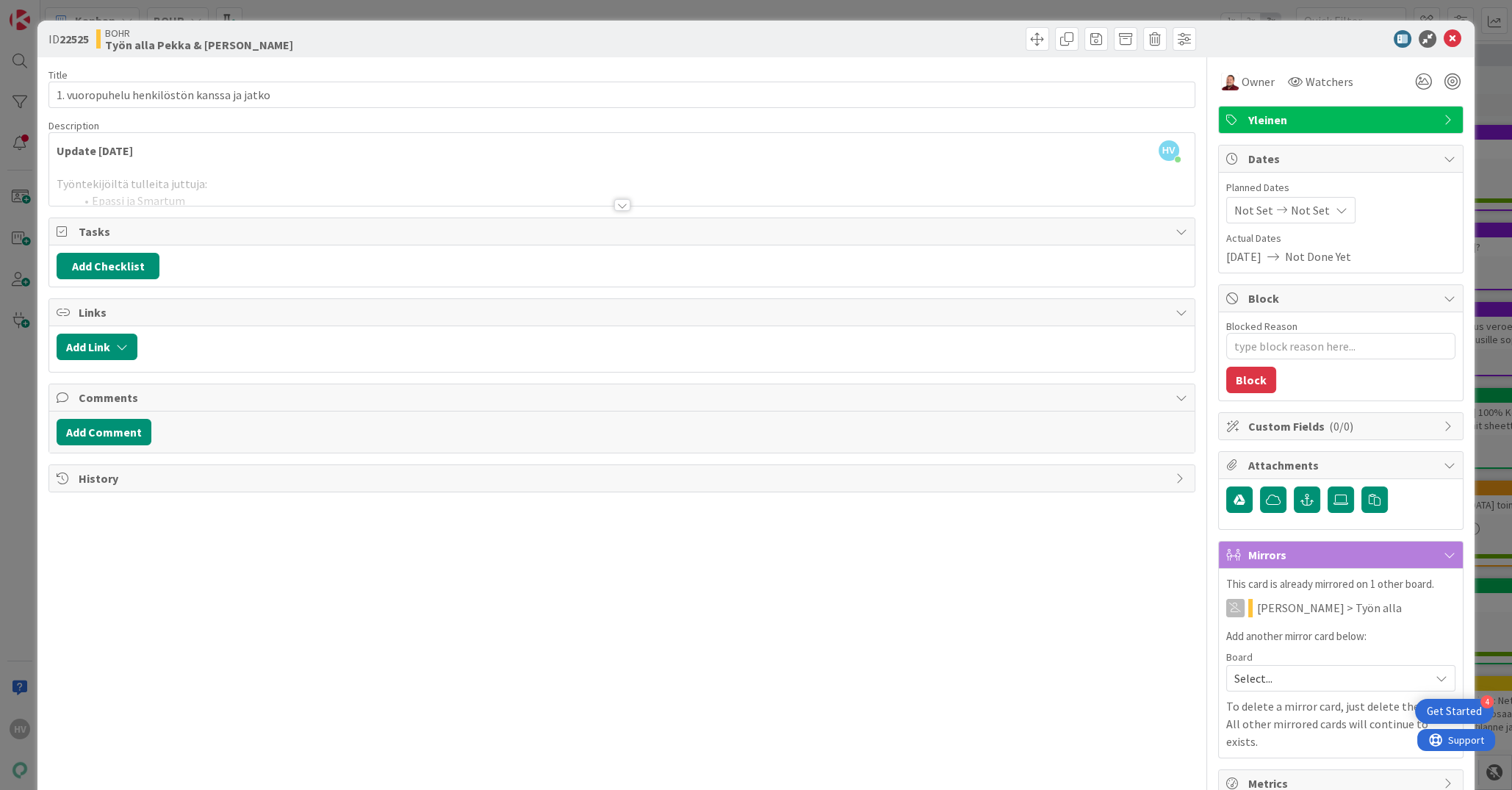
click at [615, 208] on div at bounding box center [622, 204] width 16 height 11
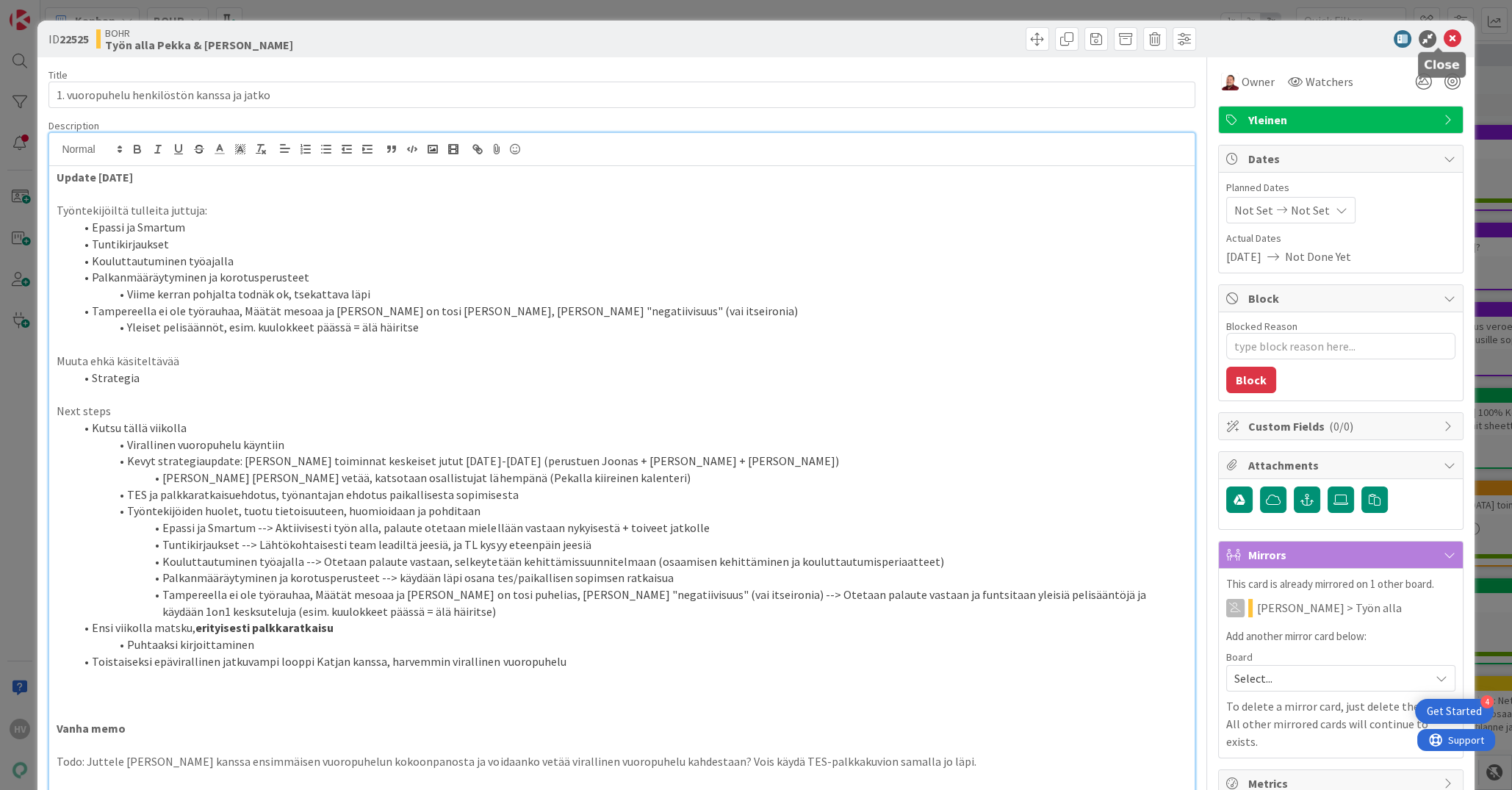
click at [1344, 35] on icon at bounding box center [1453, 39] width 18 height 18
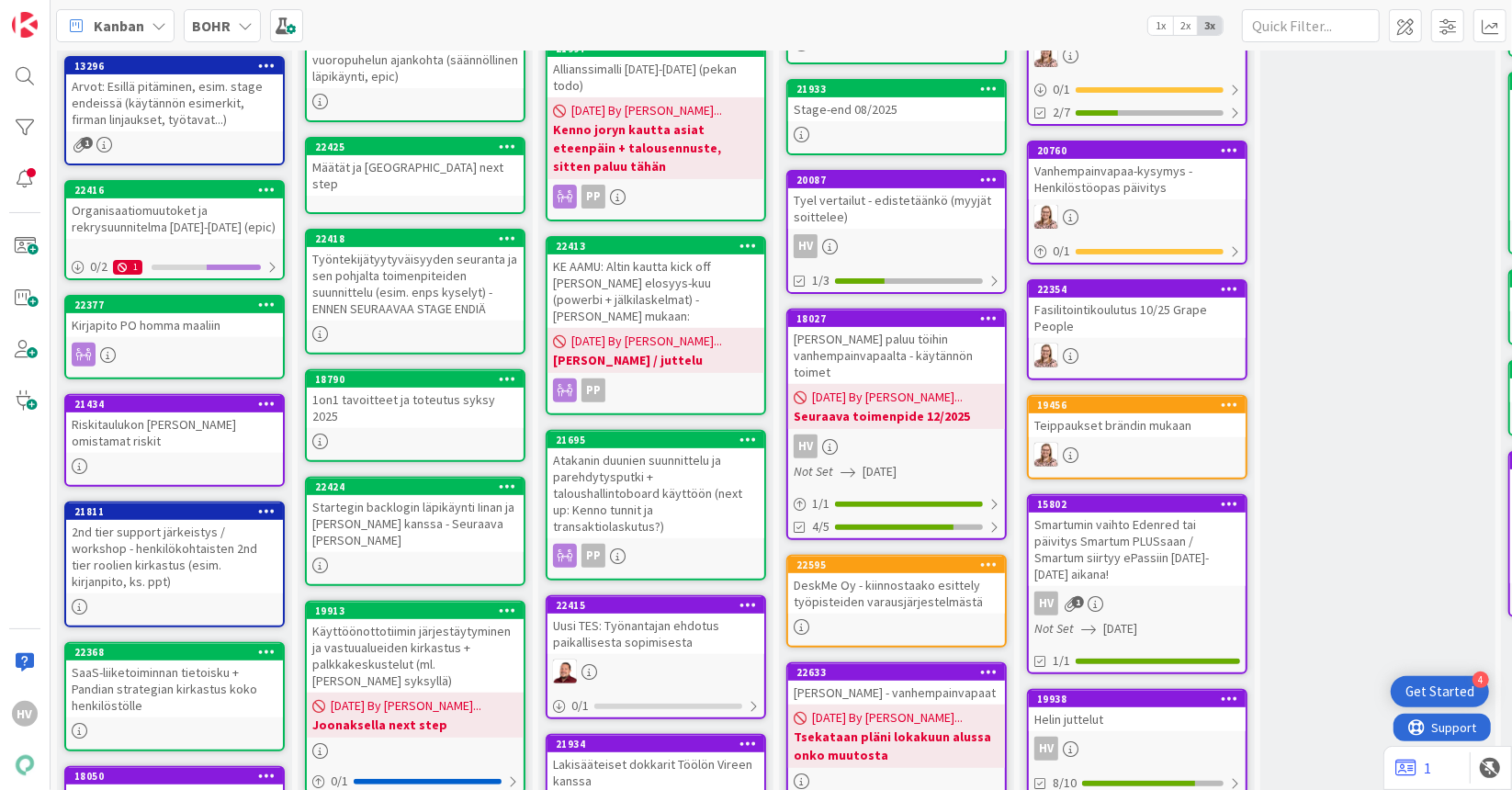
scroll to position [367, 0]
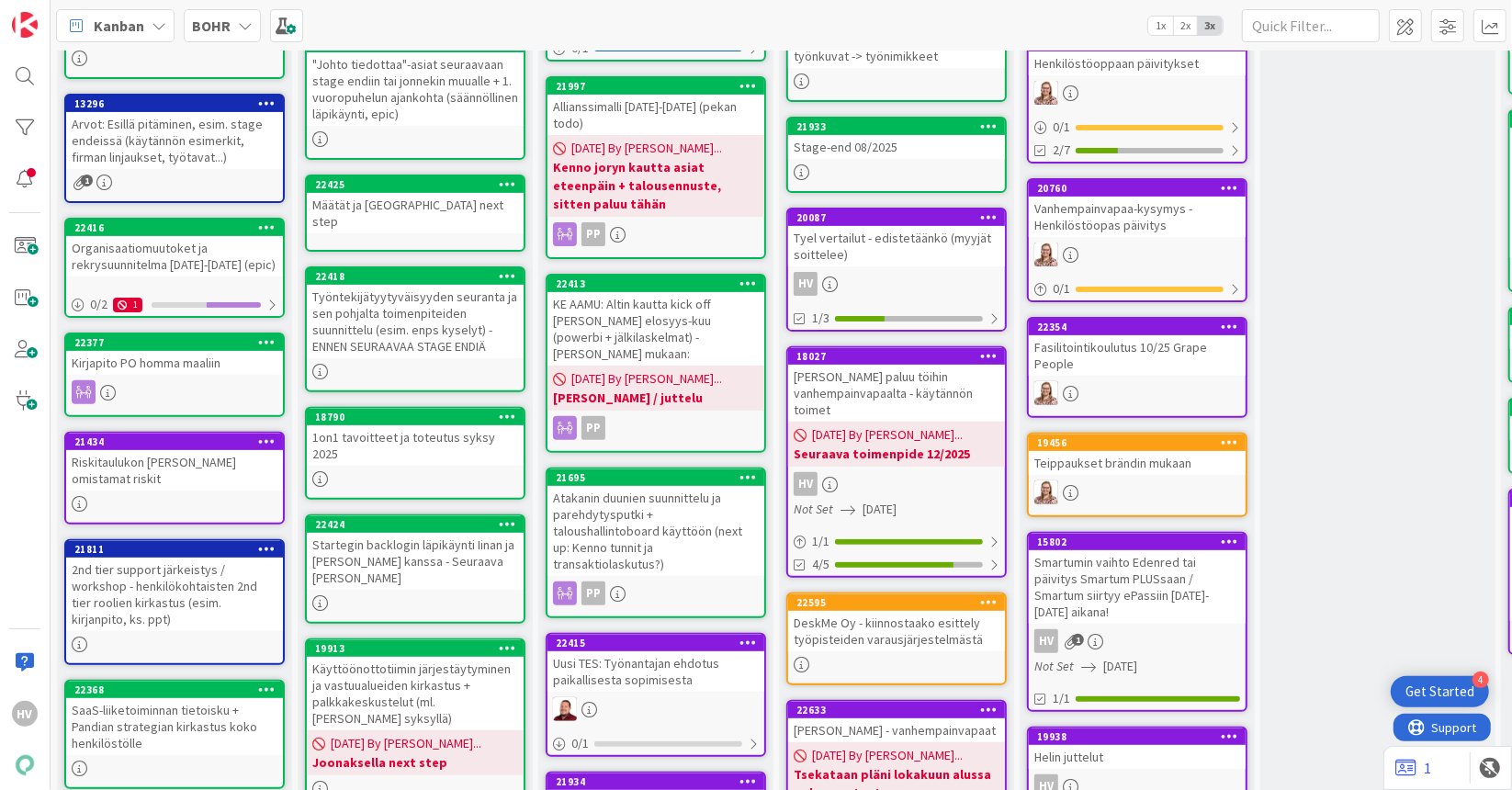
click at [408, 268] on div "22418" at bounding box center [415, 276] width 217 height 16
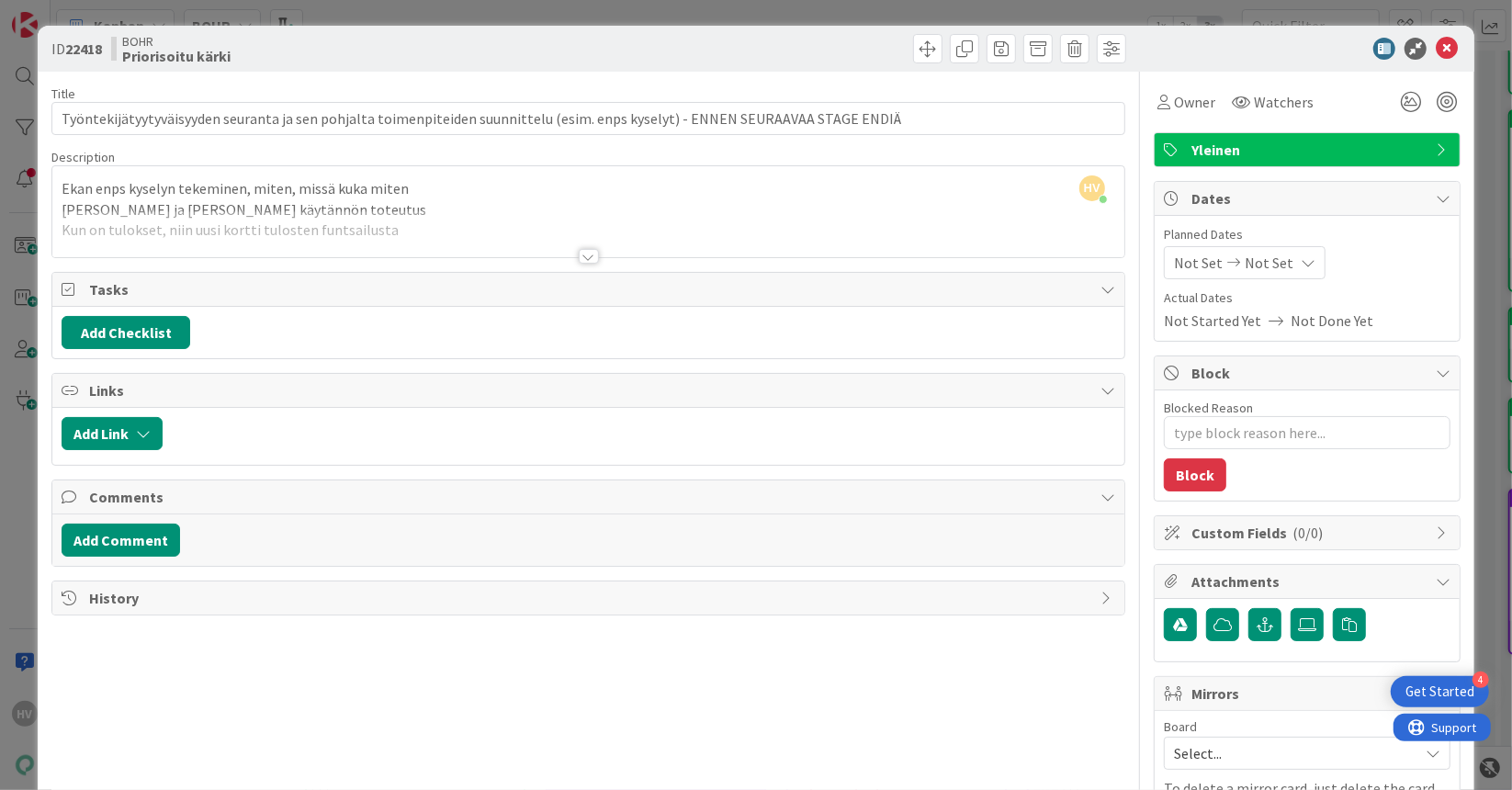
click at [585, 257] on div at bounding box center [588, 255] width 20 height 14
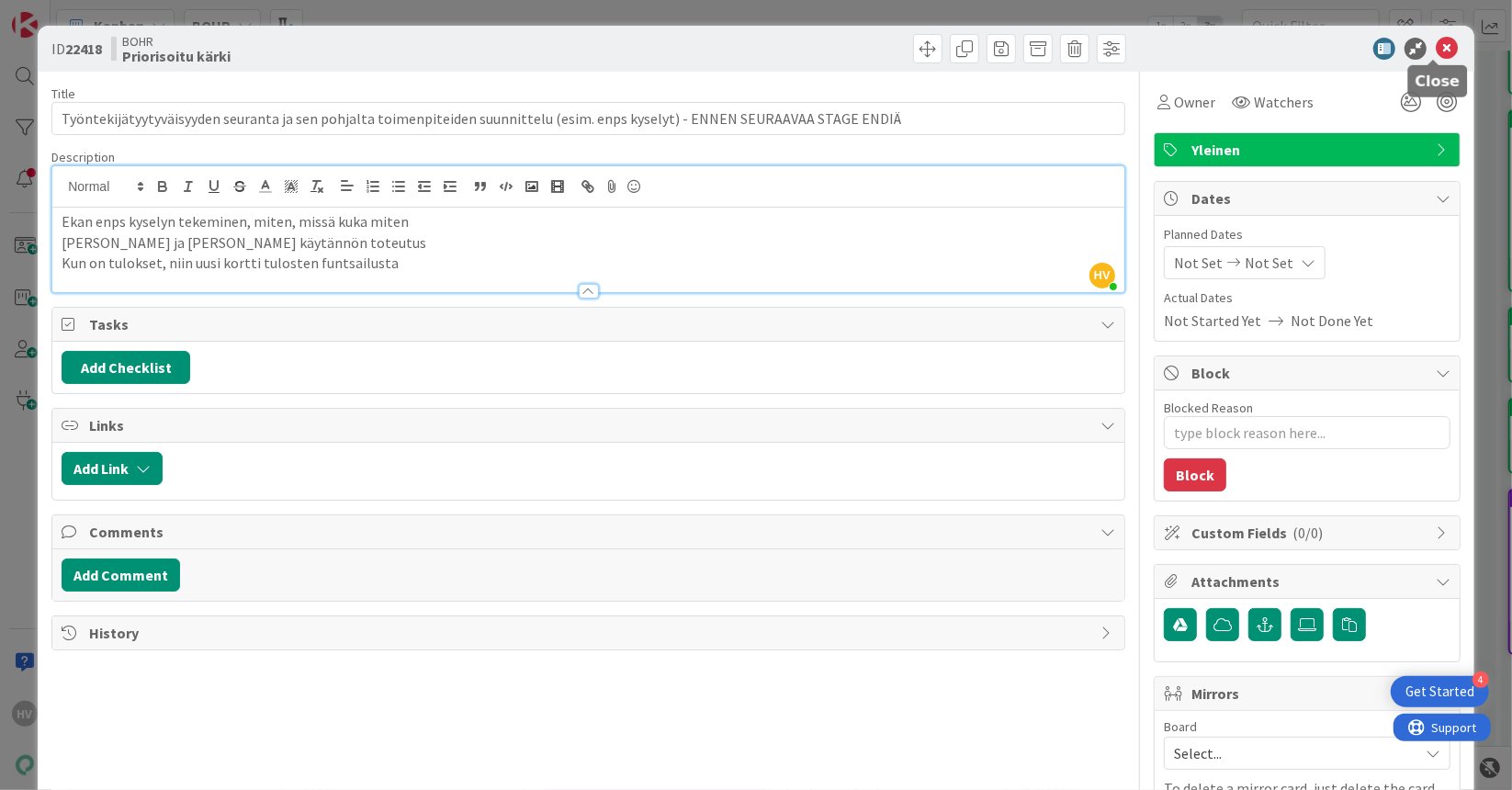
click at [1437, 44] on icon at bounding box center [1446, 49] width 22 height 22
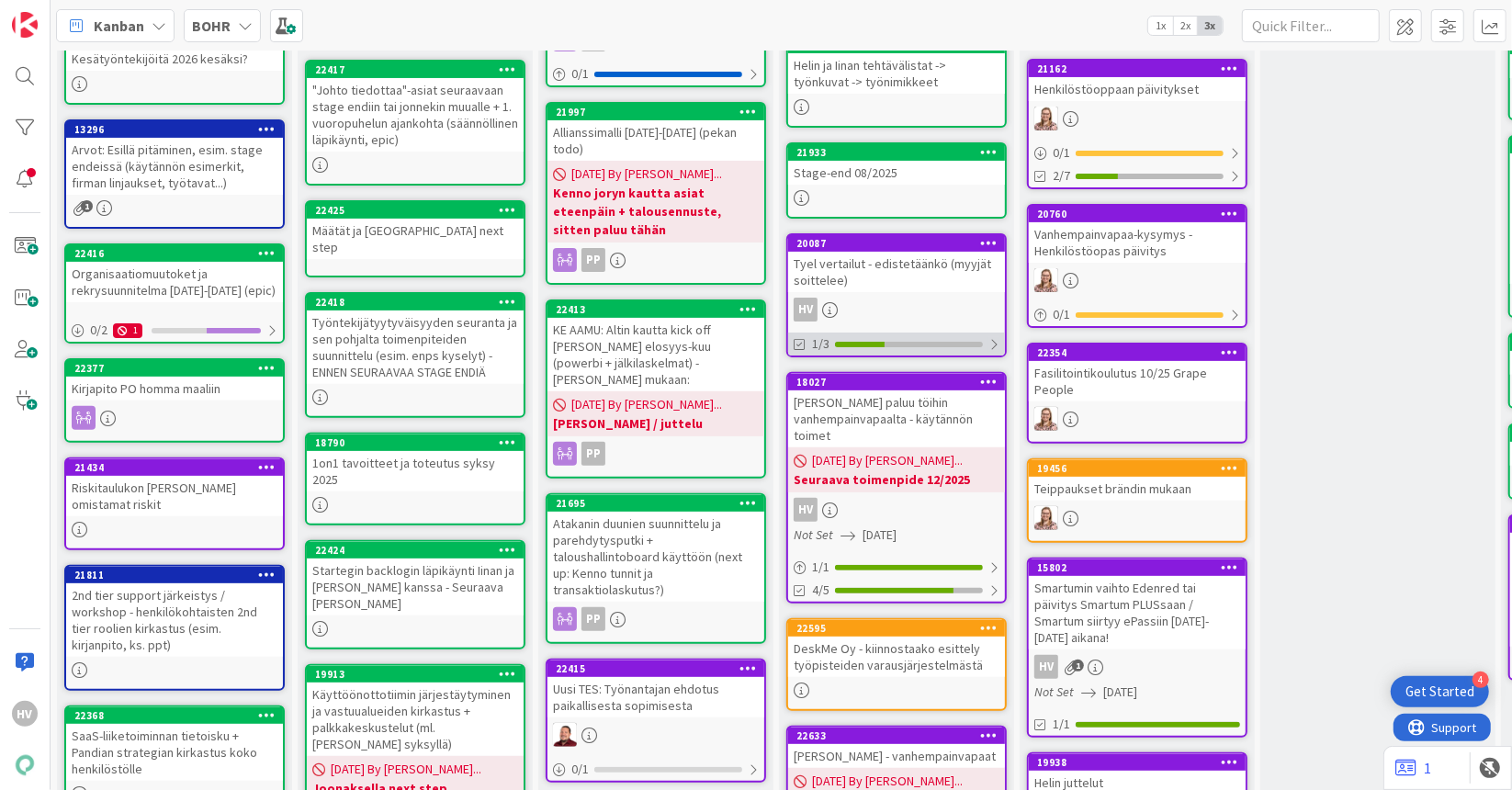
scroll to position [275, 0]
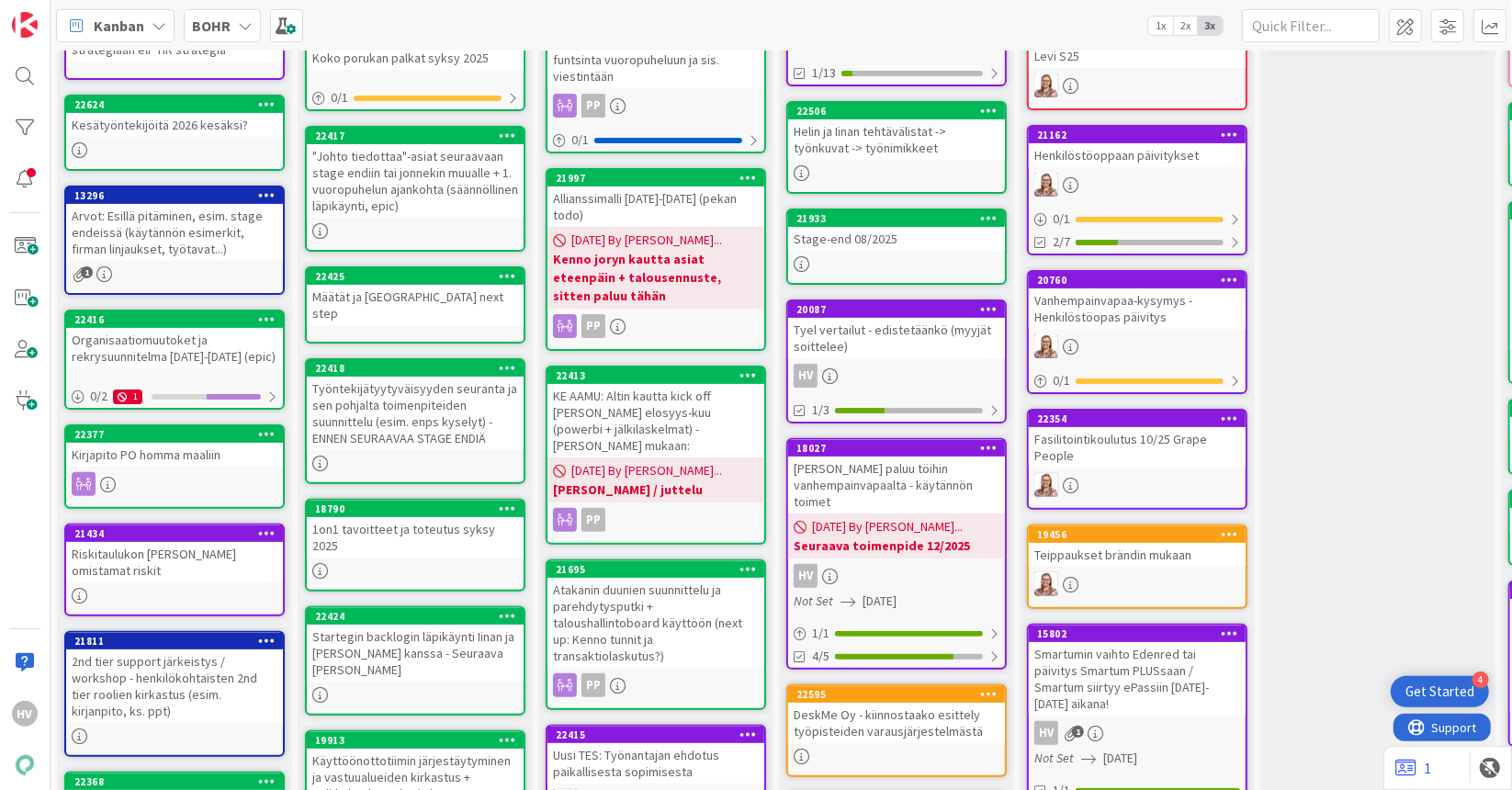
click at [887, 117] on div "22506" at bounding box center [897, 110] width 217 height 16
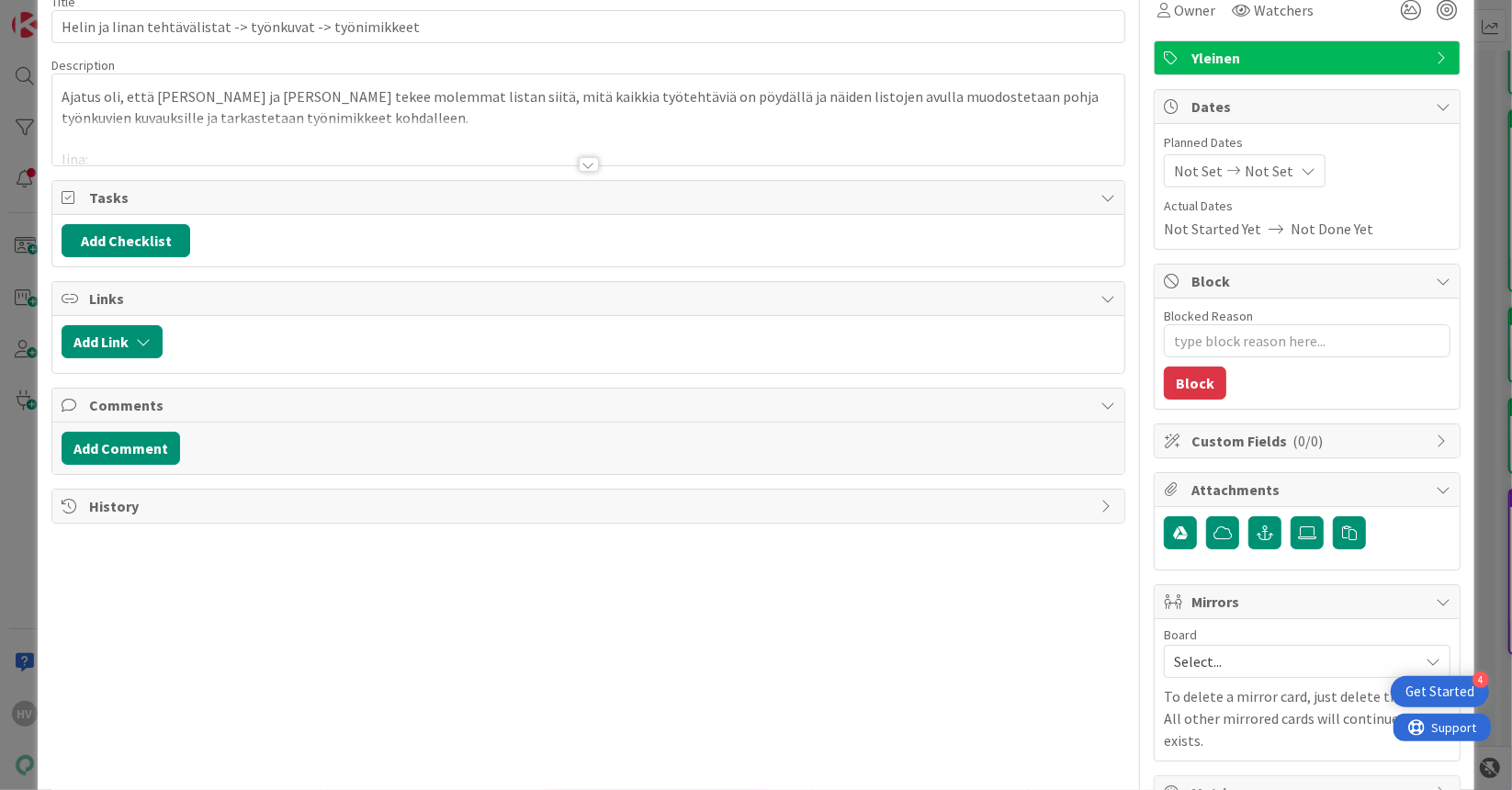
click at [583, 150] on div at bounding box center [588, 141] width 1072 height 47
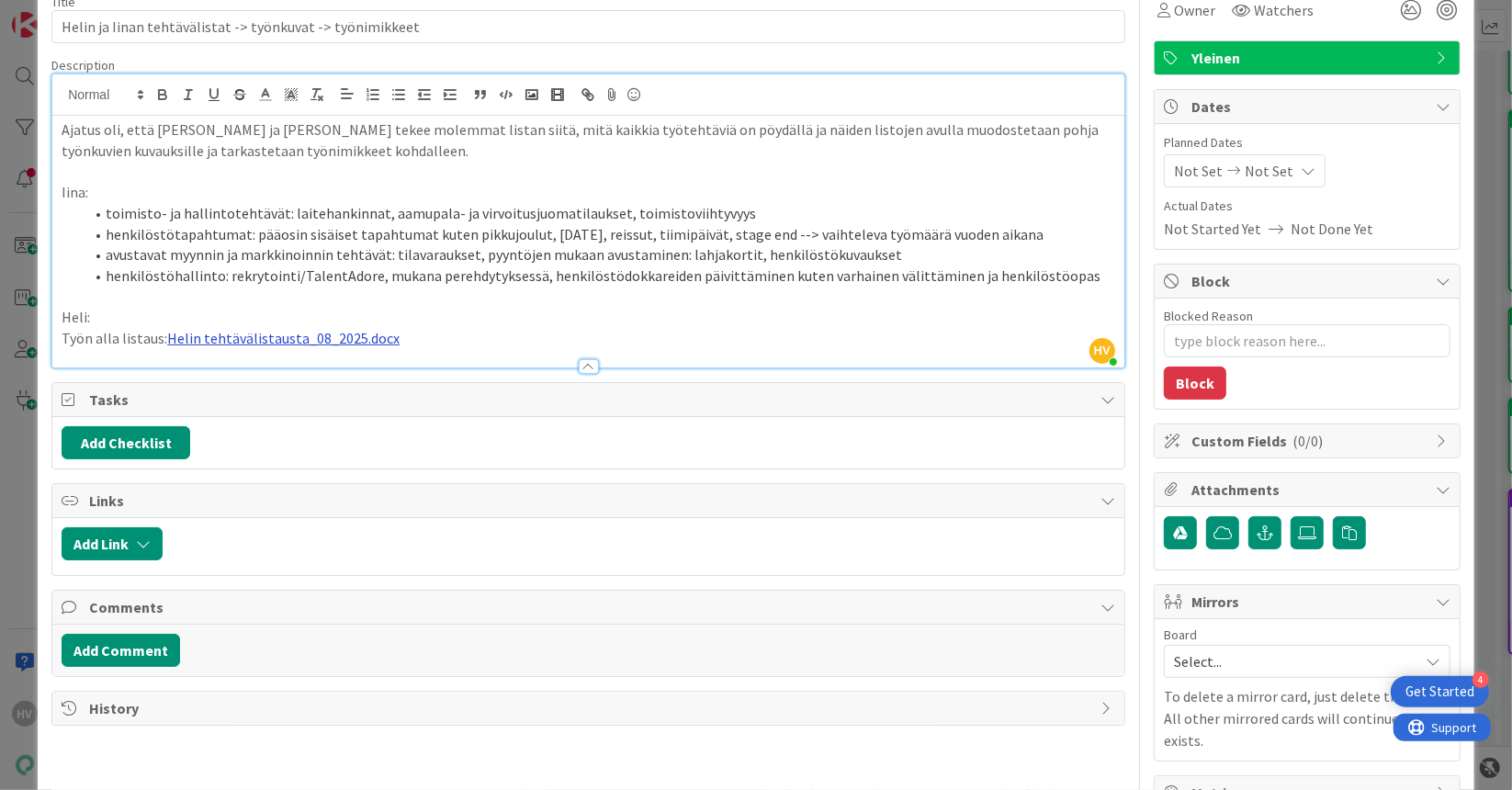
click at [279, 331] on link "Helin tehtävälistausta_08_2025.docx" at bounding box center [284, 337] width 232 height 18
click at [265, 372] on link "[URL][DOMAIN_NAME]" at bounding box center [232, 373] width 126 height 24
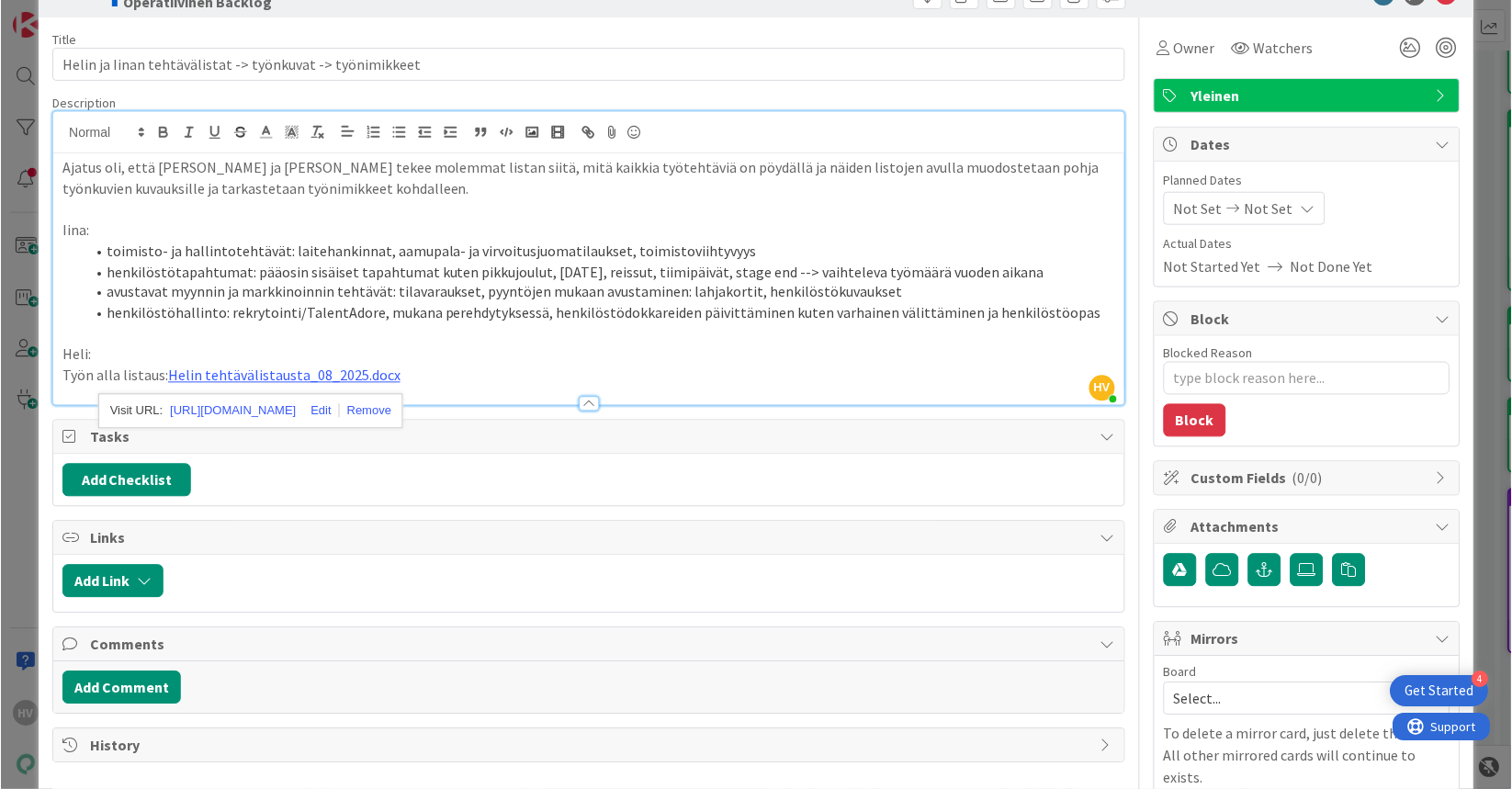
scroll to position [91, 0]
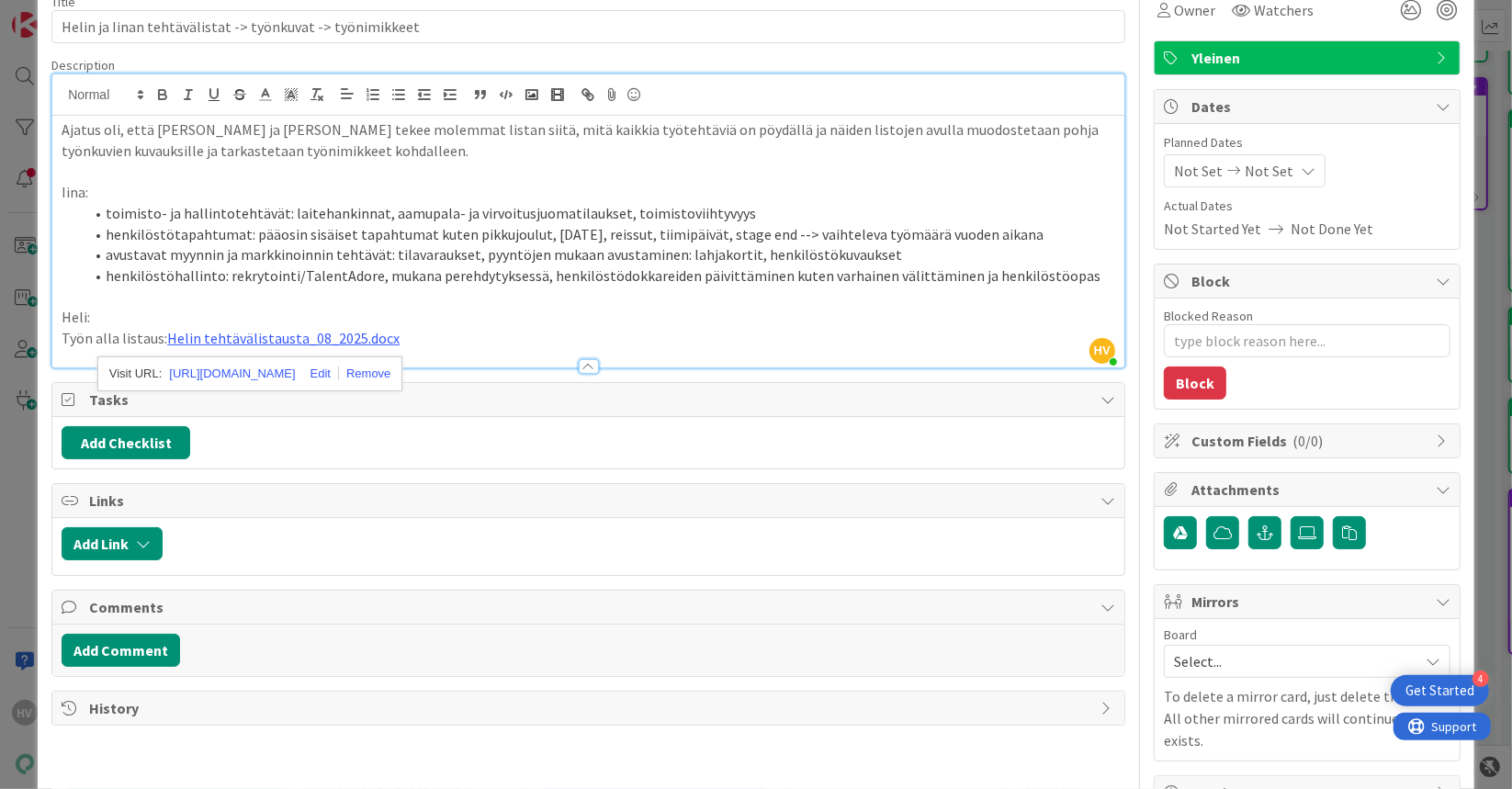
type textarea "x"
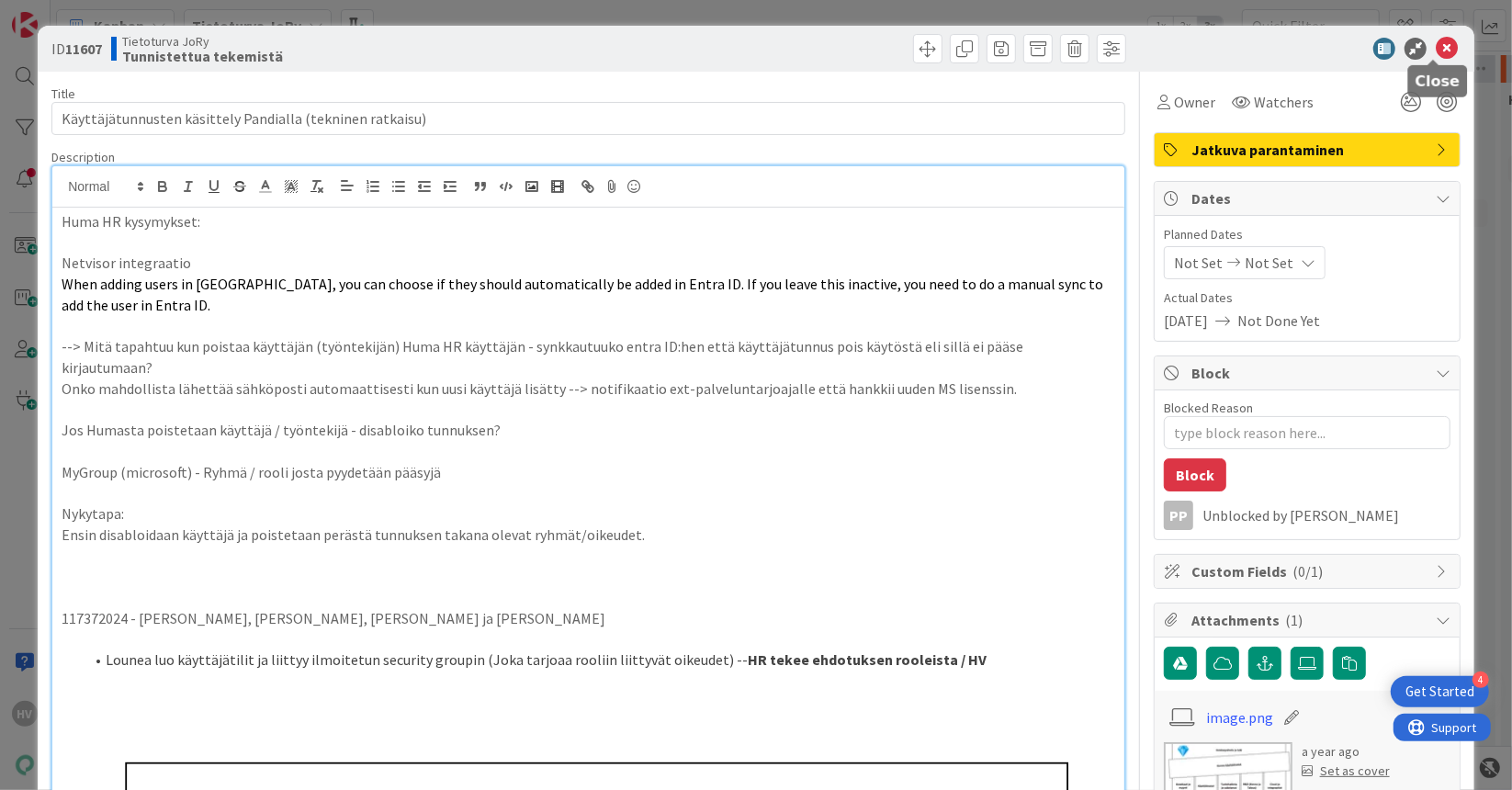
click at [1436, 49] on icon at bounding box center [1446, 49] width 22 height 22
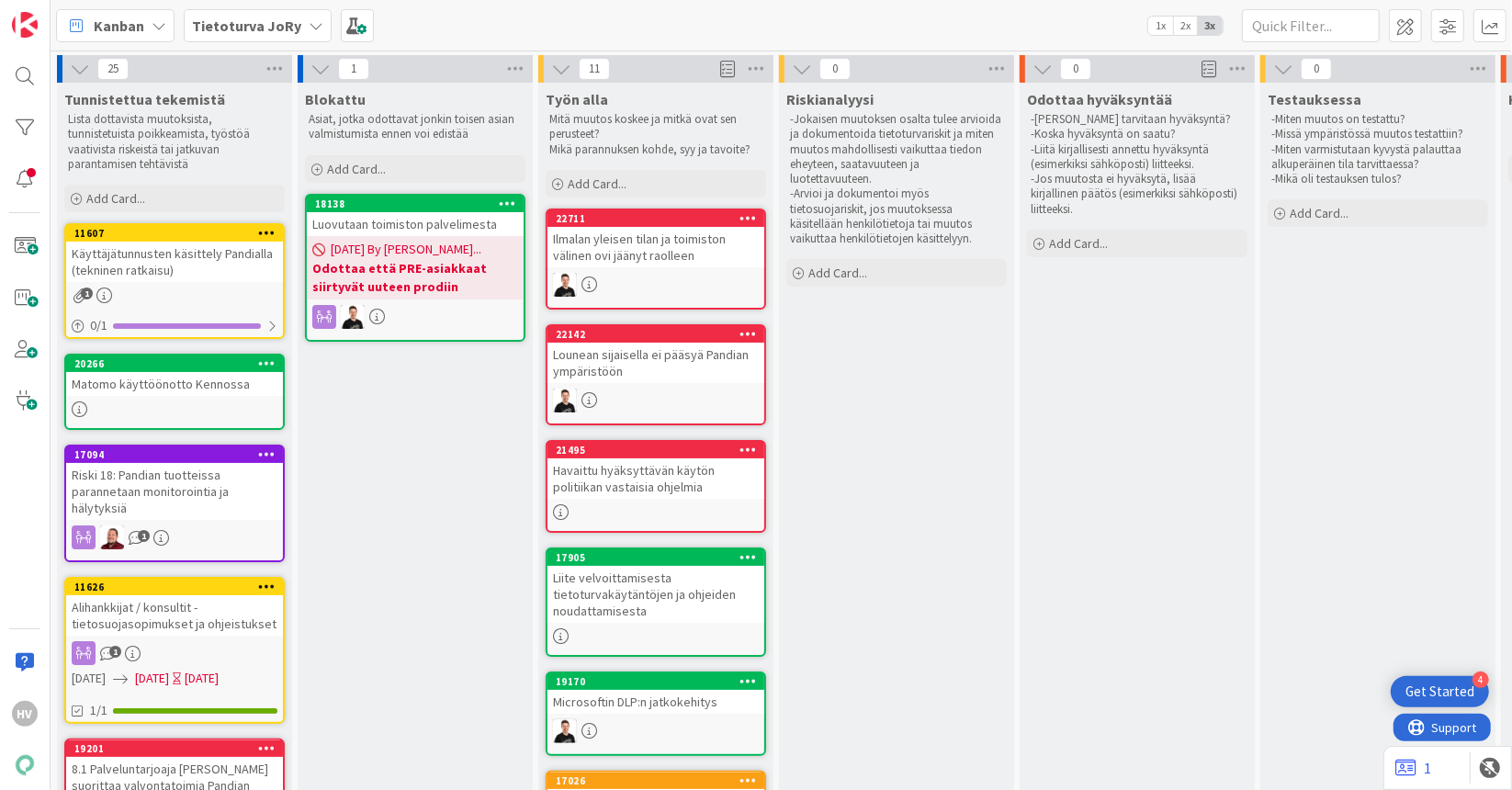
click at [312, 29] on icon at bounding box center [315, 25] width 14 height 14
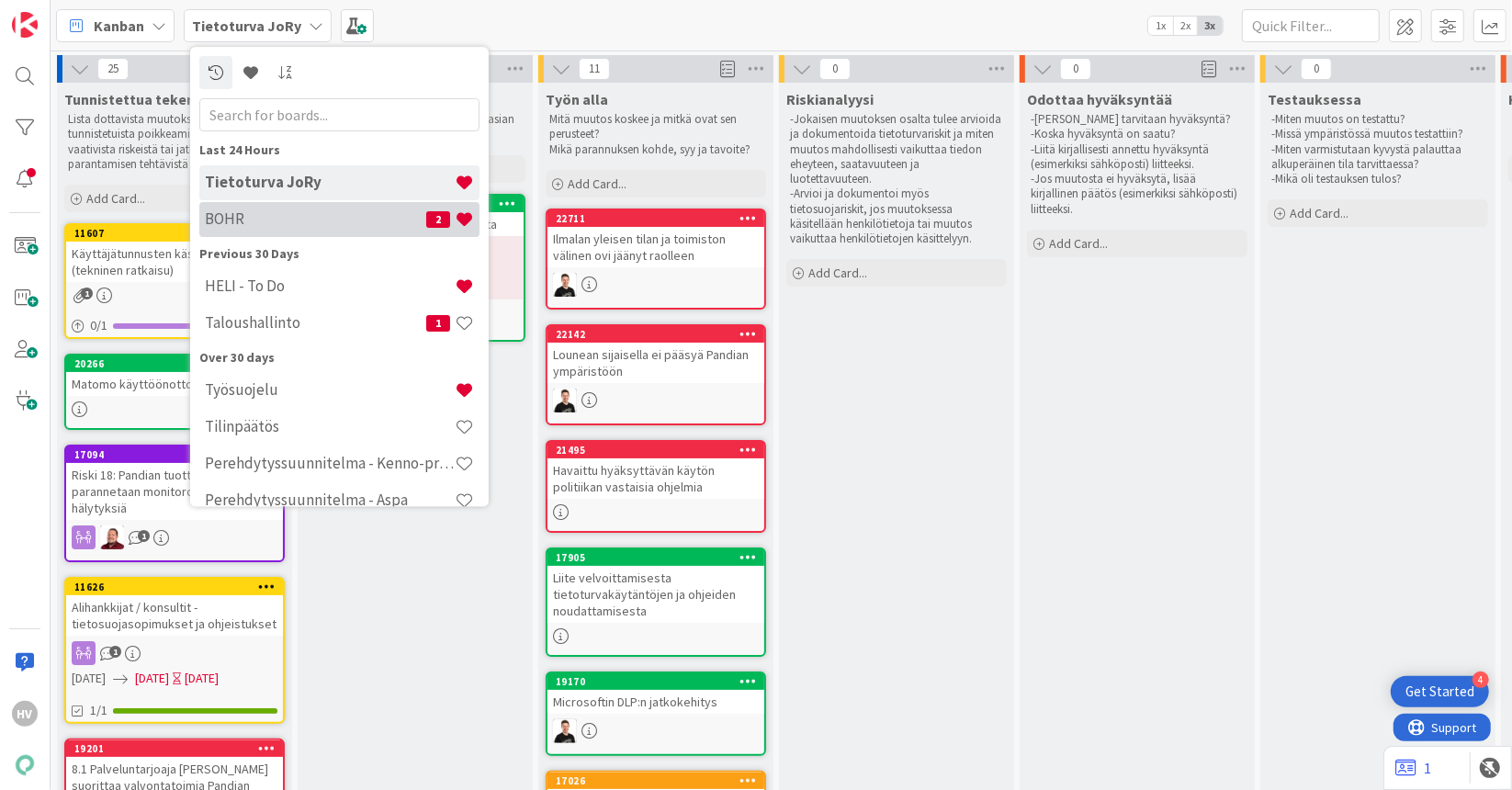
click at [267, 218] on h4 "BOHR" at bounding box center [315, 219] width 222 height 18
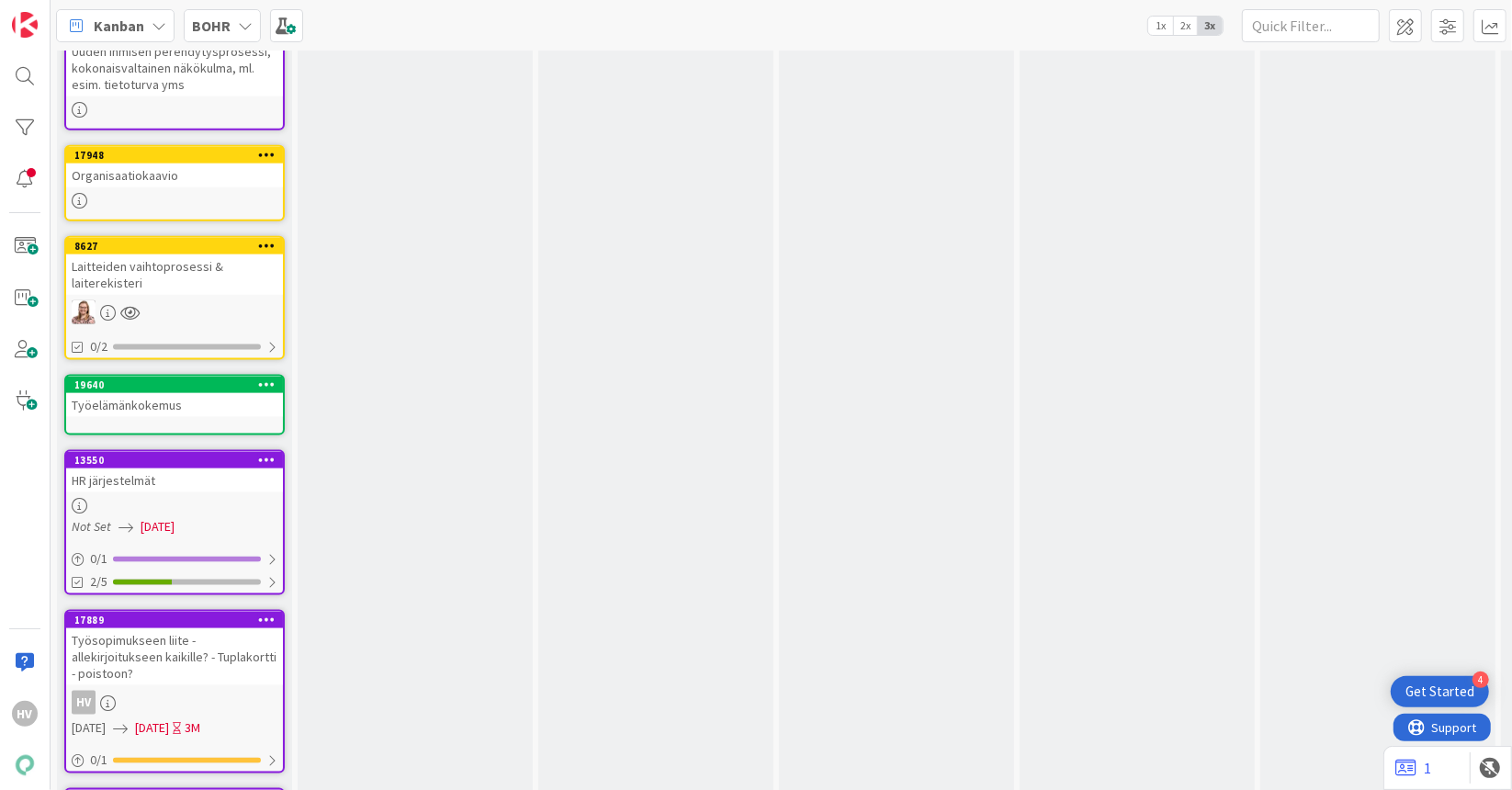
scroll to position [2061, 0]
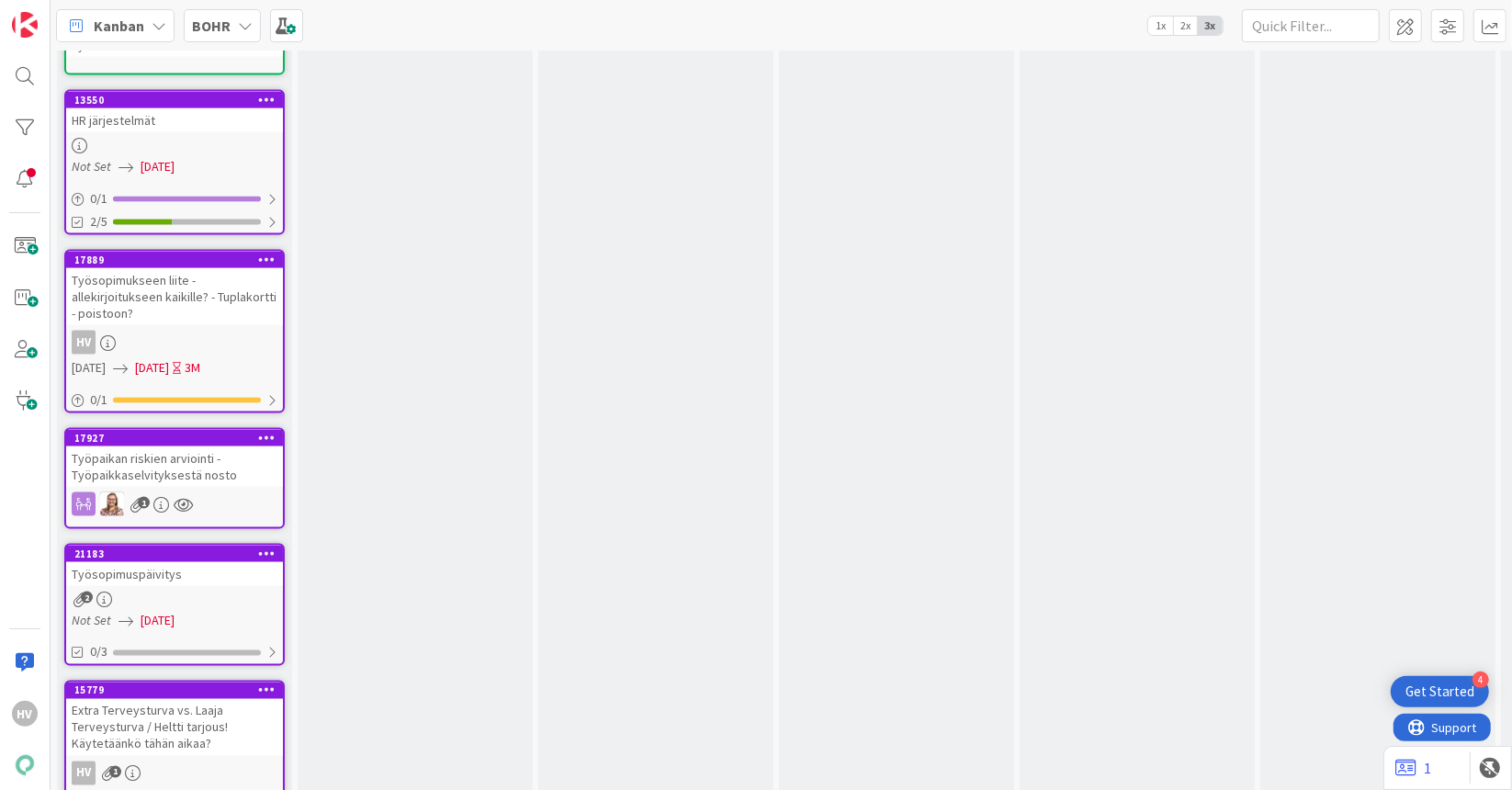
click at [172, 545] on div "21183" at bounding box center [174, 553] width 217 height 16
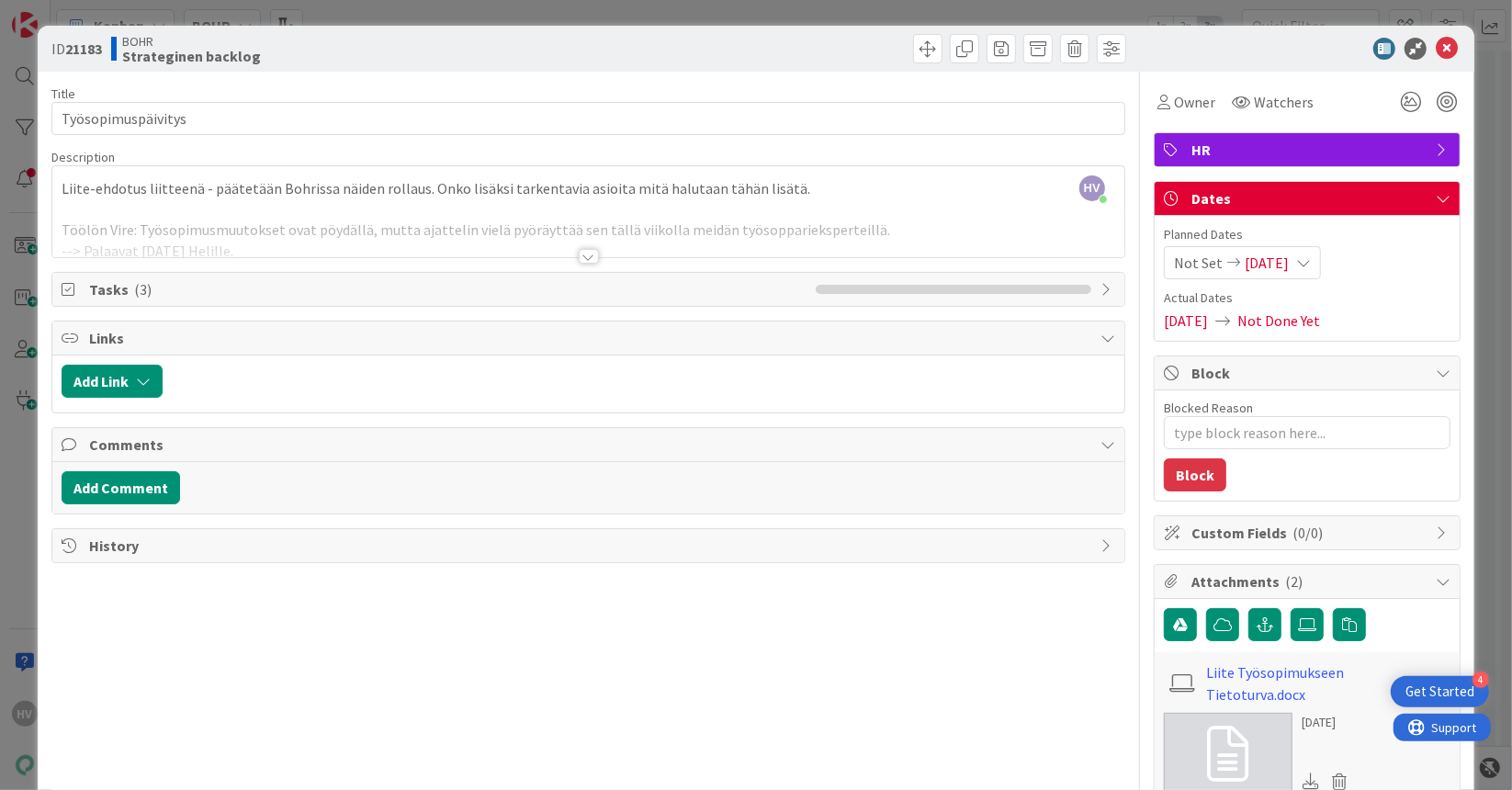
click at [580, 257] on div at bounding box center [588, 255] width 20 height 14
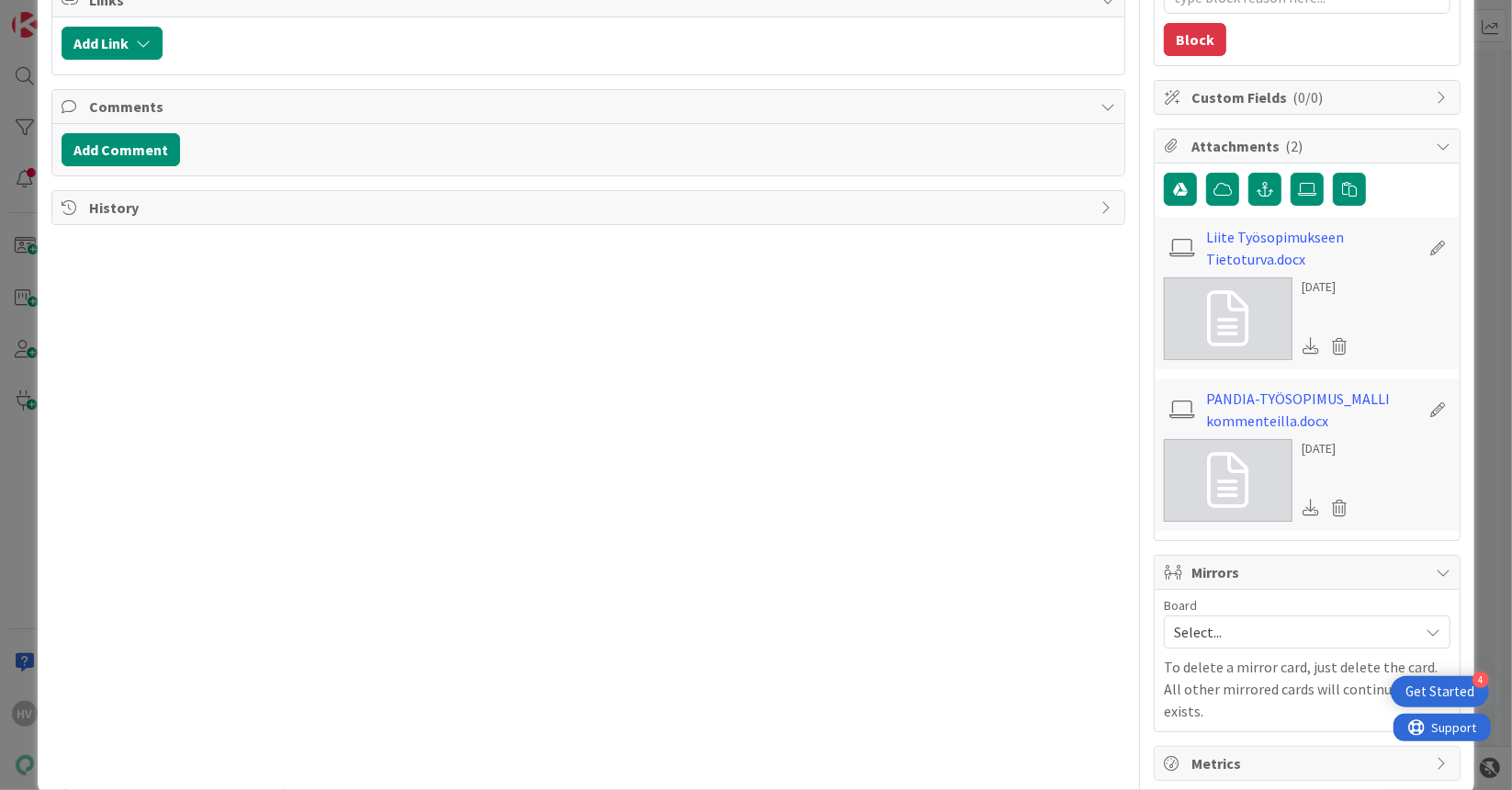
scroll to position [1883, 0]
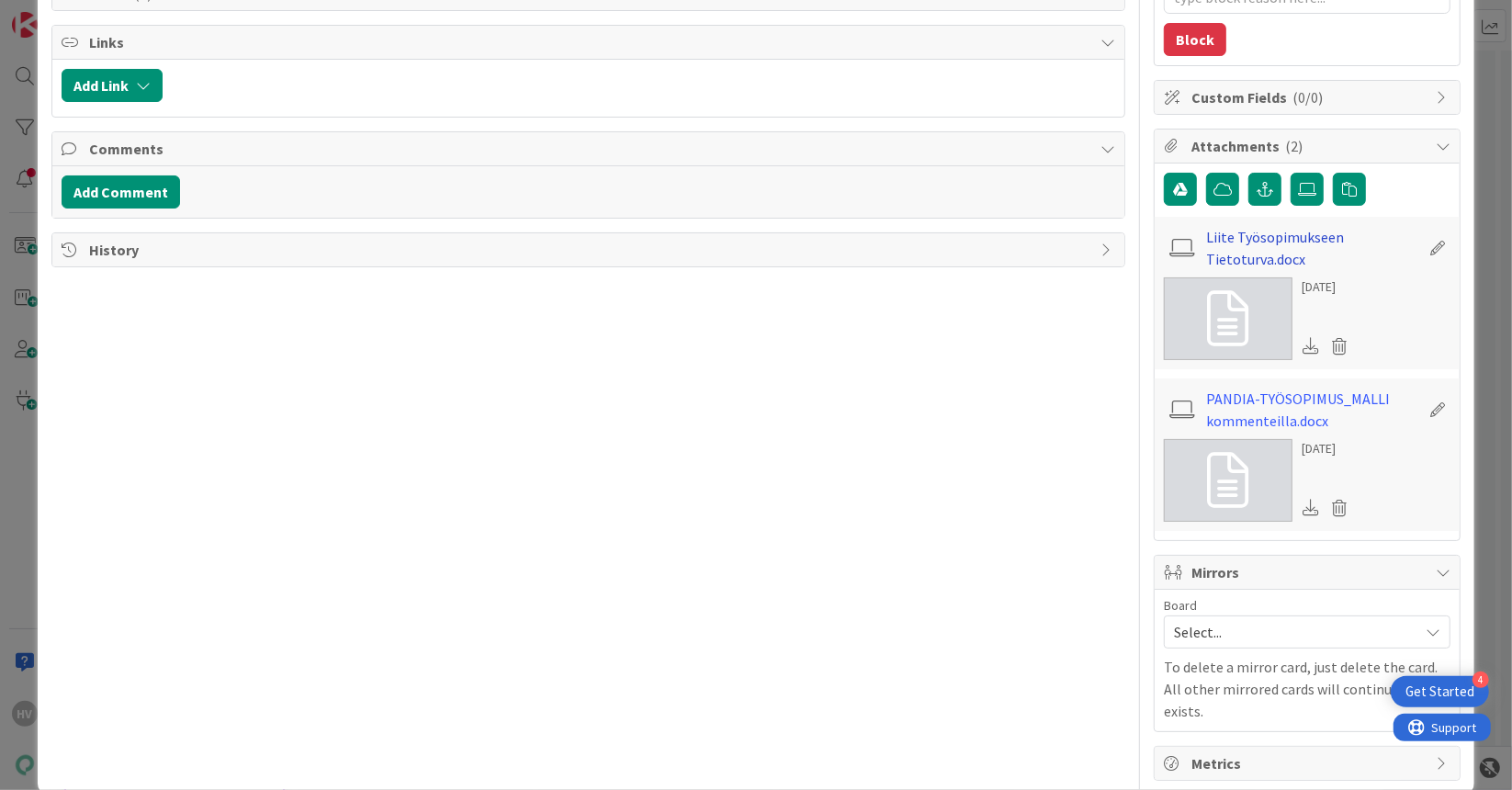
click at [1255, 232] on link "Liite Työsopimukseen Tietoturva.docx" at bounding box center [1313, 247] width 213 height 44
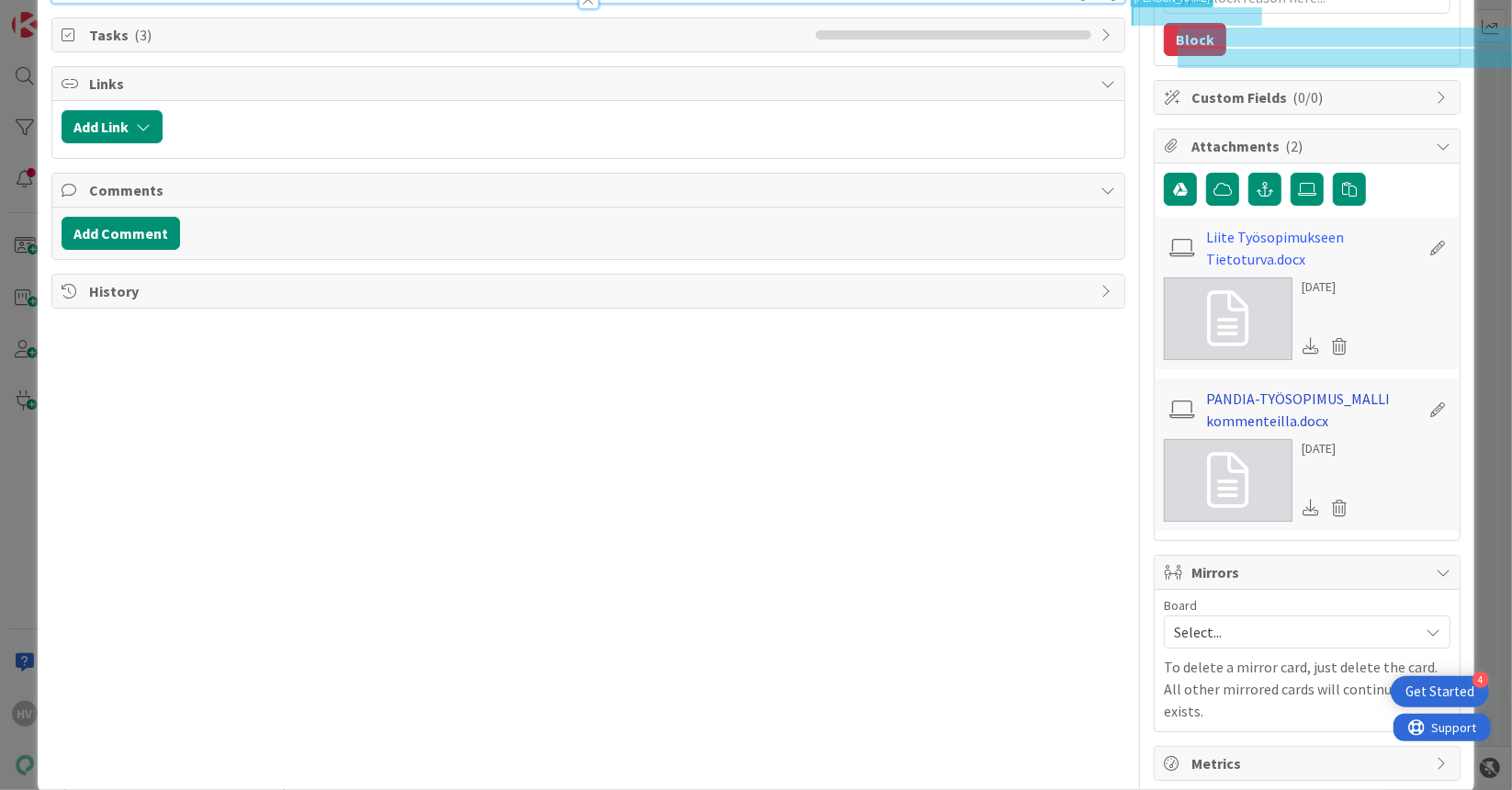
click at [1276, 408] on link "PANDIA-TYÖSOPIMUS_MALLI kommenteilla.docx" at bounding box center [1313, 409] width 213 height 44
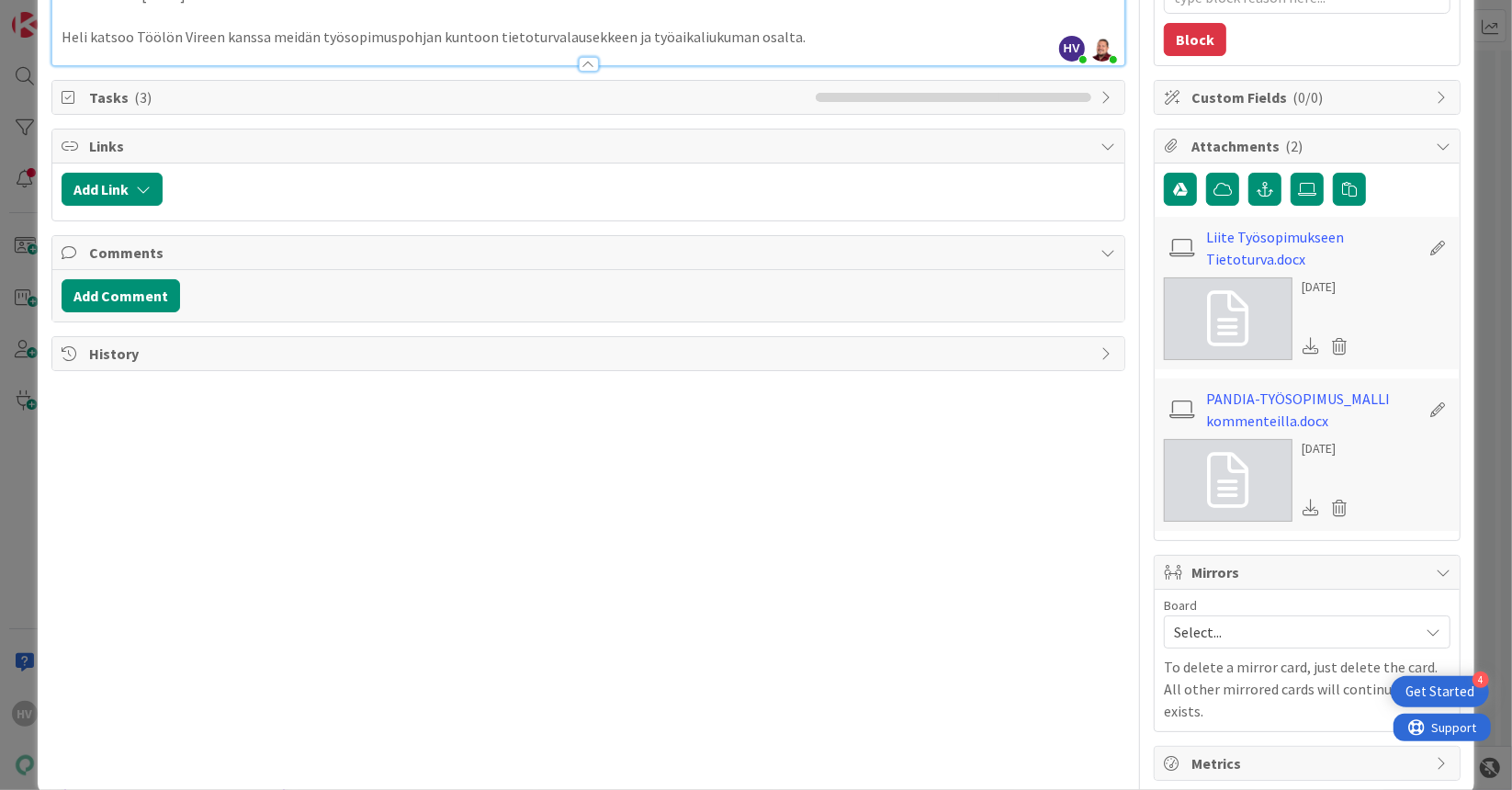
type textarea "x"
type input "Tietotur"
type textarea "x"
type input "Tietoturva"
type textarea "x"
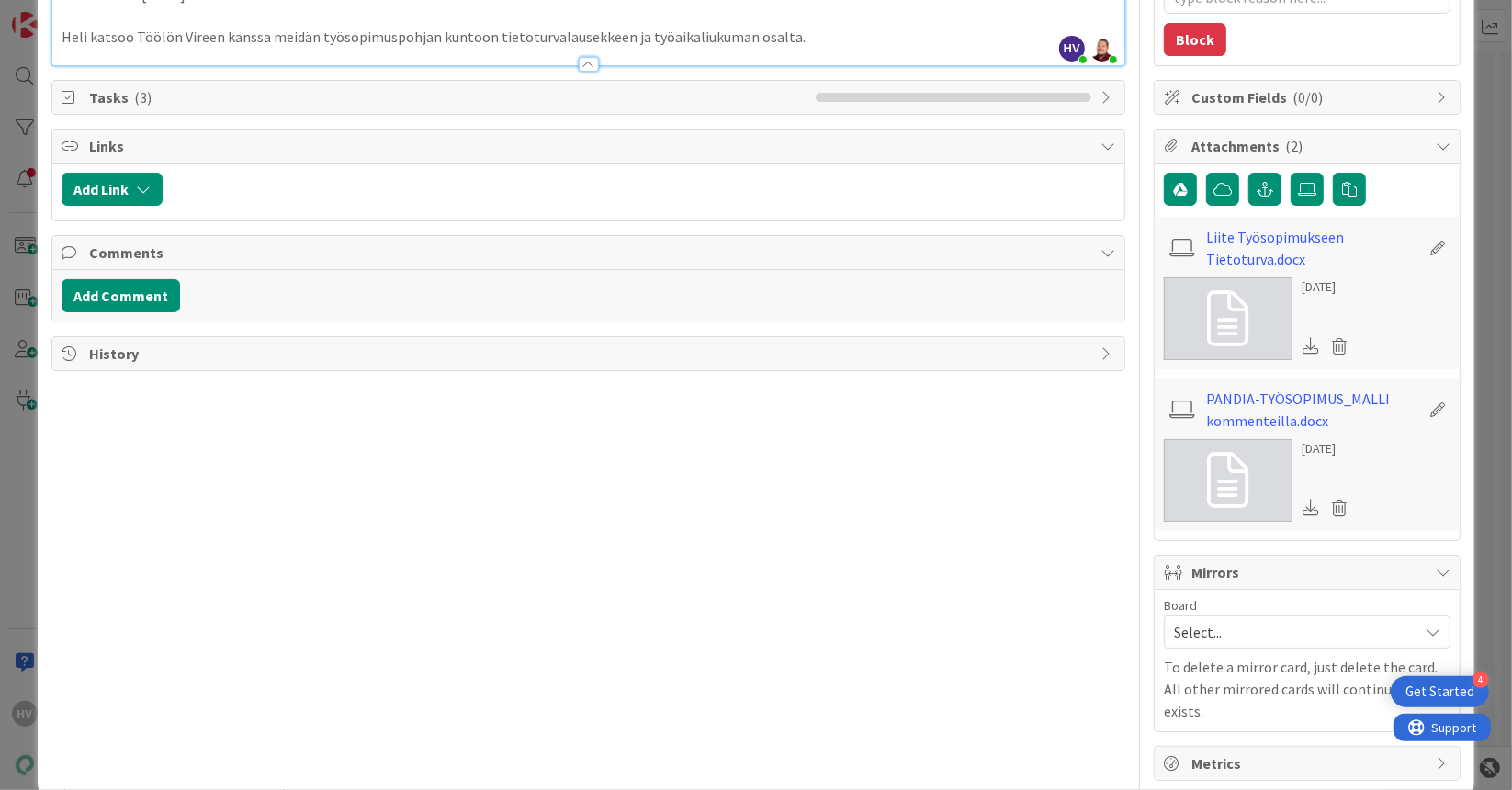
type input "L"
type textarea "x"
type input "Liite"
type textarea "x"
type input "Liite työsopimuksiin"
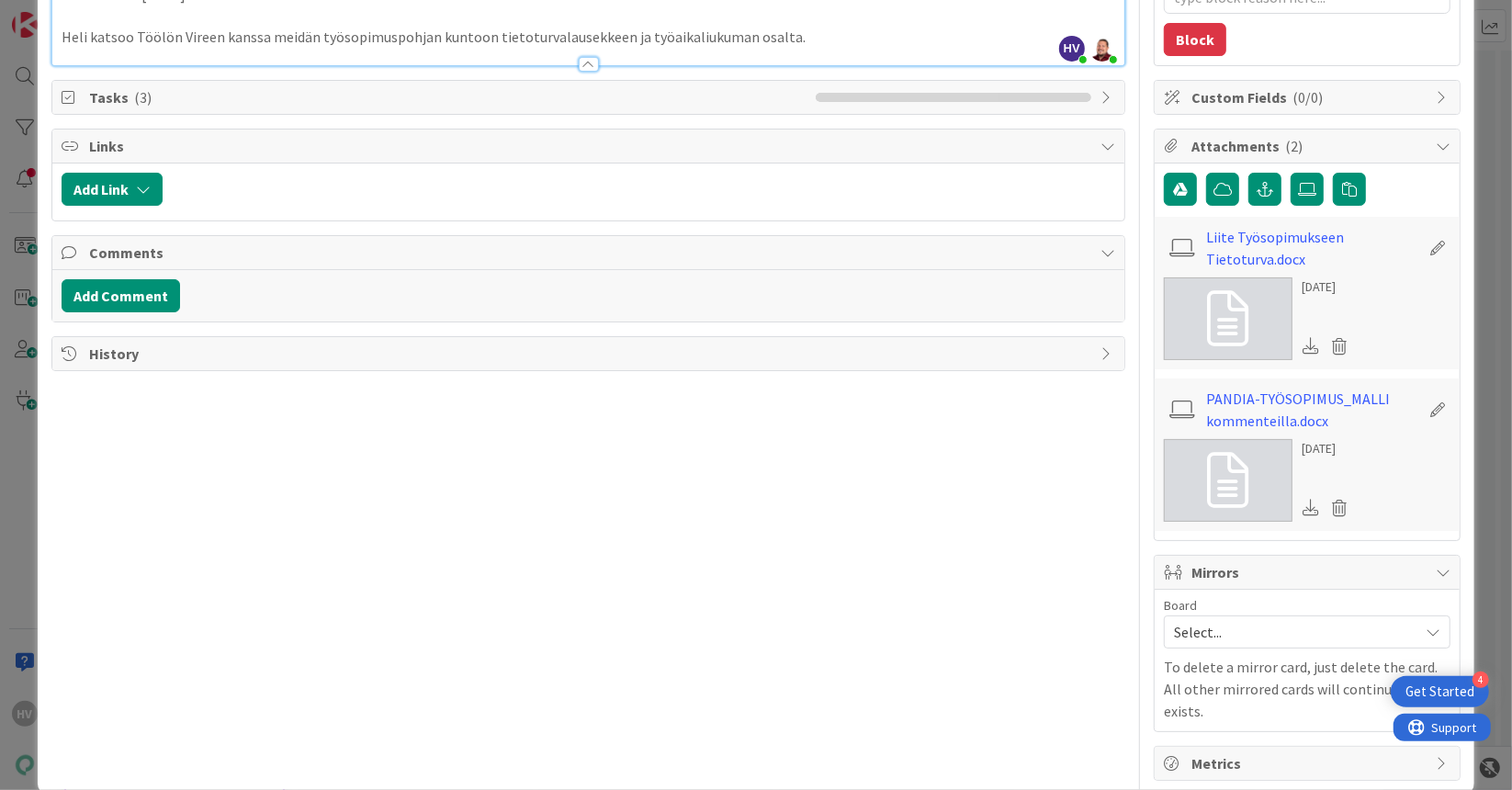
type textarea "x"
type input "Liite työsopimuksiin tietoturvaohjauks"
type textarea "x"
type input "Liite työsopimuksiin tietoturvaohje"
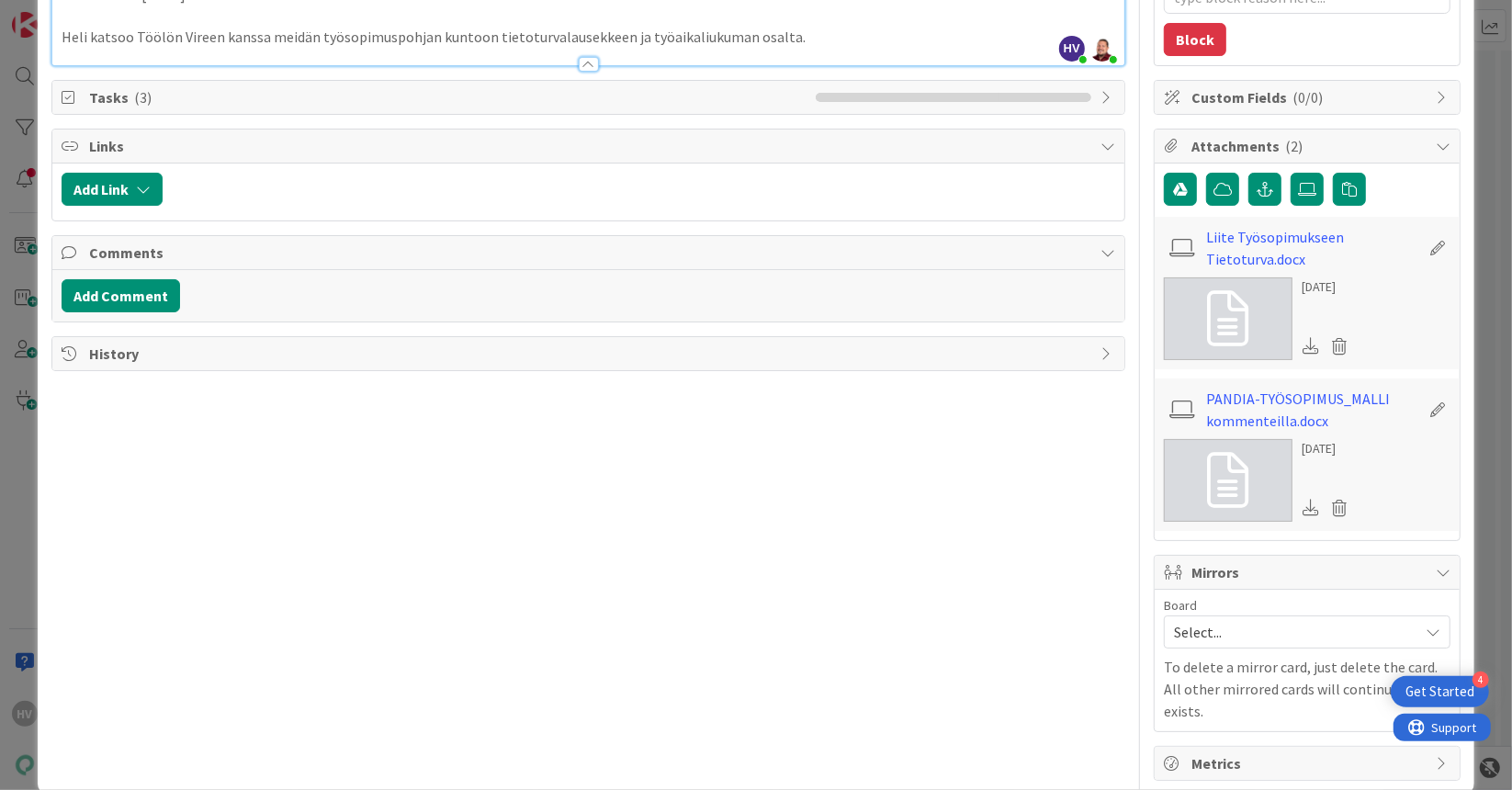
scroll to position [1883, 0]
type textarea "x"
type input "Liite työsopimuksiin tietoturvaohjeisiin si"
type textarea "x"
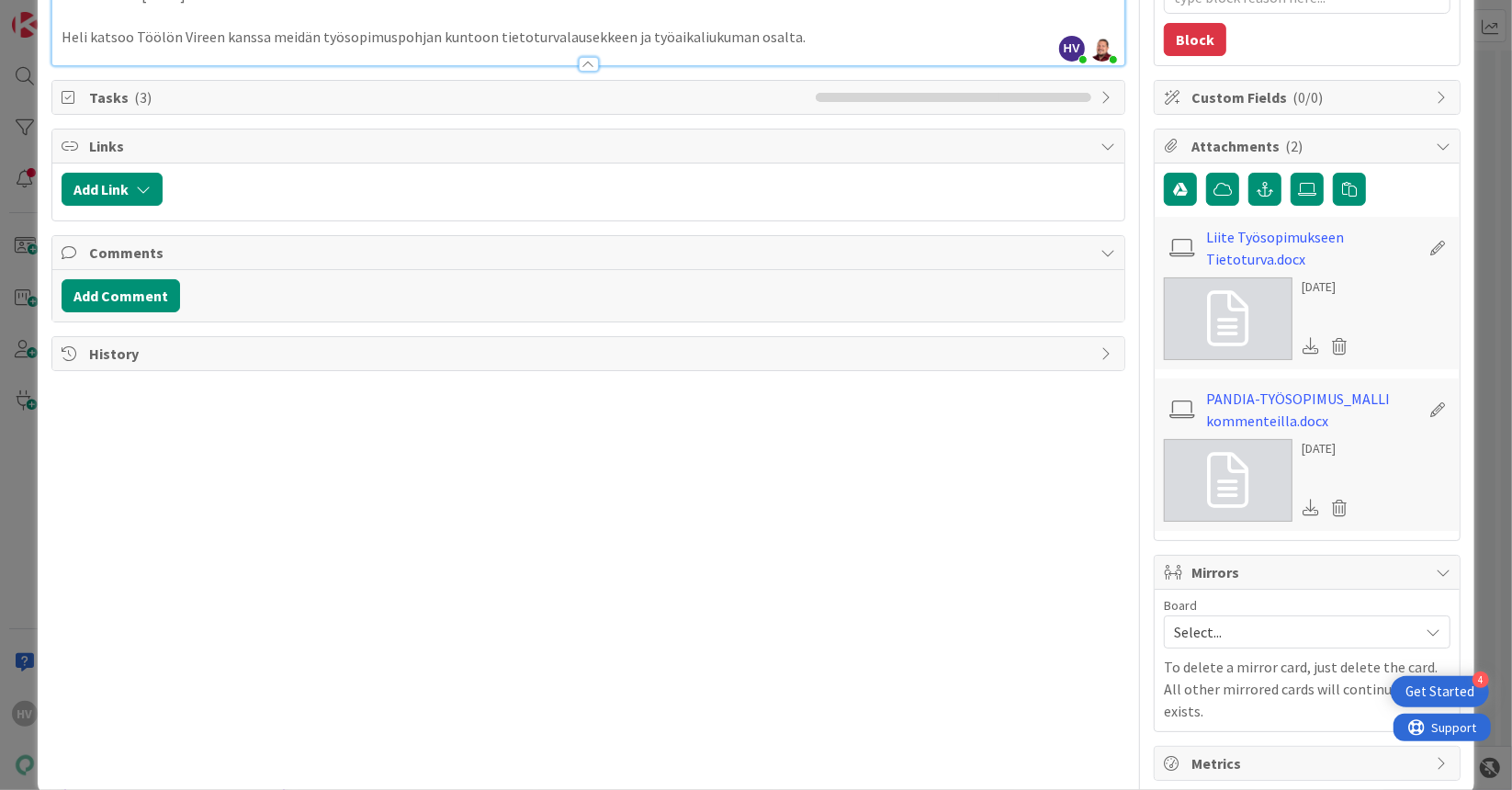
type input "Liite työsopimuksiin tietoturvaohjeisiin sitoim"
type textarea "x"
type input "Liite työsopimuksiin tietoturvaohjeisiin sito"
type textarea "x"
type input "Liite työsopimuksiin tietoturvaohjeisiin sitoutumisesta"
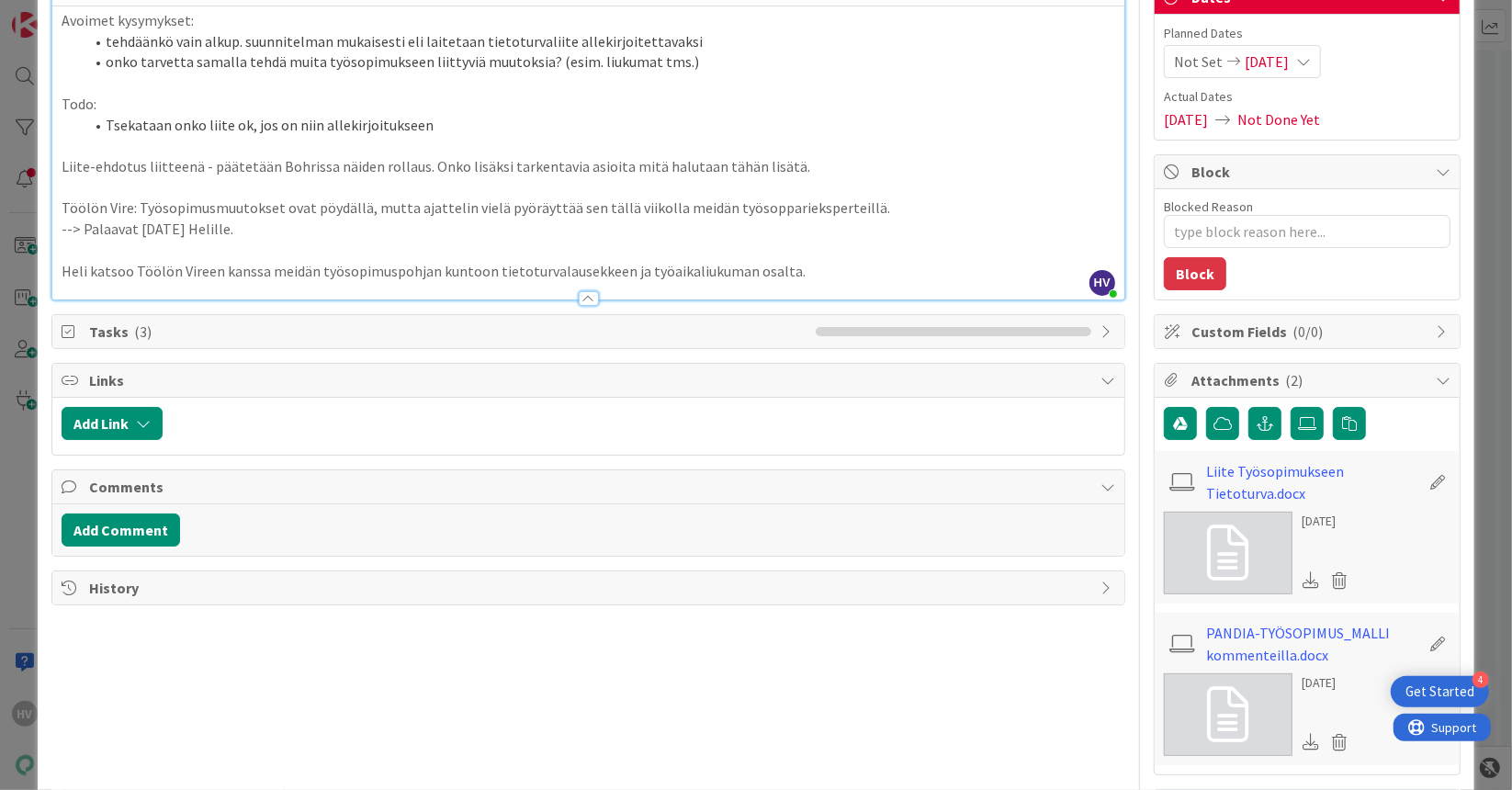
scroll to position [0, 0]
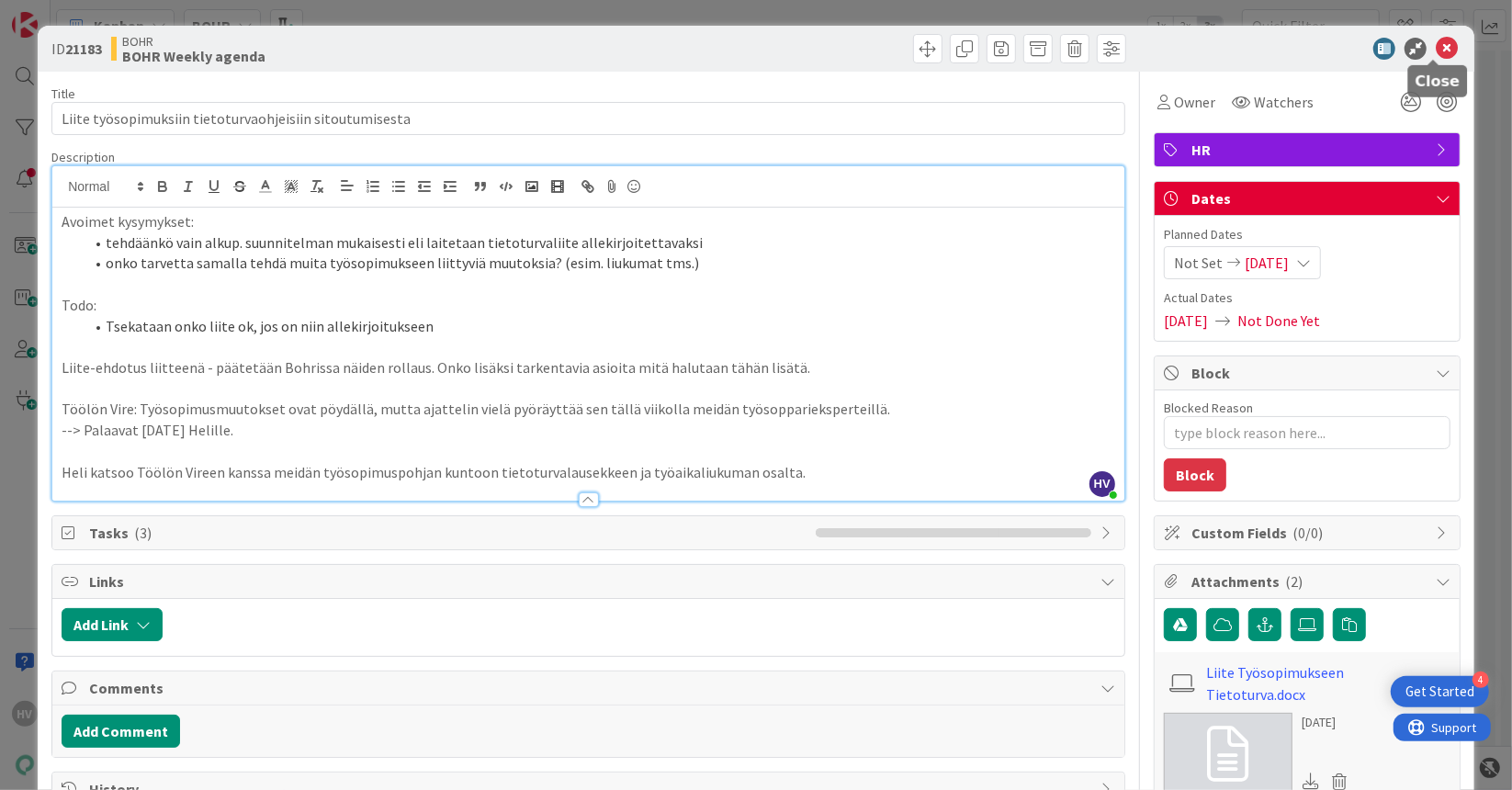
click at [1436, 50] on icon at bounding box center [1446, 49] width 22 height 22
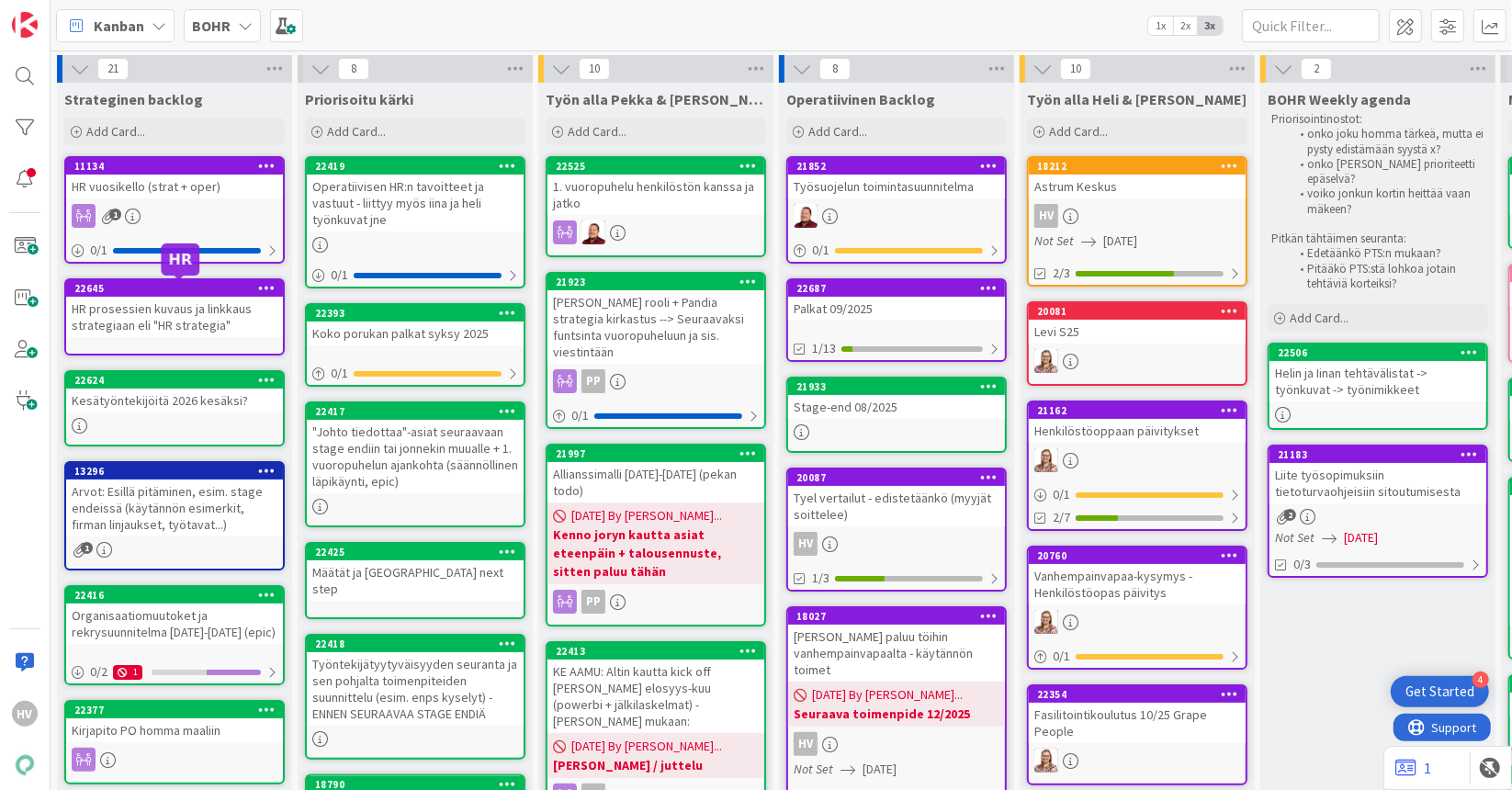
click at [204, 290] on div "22645" at bounding box center [178, 288] width 209 height 13
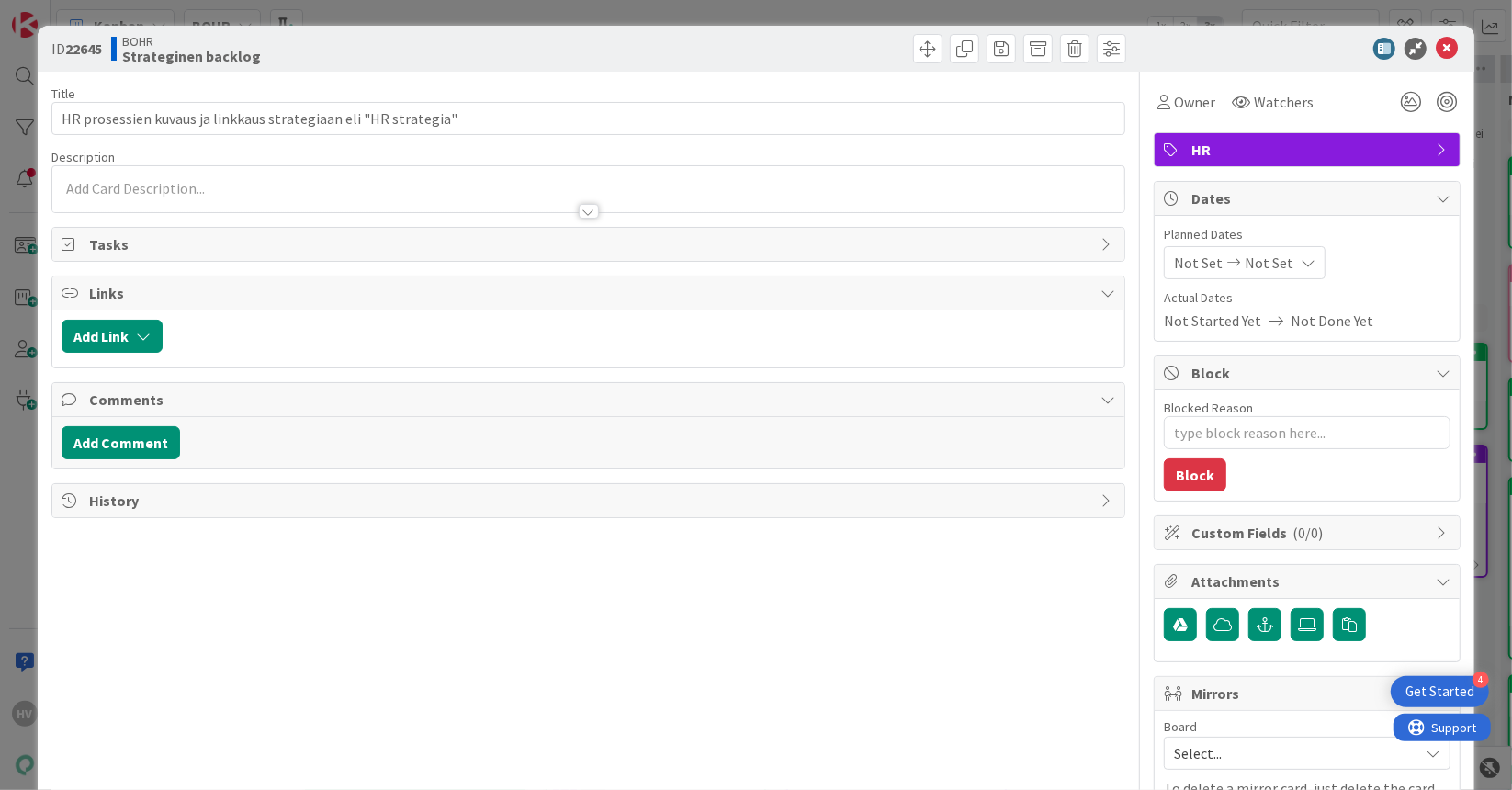
type textarea "x"
click at [1436, 49] on icon at bounding box center [1446, 49] width 22 height 22
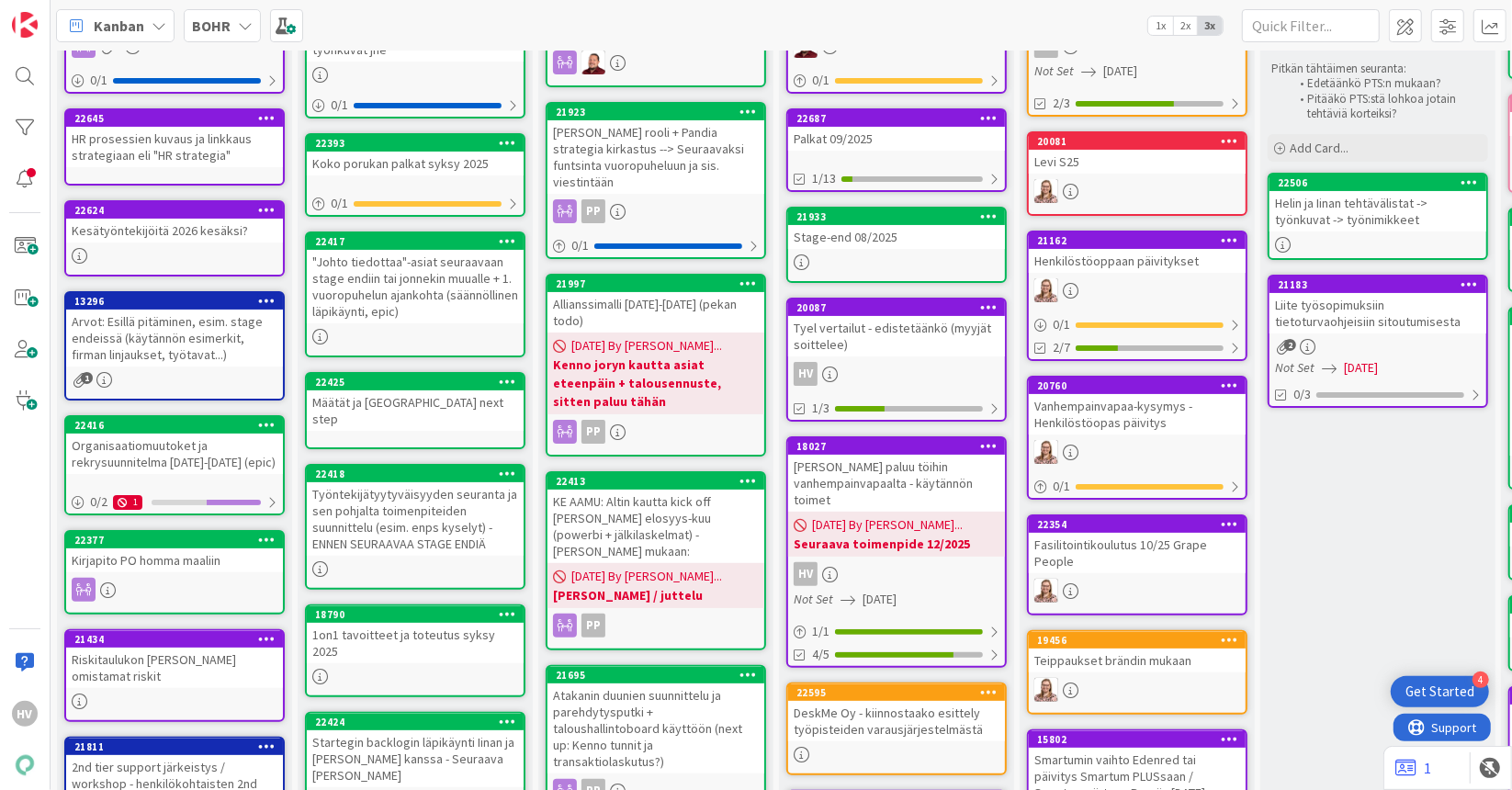
scroll to position [169, 0]
click at [880, 459] on div "[PERSON_NAME] paluu töihin vanhempainvapaalta - käytännön toimet" at bounding box center [897, 484] width 217 height 57
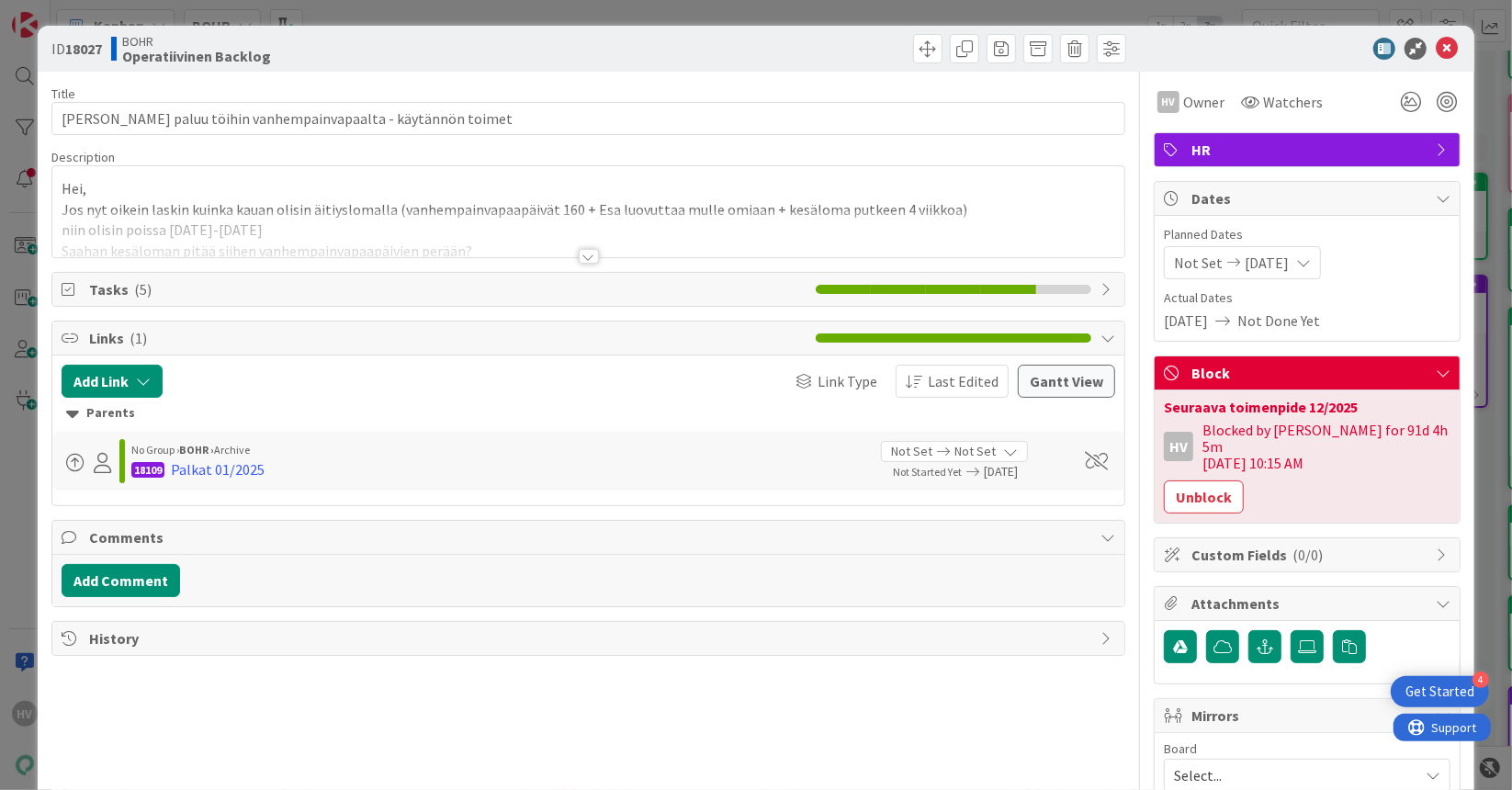
click at [182, 630] on span "History" at bounding box center [590, 638] width 1003 height 22
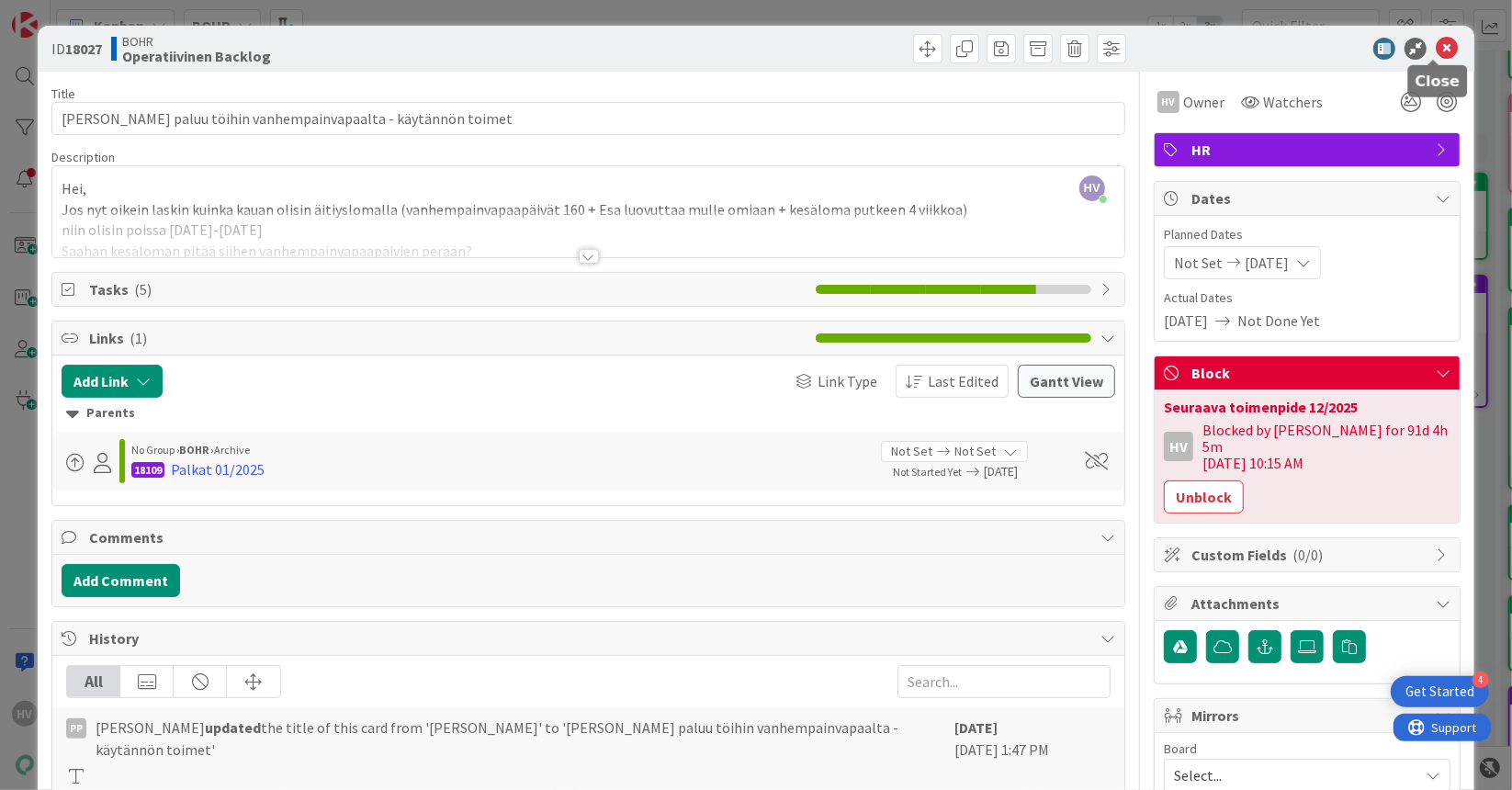
click at [1436, 51] on icon at bounding box center [1446, 49] width 22 height 22
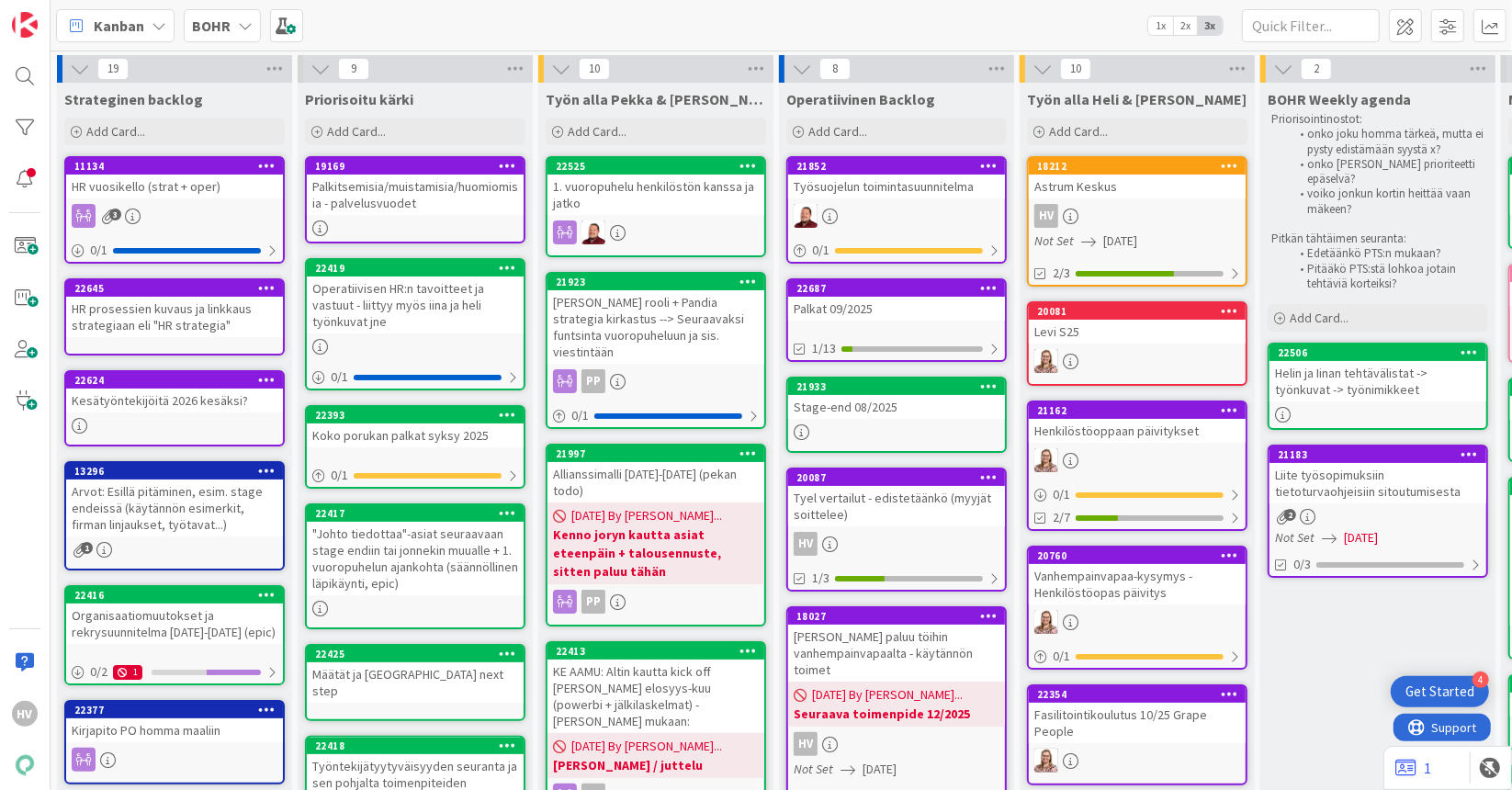
click at [249, 18] on div "BOHR" at bounding box center [222, 26] width 77 height 33
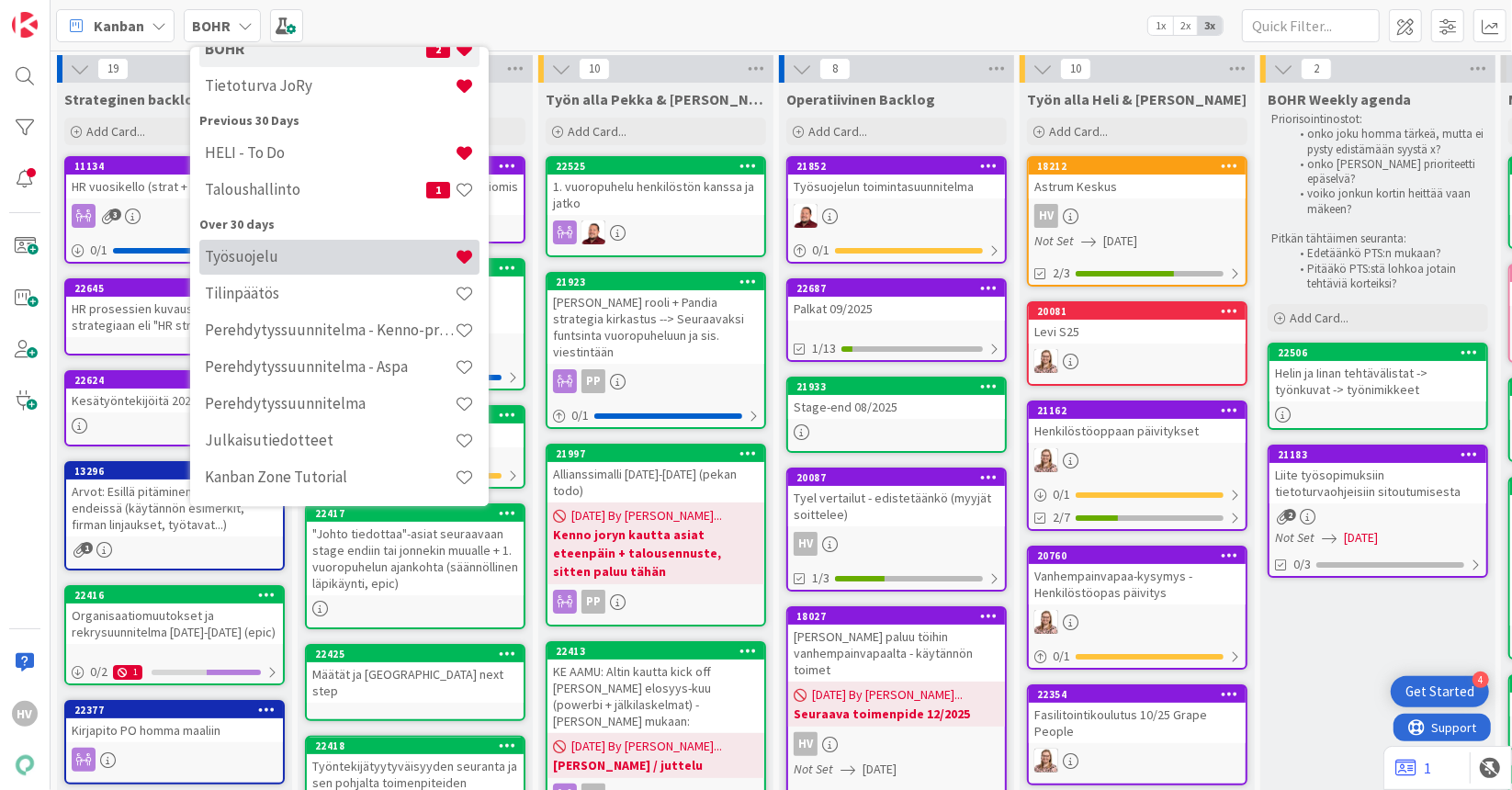
scroll to position [129, 0]
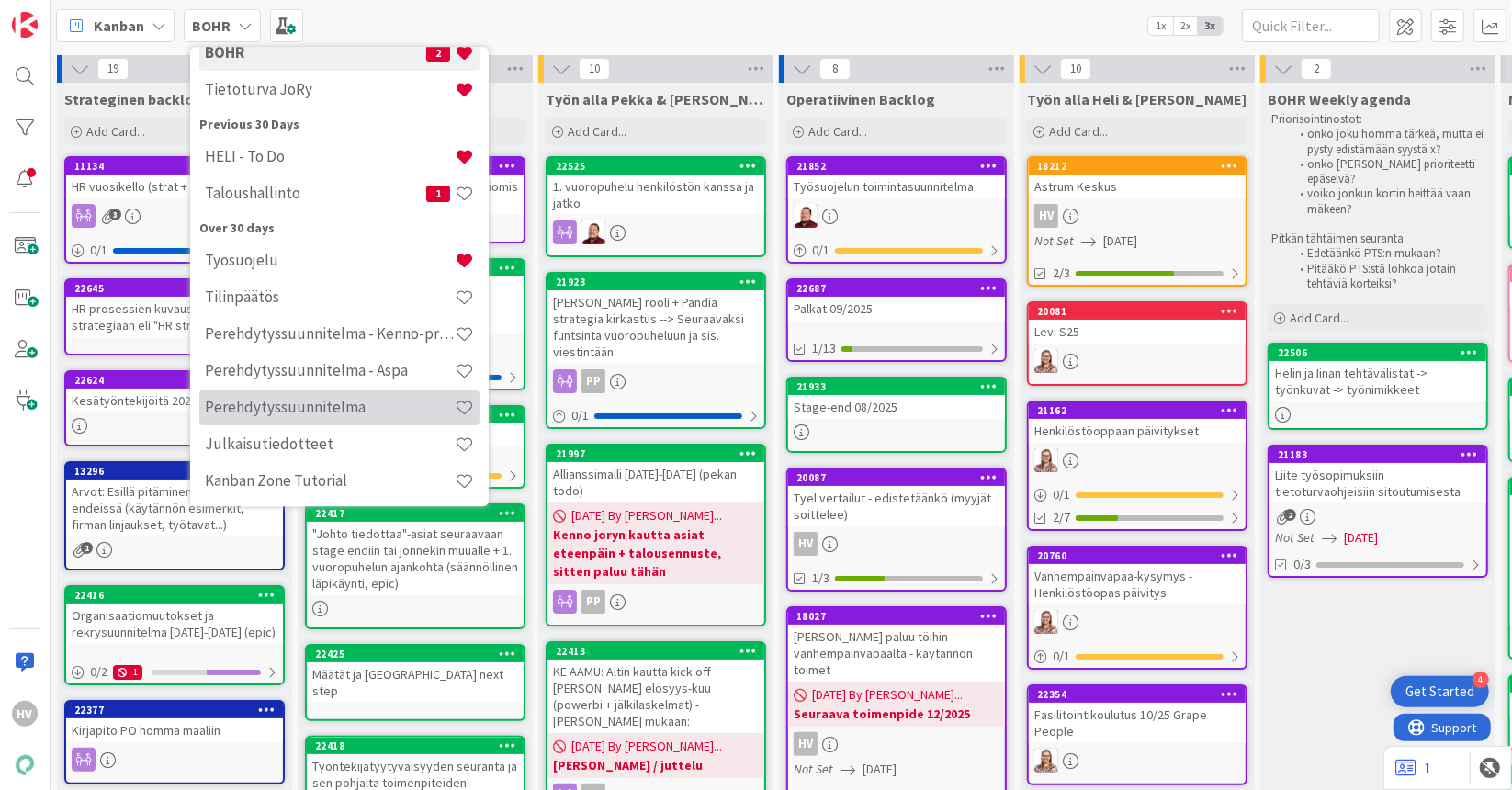
click at [339, 410] on h4 "Perehdytyssuunnitelma" at bounding box center [329, 407] width 249 height 18
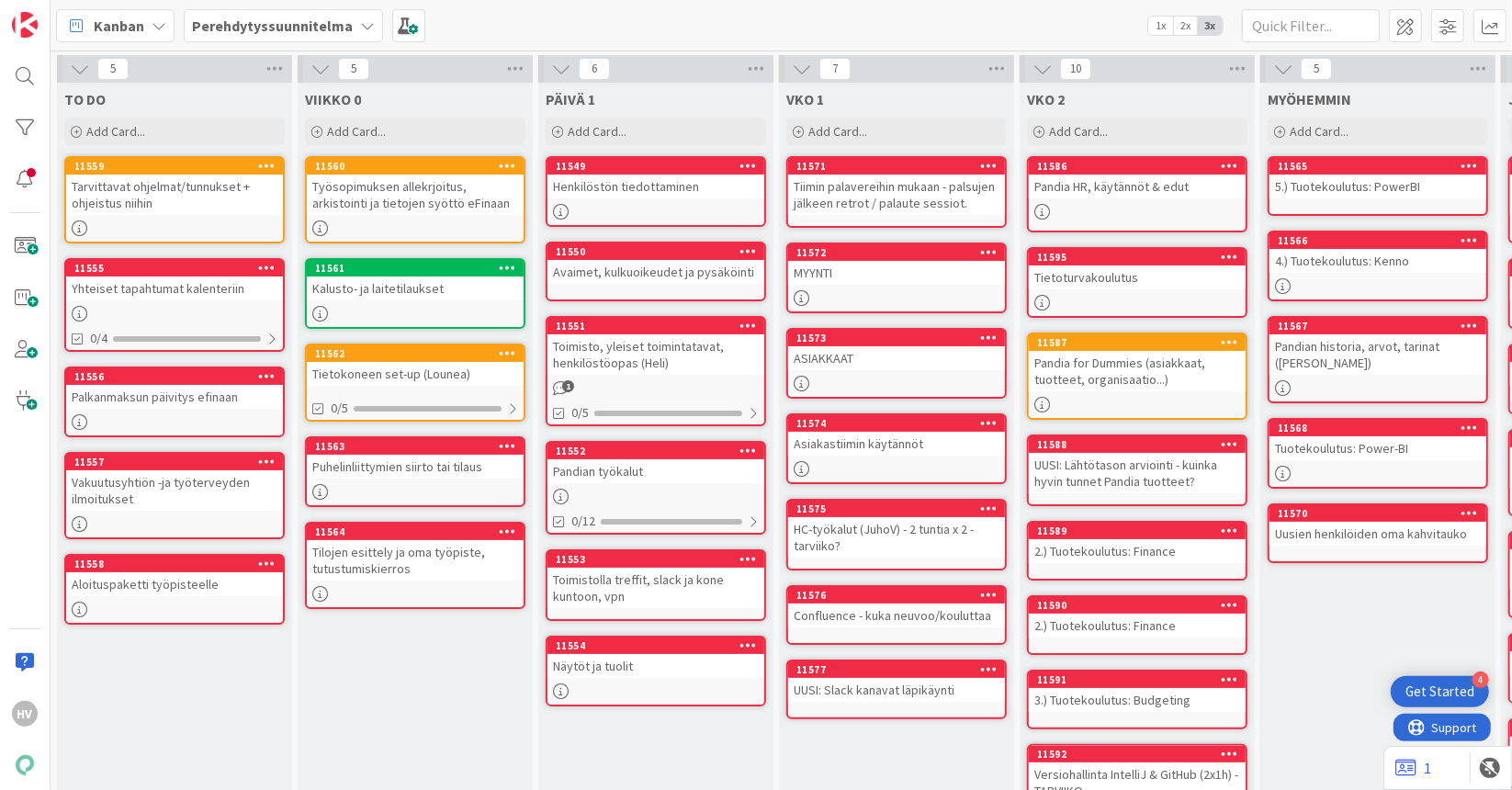
click at [294, 25] on b "Perehdytyssuunnitelma" at bounding box center [272, 25] width 161 height 18
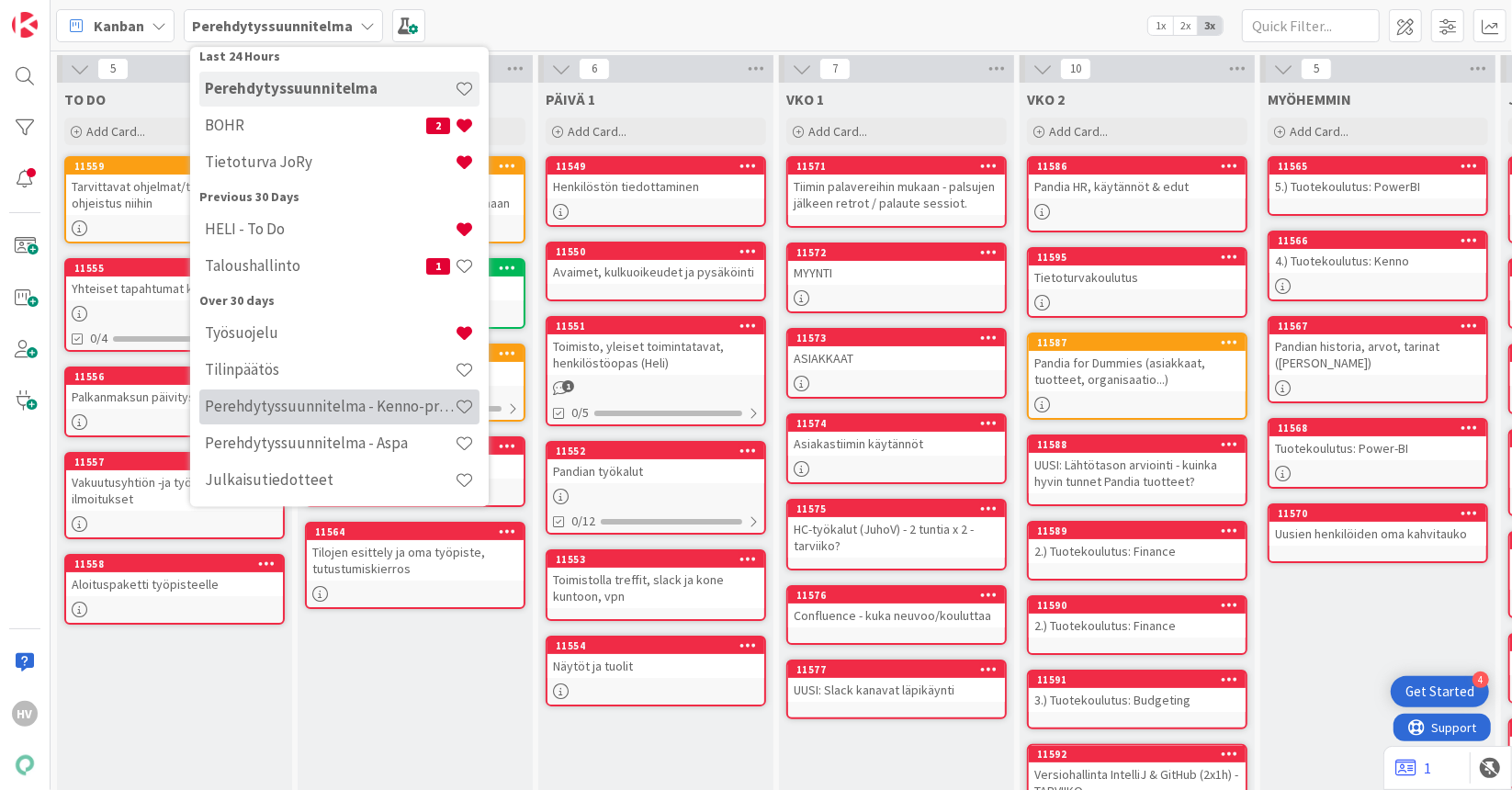
scroll to position [133, 0]
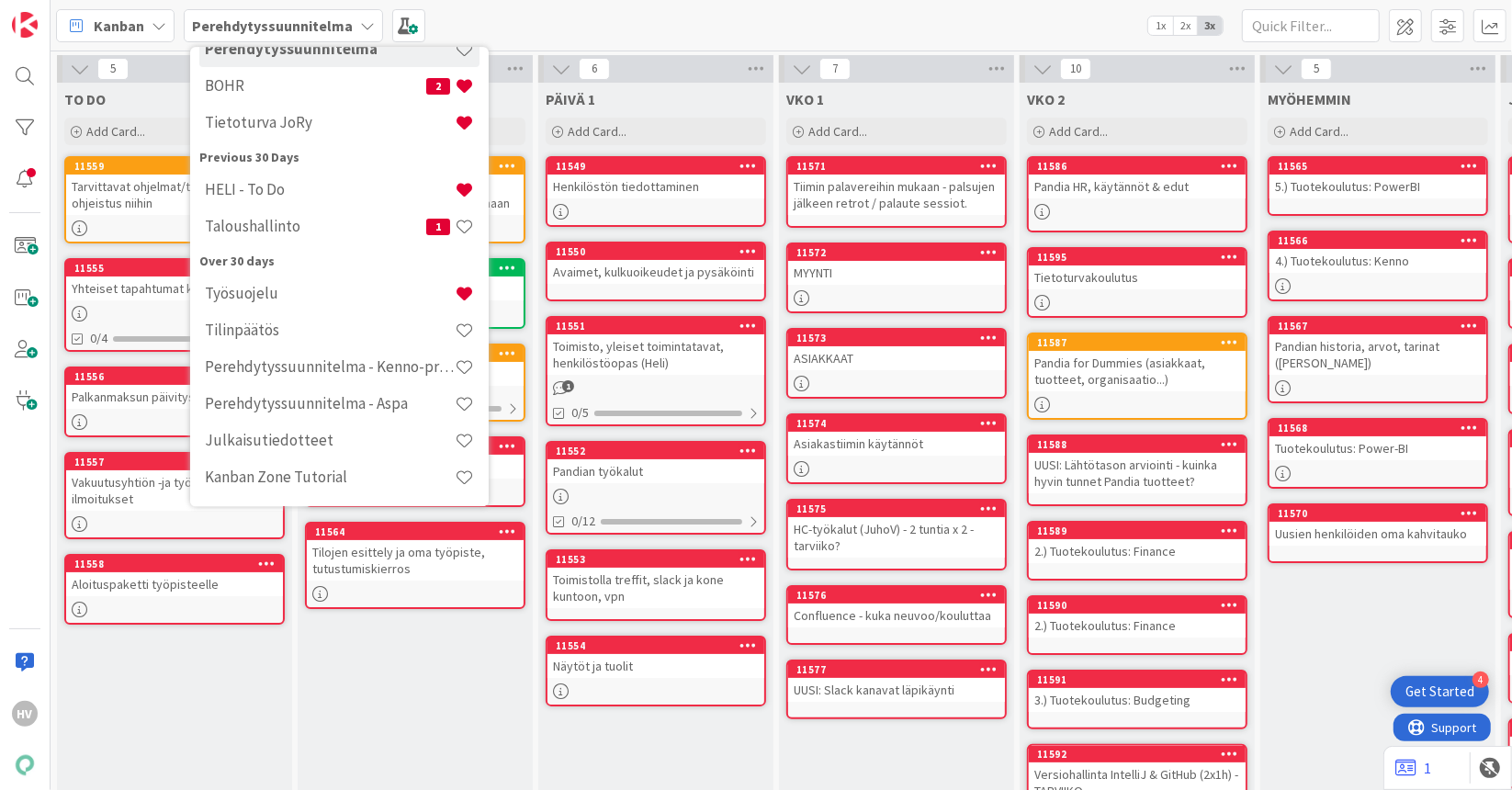
click at [322, 655] on div "VIIKKO 0 Add Card... 11560 Työsopimuksen allekrjoitus, arkistointi ja tietojen …" at bounding box center [415, 549] width 235 height 934
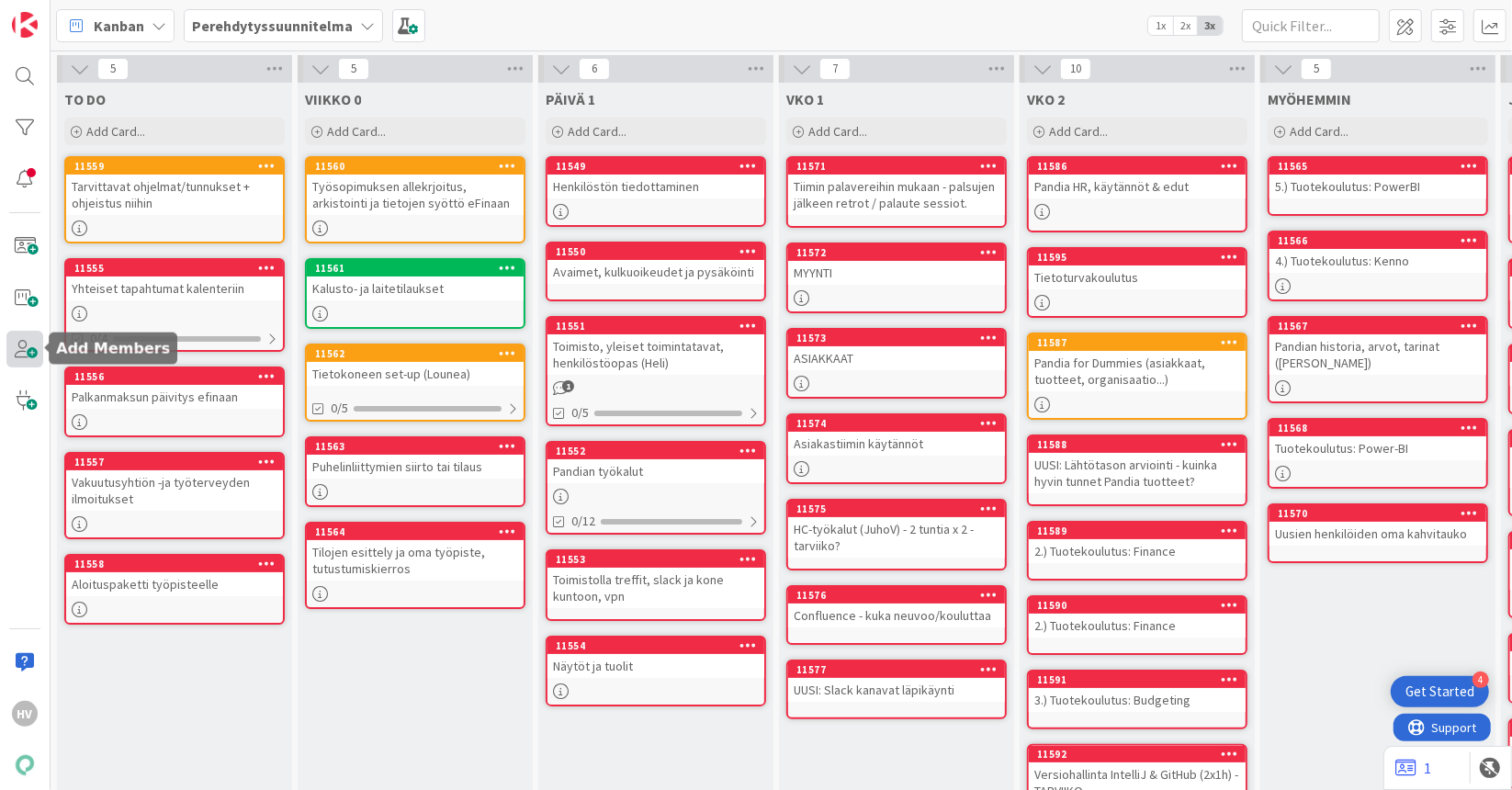
click at [27, 350] on span at bounding box center [25, 348] width 37 height 37
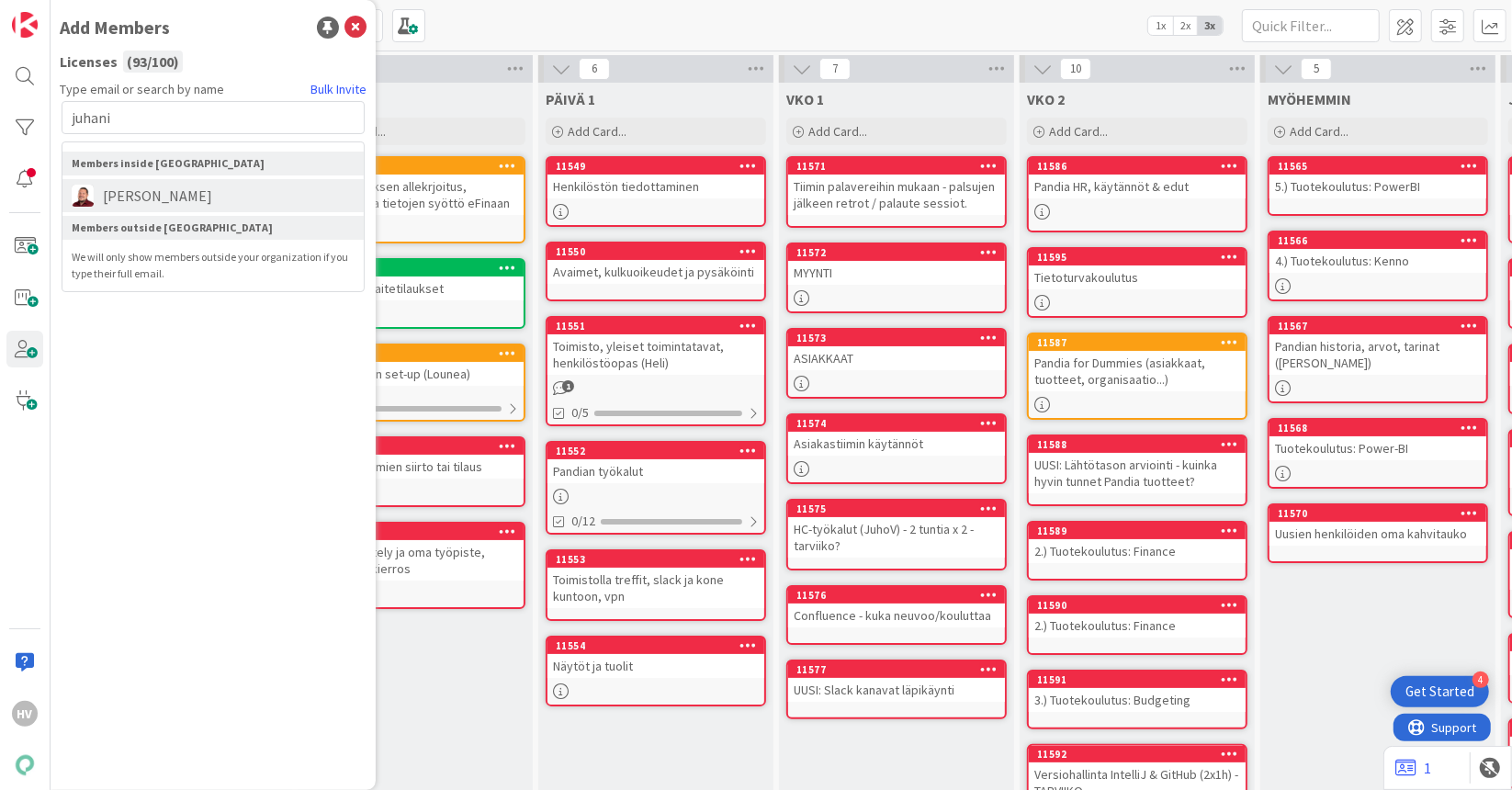
type input "juhani"
click at [146, 193] on span "[PERSON_NAME]" at bounding box center [157, 195] width 128 height 22
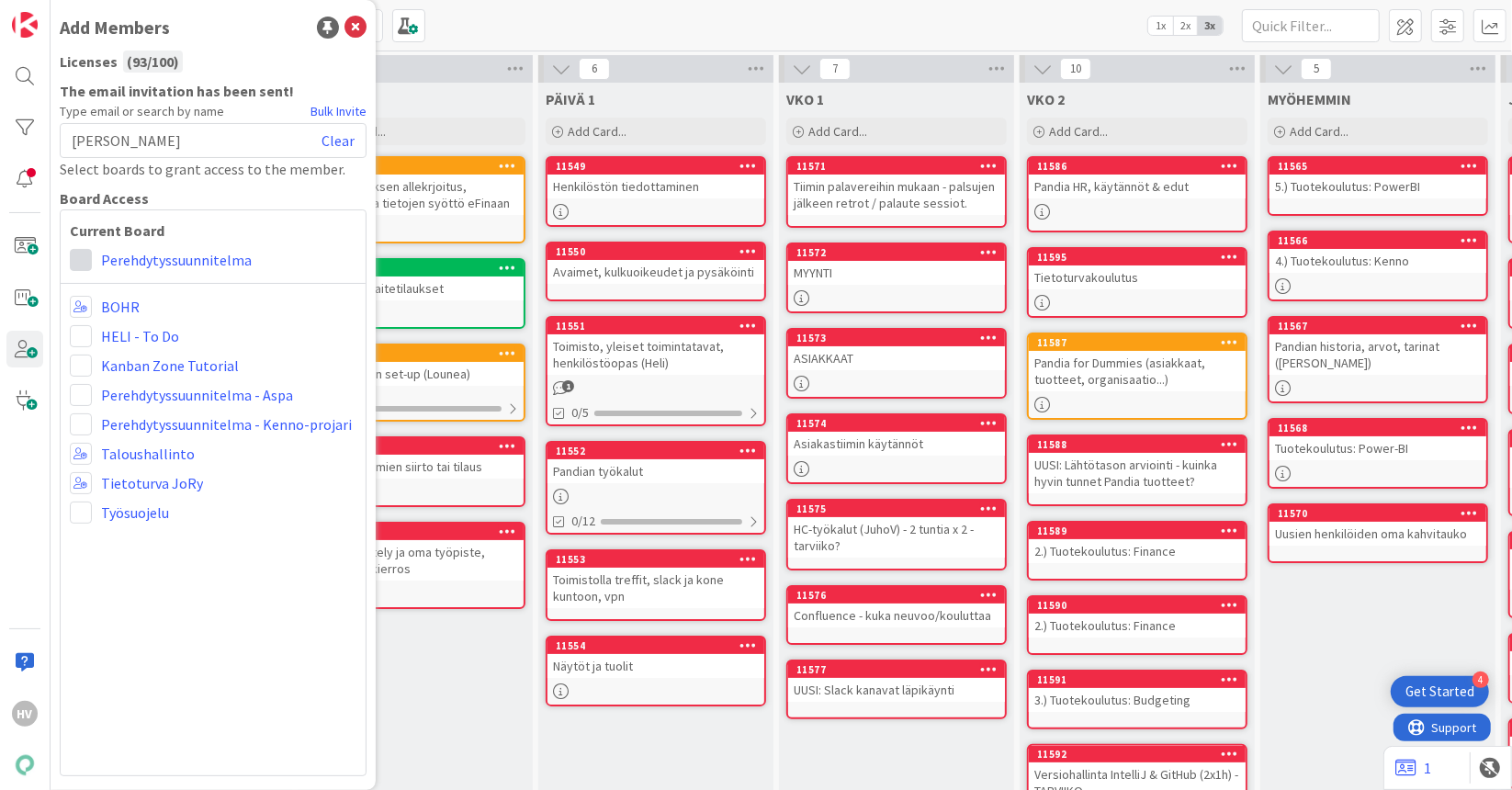
click at [87, 261] on span at bounding box center [80, 259] width 22 height 22
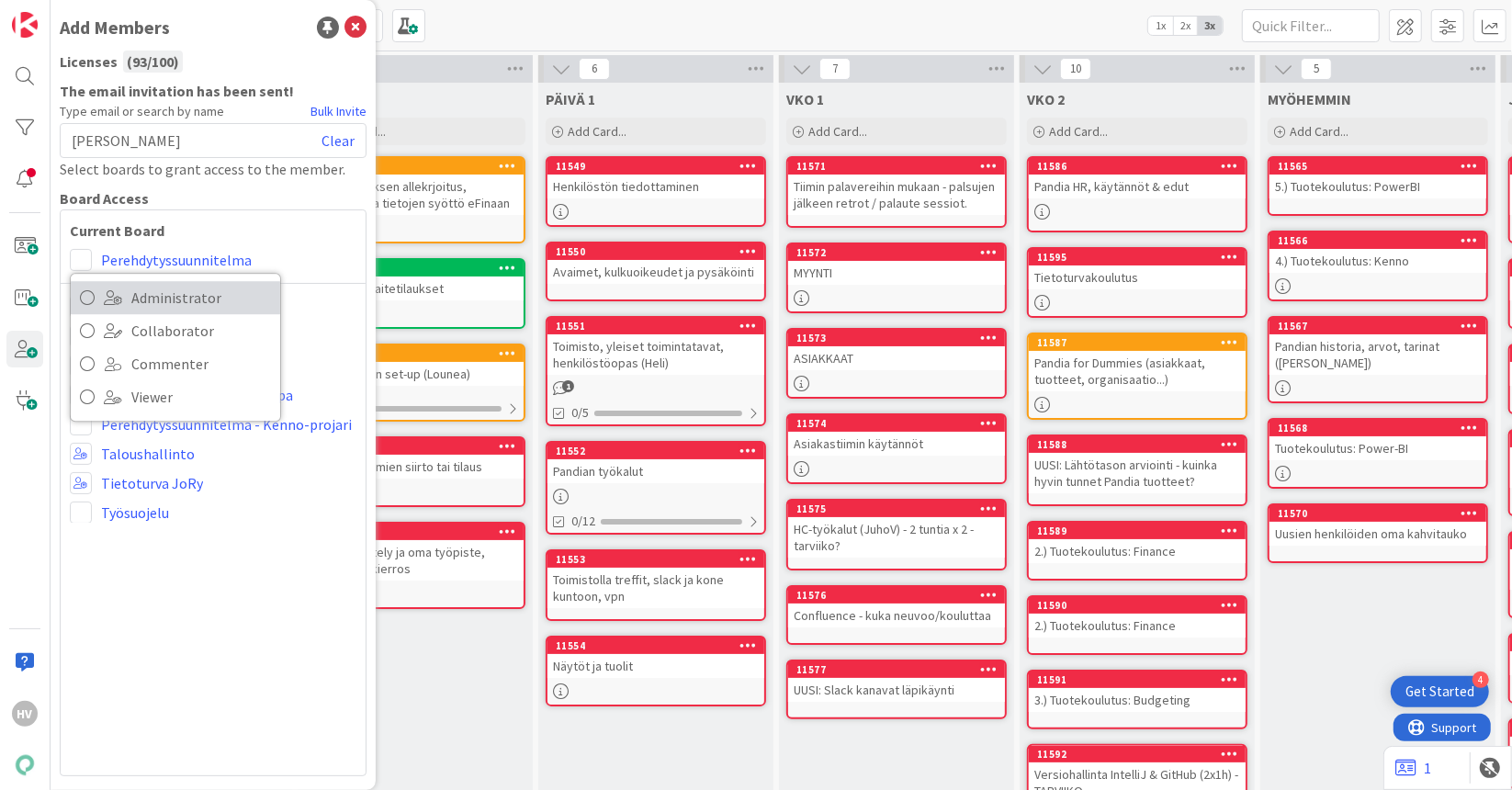
click at [90, 294] on icon at bounding box center [87, 297] width 14 height 28
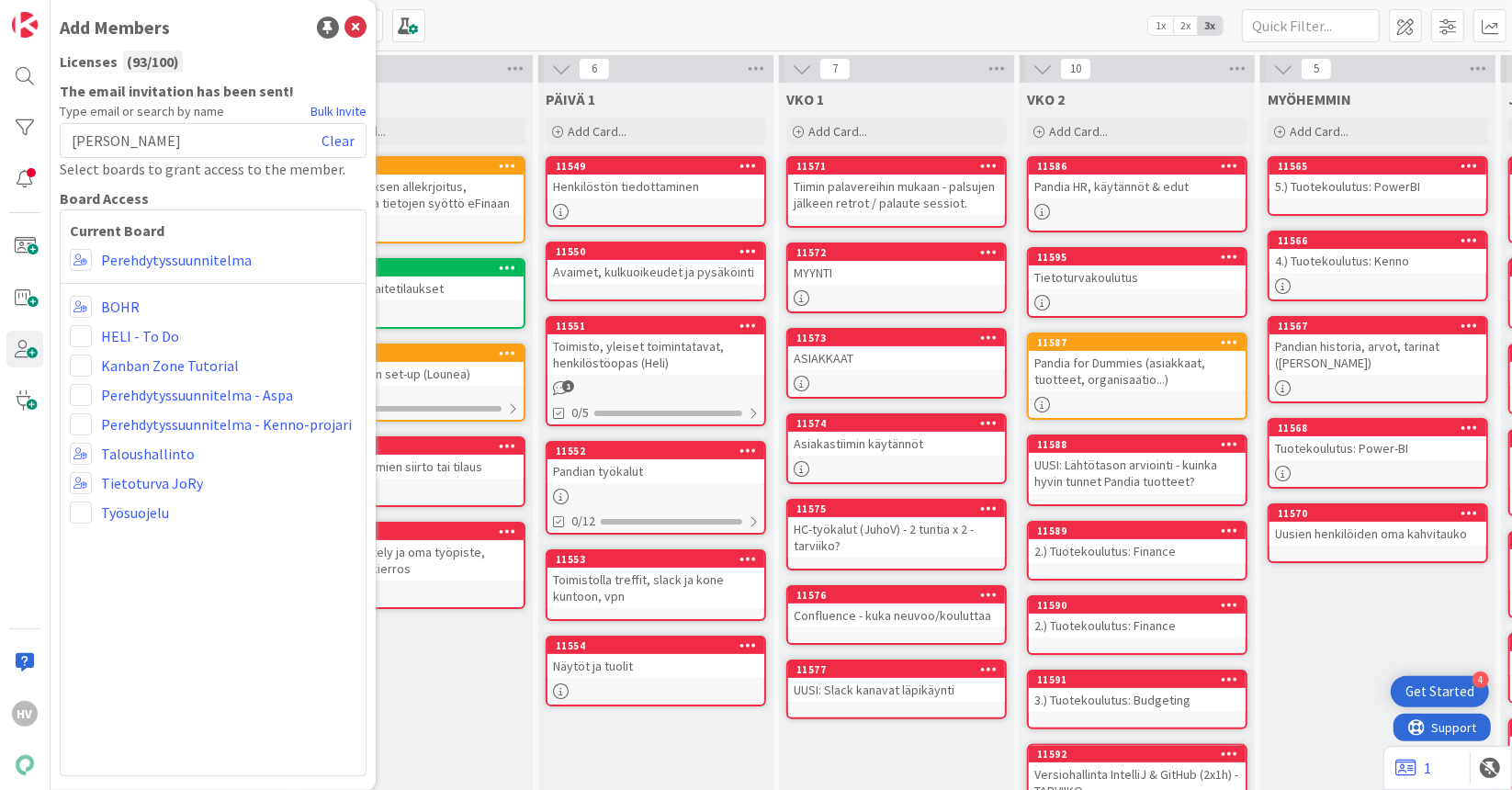
click at [237, 136] on div "Juhani Snellman Clear" at bounding box center [213, 140] width 307 height 35
drag, startPoint x: 208, startPoint y: 146, endPoint x: 46, endPoint y: 147, distance: 162.0
click at [46, 147] on div "HV Add Members Licenses ( 93 / 100 ) The email invitation has been sent! Type e…" at bounding box center [25, 395] width 50 height 790
click at [203, 141] on div "Juhani Snellman Clear" at bounding box center [213, 140] width 307 height 35
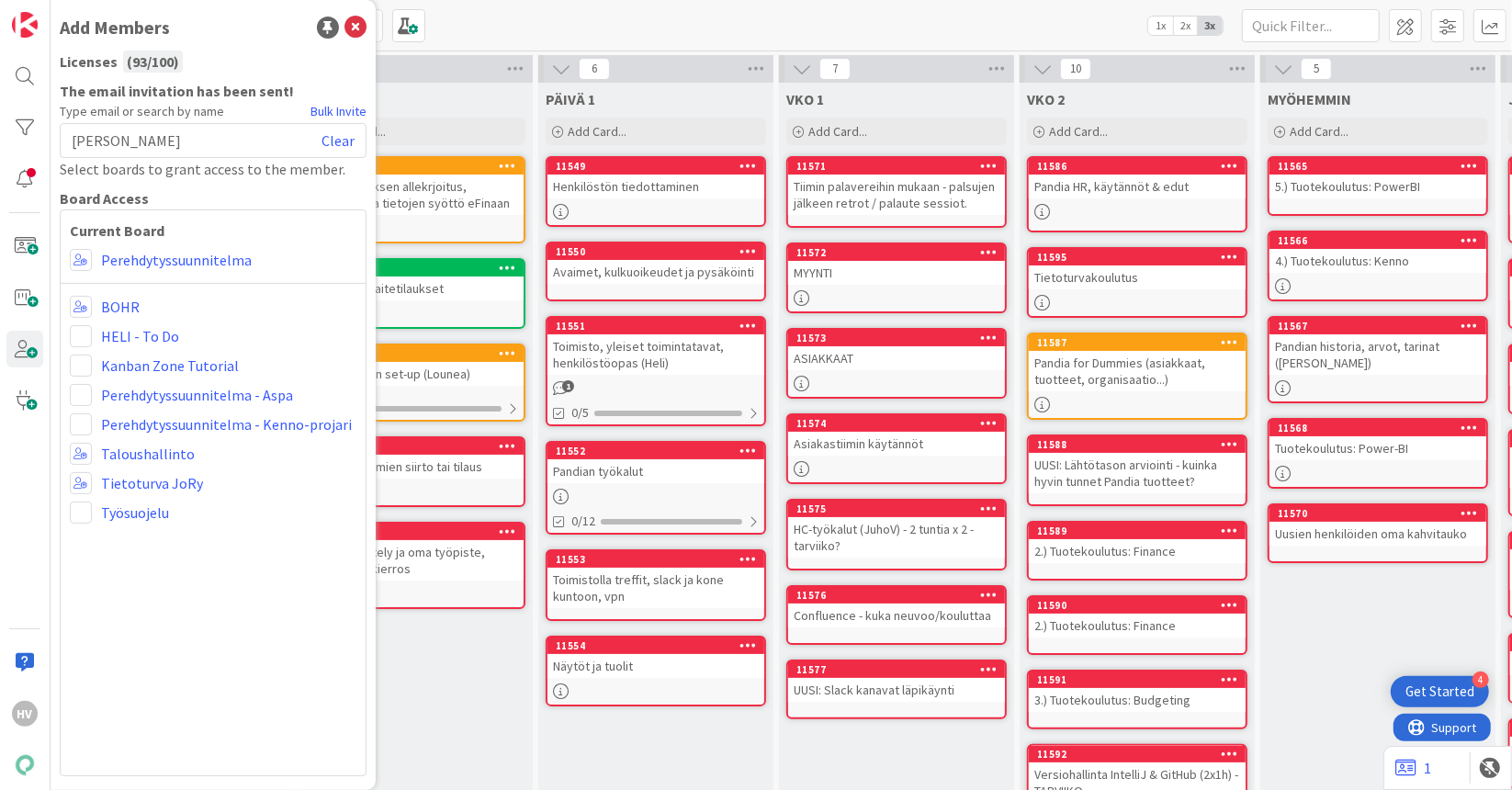
click at [290, 48] on div "Add Members Licenses ( 93 / 100 ) The email invitation has been sent! Type emai…" at bounding box center [213, 395] width 326 height 790
click at [201, 135] on div "Juhani Snellman Clear" at bounding box center [213, 140] width 307 height 35
drag, startPoint x: 184, startPoint y: 139, endPoint x: 50, endPoint y: 133, distance: 134.1
click at [50, 133] on div "Add Members Licenses ( 93 / 100 ) The email invitation has been sent! Type emai…" at bounding box center [213, 395] width 326 height 790
click at [236, 32] on div "Add Members" at bounding box center [213, 27] width 307 height 28
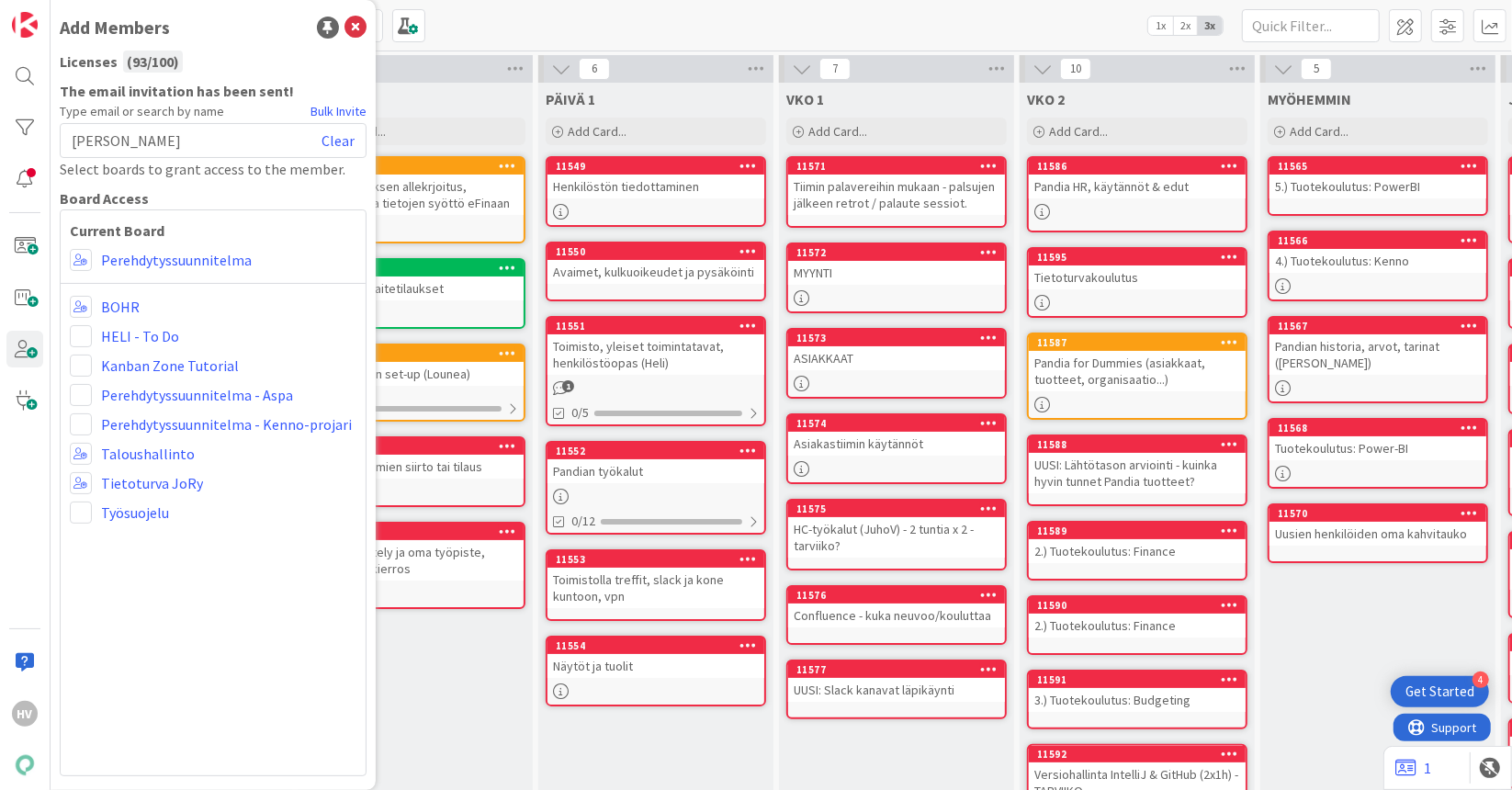
click at [195, 139] on div "Juhani Snellman Clear" at bounding box center [213, 140] width 307 height 35
click at [420, 679] on div "VIIKKO 0 Add Card... 11560 Työsopimuksen allekrjoitus, arkistointi ja tietojen …" at bounding box center [415, 549] width 235 height 934
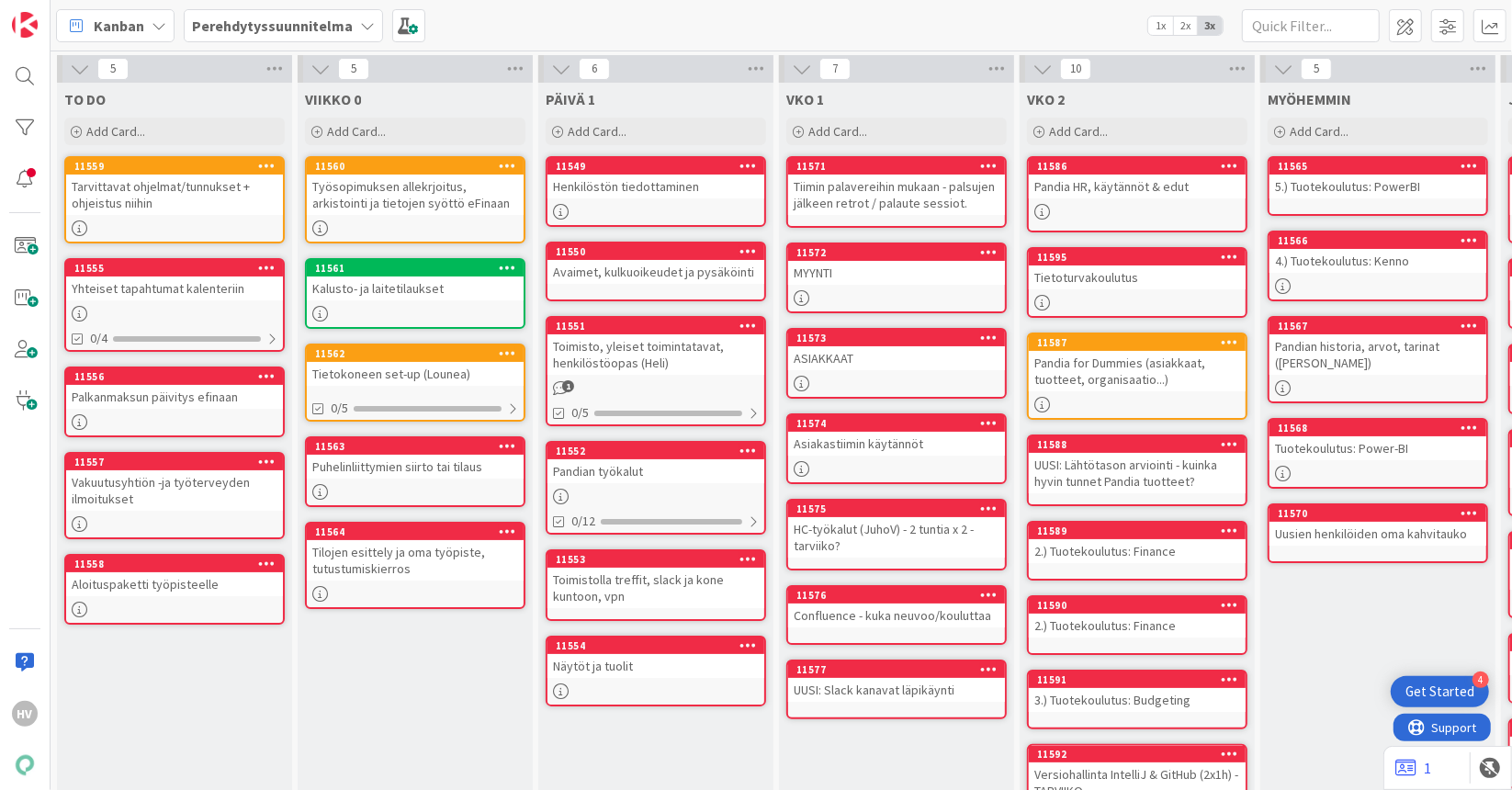
click at [313, 25] on b "Perehdytyssuunnitelma" at bounding box center [272, 25] width 161 height 18
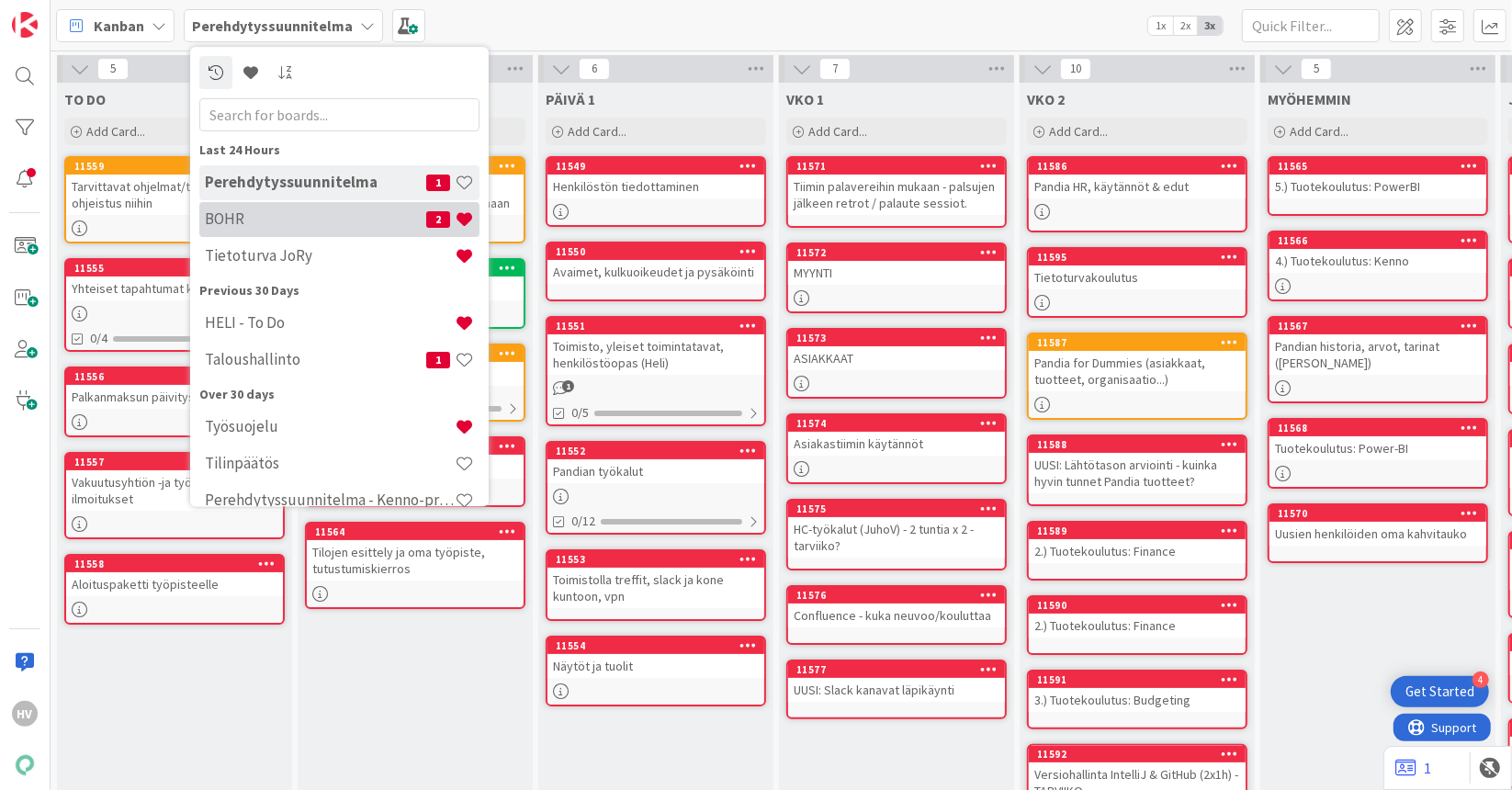
click at [234, 210] on h4 "BOHR" at bounding box center [315, 219] width 222 height 18
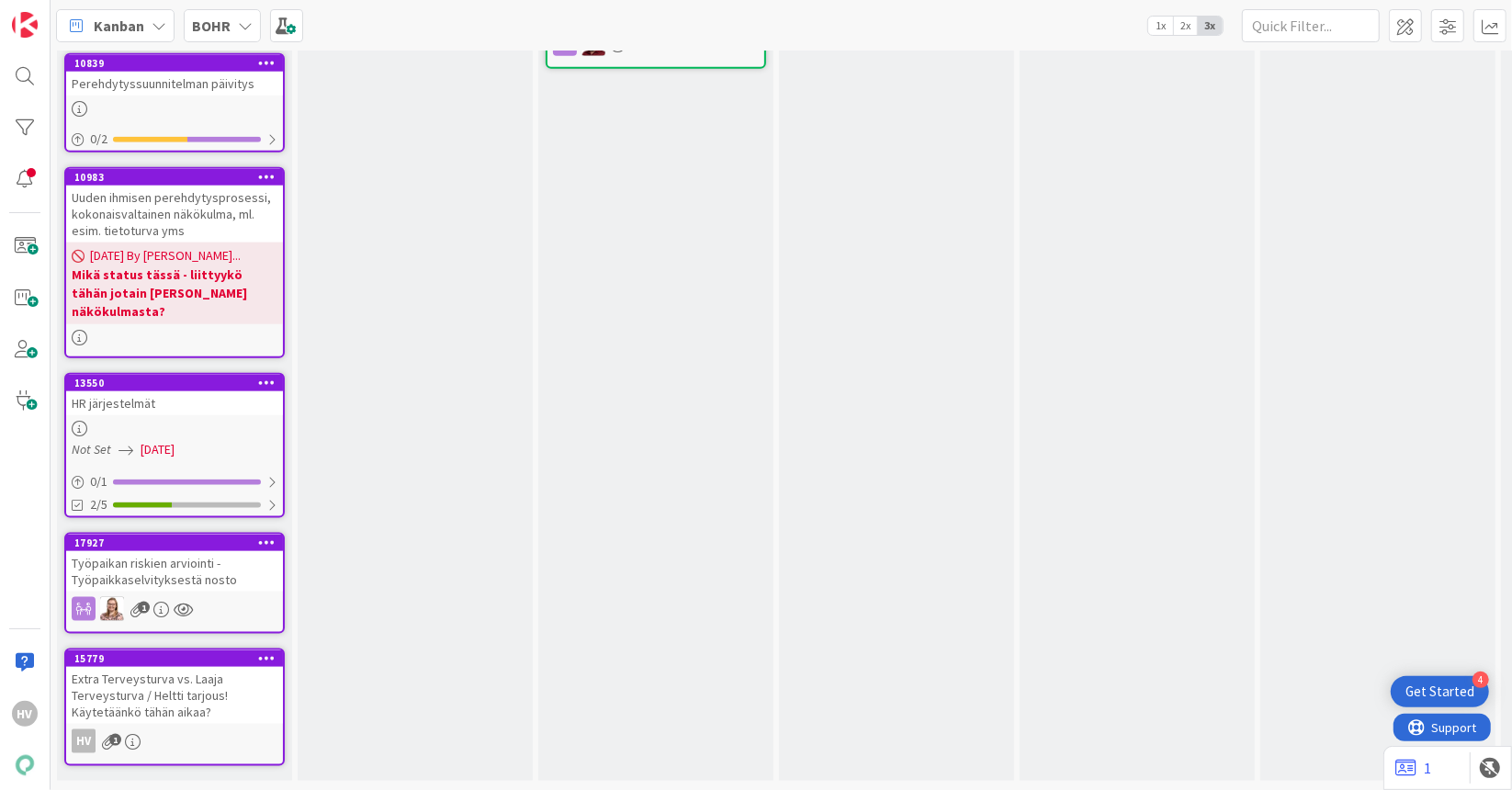
scroll to position [1483, 0]
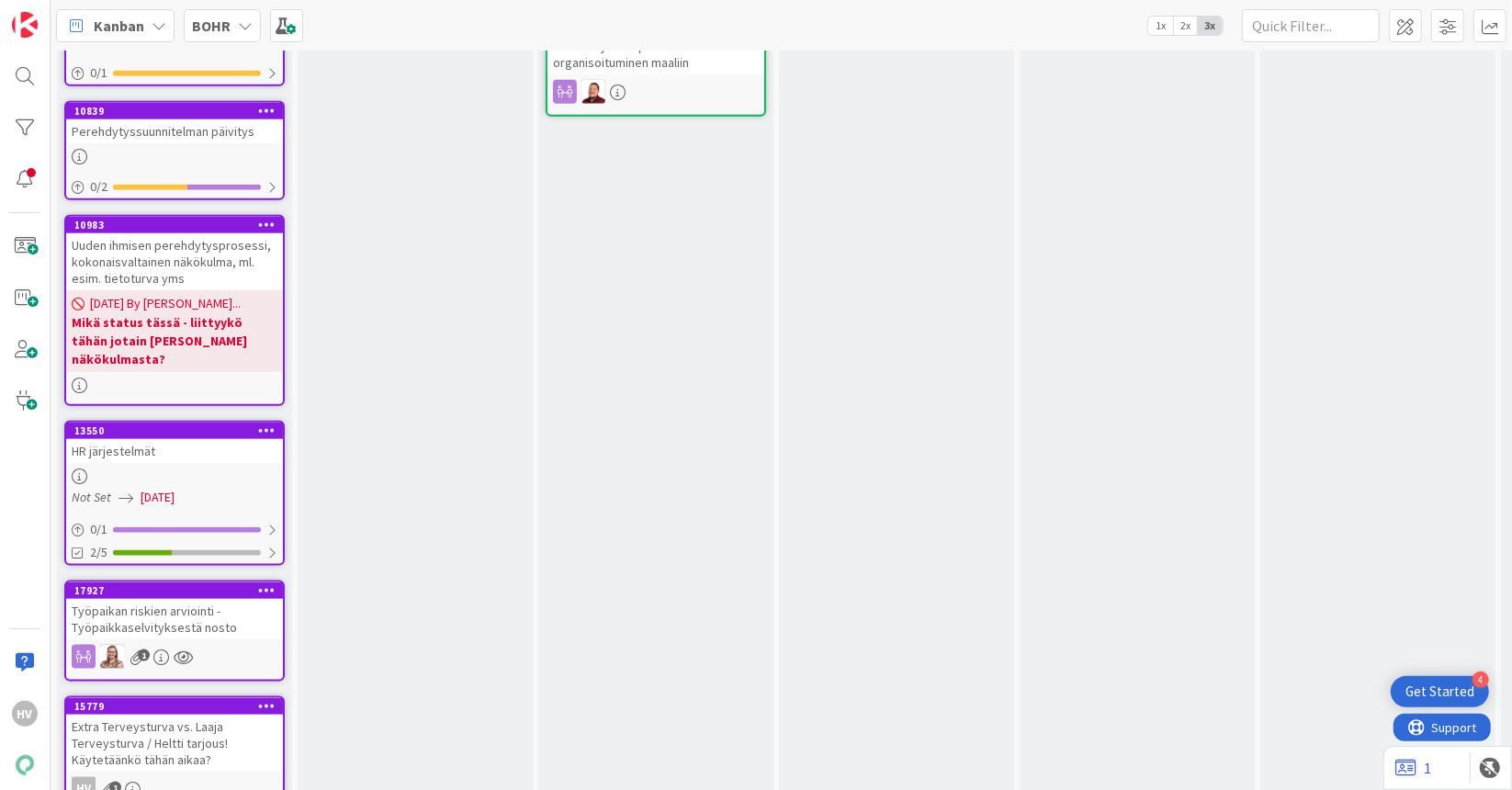
click at [177, 599] on div "Työpaikan riskien arviointi - Työpaikkaselvityksestä nosto" at bounding box center [174, 619] width 217 height 40
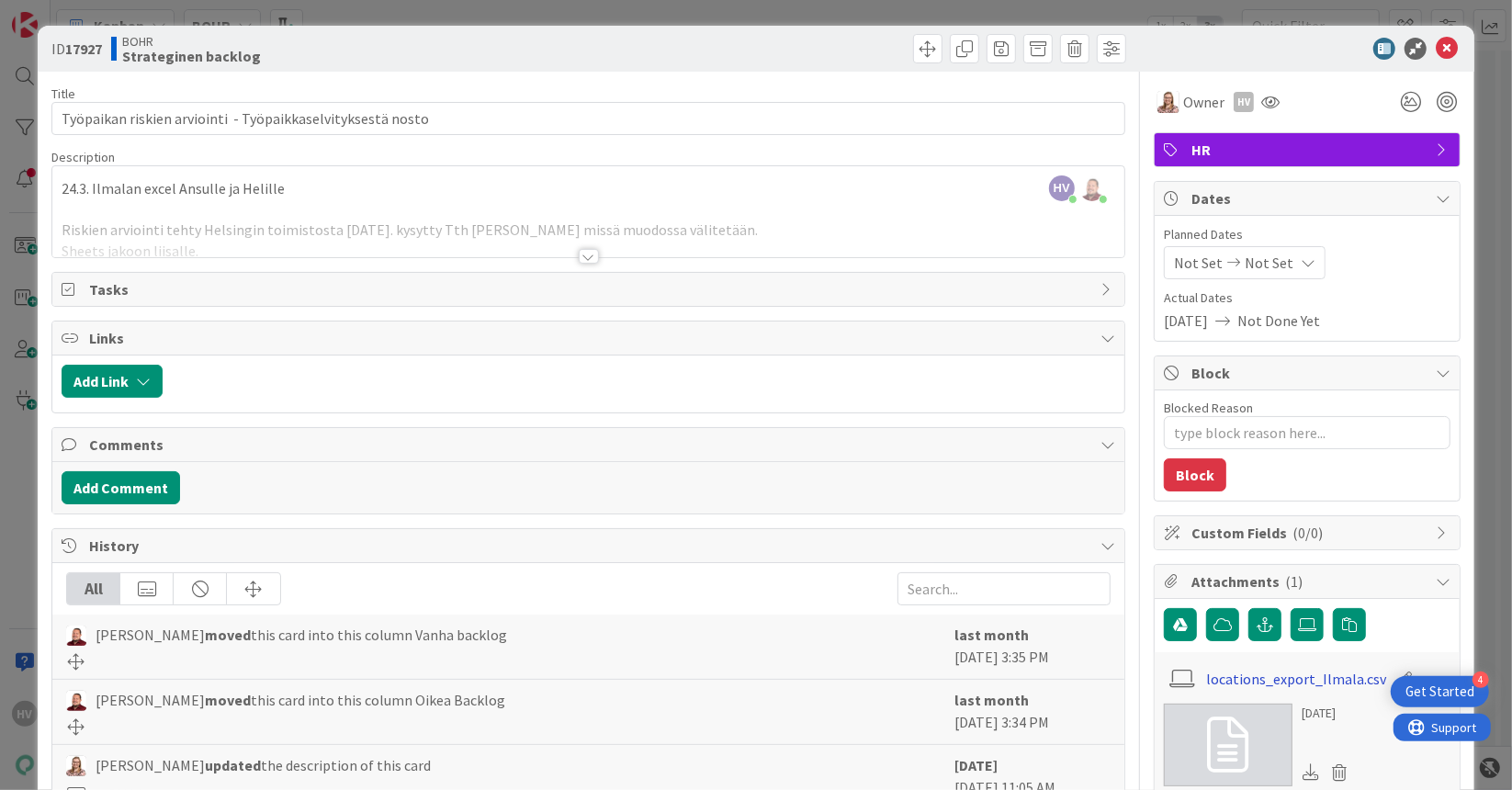
click at [1227, 671] on link "locations_export_Ilmala.csv" at bounding box center [1296, 678] width 180 height 22
click at [924, 42] on span at bounding box center [927, 49] width 30 height 30
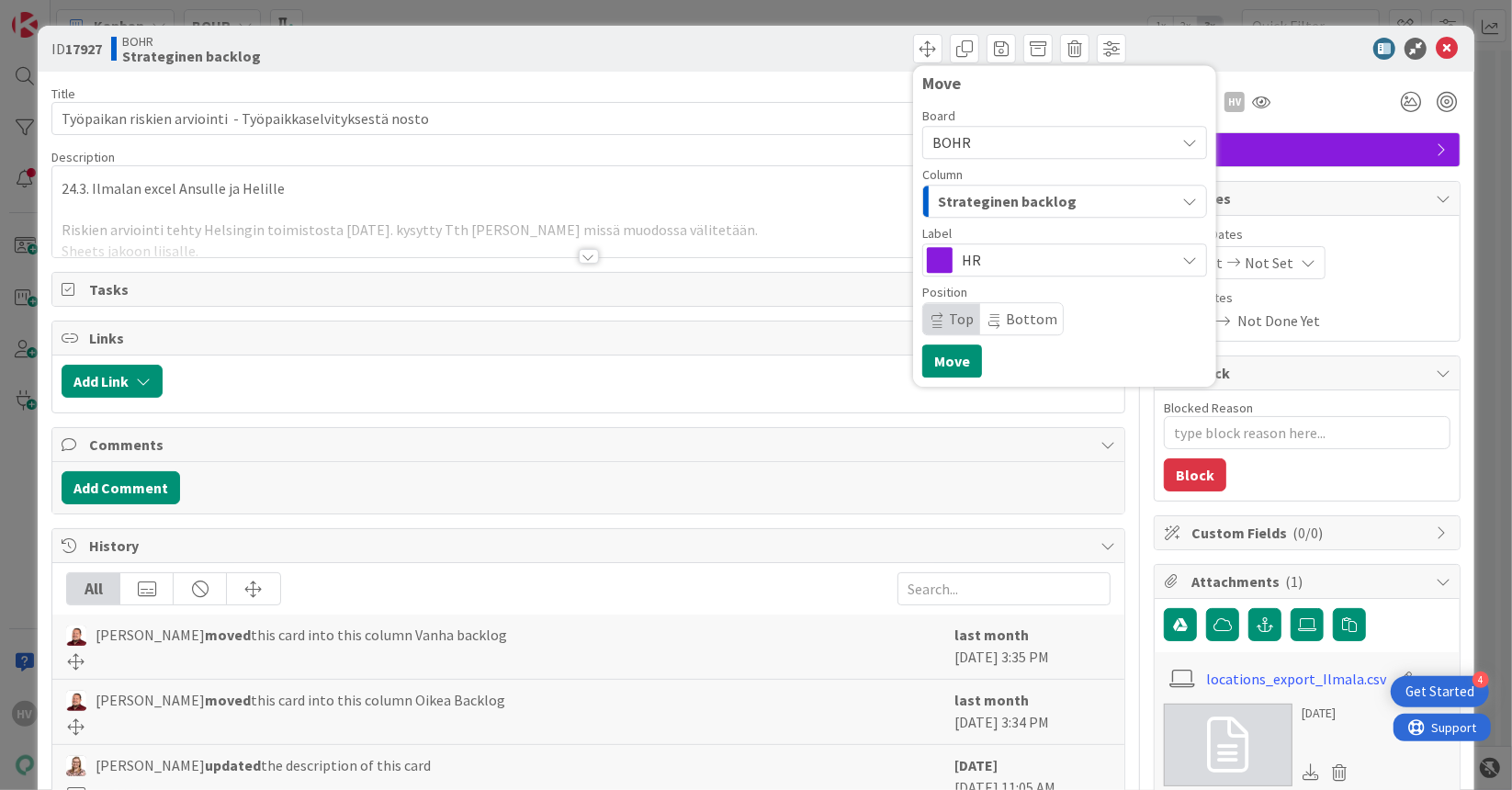
click at [994, 136] on span "BOHR" at bounding box center [1048, 142] width 233 height 26
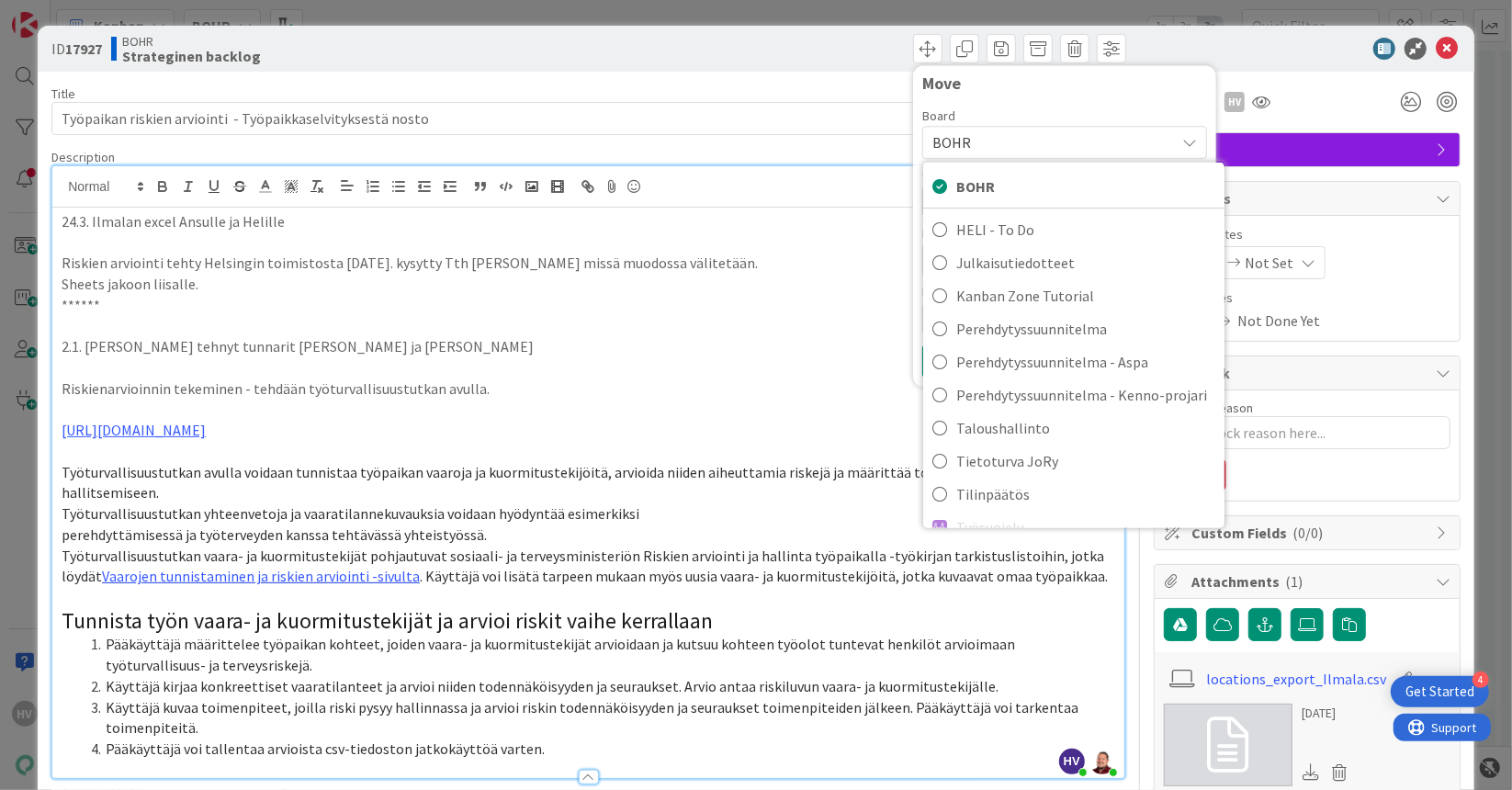
click at [721, 195] on div "HV Heli Vuorinen just joined Juhani Snellman joined 1 m ago 24.3. Ilmalan excel…" at bounding box center [588, 472] width 1072 height 612
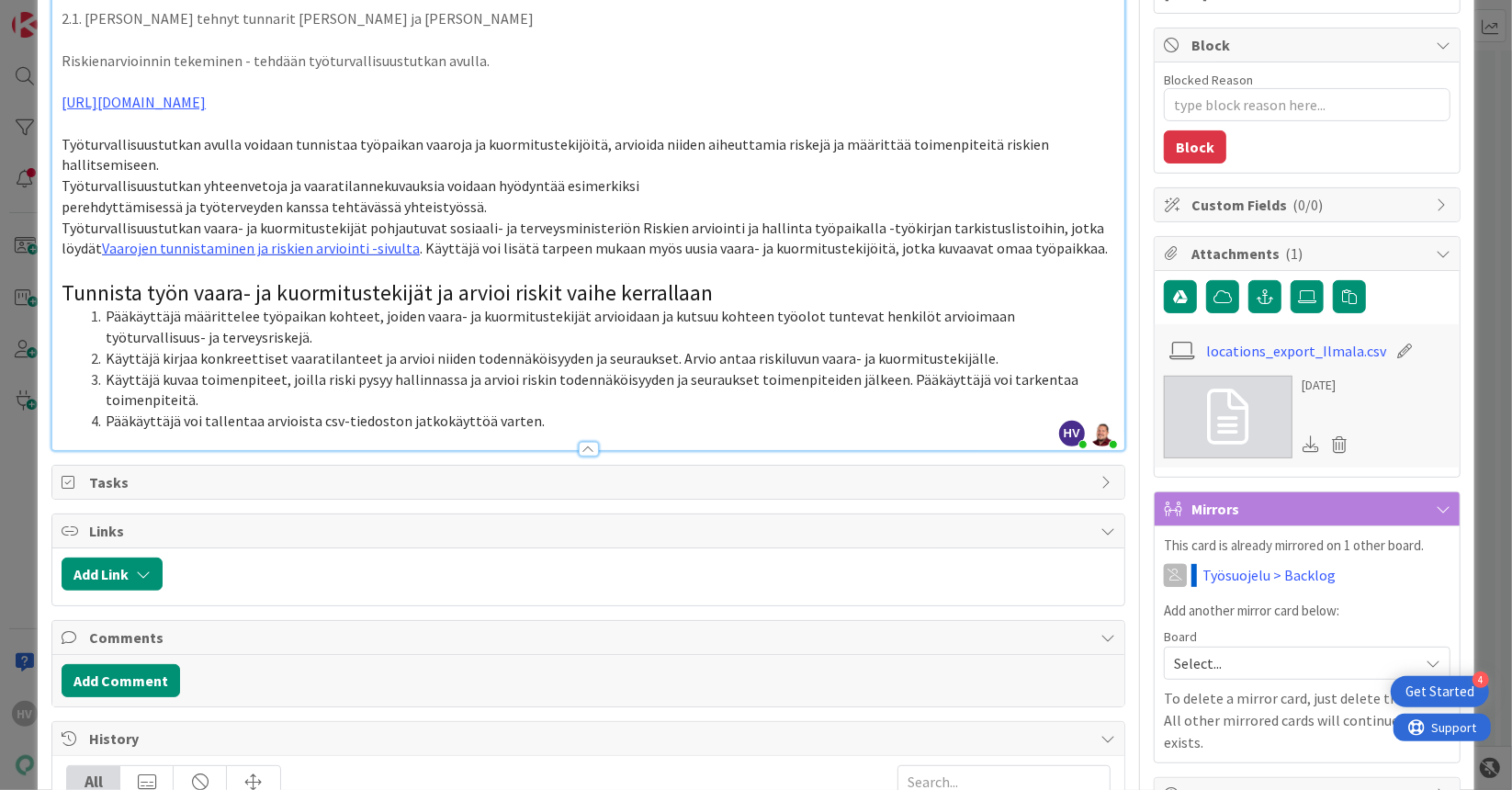
scroll to position [338, 0]
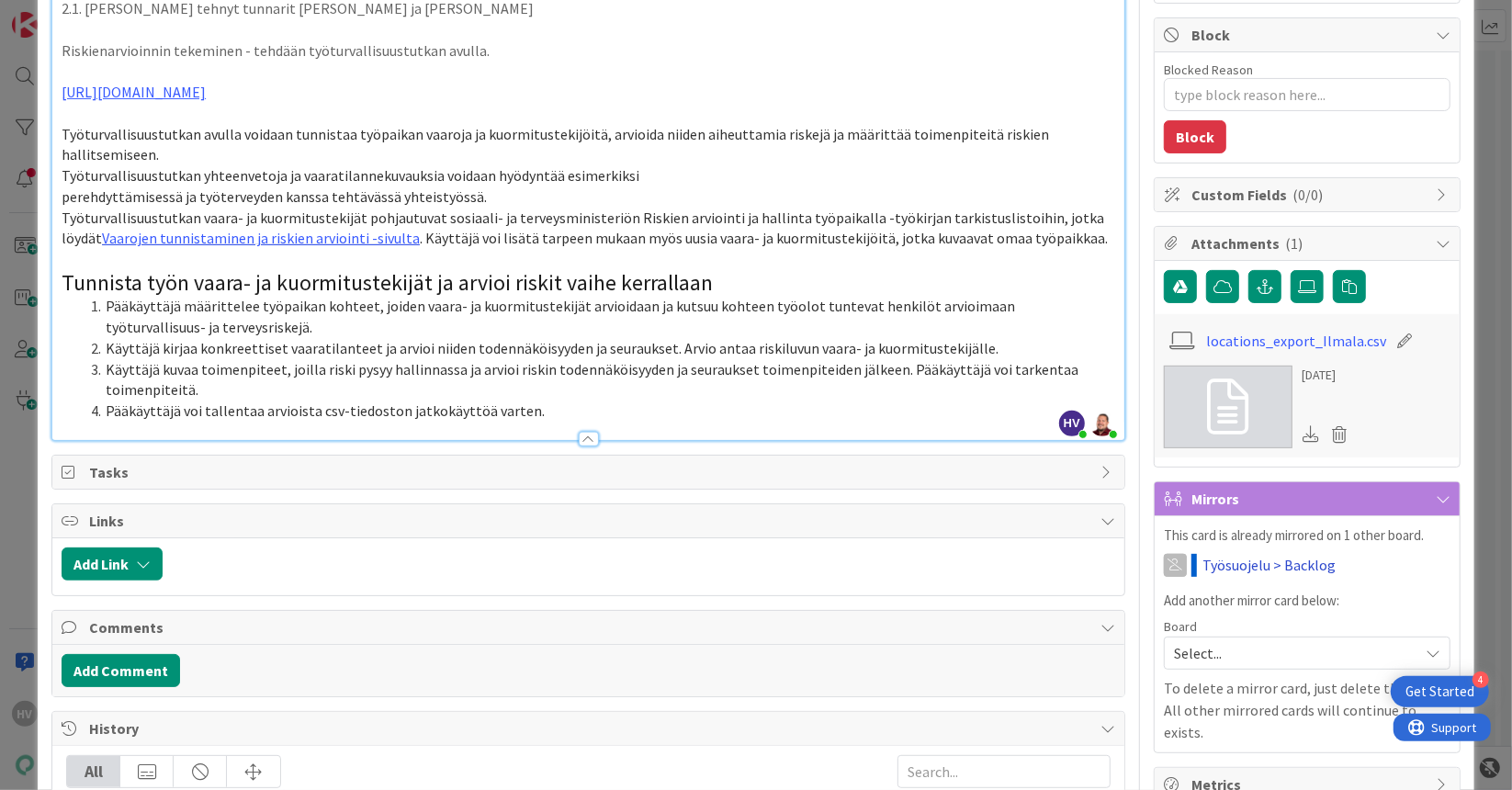
click at [1260, 555] on link "Työsuojelu > Backlog" at bounding box center [1269, 564] width 133 height 22
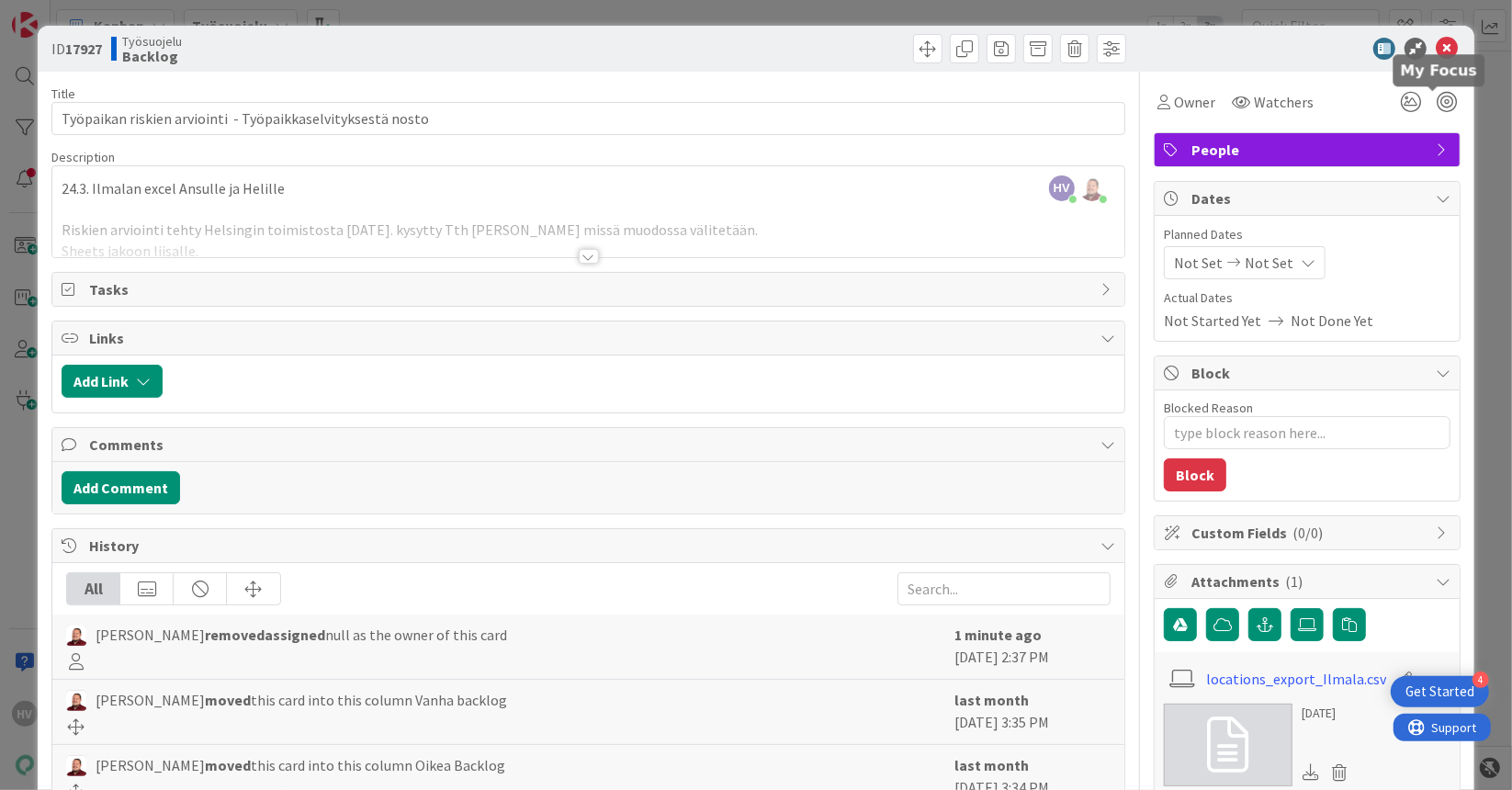
type textarea "x"
click at [1436, 48] on icon at bounding box center [1446, 49] width 22 height 22
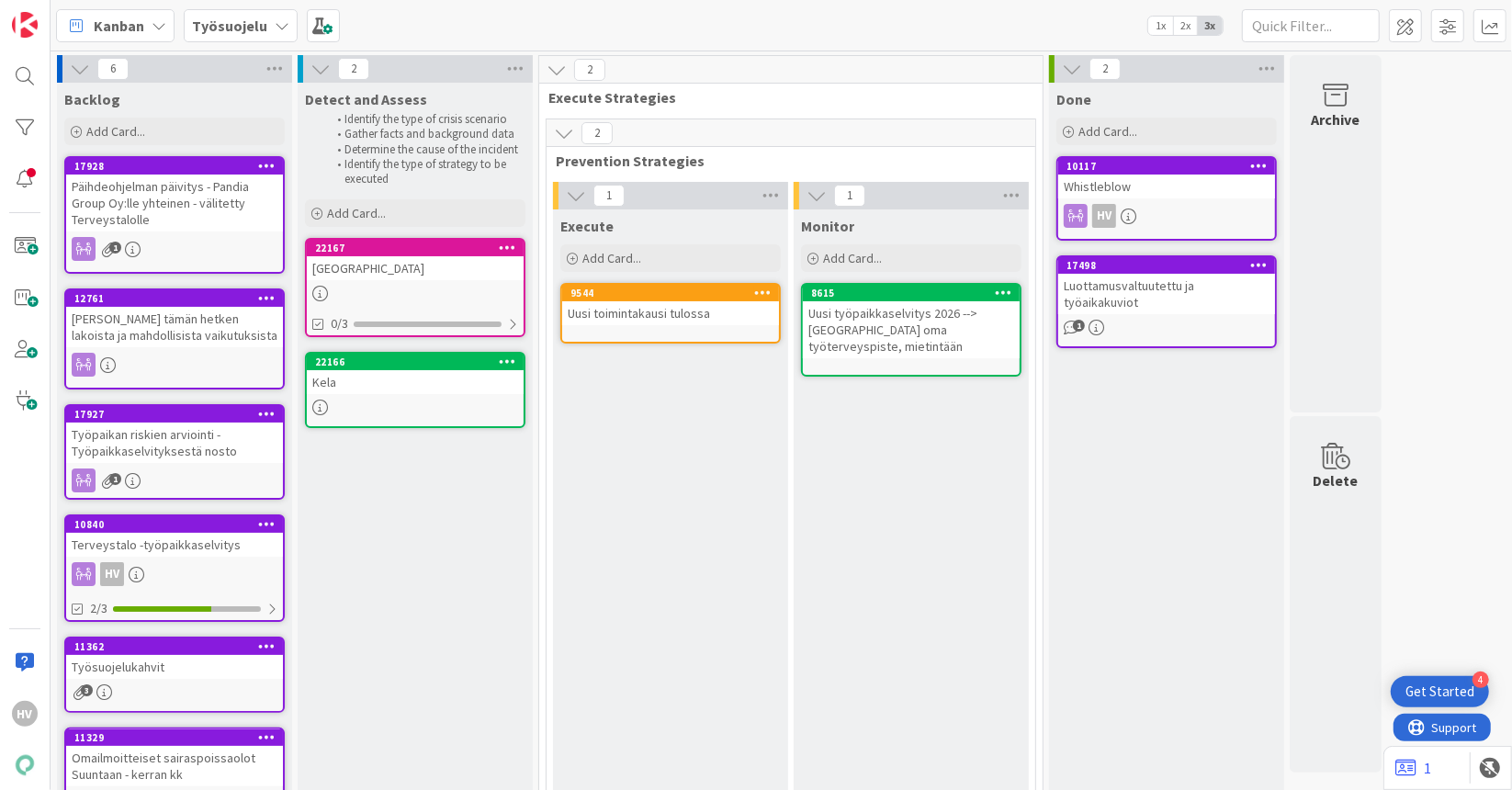
click at [276, 28] on icon at bounding box center [281, 25] width 14 height 14
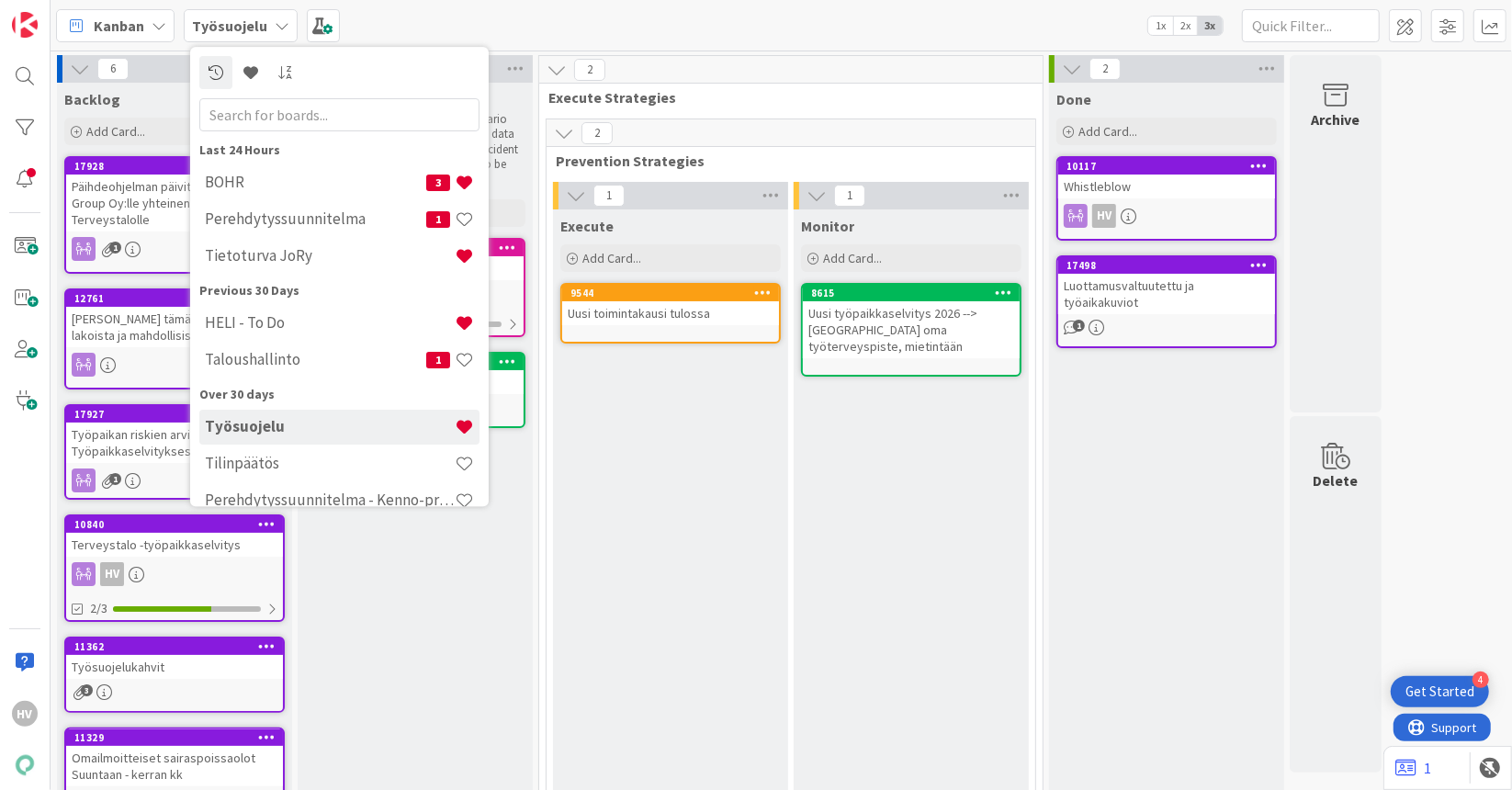
click at [353, 630] on div "Detect and Assess Identify the type of crisis scenario Gather facts and backgro…" at bounding box center [415, 451] width 235 height 737
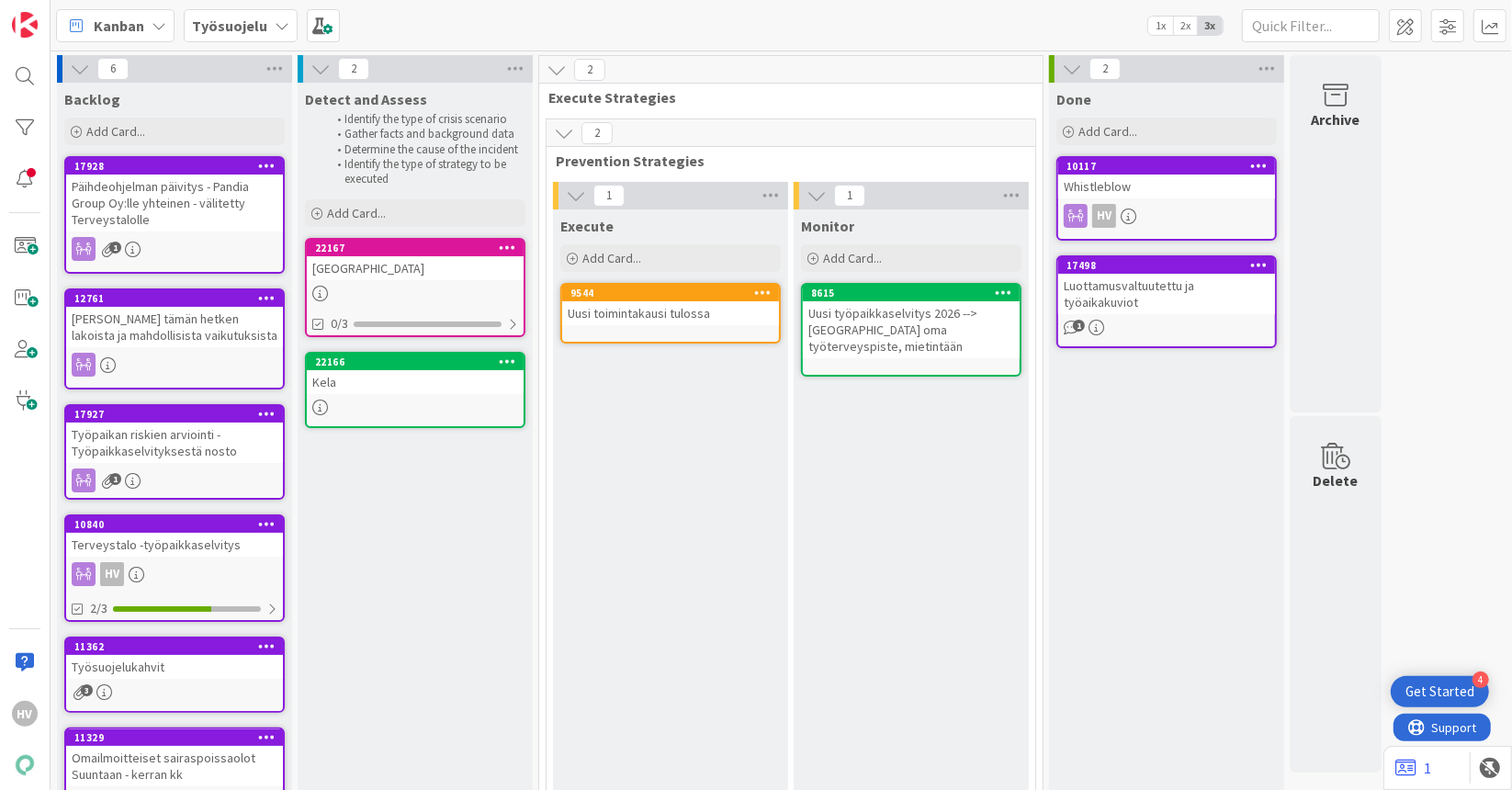
click at [255, 26] on b "Työsuojelu" at bounding box center [229, 25] width 75 height 18
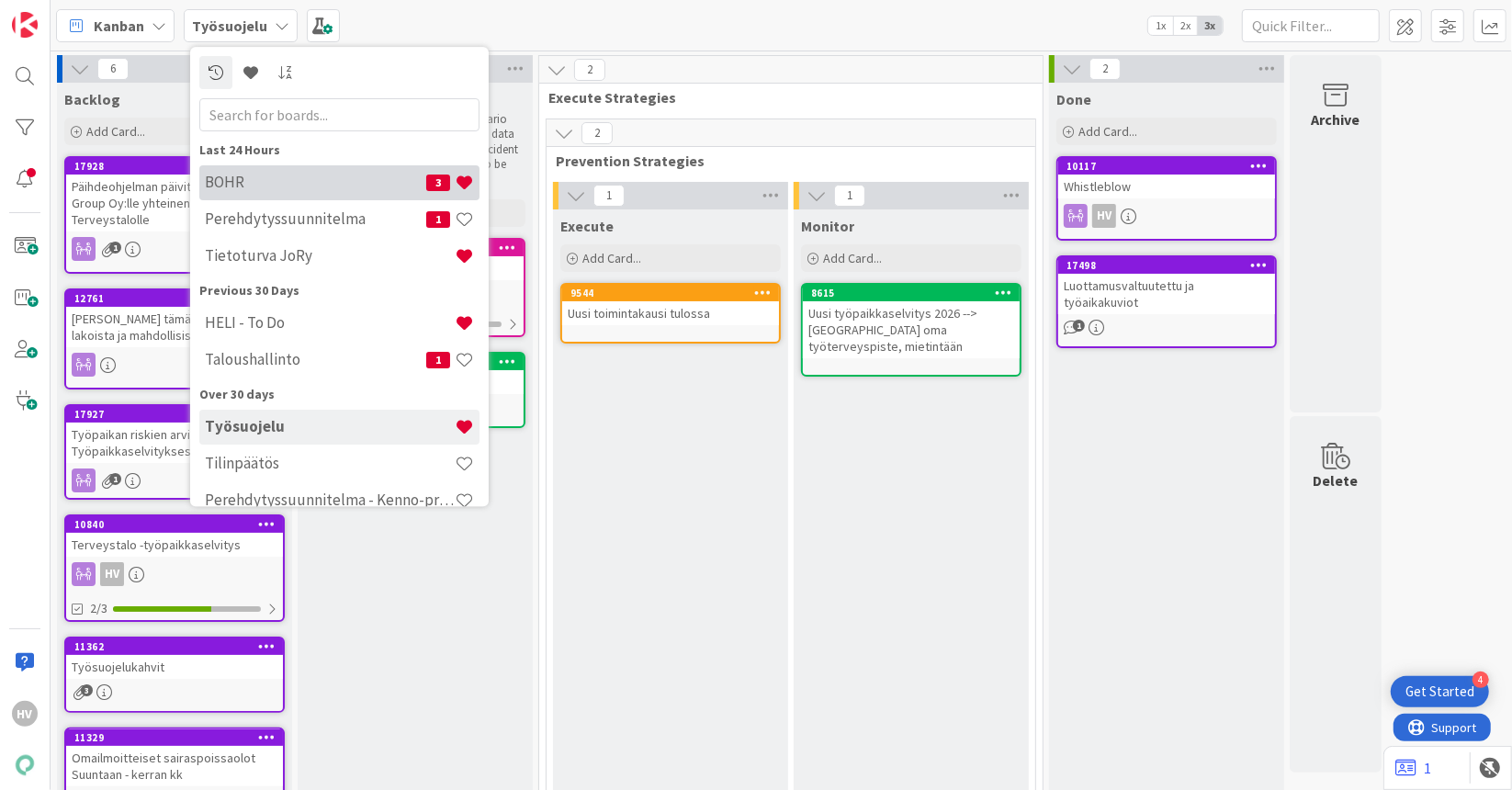
click at [254, 188] on h4 "BOHR" at bounding box center [315, 182] width 222 height 18
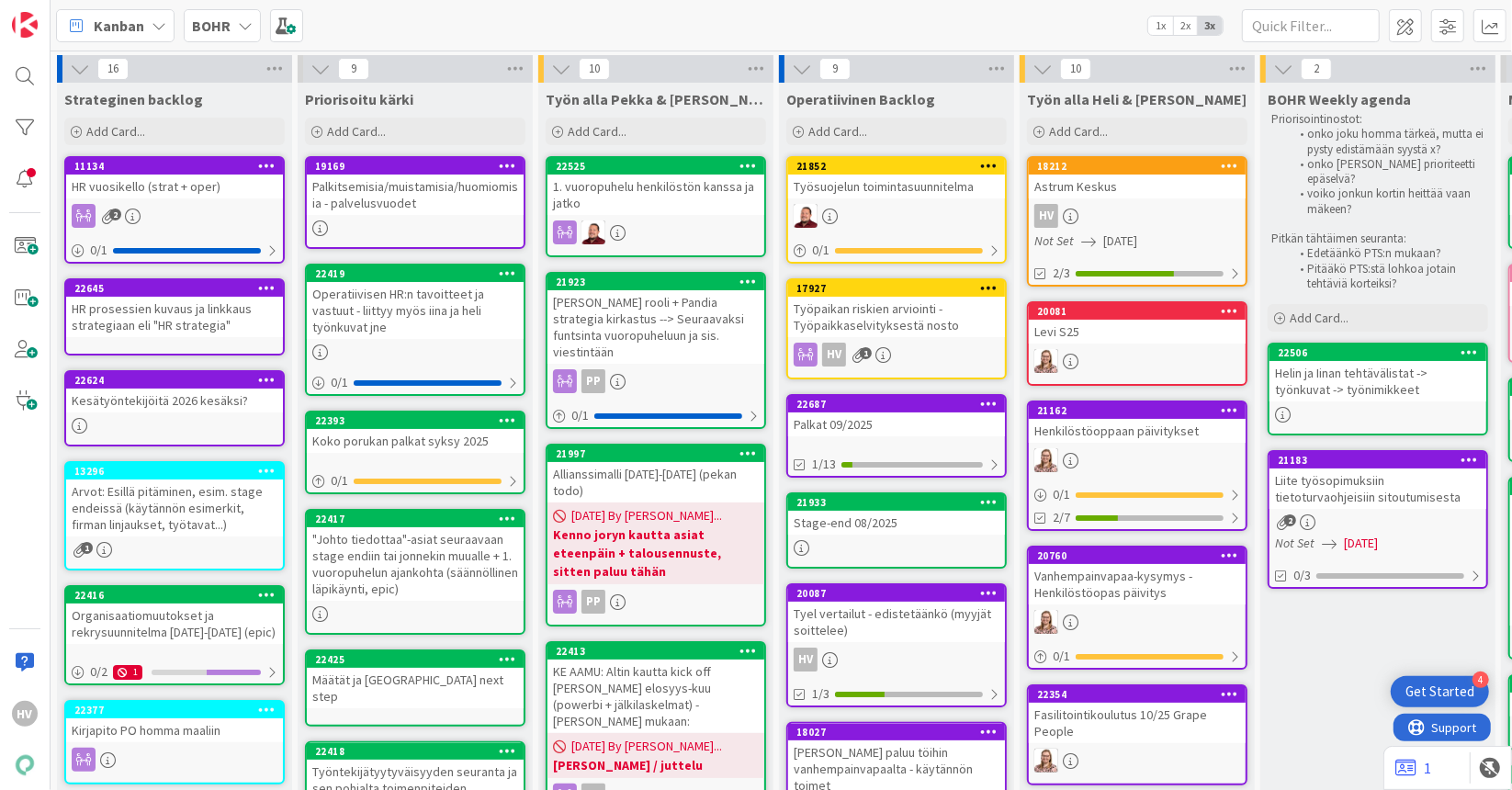
click at [225, 22] on b "BOHR" at bounding box center [211, 25] width 39 height 18
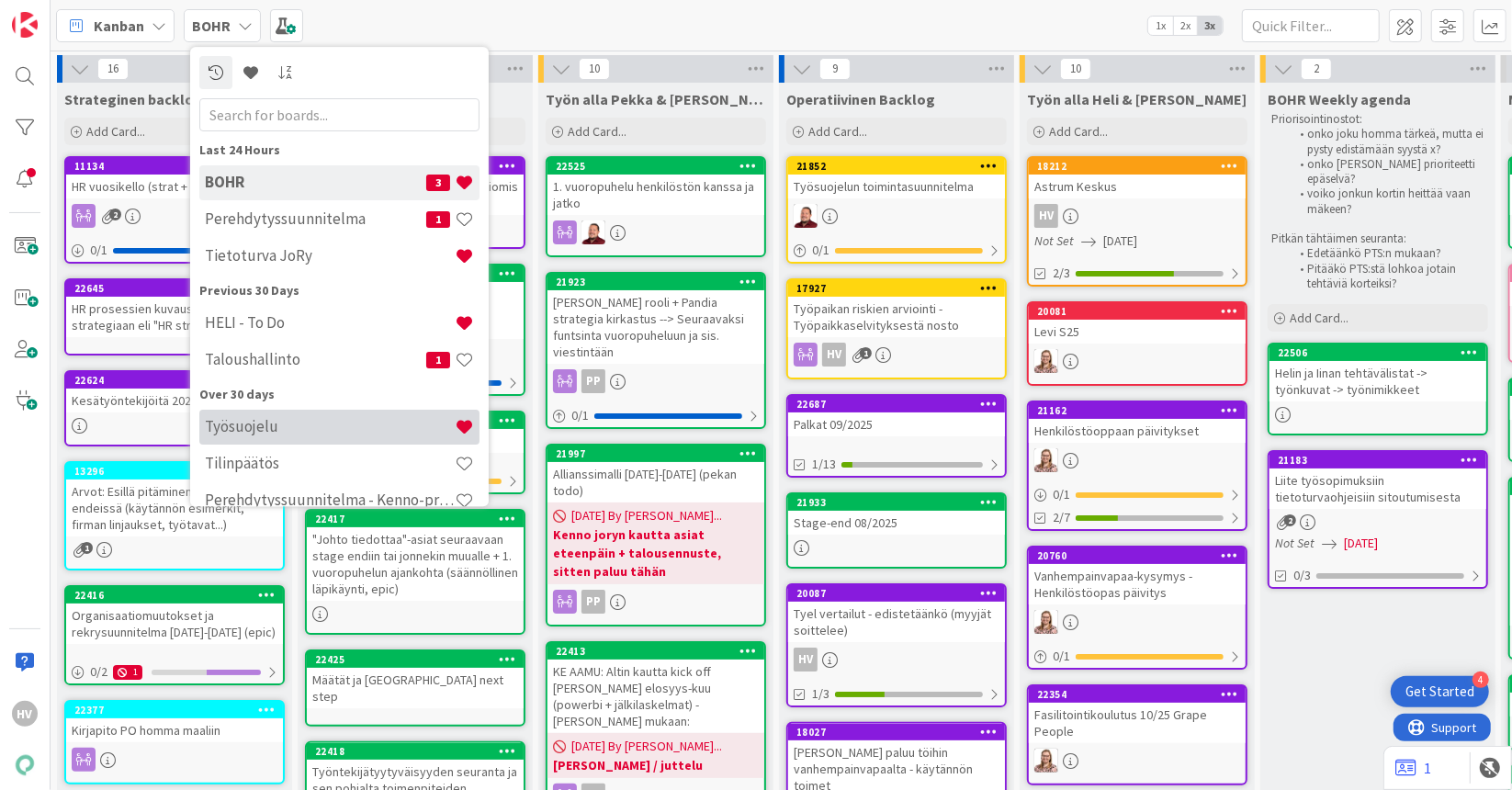
click at [320, 430] on h4 "Työsuojelu" at bounding box center [329, 426] width 249 height 18
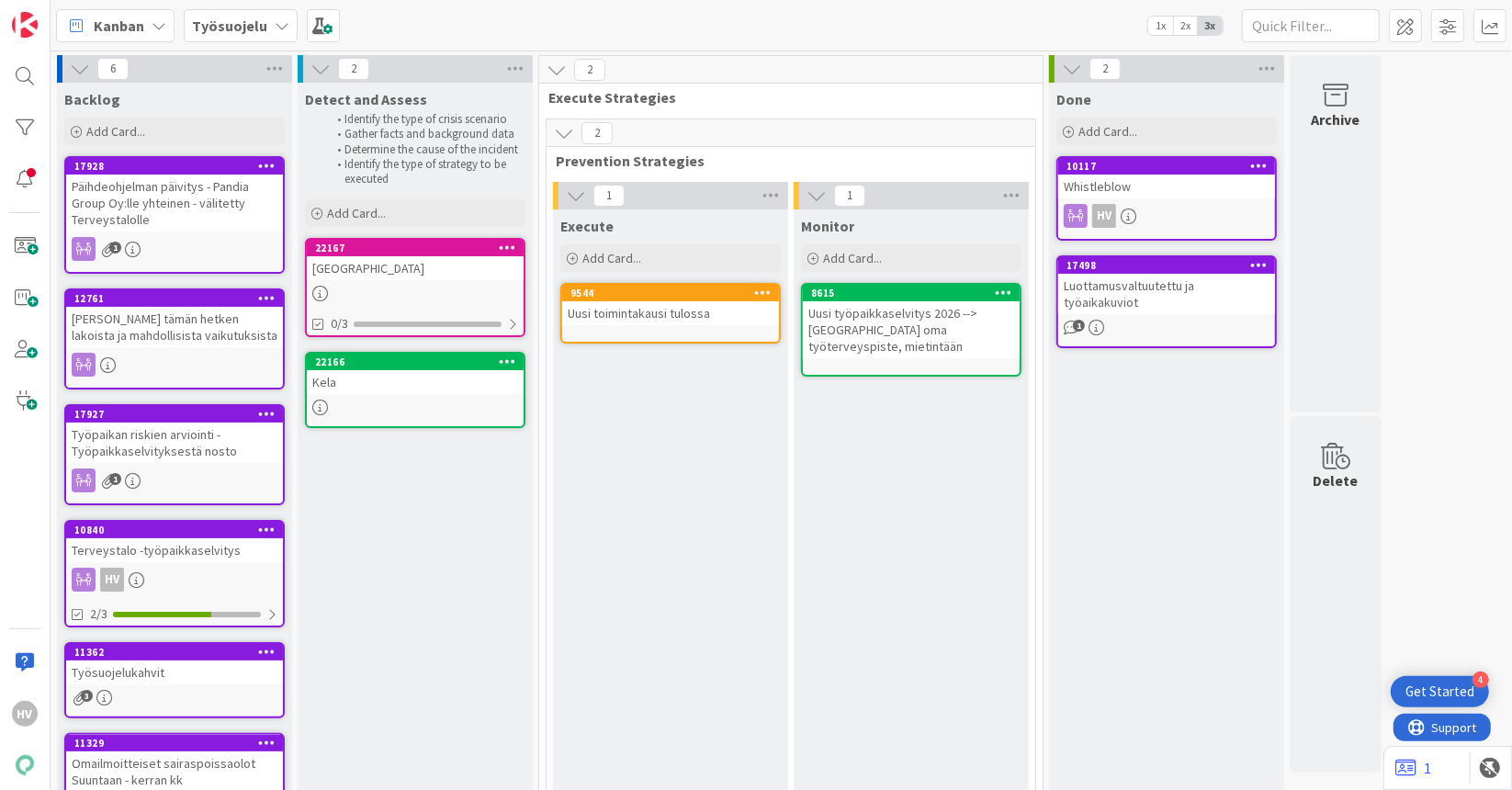
click at [273, 33] on div "Työsuojelu" at bounding box center [241, 26] width 114 height 33
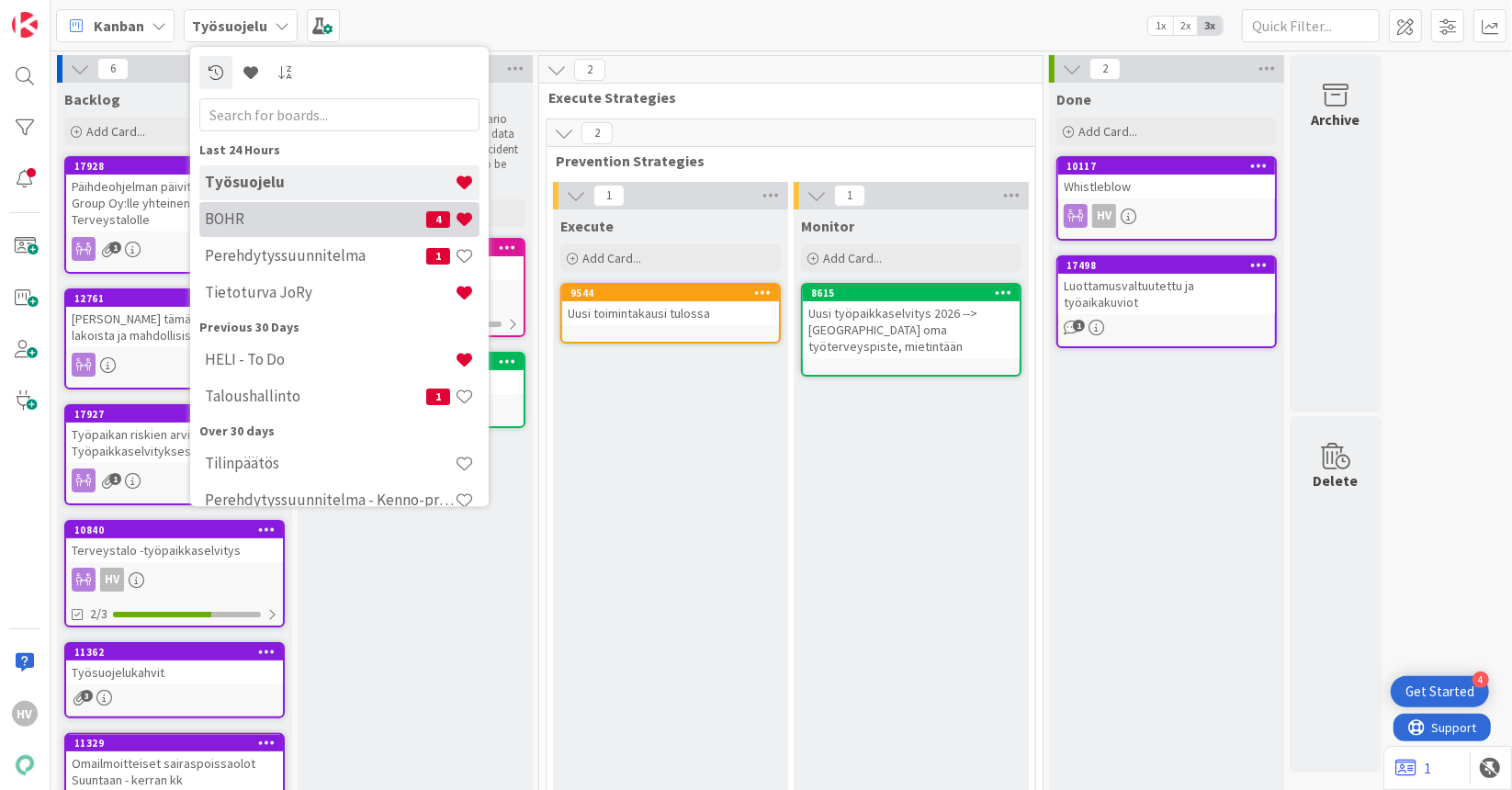
click at [252, 214] on h4 "BOHR" at bounding box center [315, 219] width 222 height 18
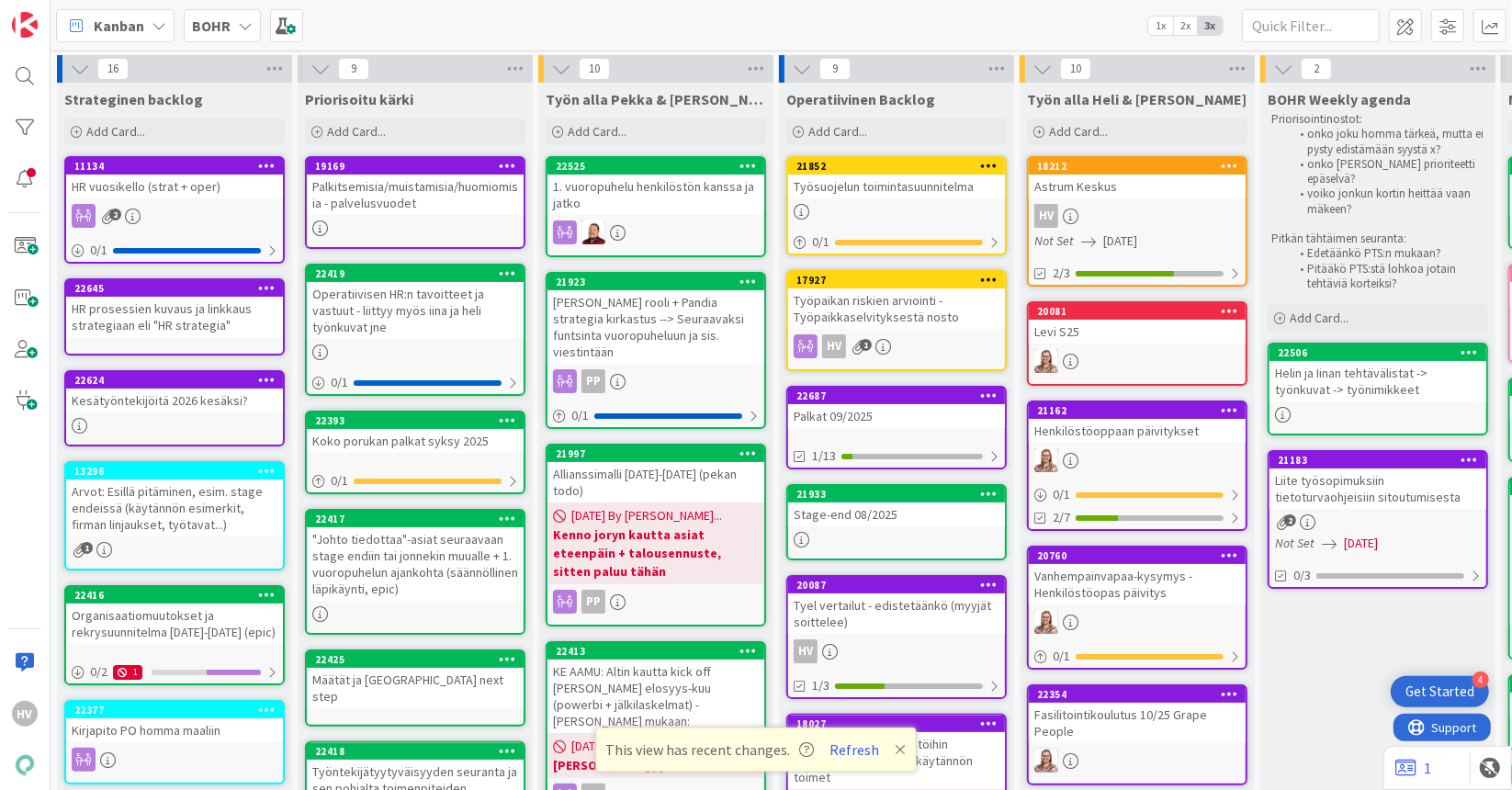
click at [229, 30] on div "BOHR" at bounding box center [222, 26] width 77 height 33
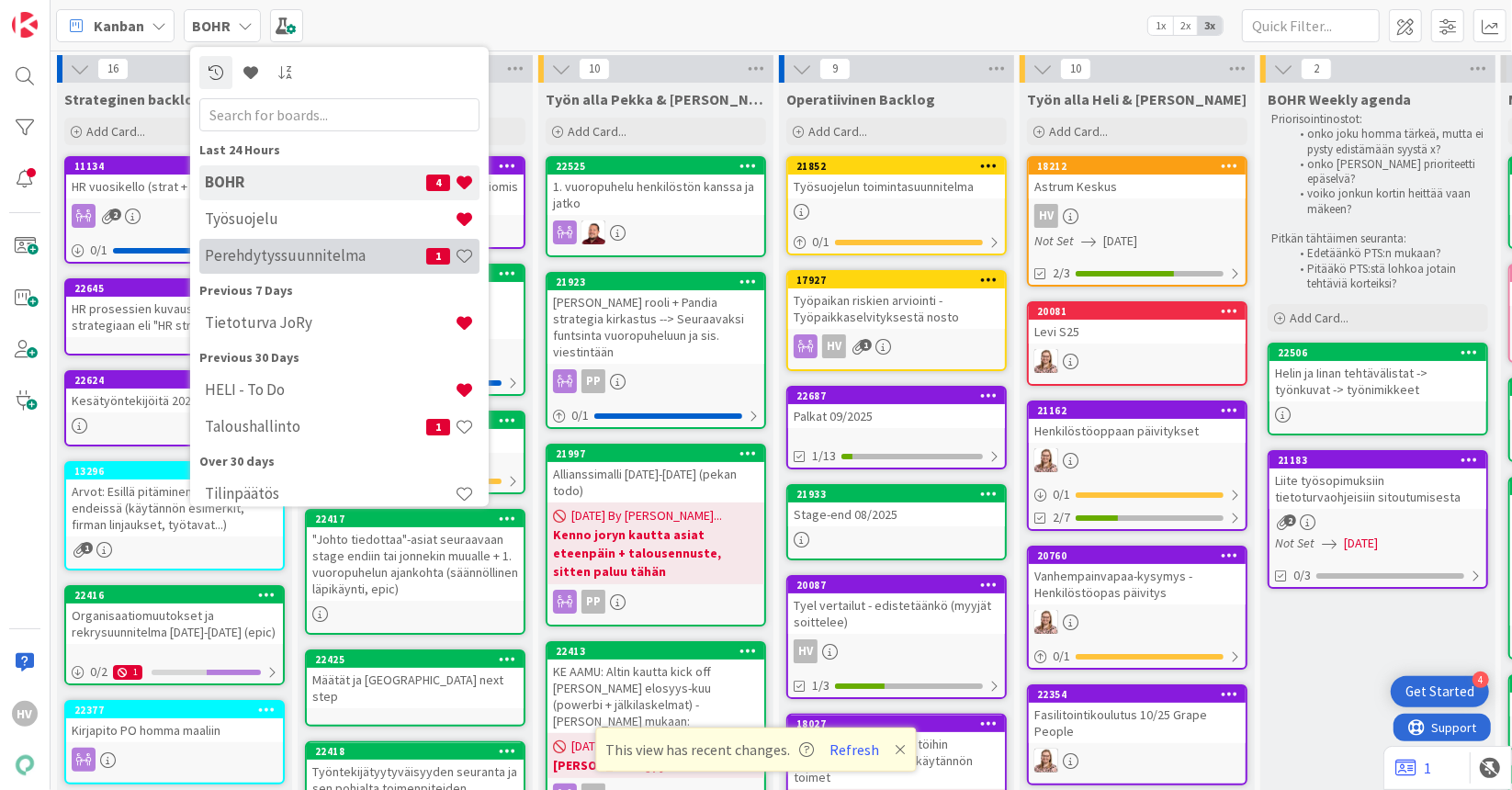
click at [332, 247] on h4 "Perehdytyssuunnitelma" at bounding box center [315, 256] width 222 height 18
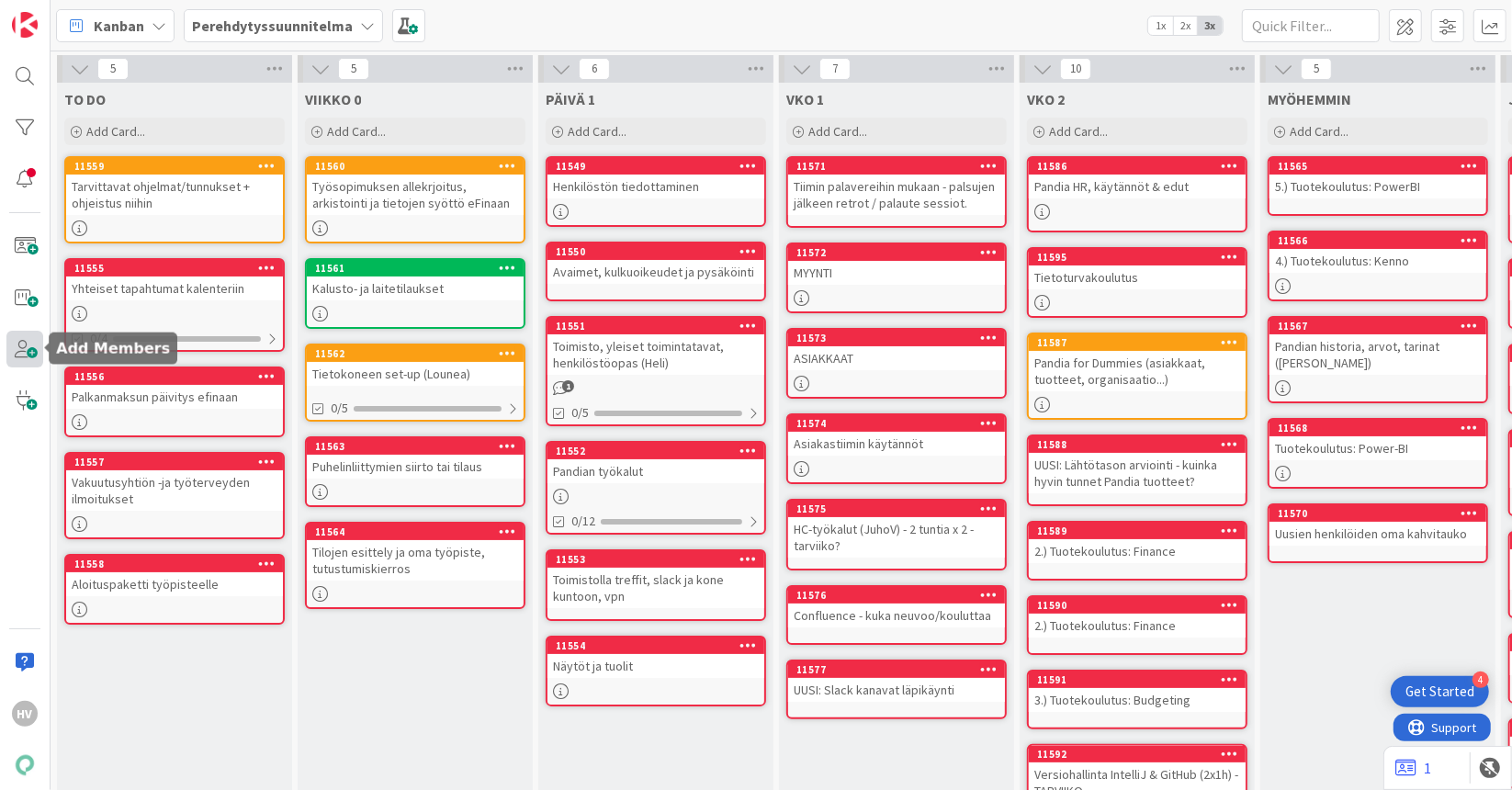
click at [26, 346] on span at bounding box center [25, 348] width 37 height 37
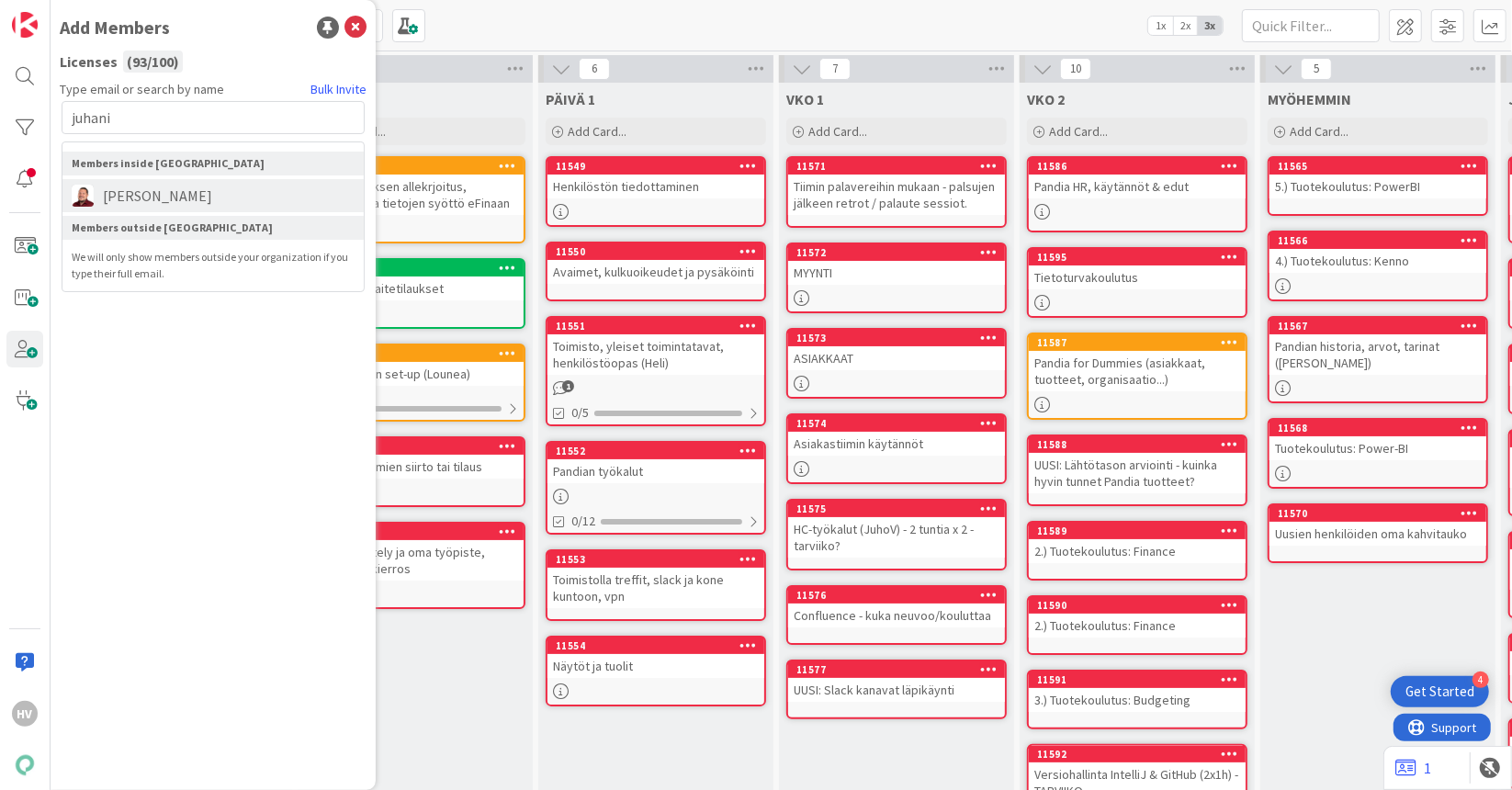
type input "juhani"
click at [209, 196] on span "[PERSON_NAME]" at bounding box center [157, 195] width 128 height 22
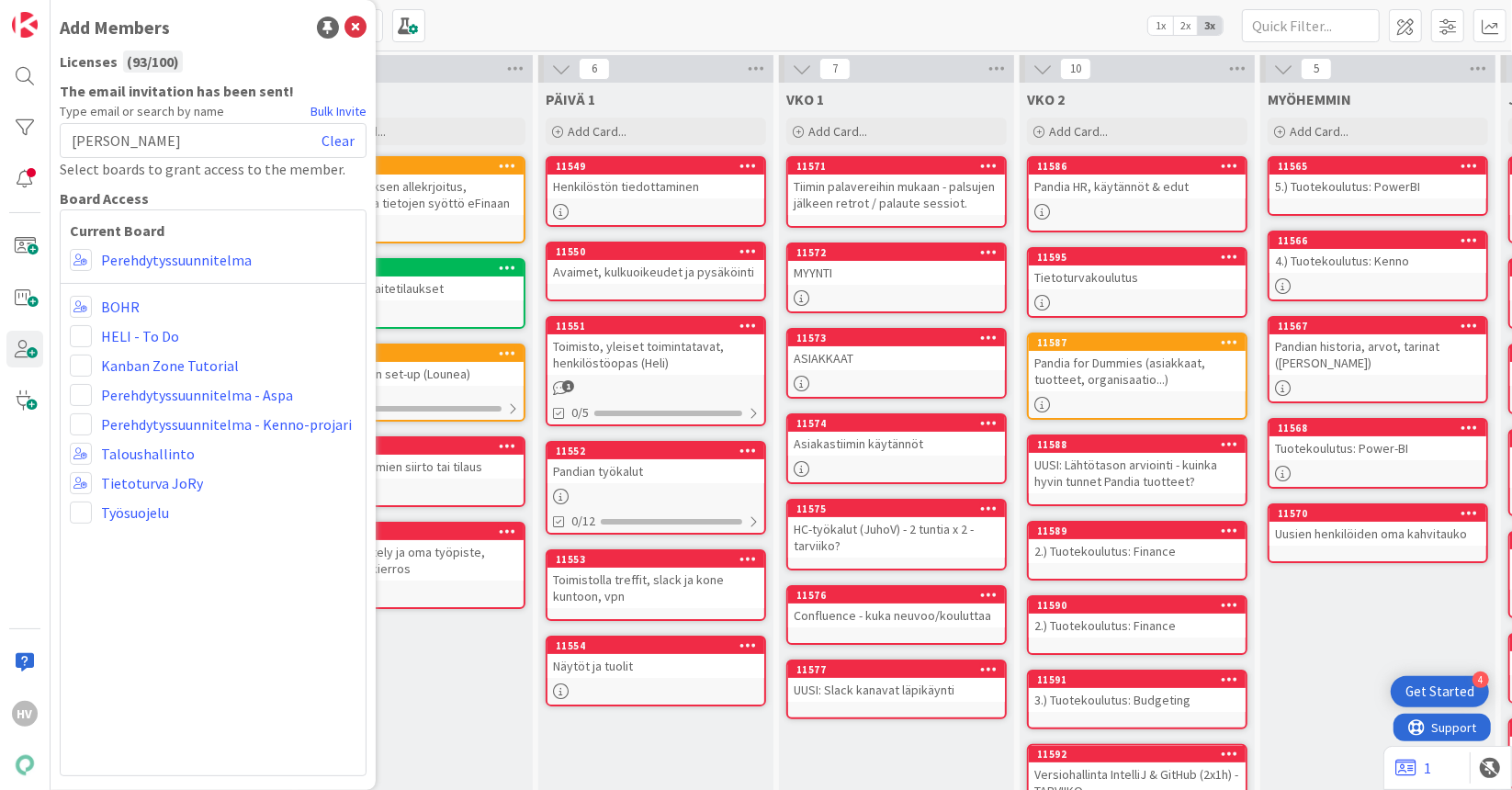
click at [209, 196] on div "Board Access" at bounding box center [213, 198] width 307 height 22
click at [225, 255] on link "Perehdytyssuunnitelma" at bounding box center [176, 259] width 150 height 22
click at [430, 677] on div "VIIKKO 0 Add Card... 11560 Työsopimuksen allekrjoitus, arkistointi ja tietojen …" at bounding box center [415, 549] width 235 height 934
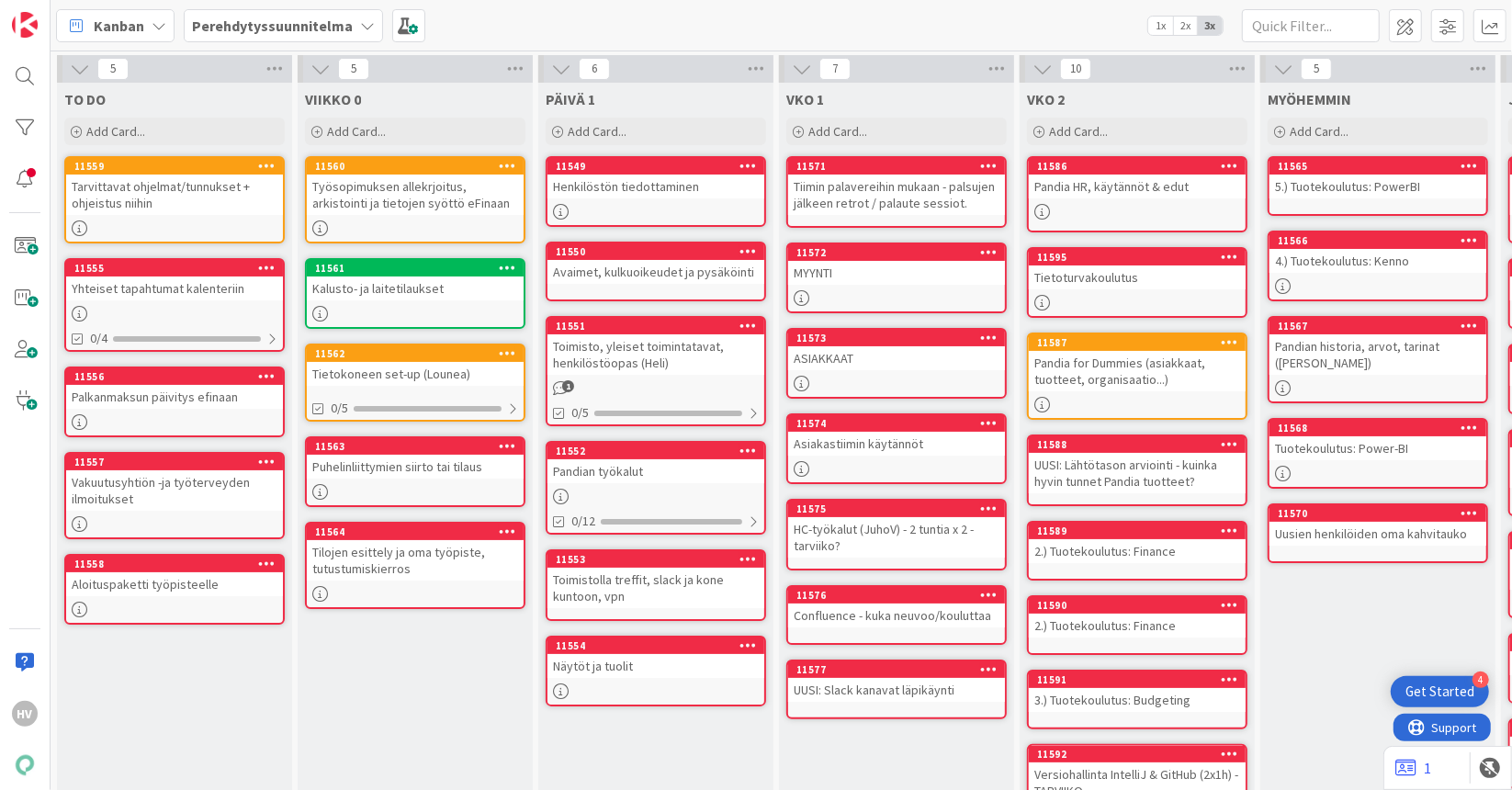
click at [255, 25] on b "Perehdytyssuunnitelma" at bounding box center [272, 25] width 161 height 18
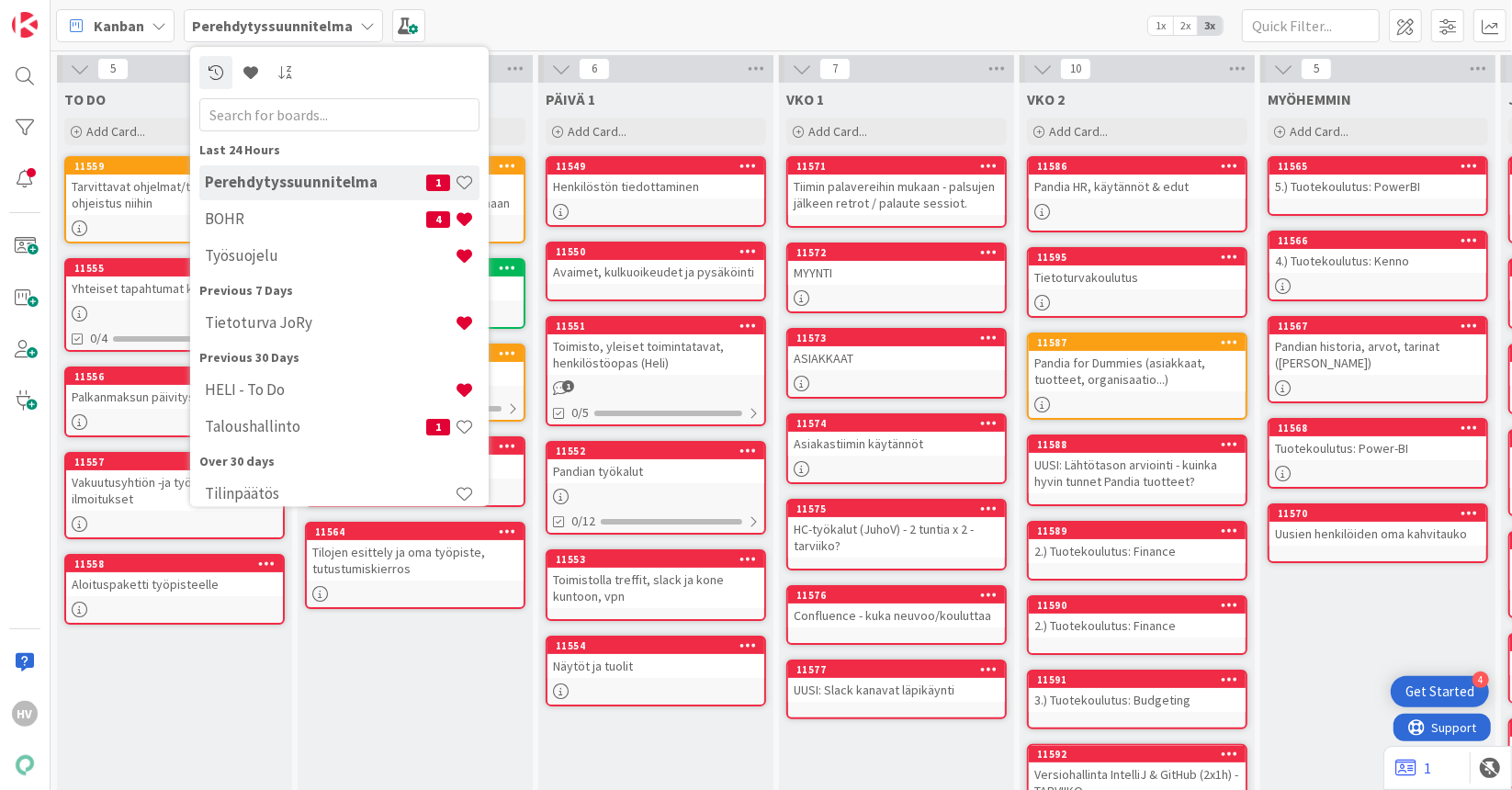
click at [353, 194] on div "Perehdytyssuunnitelma 1" at bounding box center [339, 183] width 280 height 35
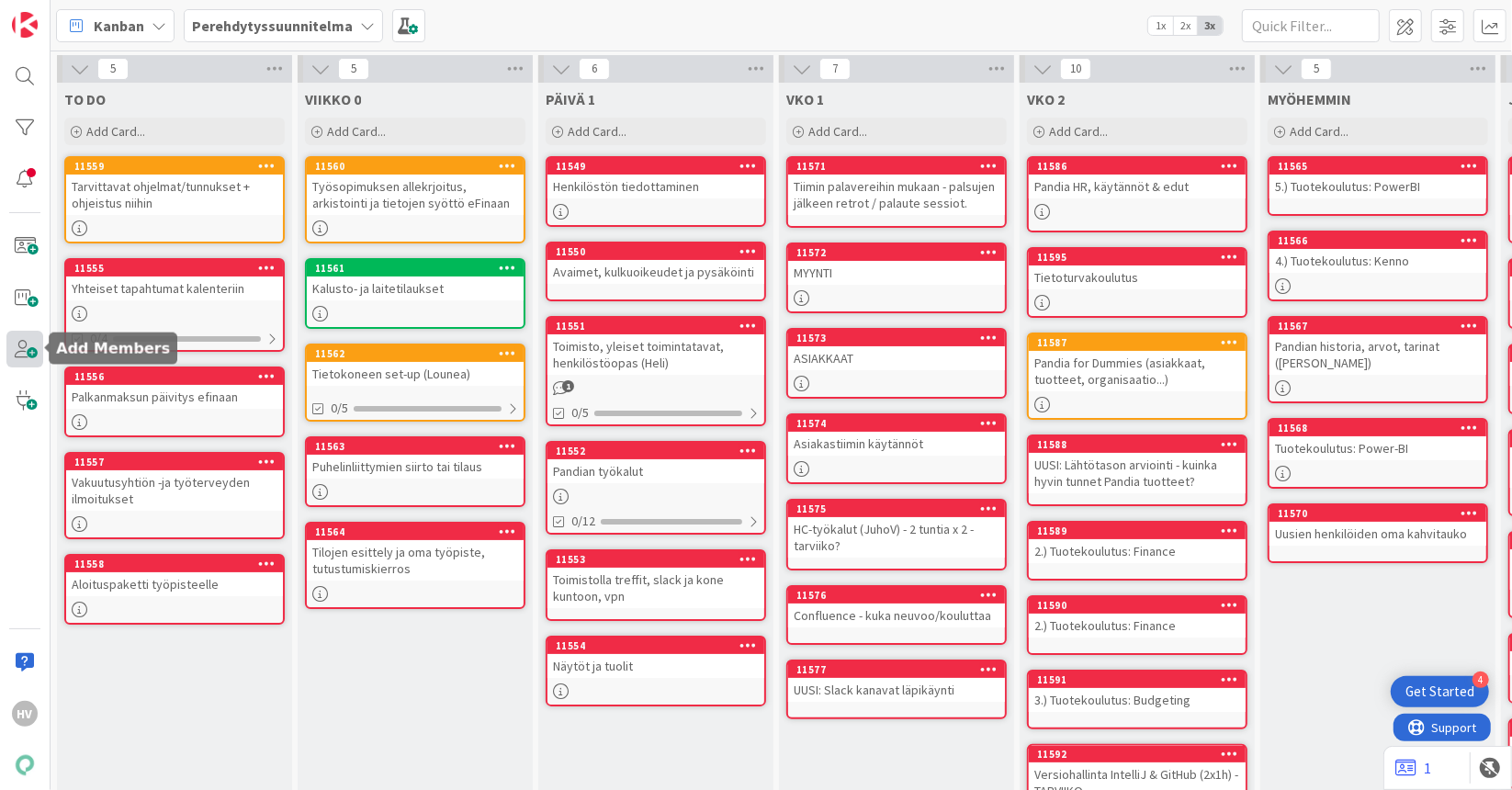
click at [23, 337] on span at bounding box center [25, 348] width 37 height 37
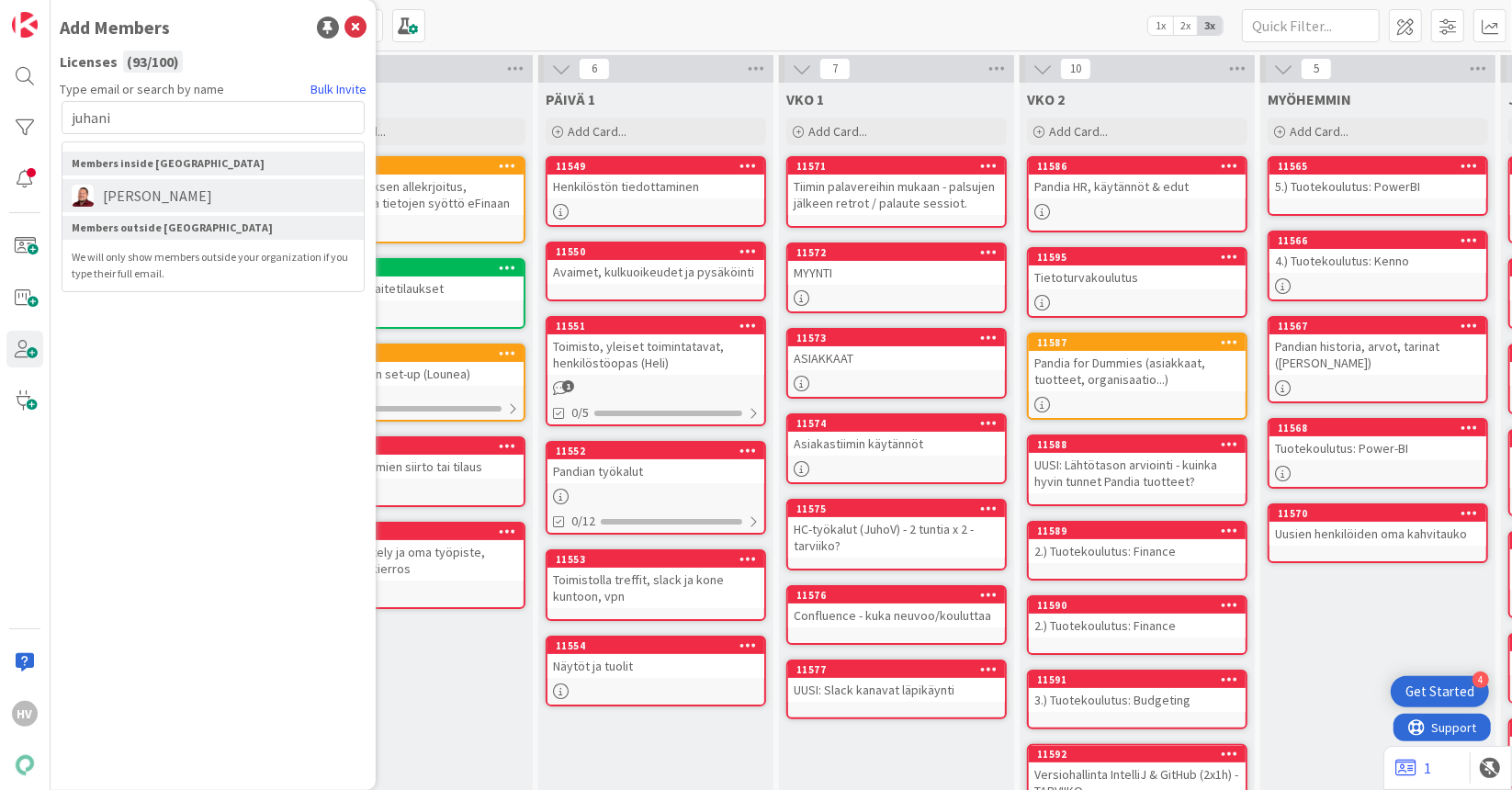
type input "juhani"
click at [202, 195] on span "[PERSON_NAME]" at bounding box center [157, 195] width 128 height 22
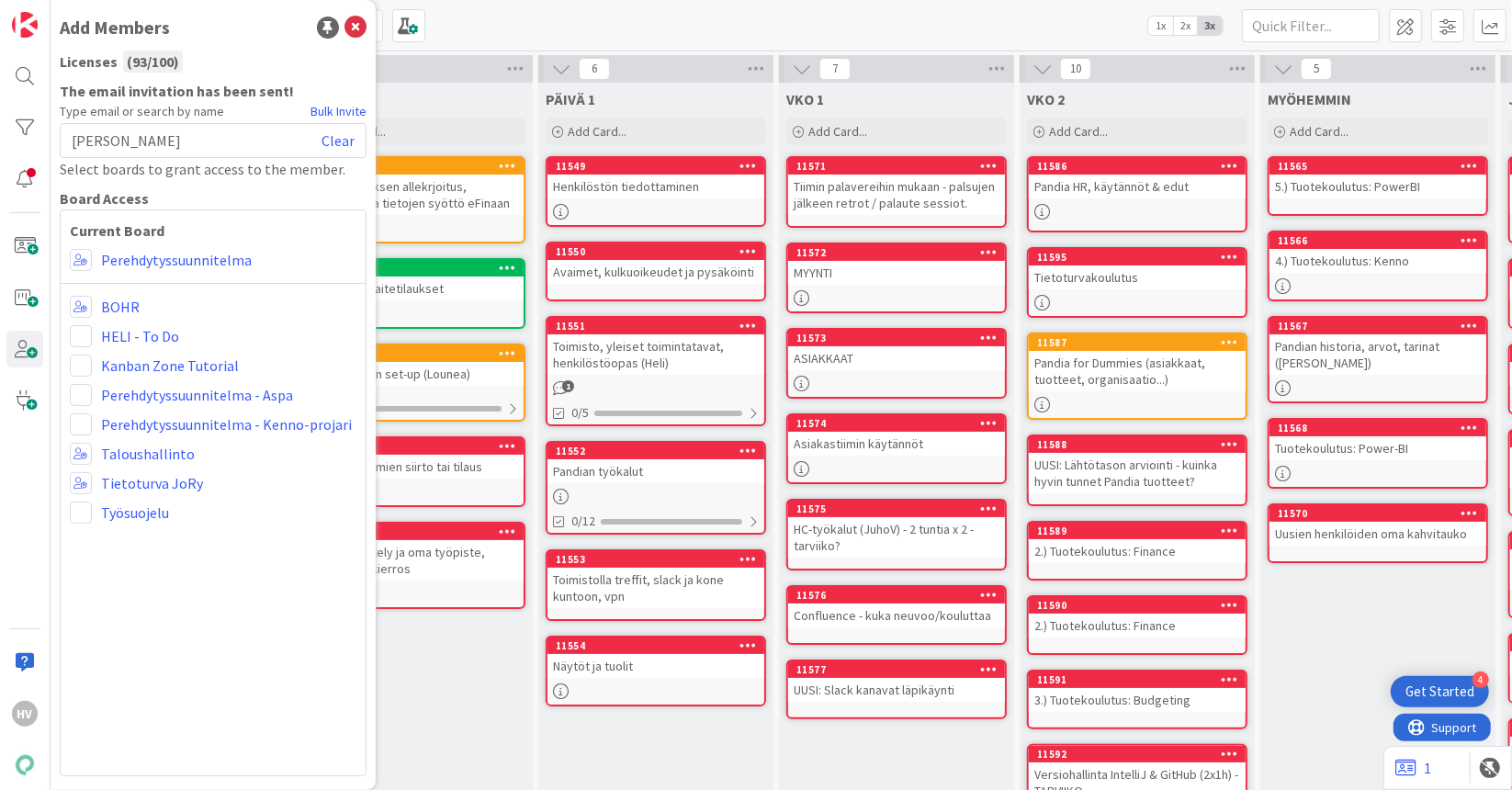
drag, startPoint x: 202, startPoint y: 195, endPoint x: 213, endPoint y: 171, distance: 26.4
click at [213, 171] on div "Select boards to grant access to the member." at bounding box center [213, 168] width 307 height 22
click at [318, 109] on link "Bulk Invite" at bounding box center [338, 111] width 56 height 19
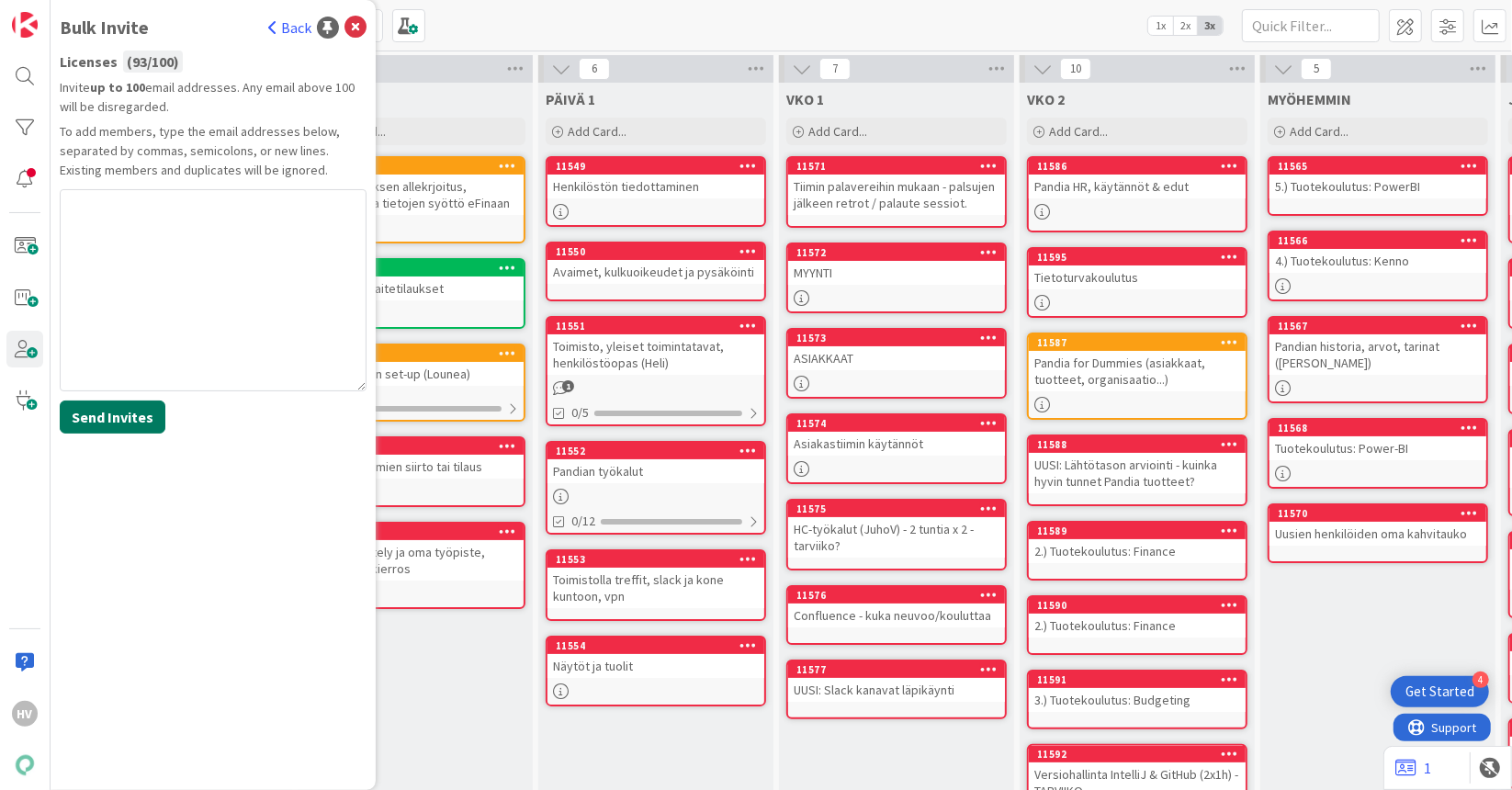
click at [117, 415] on button "Send Invites" at bounding box center [112, 417] width 106 height 33
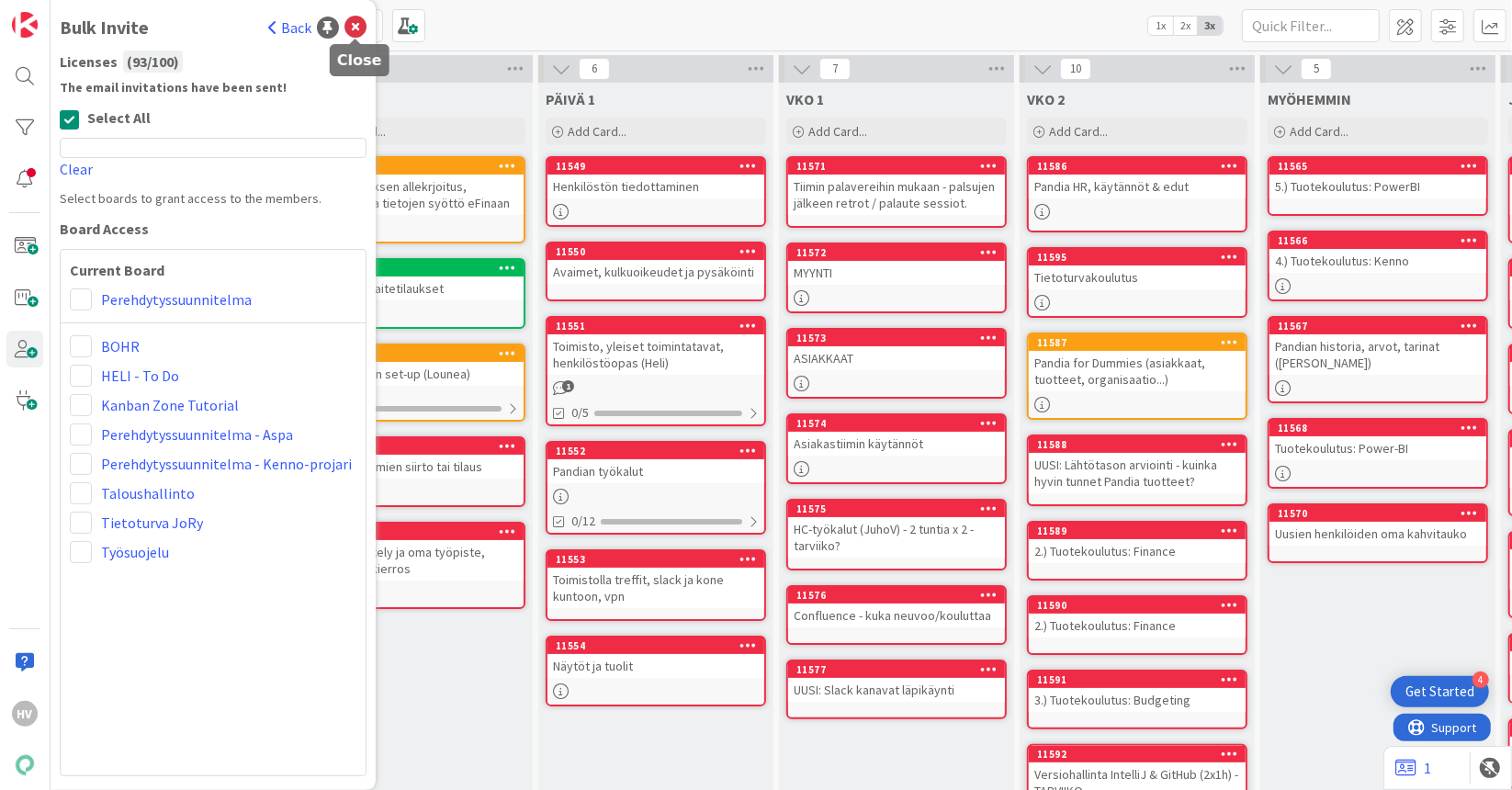
click at [352, 25] on icon at bounding box center [355, 27] width 22 height 22
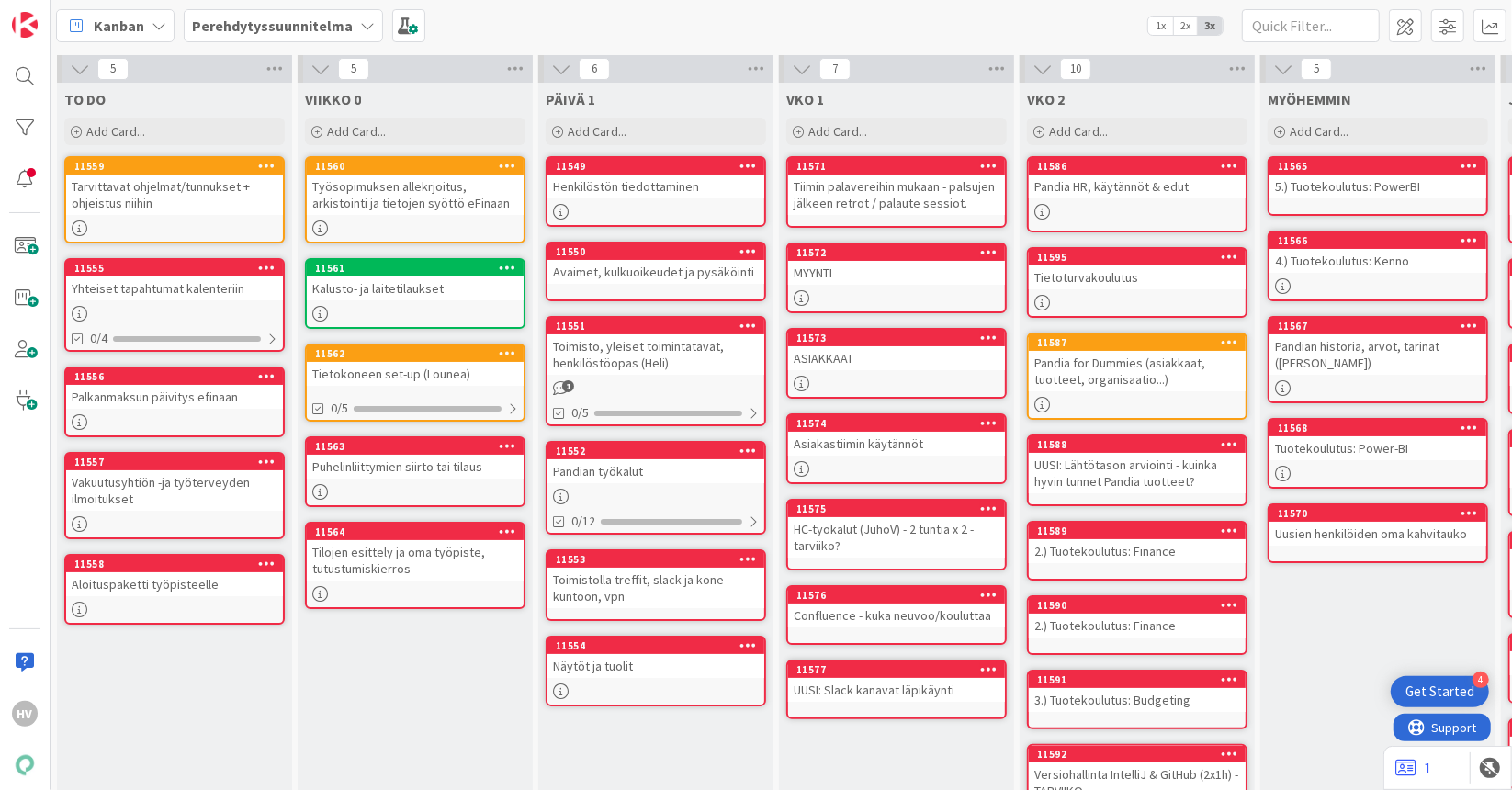
click at [308, 689] on div "VIIKKO 0 Add Card... 11560 Työsopimuksen allekrjoitus, arkistointi ja tietojen …" at bounding box center [415, 549] width 235 height 934
click at [312, 28] on b "Perehdytyssuunnitelma" at bounding box center [272, 25] width 161 height 18
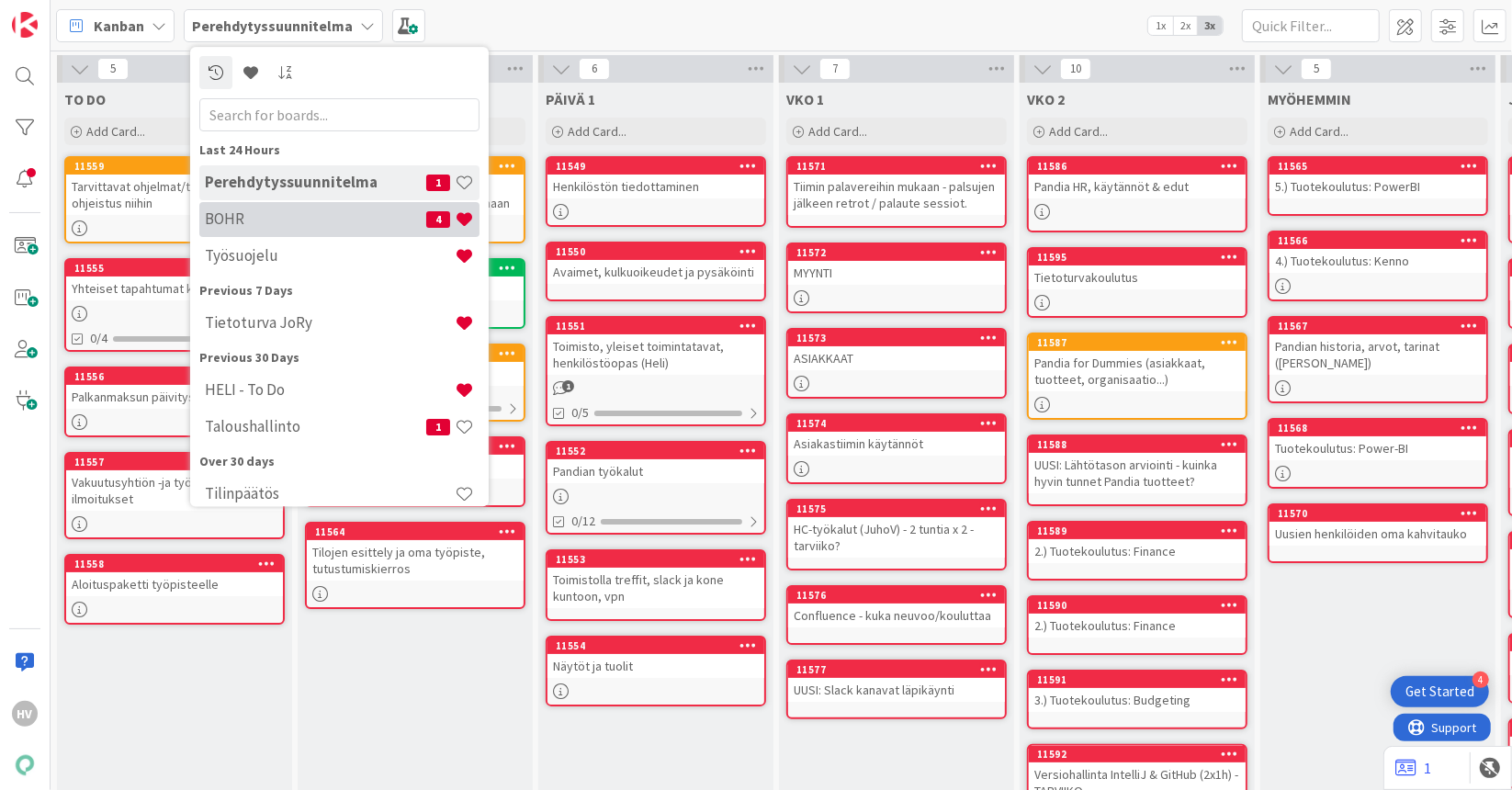
click at [243, 212] on h4 "BOHR" at bounding box center [315, 219] width 222 height 18
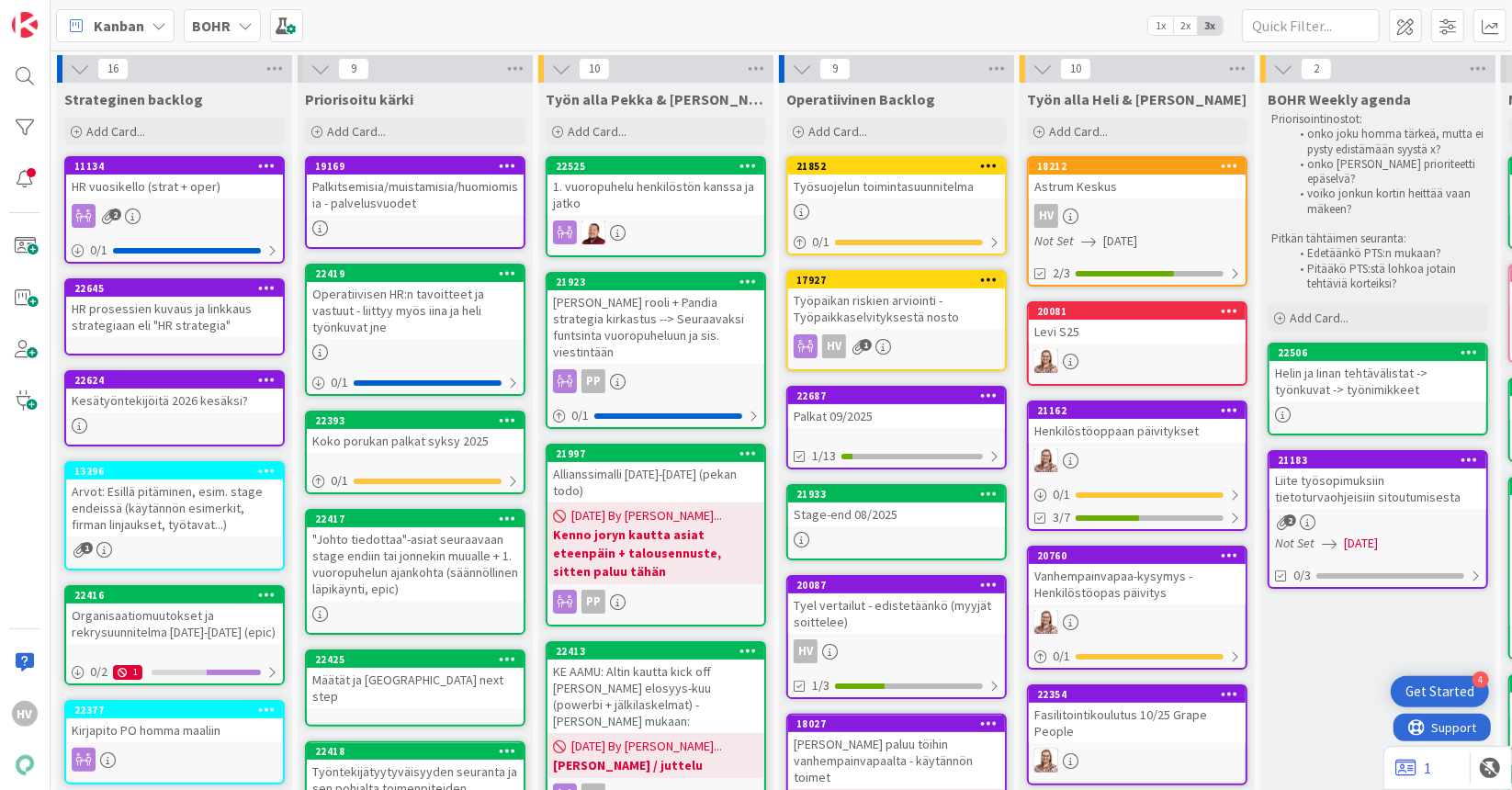
click at [631, 227] on div at bounding box center [656, 232] width 217 height 24
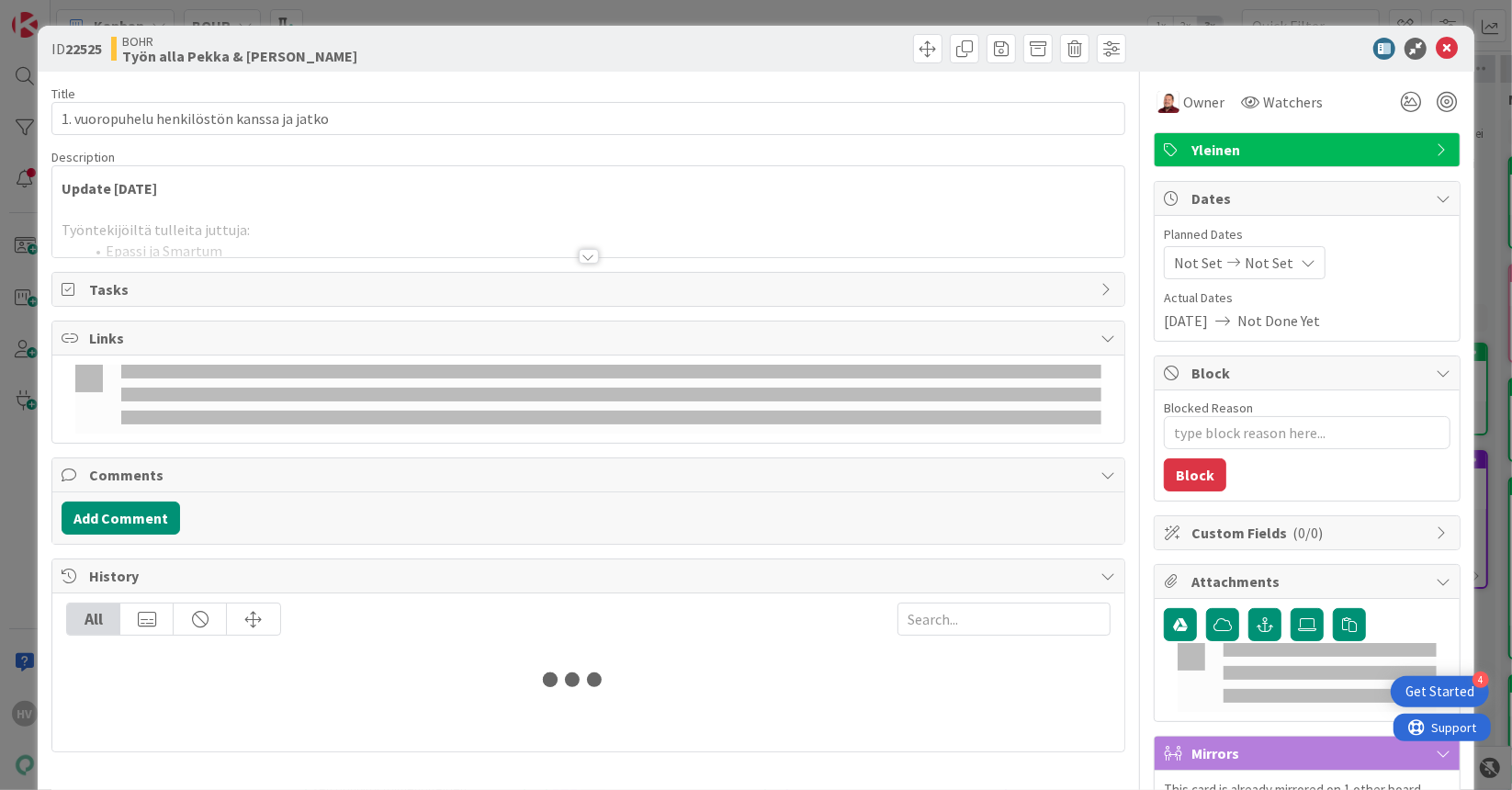
type textarea "x"
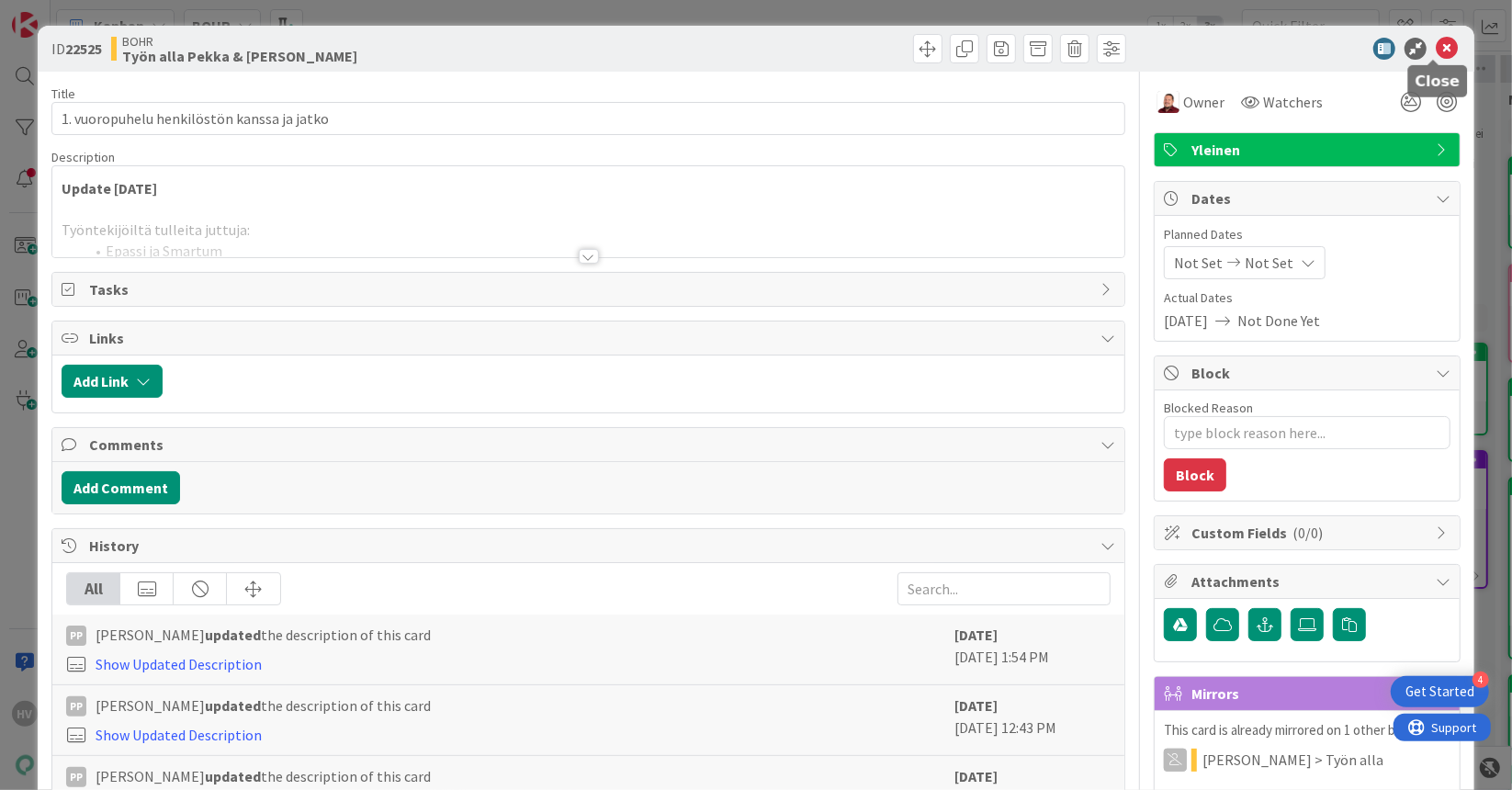
click at [1437, 49] on icon at bounding box center [1446, 49] width 22 height 22
